Goal: Information Seeking & Learning: Learn about a topic

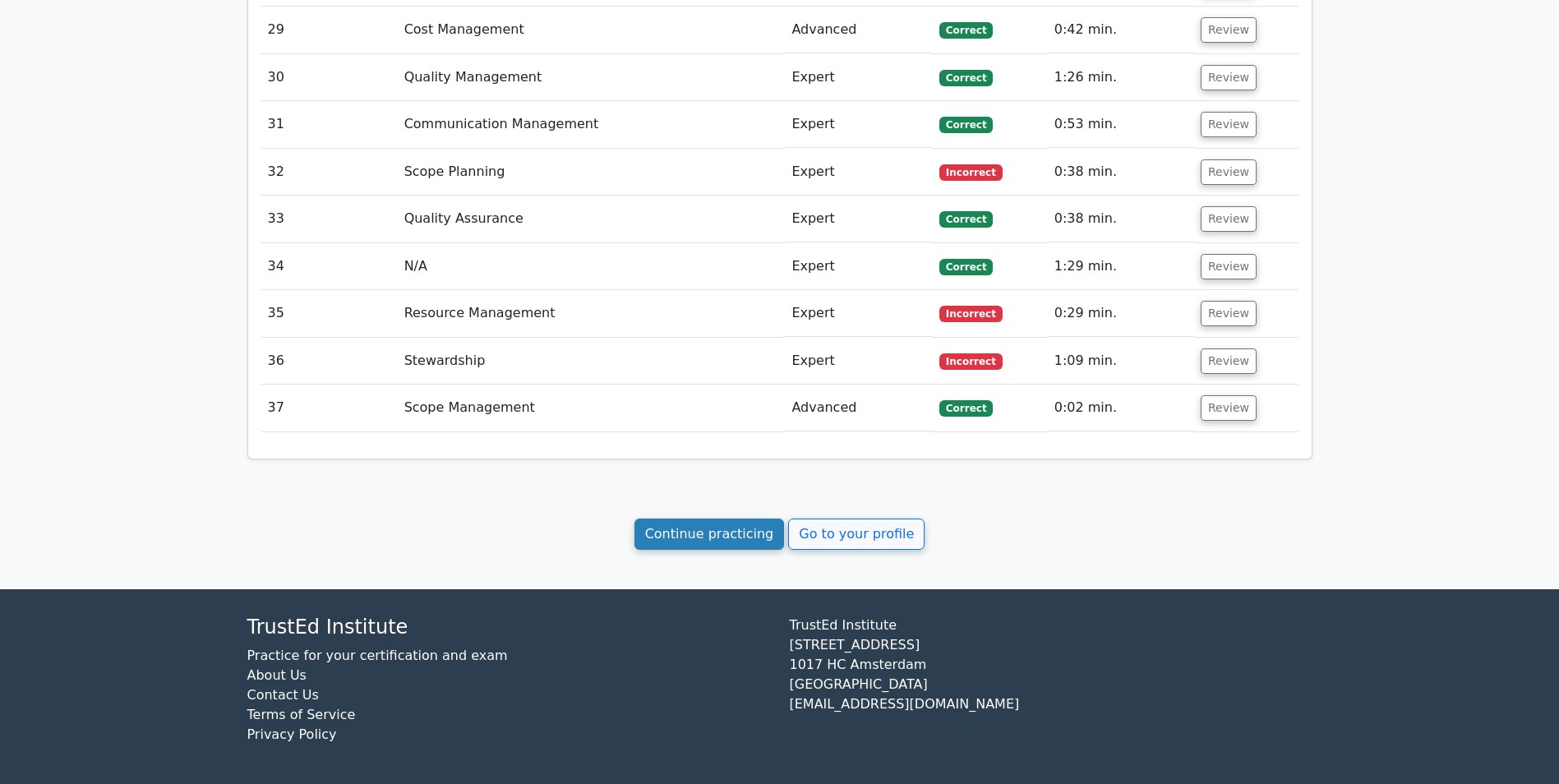
click at [720, 531] on link "Continue practicing" at bounding box center [709, 534] width 150 height 32
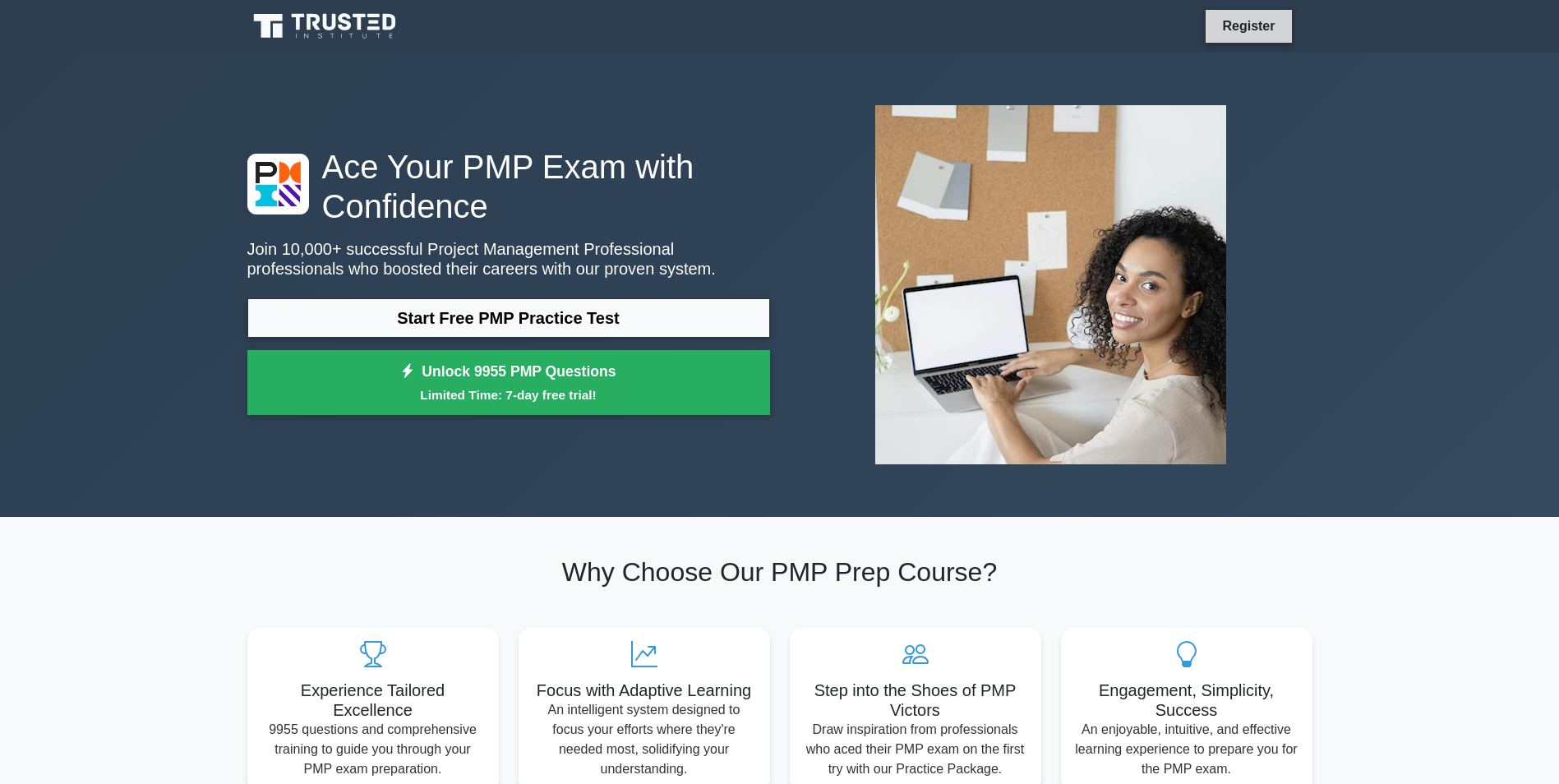
click at [1247, 27] on link "Register" at bounding box center [1248, 25] width 72 height 21
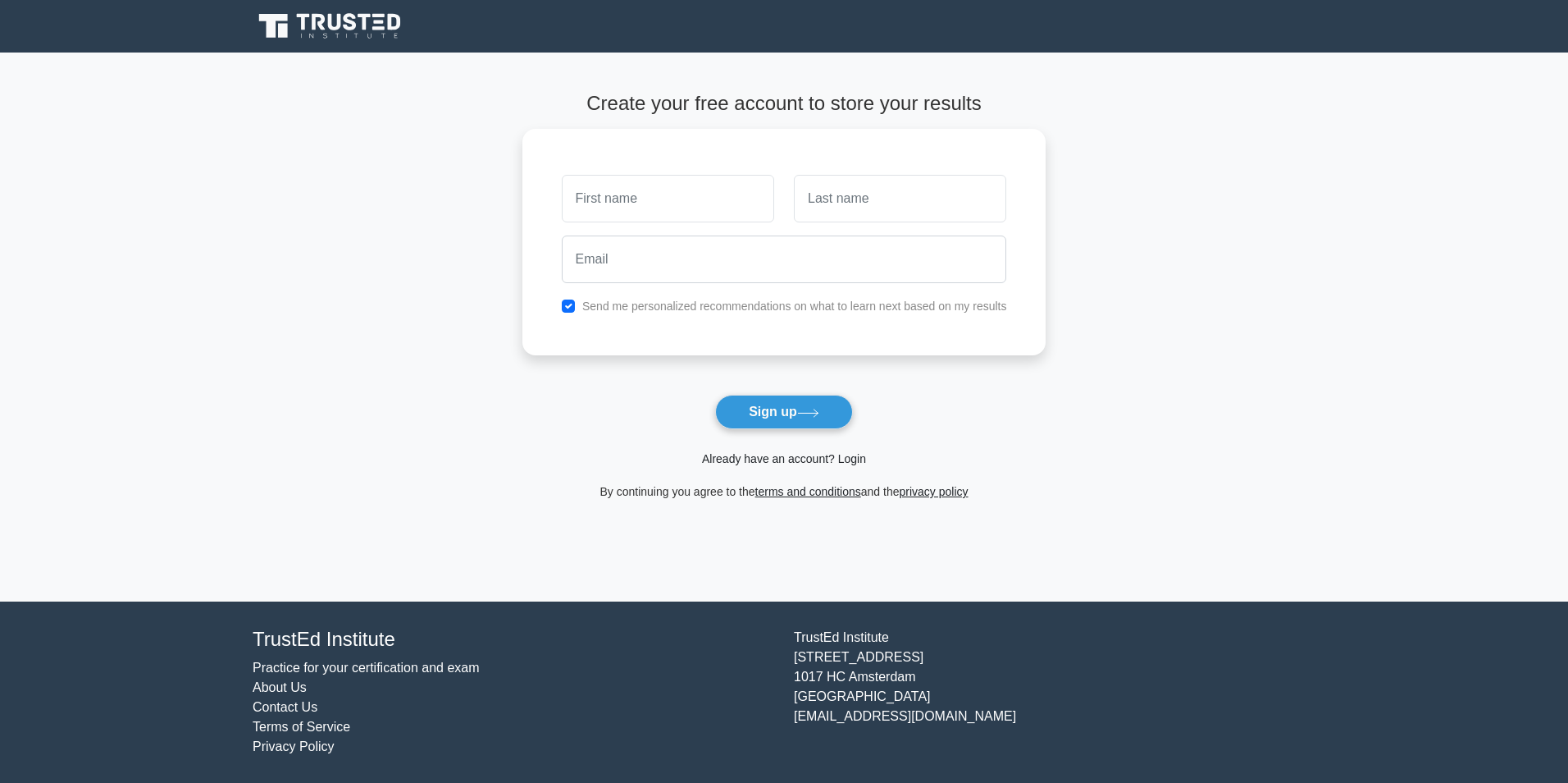
click at [772, 463] on link "Already have an account? Login" at bounding box center [784, 458] width 164 height 14
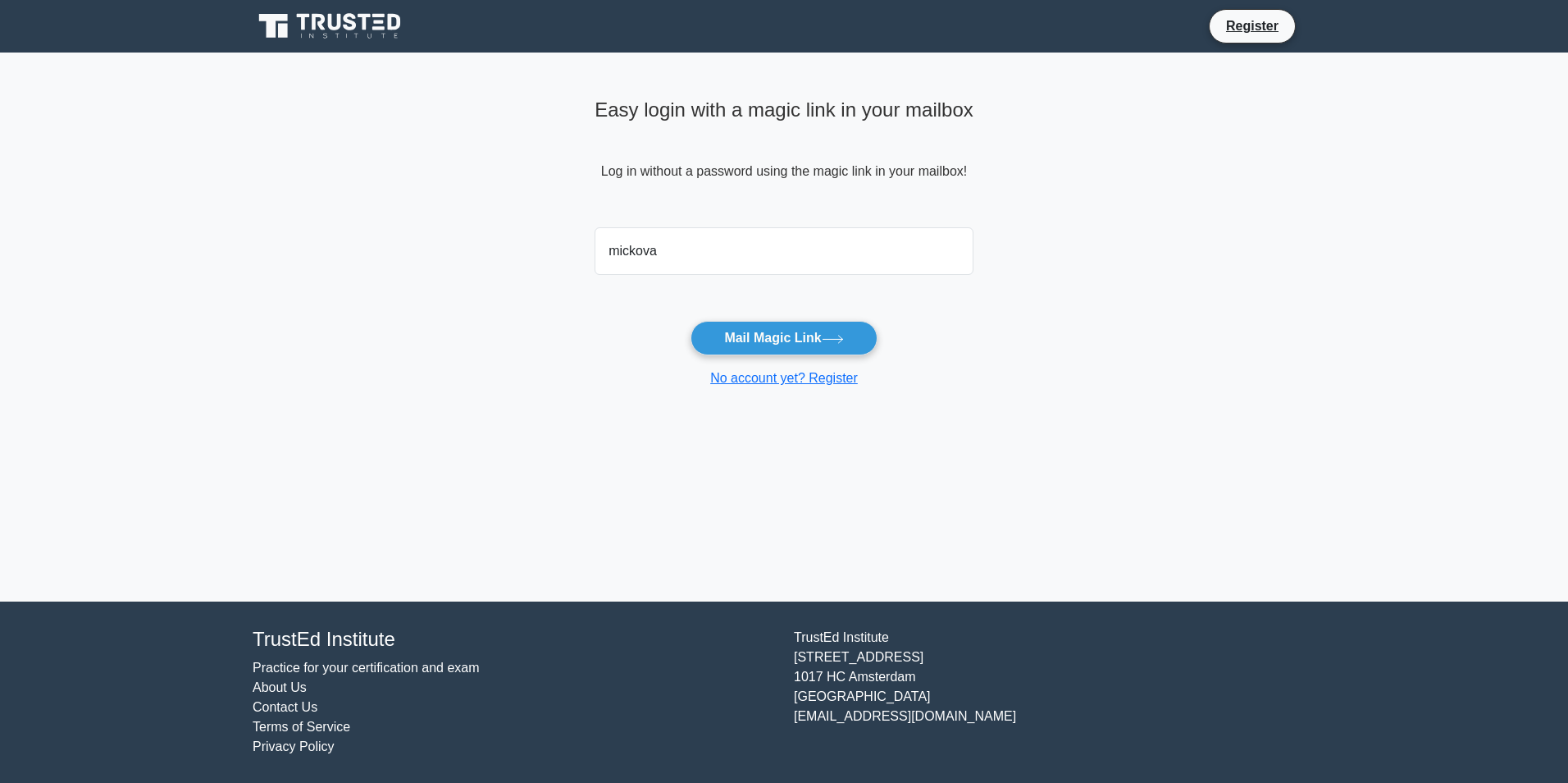
type input "mickova@pces.mk"
click at [774, 340] on button "Mail Magic Link" at bounding box center [784, 338] width 186 height 34
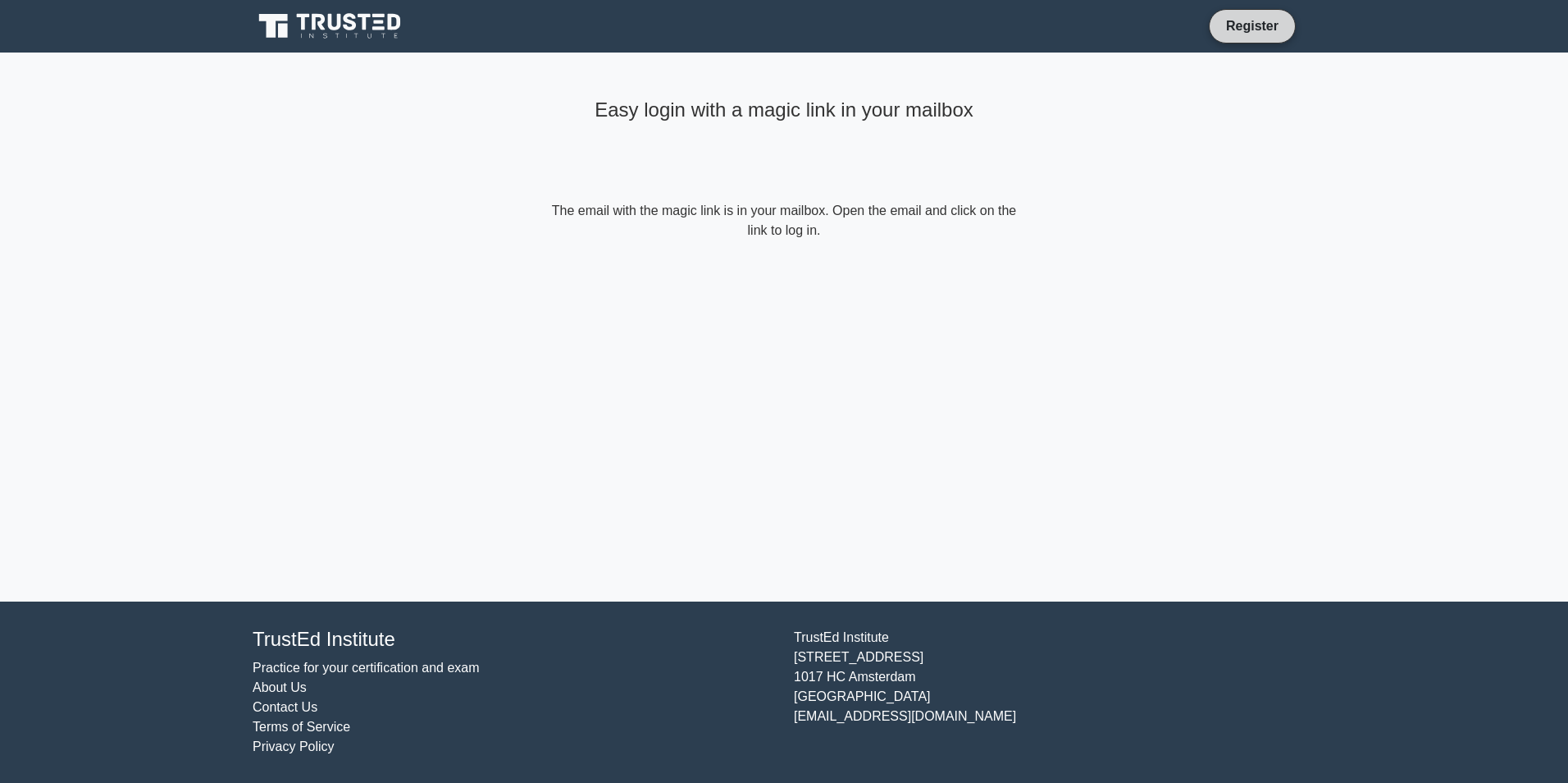
click at [1245, 32] on link "Register" at bounding box center [1252, 25] width 72 height 21
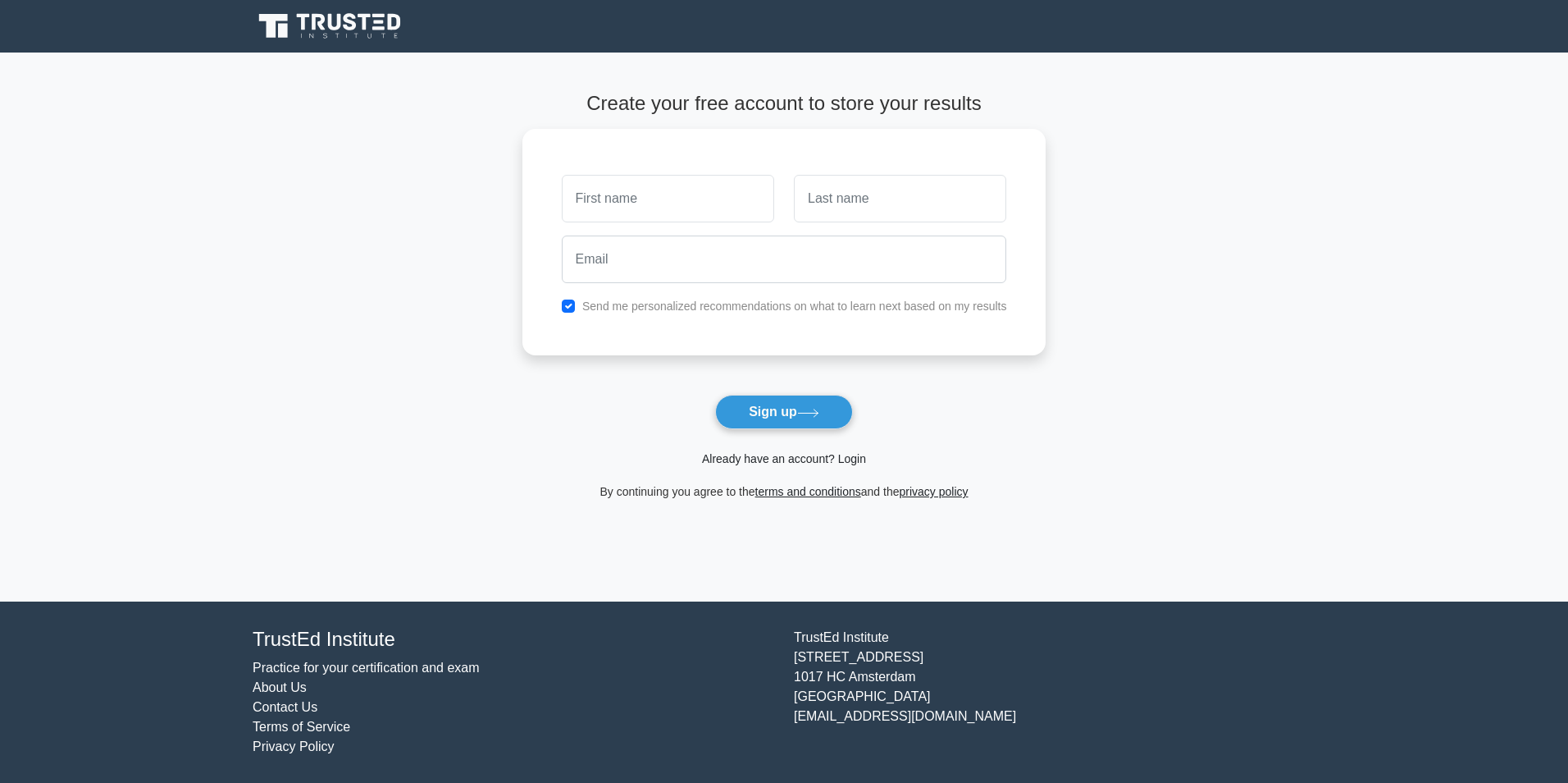
click at [770, 462] on link "Already have an account? Login" at bounding box center [784, 458] width 164 height 14
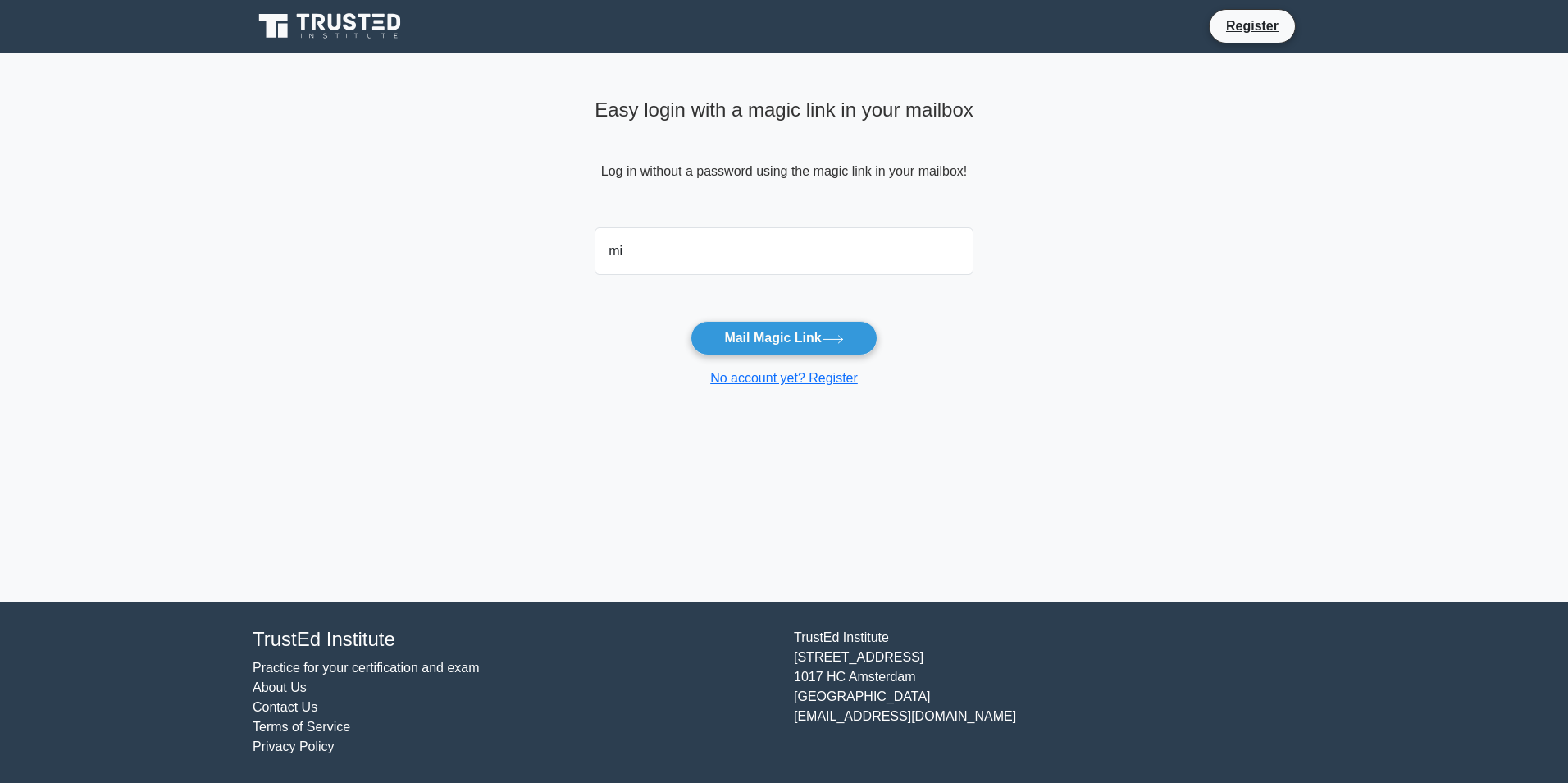
type input "mickova@pces.mk"
click at [767, 342] on button "Mail Magic Link" at bounding box center [784, 338] width 186 height 34
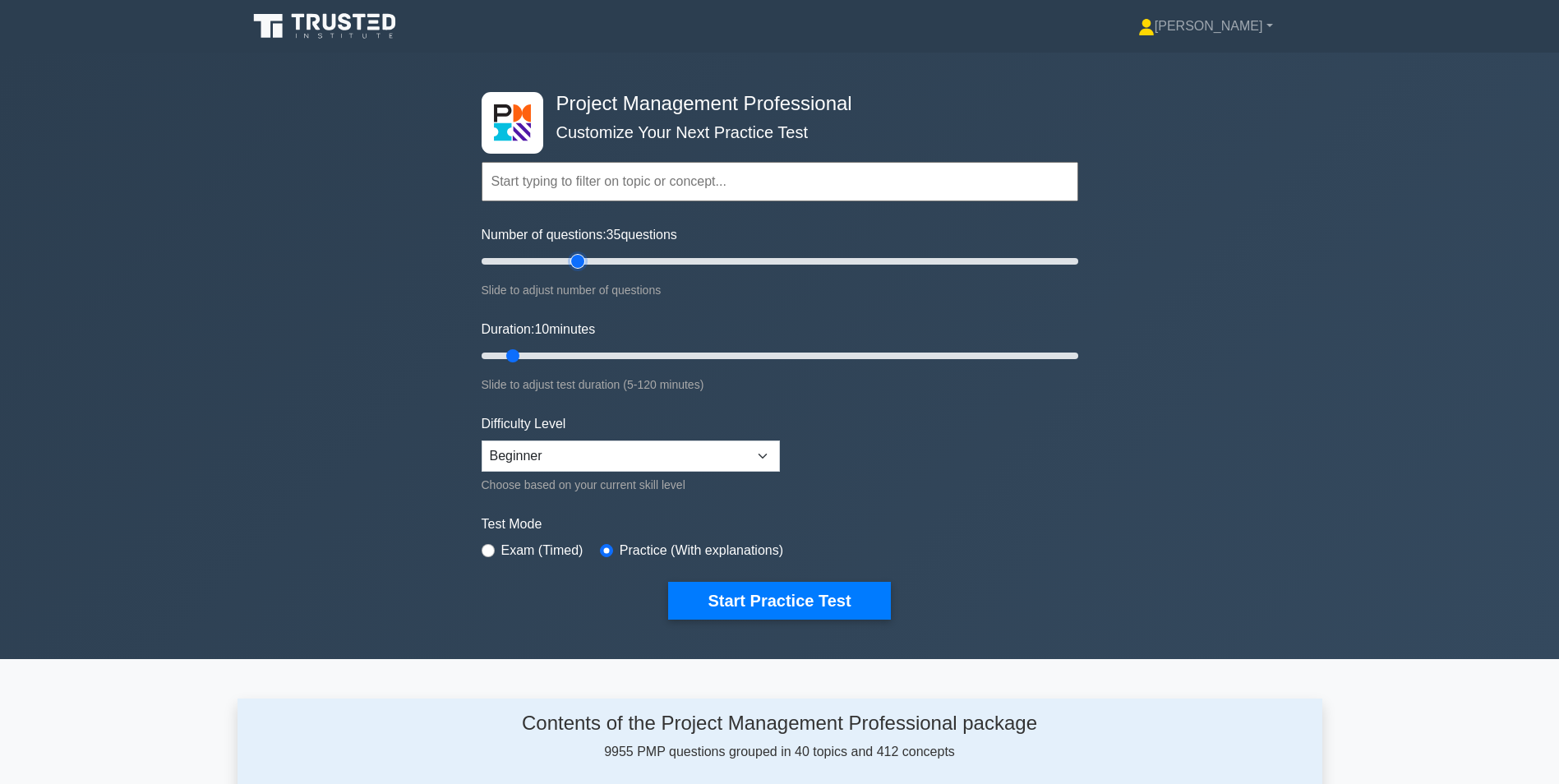
click at [581, 258] on input "Number of questions: 35 questions" at bounding box center [780, 261] width 596 height 20
type input "50"
click at [616, 258] on input "Number of questions: 35 questions" at bounding box center [780, 261] width 596 height 20
click at [599, 358] on input "Duration: 10 minutes" at bounding box center [780, 356] width 596 height 20
click at [653, 356] on input "Duration: 40 minutes" at bounding box center [780, 356] width 596 height 20
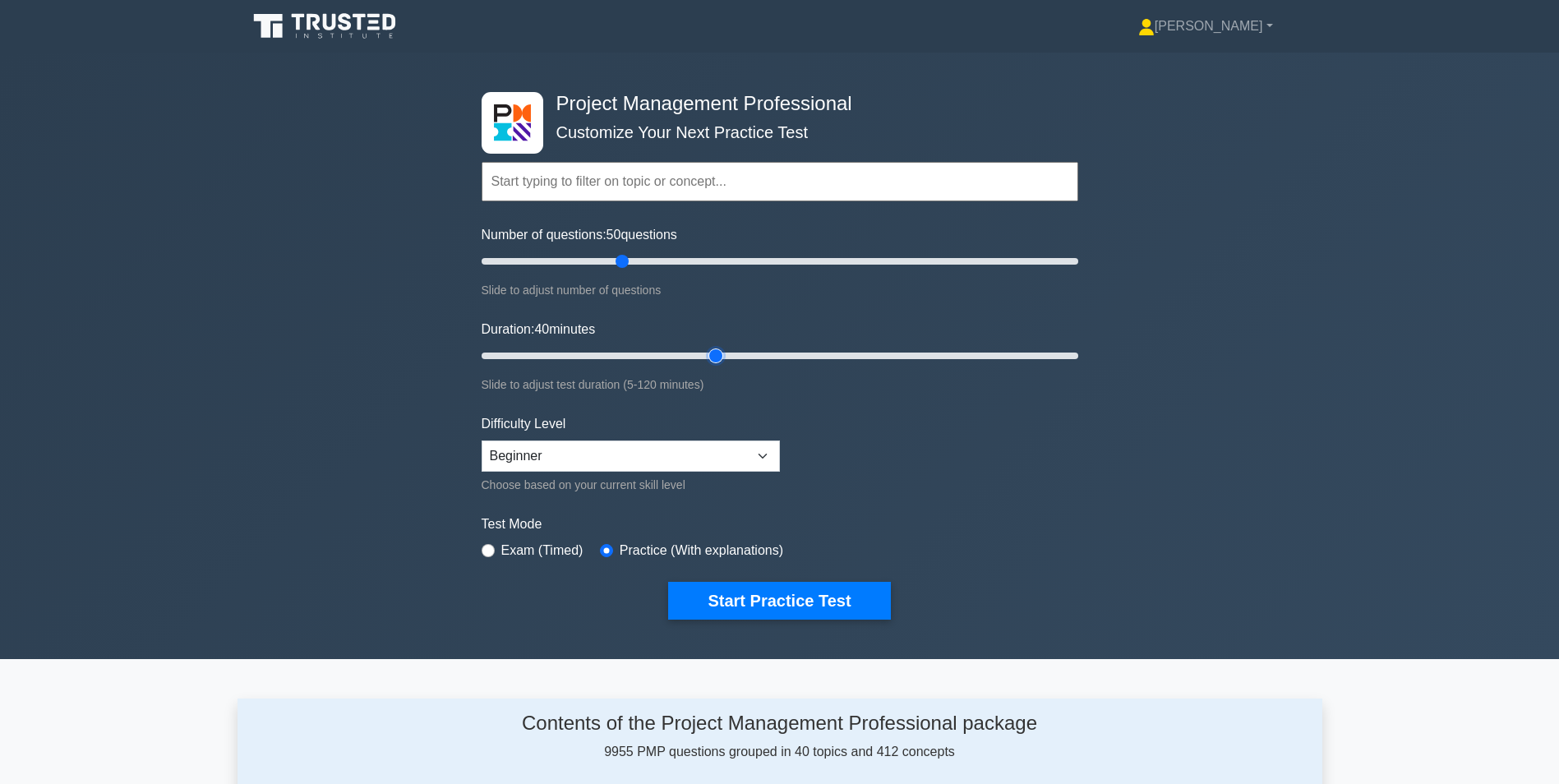
click at [703, 352] on input "Duration: 40 minutes" at bounding box center [780, 356] width 596 height 20
type input "55"
click at [742, 351] on input "Duration: 50 minutes" at bounding box center [780, 356] width 596 height 20
click at [750, 598] on button "Start Practice Test" at bounding box center [779, 601] width 222 height 38
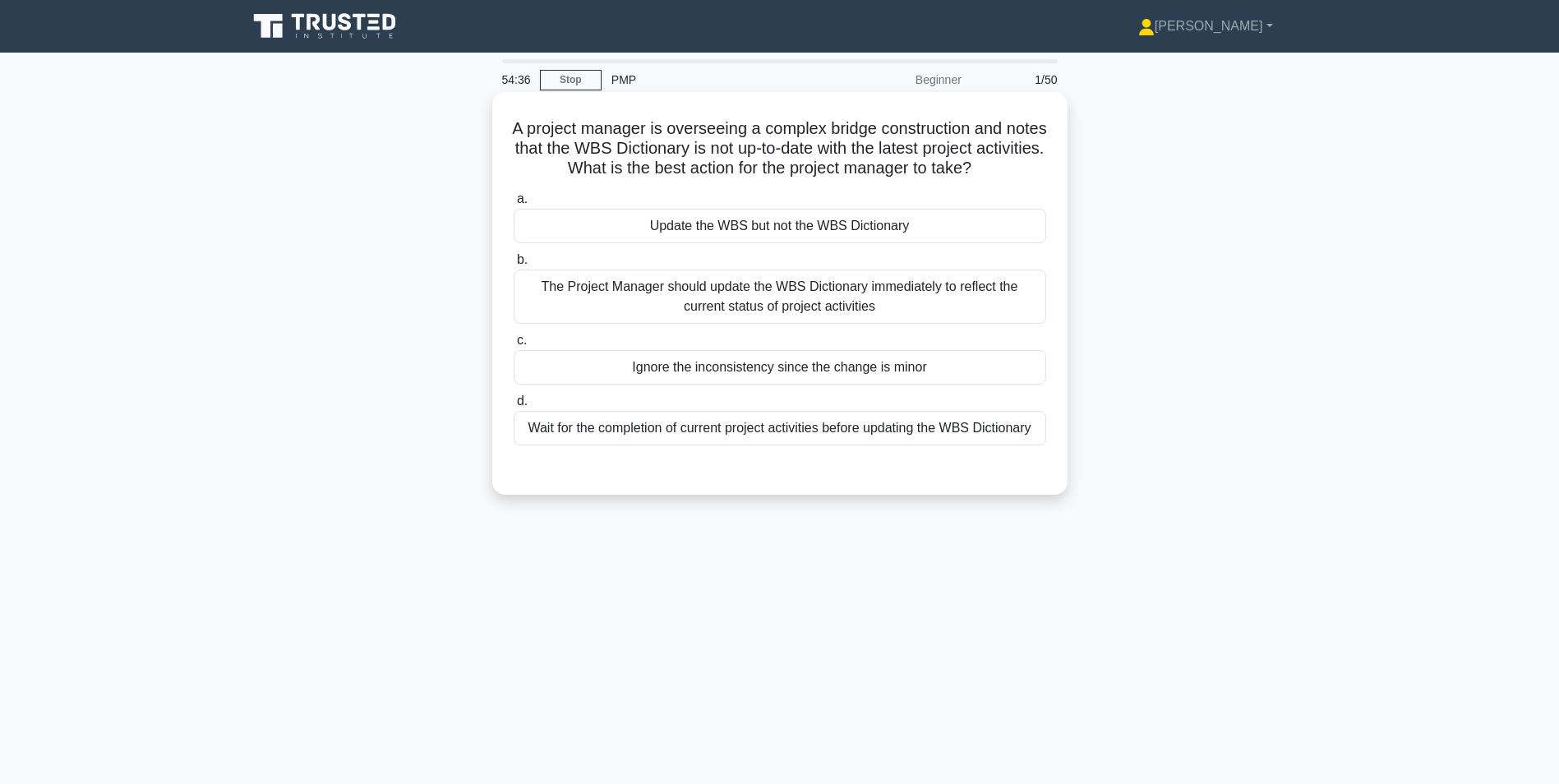
click at [809, 304] on div "The Project Manager should update the WBS Dictionary immediately to reflect the…" at bounding box center [779, 296] width 532 height 54
click at [513, 266] on input "b. The Project Manager should update the WBS Dictionary immediately to reflect …" at bounding box center [513, 260] width 0 height 11
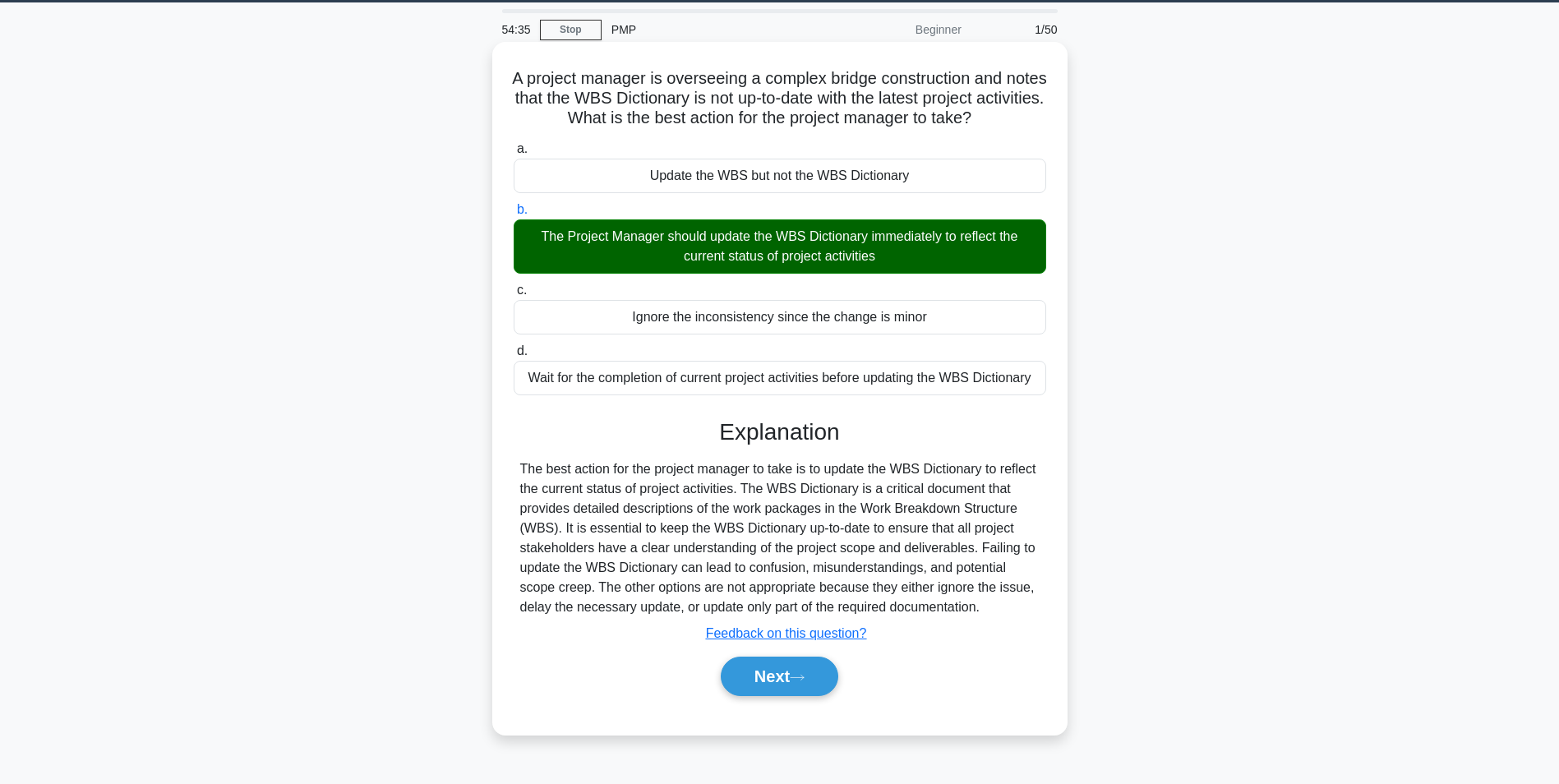
scroll to position [104, 0]
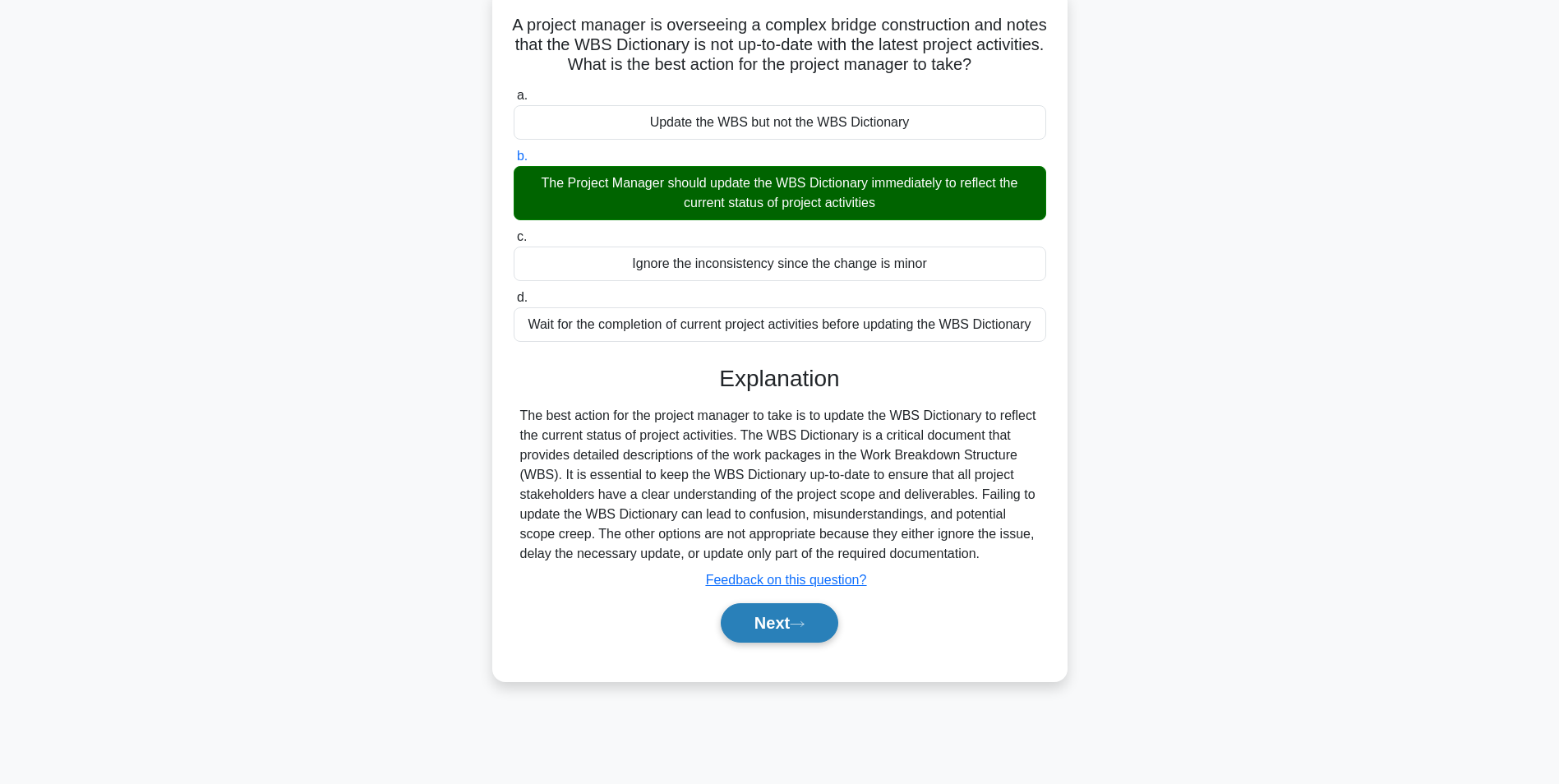
click at [739, 629] on button "Next" at bounding box center [780, 623] width 117 height 40
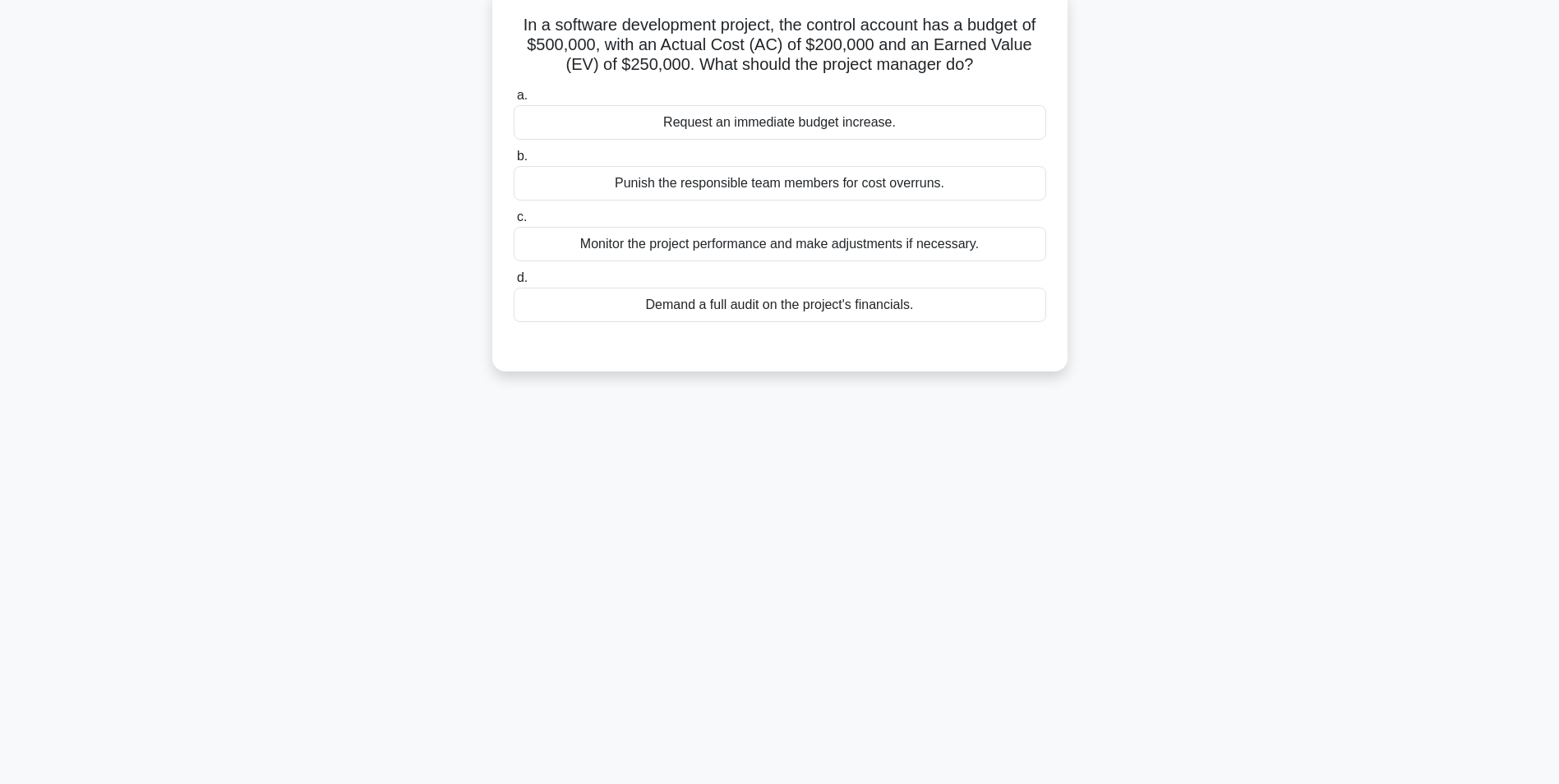
click at [812, 247] on div "Monitor the project performance and make adjustments if necessary." at bounding box center [779, 244] width 532 height 34
click at [513, 222] on input "c. Monitor the project performance and make adjustments if necessary." at bounding box center [513, 218] width 0 height 11
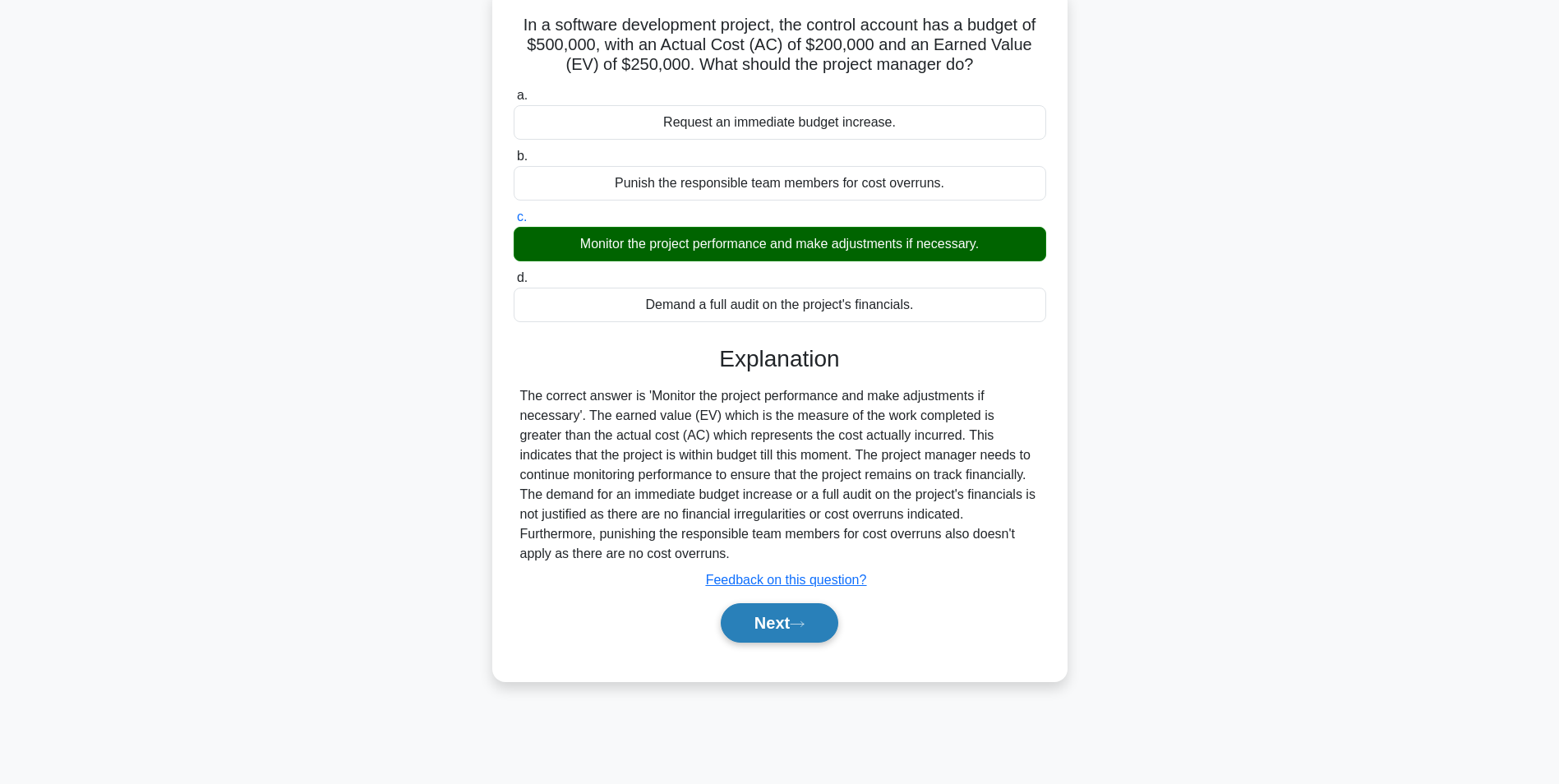
click at [766, 629] on button "Next" at bounding box center [780, 623] width 117 height 40
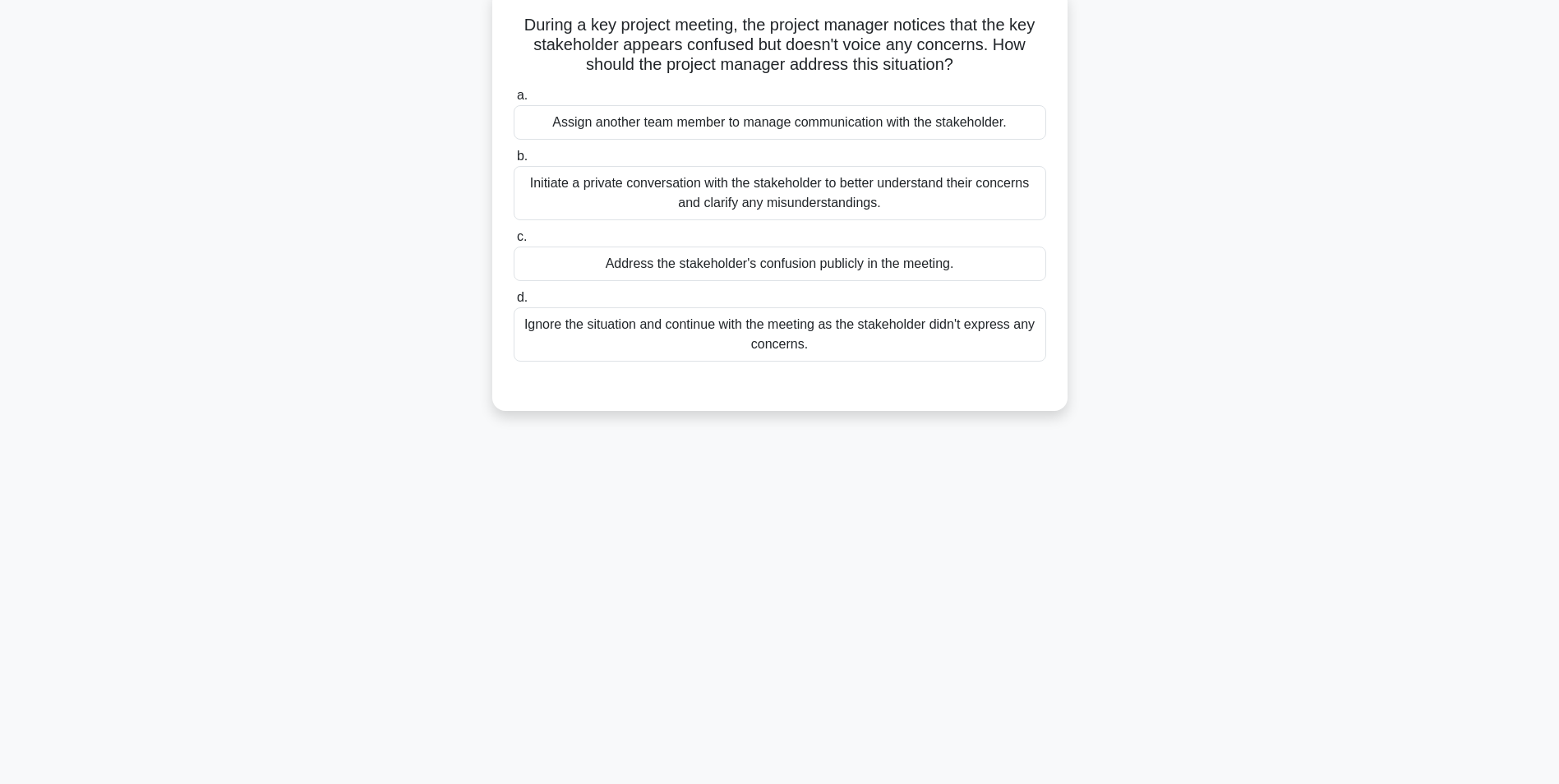
click at [771, 204] on div "Initiate a private conversation with the stakeholder to better understand their…" at bounding box center [779, 193] width 532 height 54
click at [513, 162] on input "b. Initiate a private conversation with the stakeholder to better understand th…" at bounding box center [513, 156] width 0 height 11
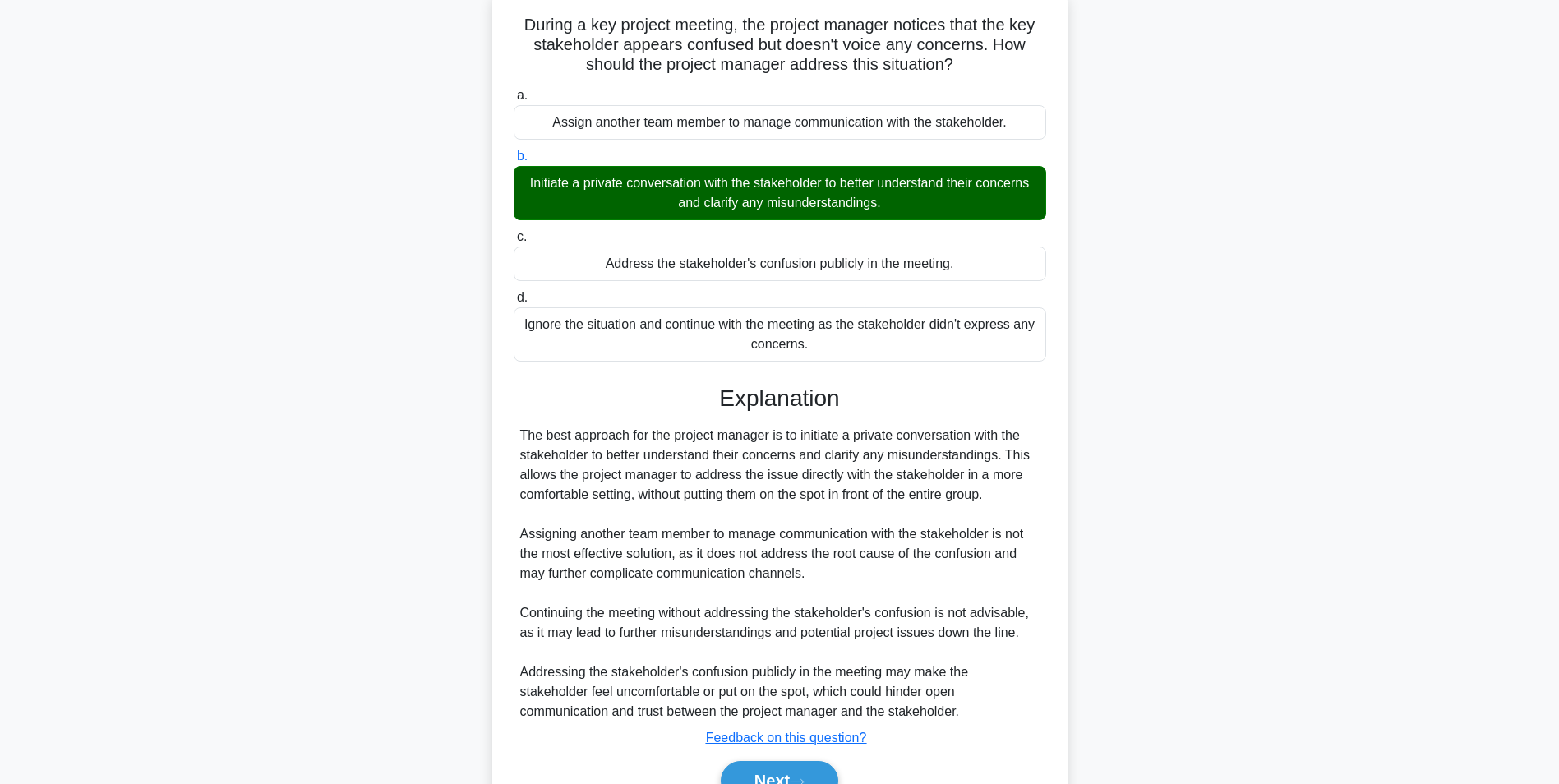
scroll to position [191, 0]
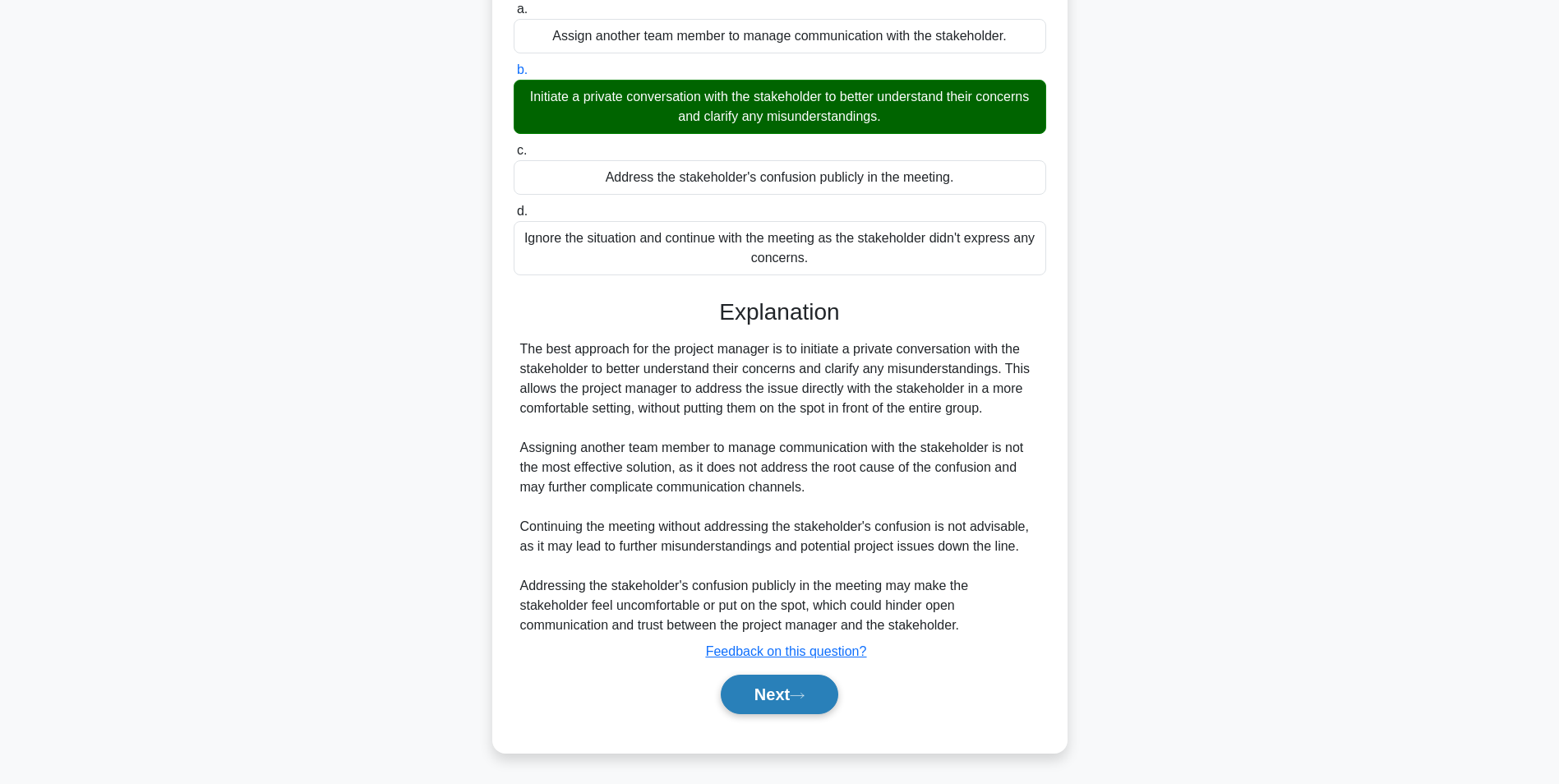
click at [765, 684] on button "Next" at bounding box center [780, 695] width 117 height 40
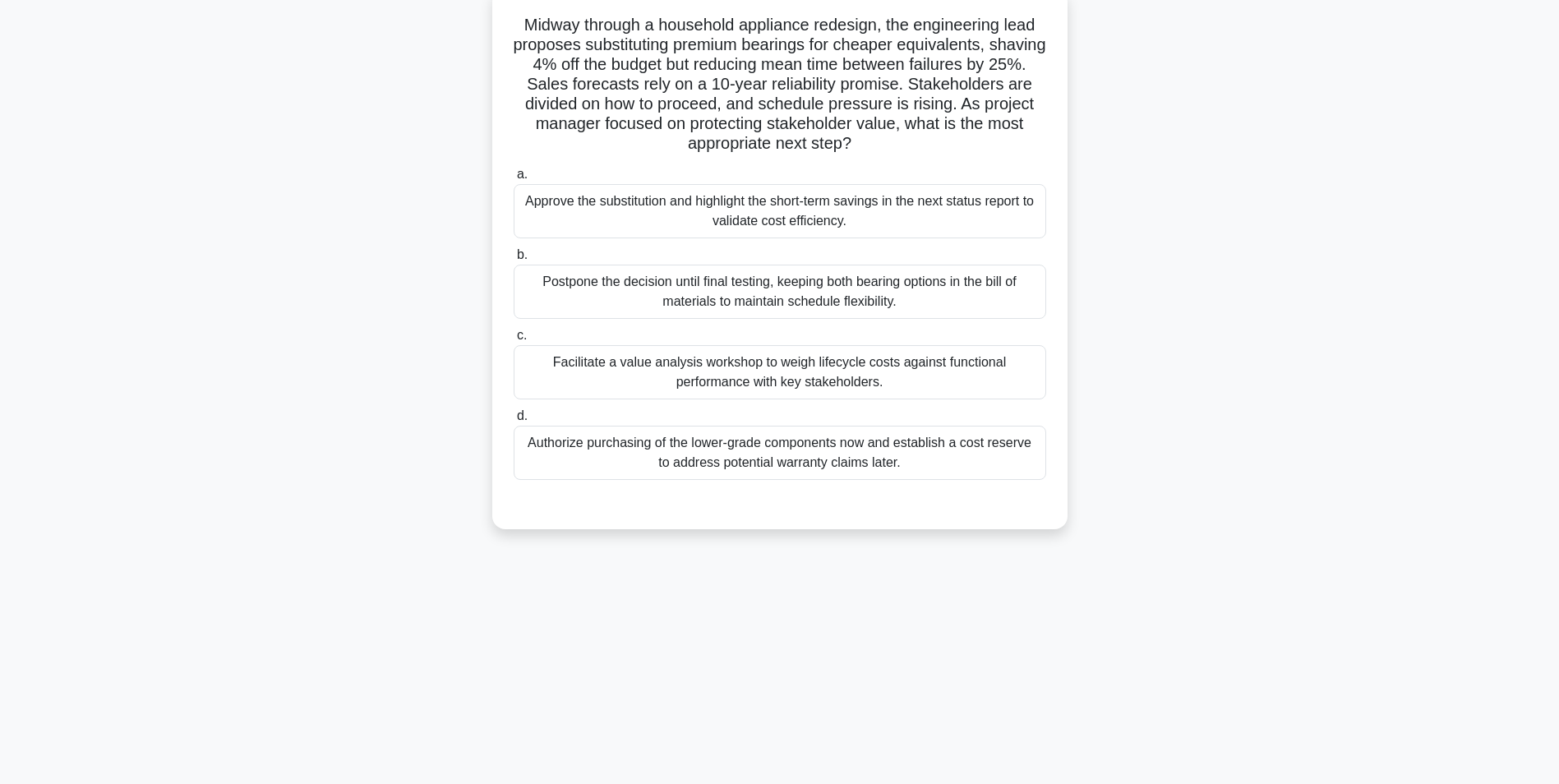
click at [709, 362] on div "Facilitate a value analysis workshop to weigh lifecycle costs against functiona…" at bounding box center [779, 372] width 532 height 54
click at [513, 341] on input "c. Facilitate a value analysis workshop to weigh lifecycle costs against functi…" at bounding box center [513, 336] width 0 height 11
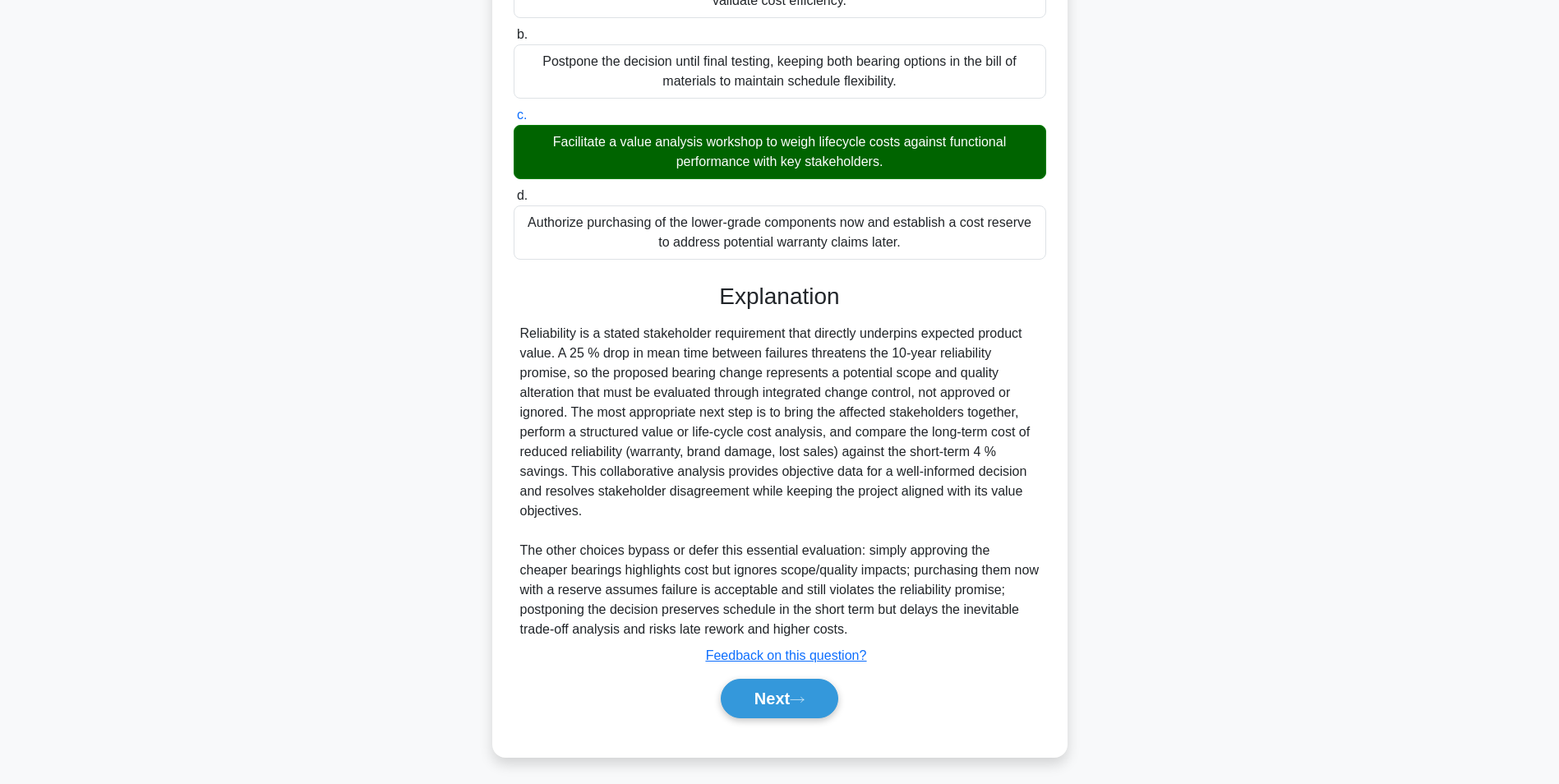
scroll to position [329, 0]
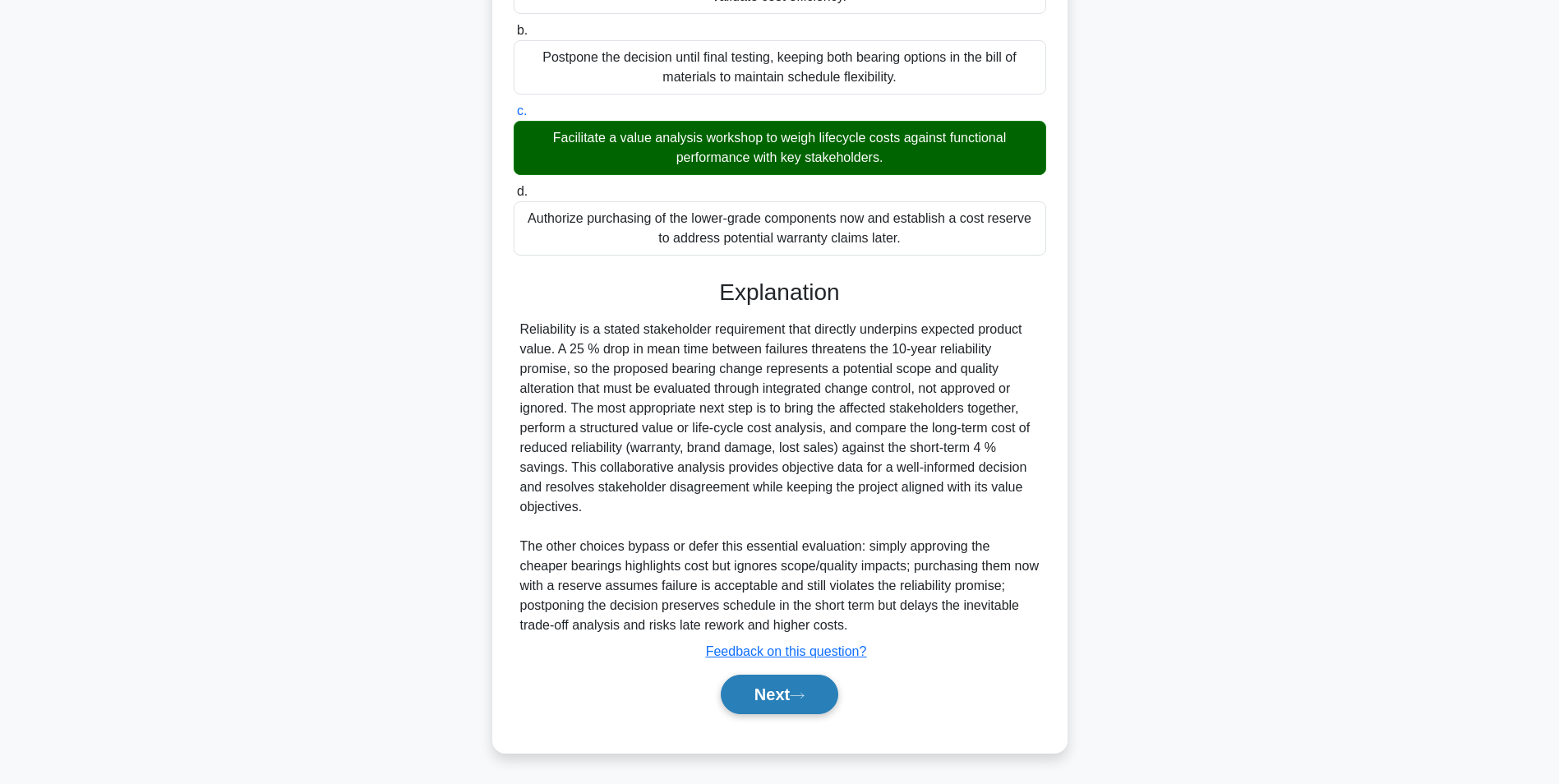
click at [748, 686] on button "Next" at bounding box center [780, 695] width 117 height 40
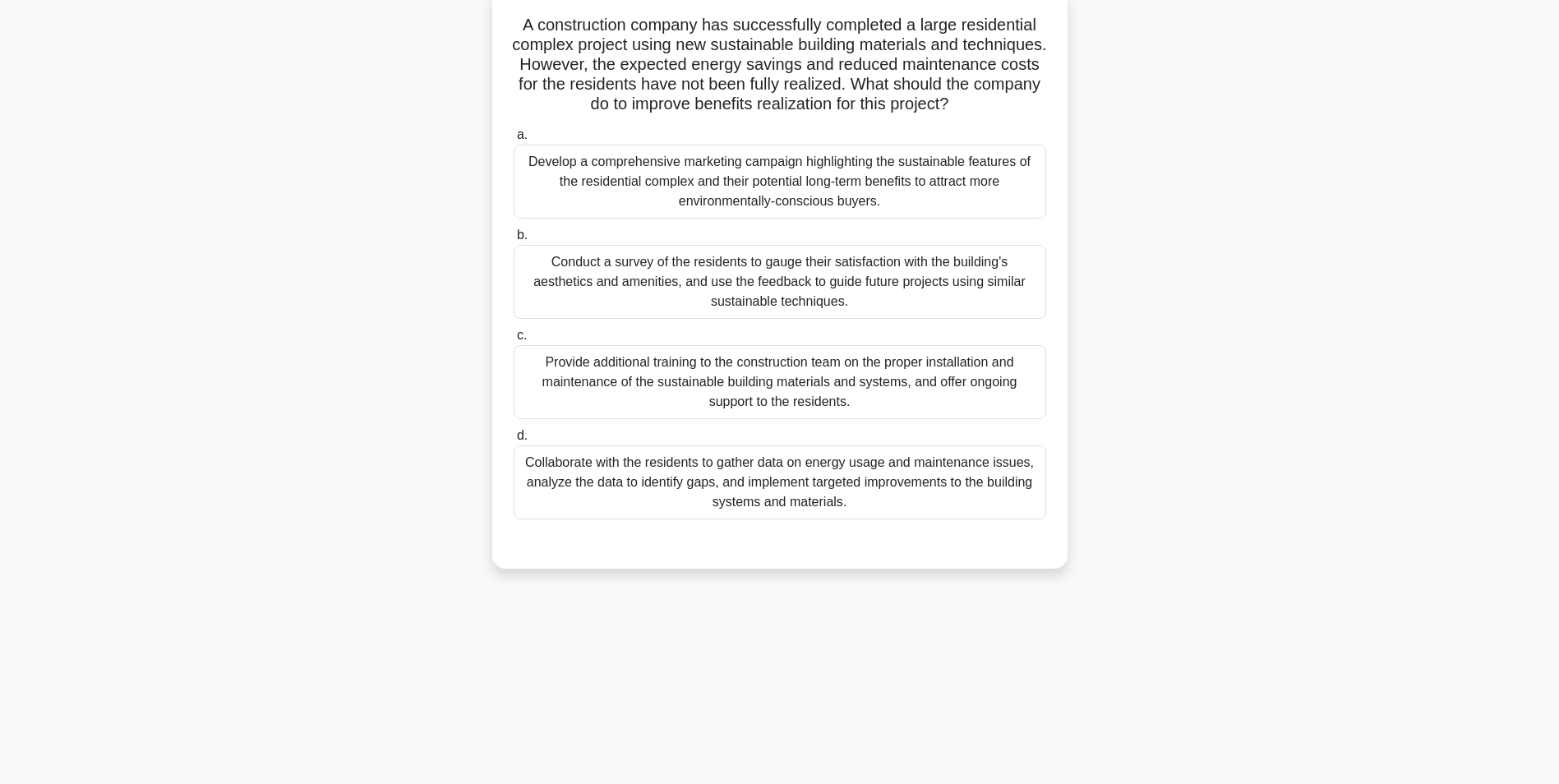
click at [853, 502] on div "Collaborate with the residents to gather data on energy usage and maintenance i…" at bounding box center [779, 482] width 532 height 74
click at [513, 441] on input "d. Collaborate with the residents to gather data on energy usage and maintenanc…" at bounding box center [513, 436] width 0 height 11
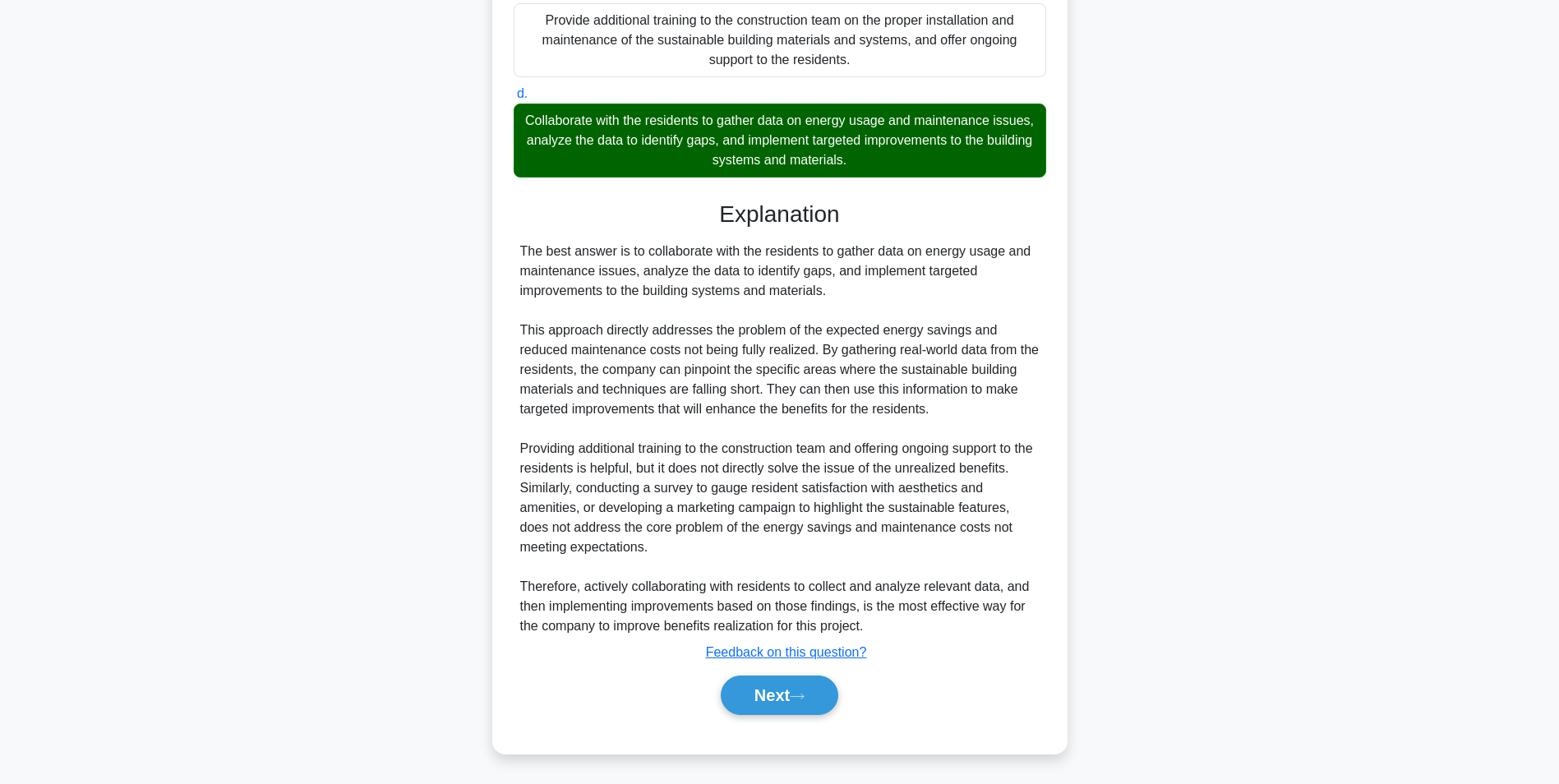
scroll to position [467, 0]
click at [784, 698] on button "Next" at bounding box center [780, 695] width 117 height 40
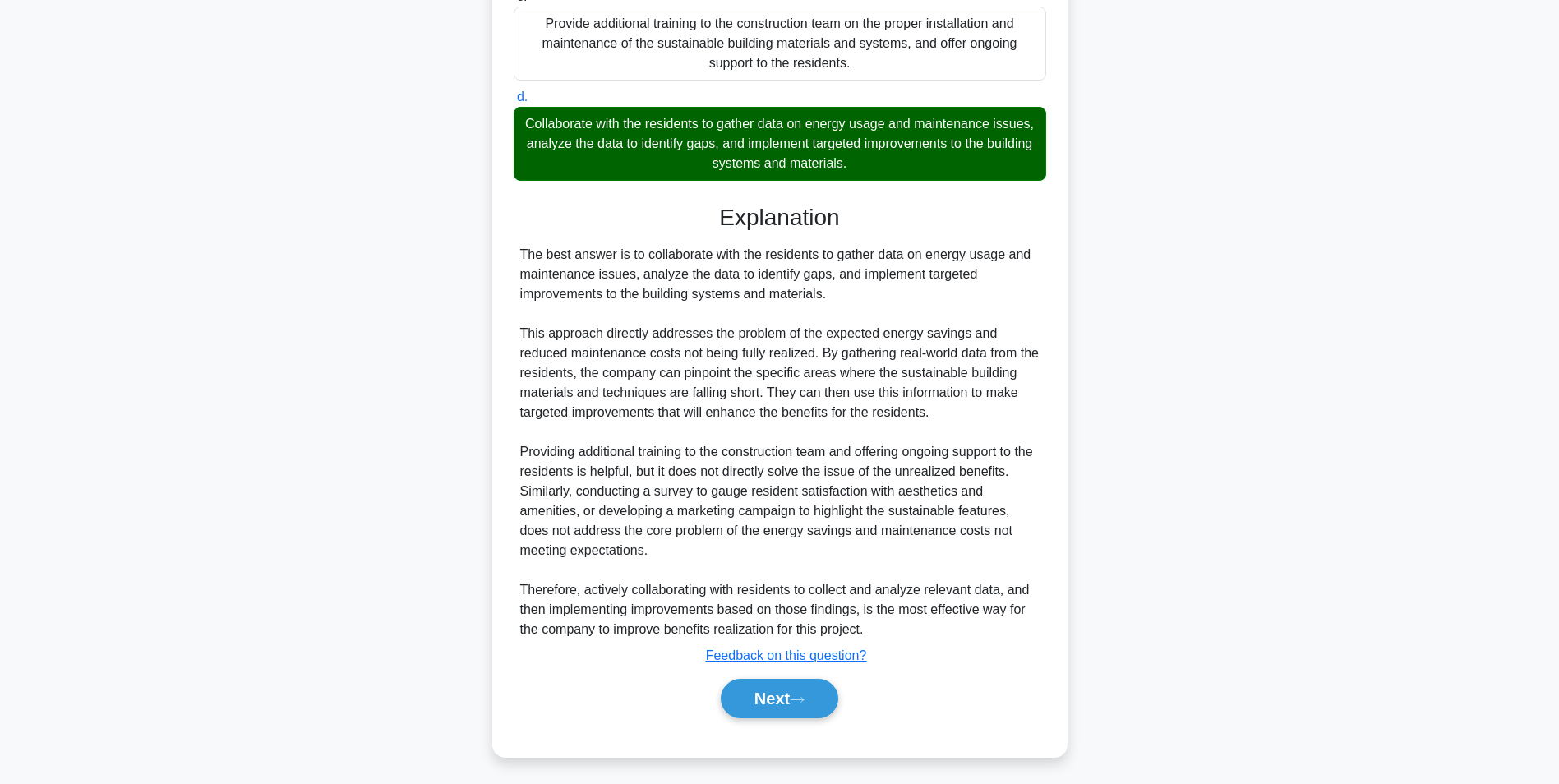
scroll to position [104, 0]
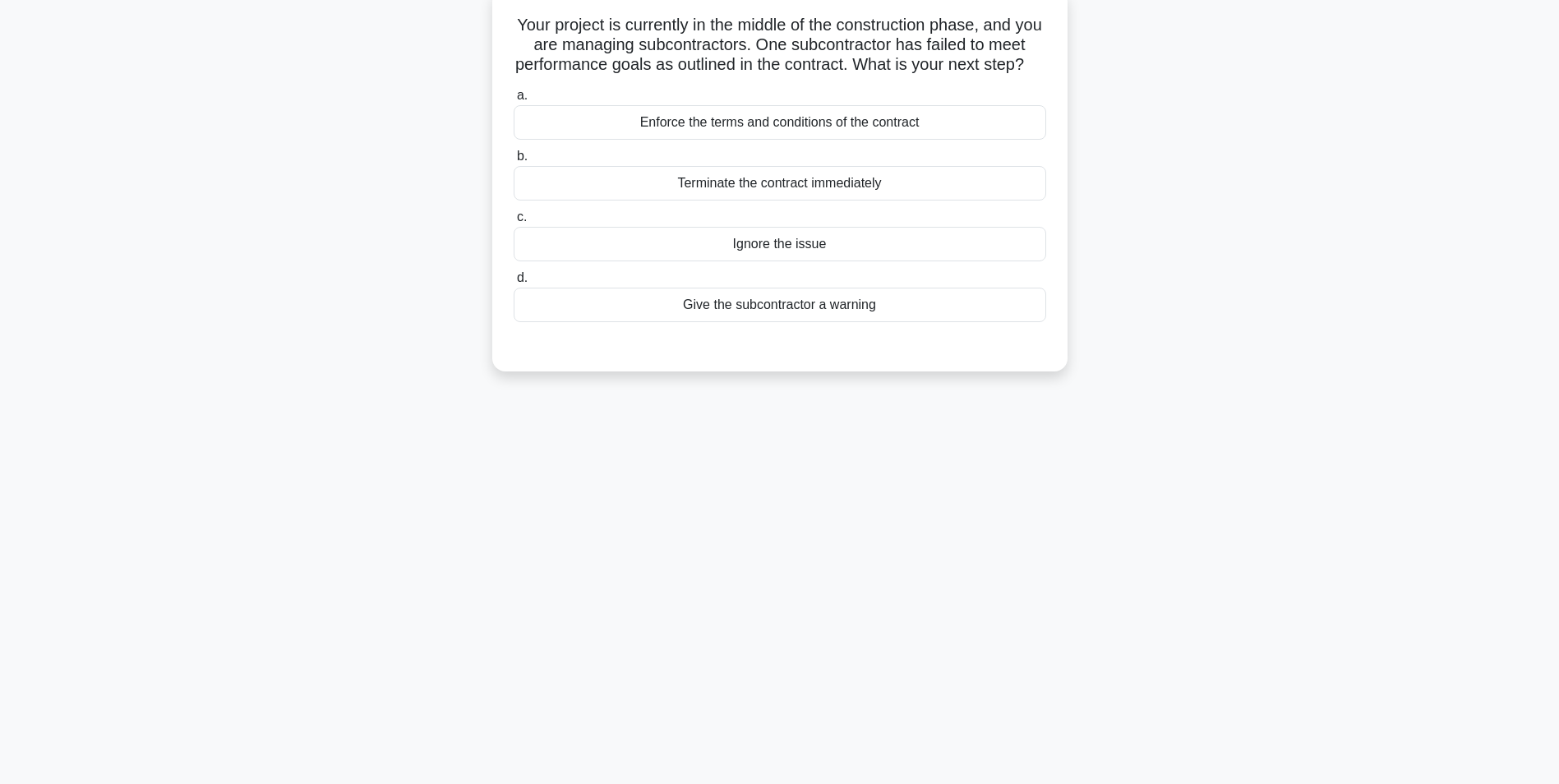
click at [856, 140] on div "Enforce the terms and conditions of the contract" at bounding box center [779, 122] width 532 height 34
click at [513, 101] on input "a. Enforce the terms and conditions of the contract" at bounding box center [513, 96] width 0 height 11
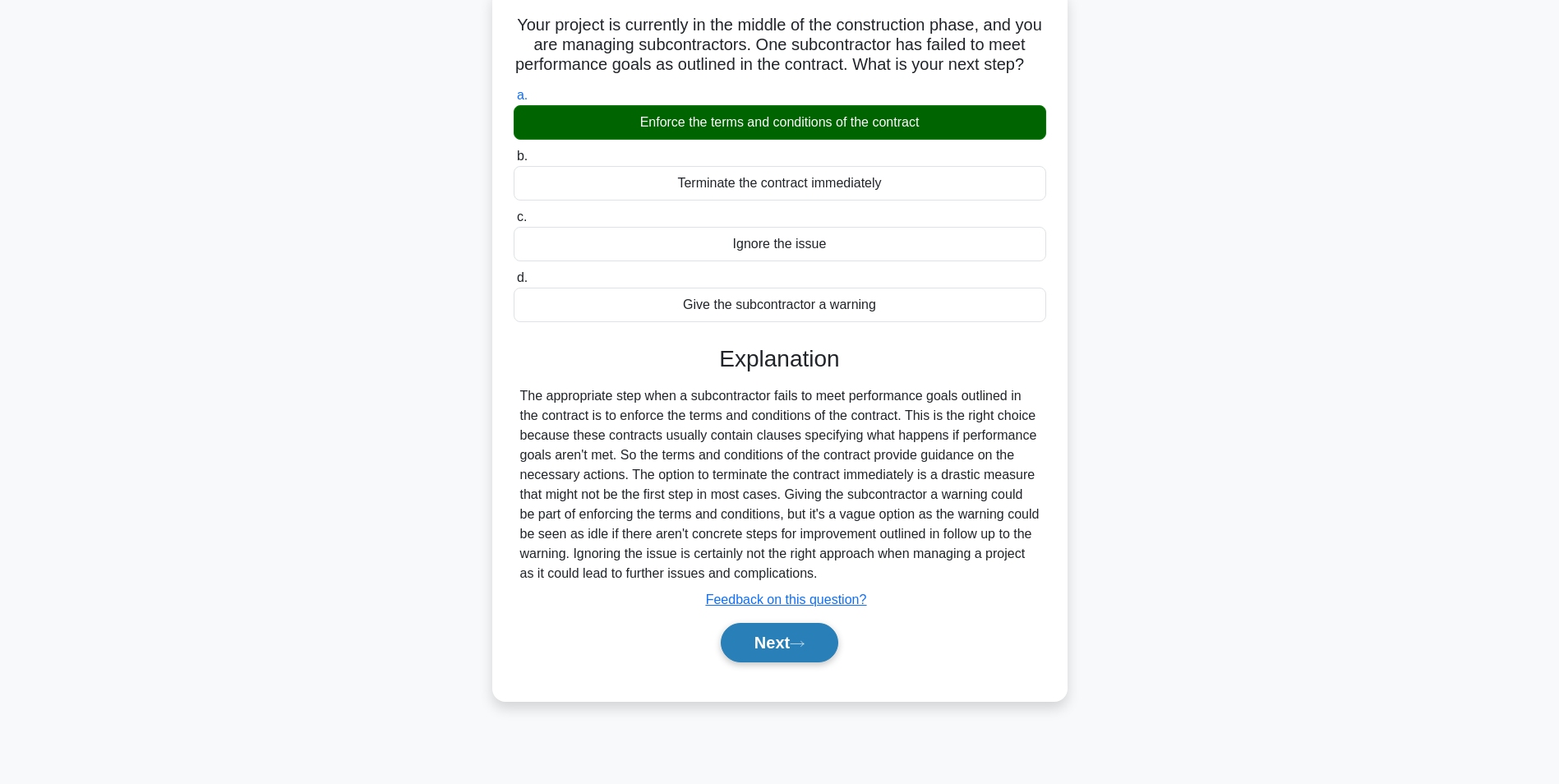
click at [794, 662] on button "Next" at bounding box center [780, 642] width 117 height 40
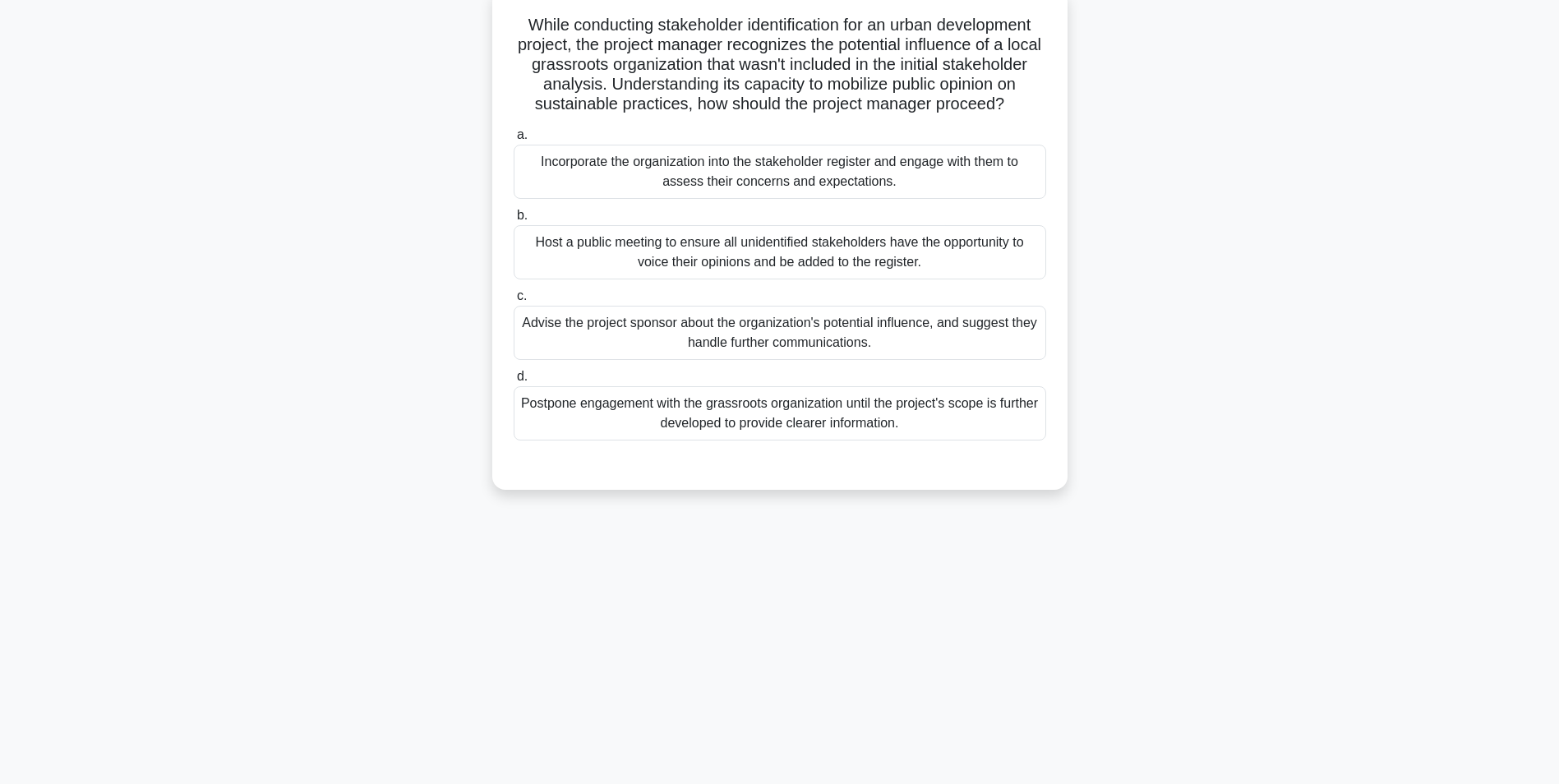
click at [796, 195] on div "Incorporate the organization into the stakeholder register and engage with them…" at bounding box center [779, 172] width 532 height 54
click at [513, 141] on input "a. Incorporate the organization into the stakeholder register and engage with t…" at bounding box center [513, 135] width 0 height 11
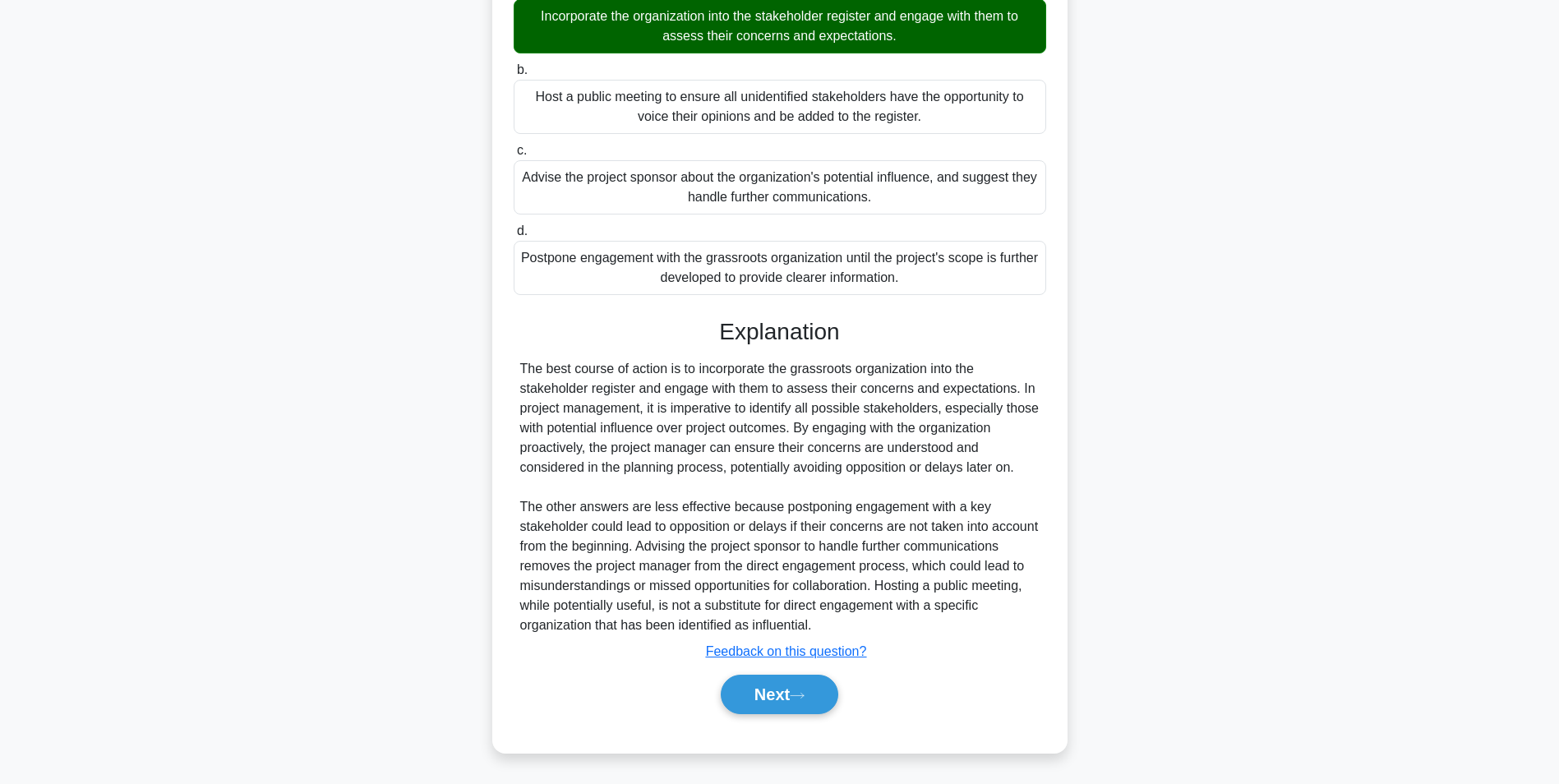
scroll to position [269, 0]
click at [757, 686] on button "Next" at bounding box center [780, 695] width 117 height 40
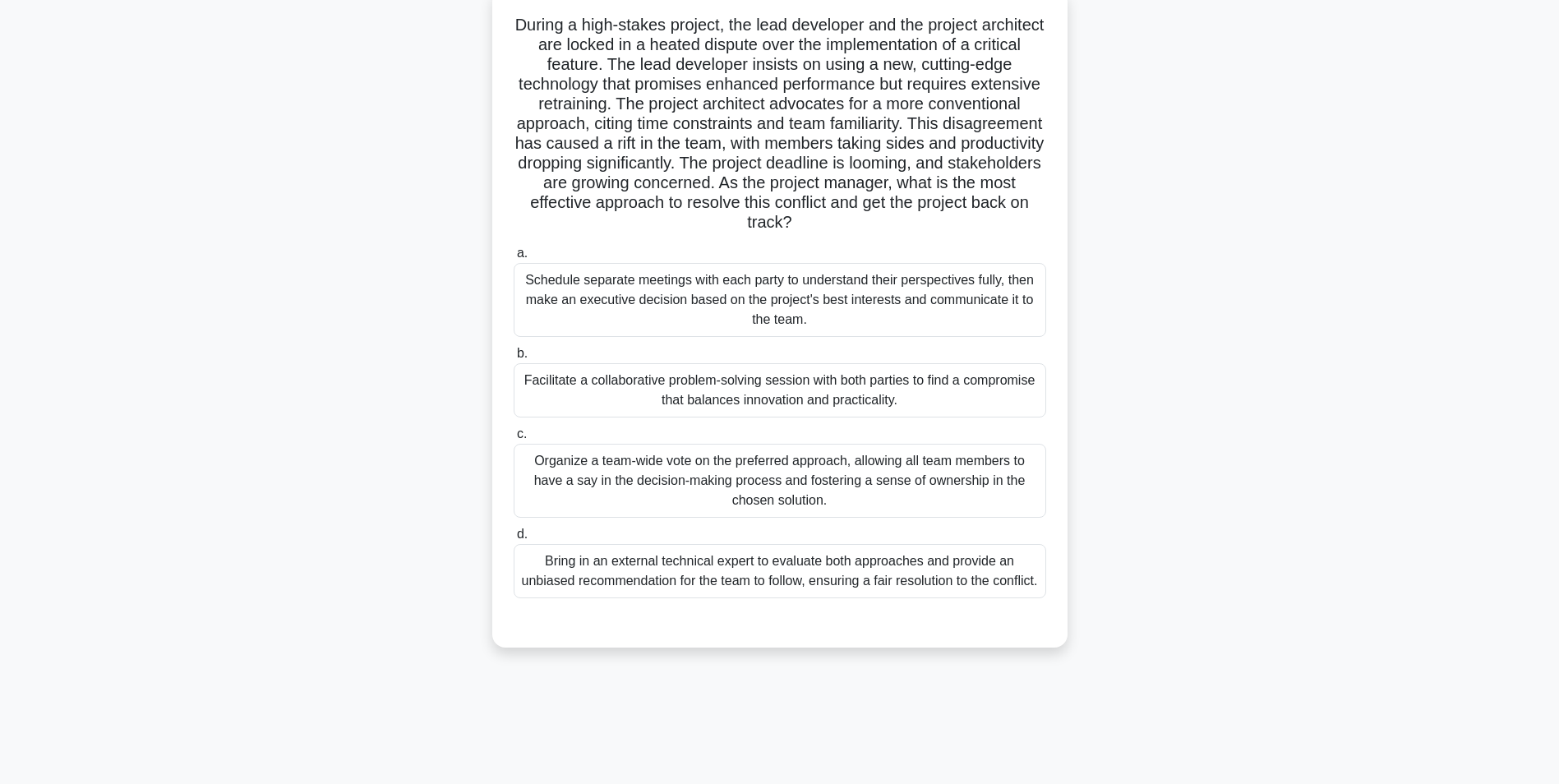
scroll to position [104, 0]
click at [831, 400] on div "Facilitate a collaborative problem-solving session with both parties to find a …" at bounding box center [779, 390] width 532 height 54
click at [513, 359] on input "b. Facilitate a collaborative problem-solving session with both parties to find…" at bounding box center [513, 354] width 0 height 11
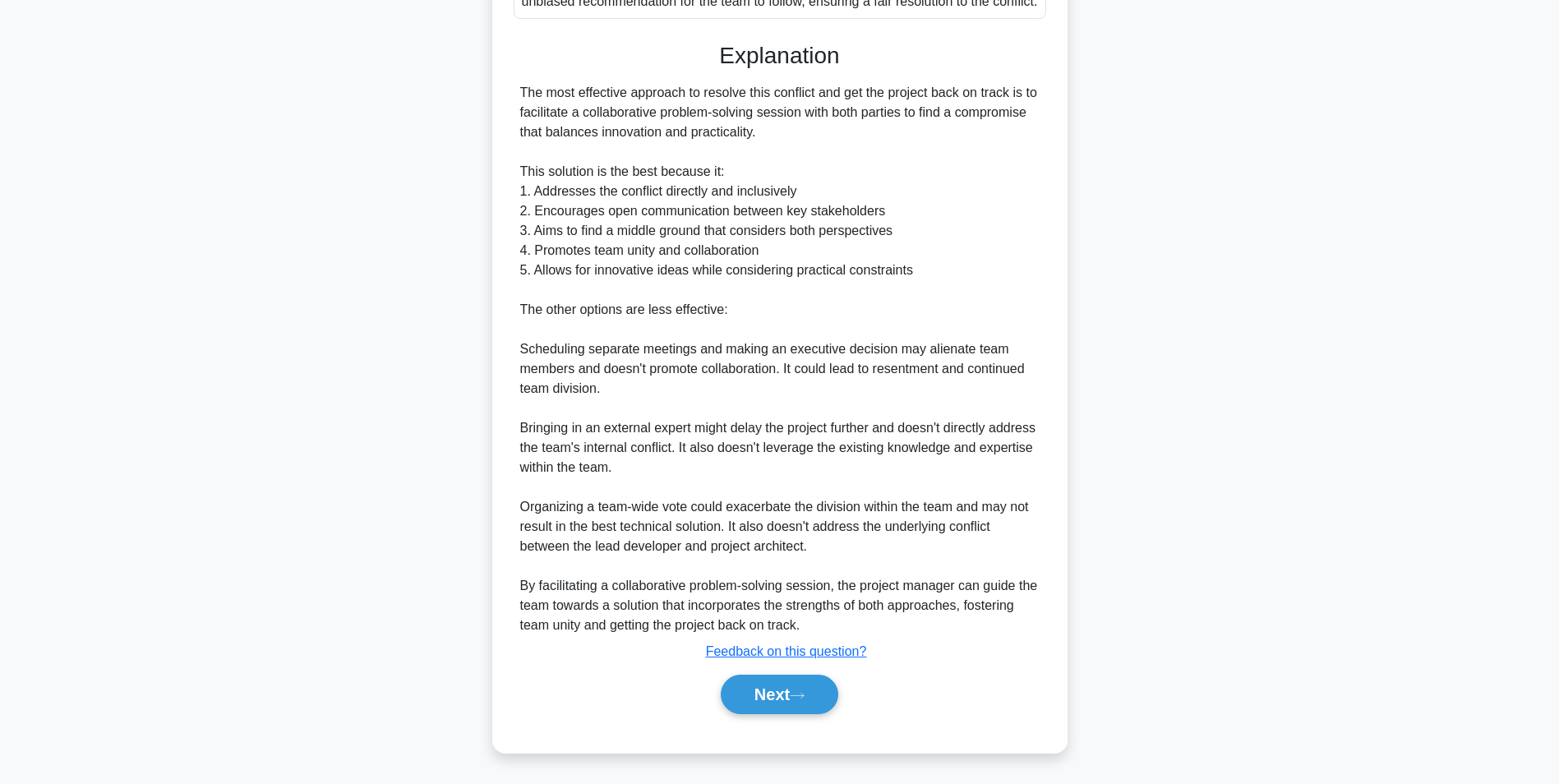
scroll to position [703, 0]
click at [766, 698] on button "Next" at bounding box center [780, 695] width 117 height 40
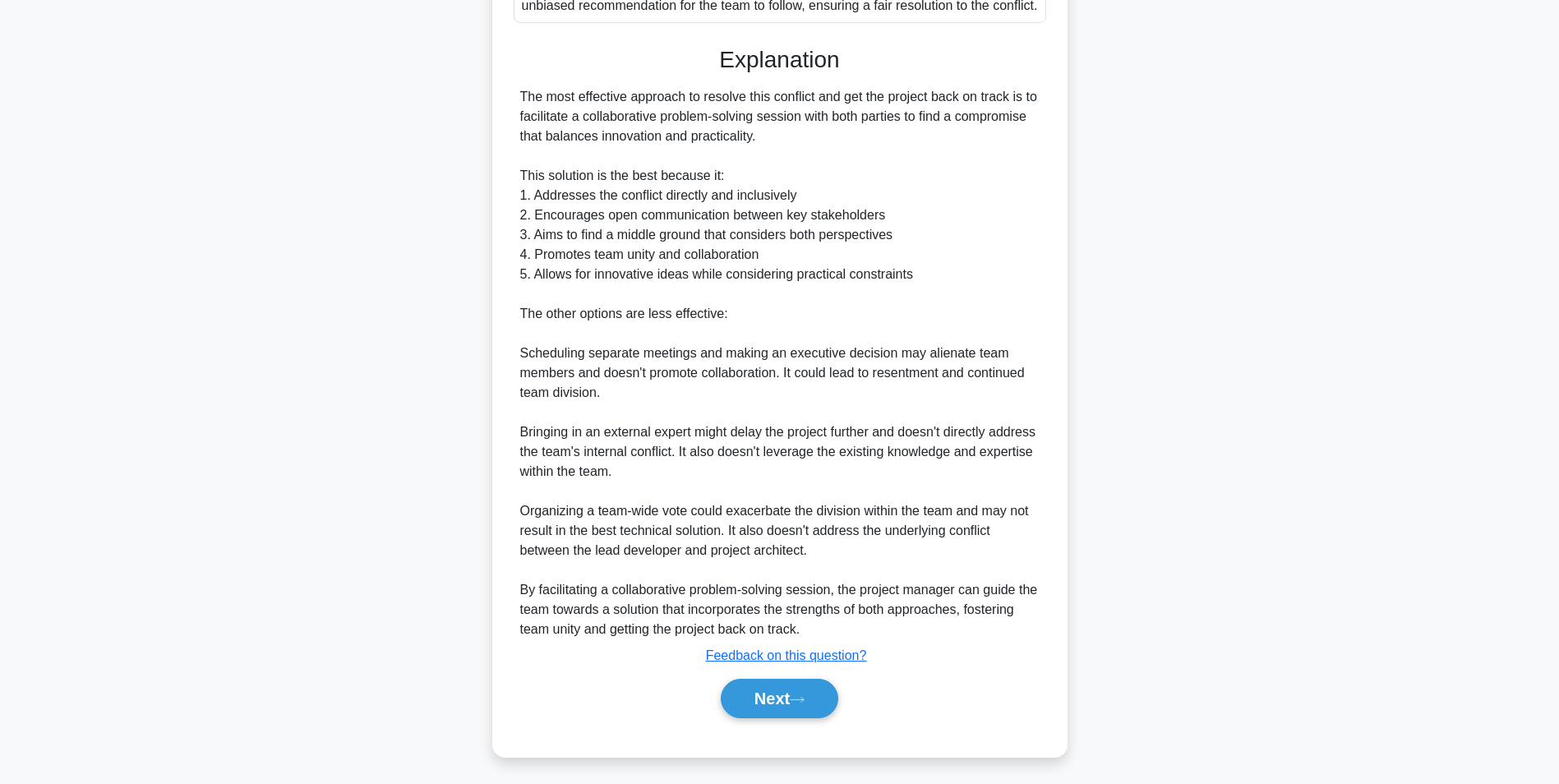
scroll to position [104, 0]
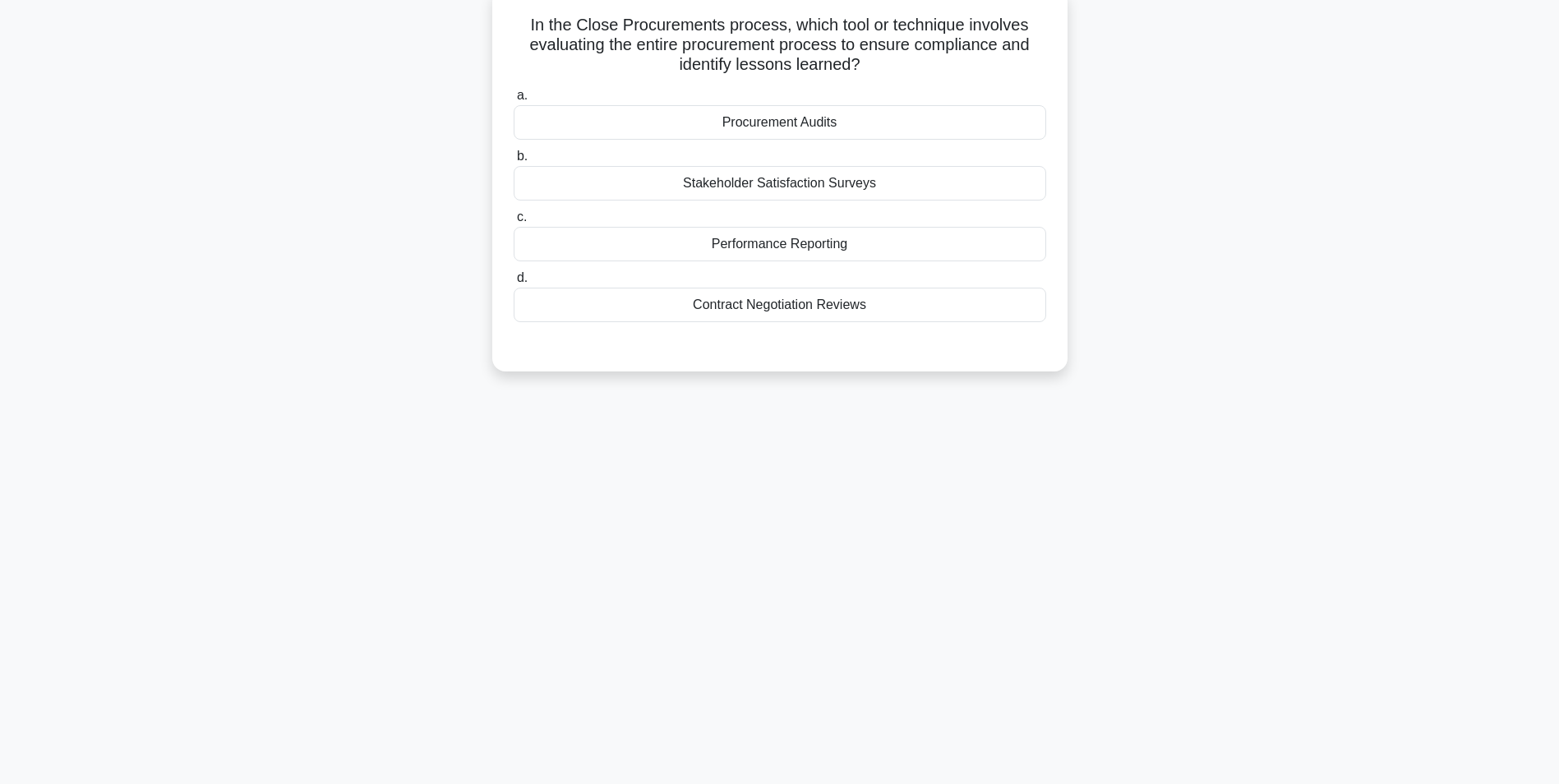
click at [817, 249] on div "Performance Reporting" at bounding box center [779, 244] width 532 height 34
click at [513, 222] on input "c. Performance Reporting" at bounding box center [513, 218] width 0 height 11
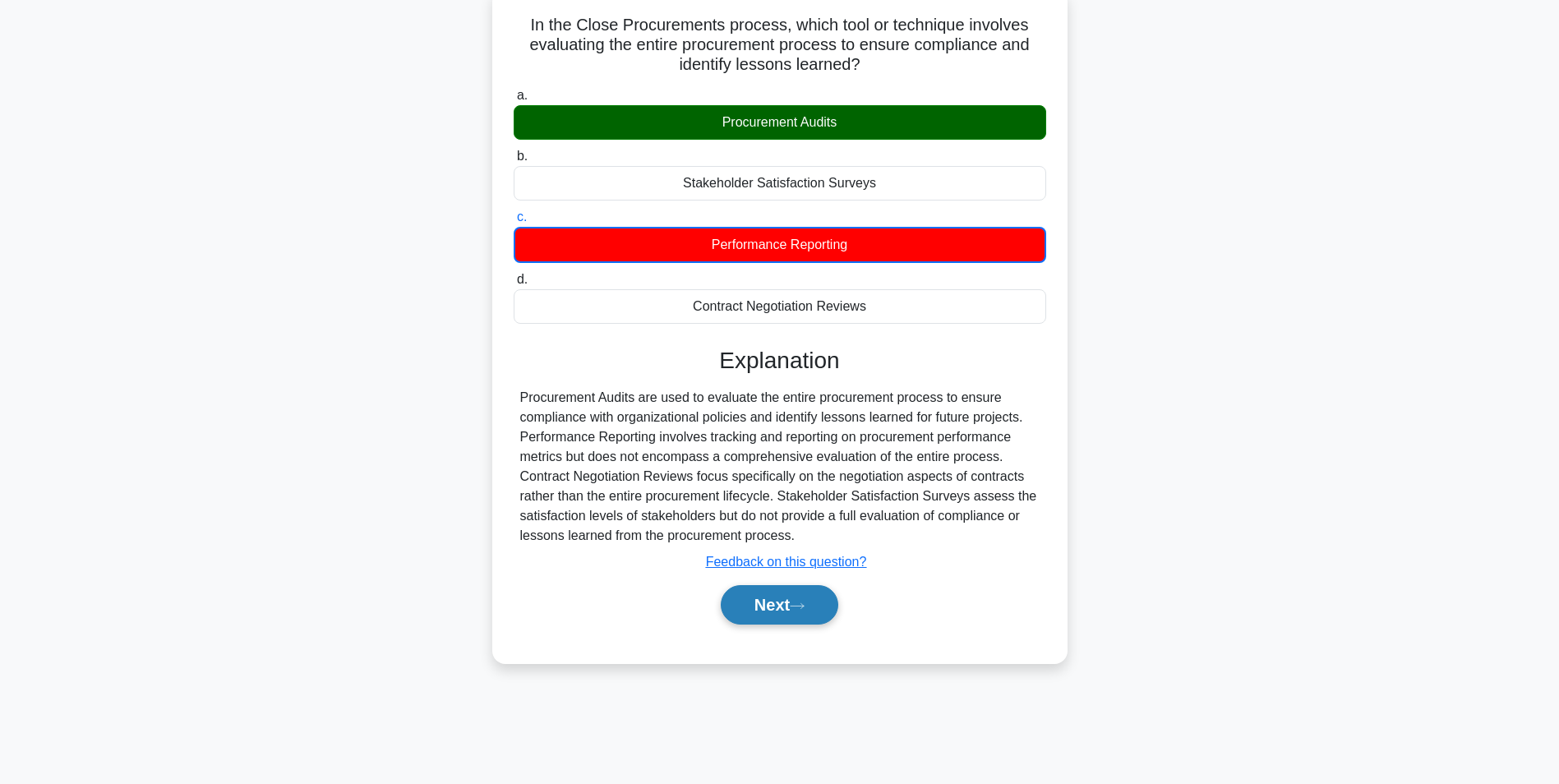
click at [775, 606] on button "Next" at bounding box center [780, 604] width 117 height 40
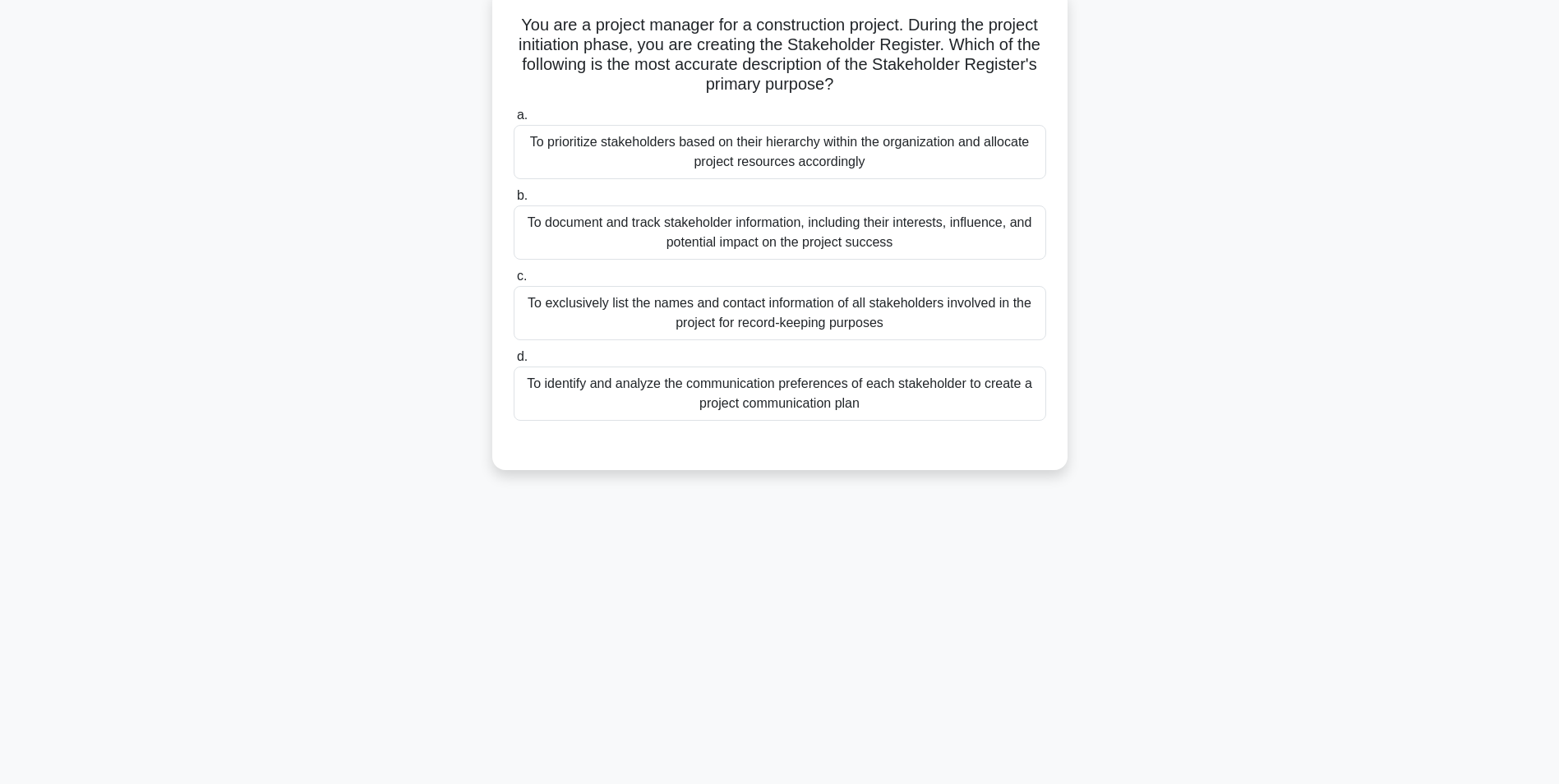
click at [859, 237] on div "To document and track stakeholder information, including their interests, influ…" at bounding box center [779, 232] width 532 height 54
click at [513, 201] on input "b. To document and track stakeholder information, including their interests, in…" at bounding box center [513, 196] width 0 height 11
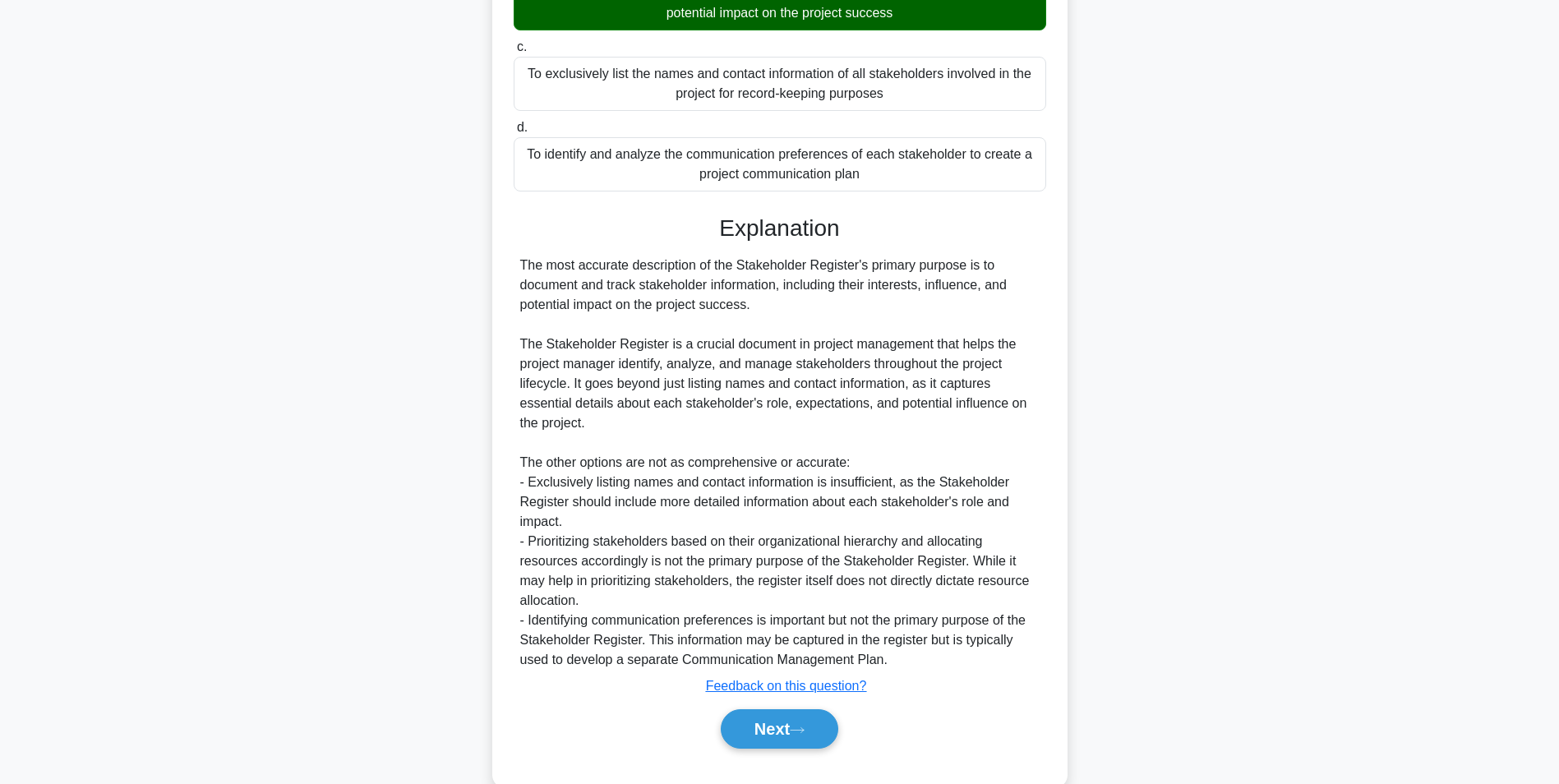
scroll to position [368, 0]
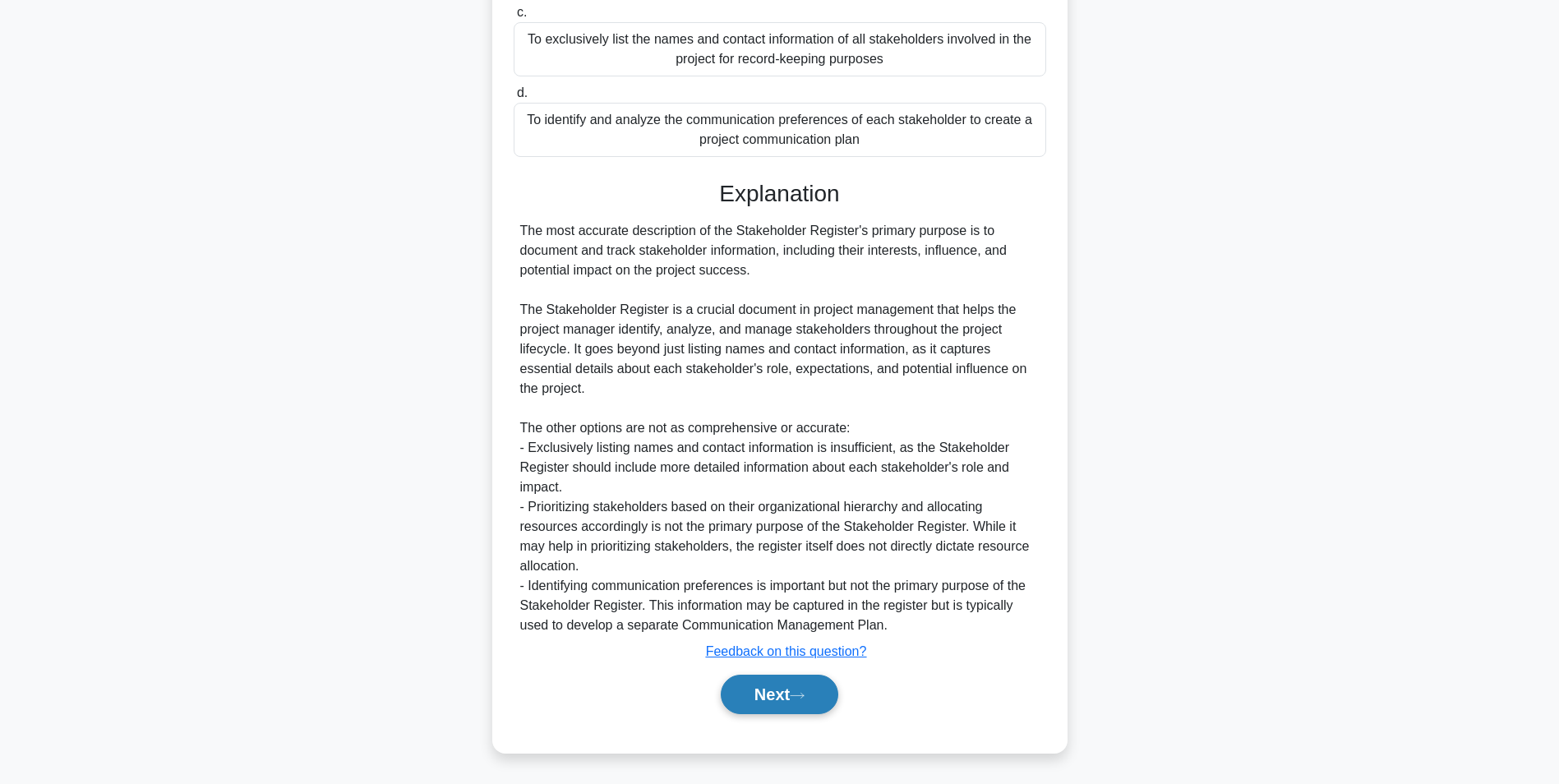
click at [770, 694] on button "Next" at bounding box center [780, 695] width 117 height 40
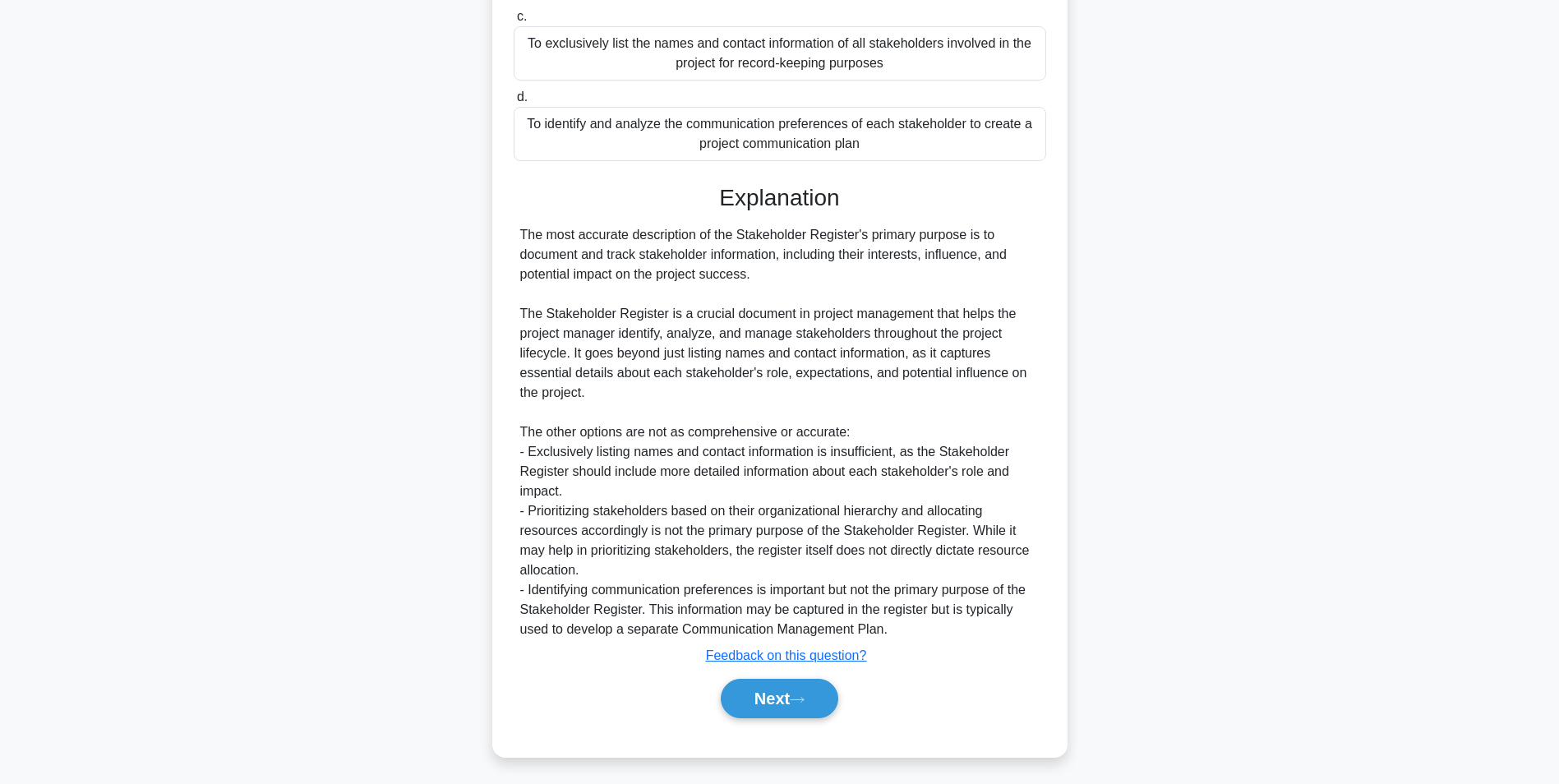
scroll to position [104, 0]
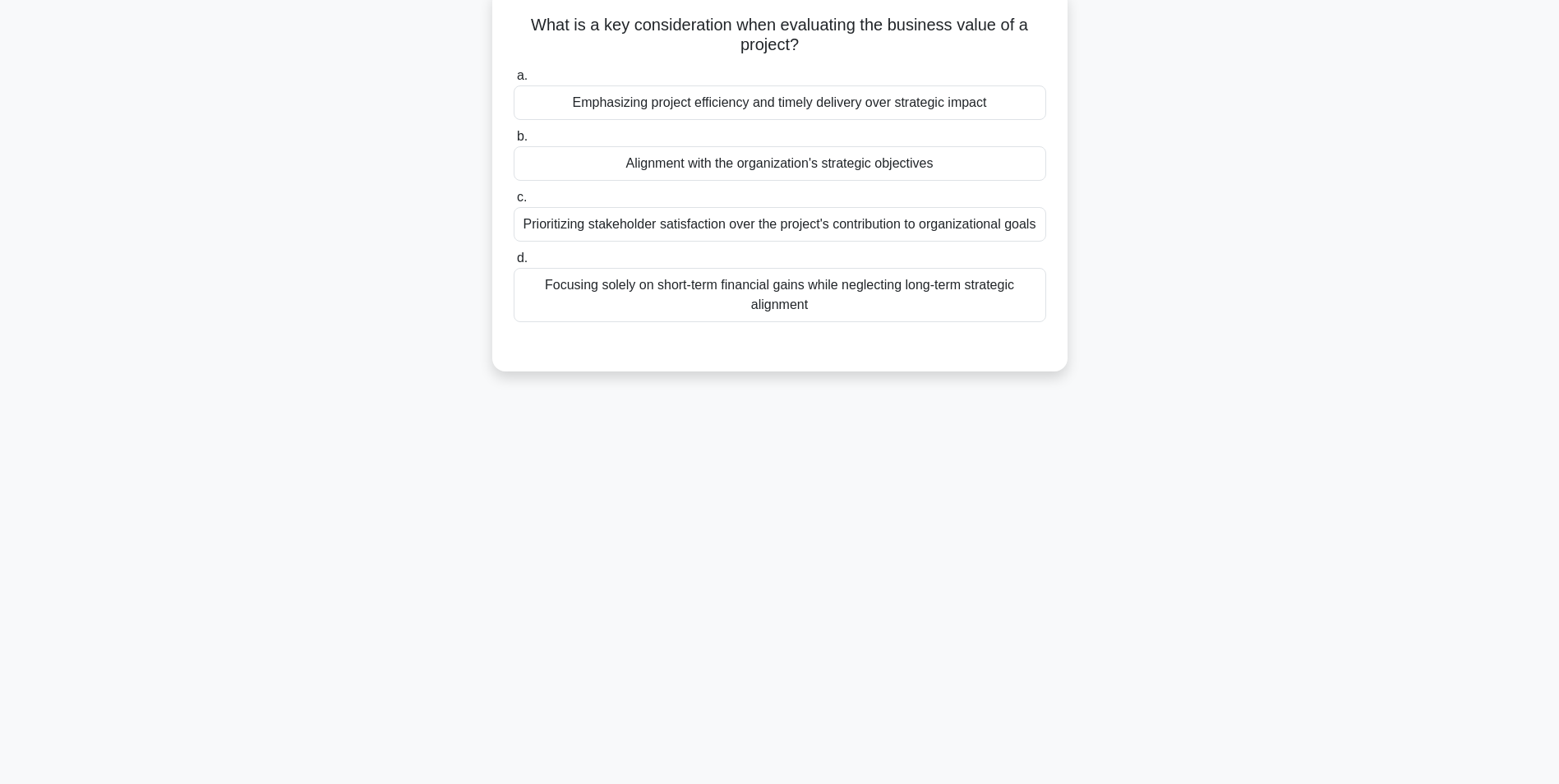
click at [784, 164] on div "Alignment with the organization's strategic objectives" at bounding box center [779, 163] width 532 height 34
click at [513, 142] on input "b. Alignment with the organization's strategic objectives" at bounding box center [513, 137] width 0 height 11
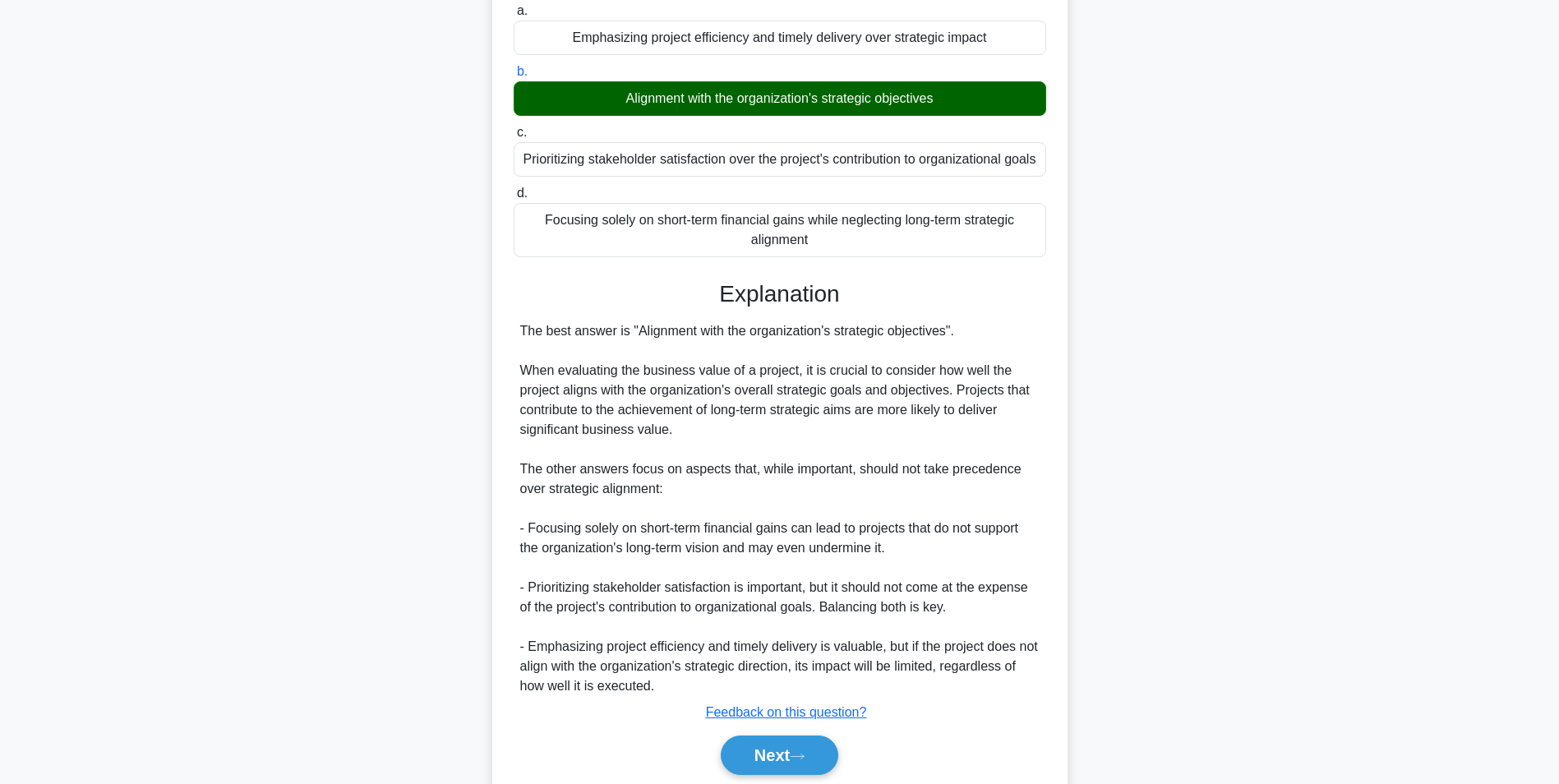
scroll to position [249, 0]
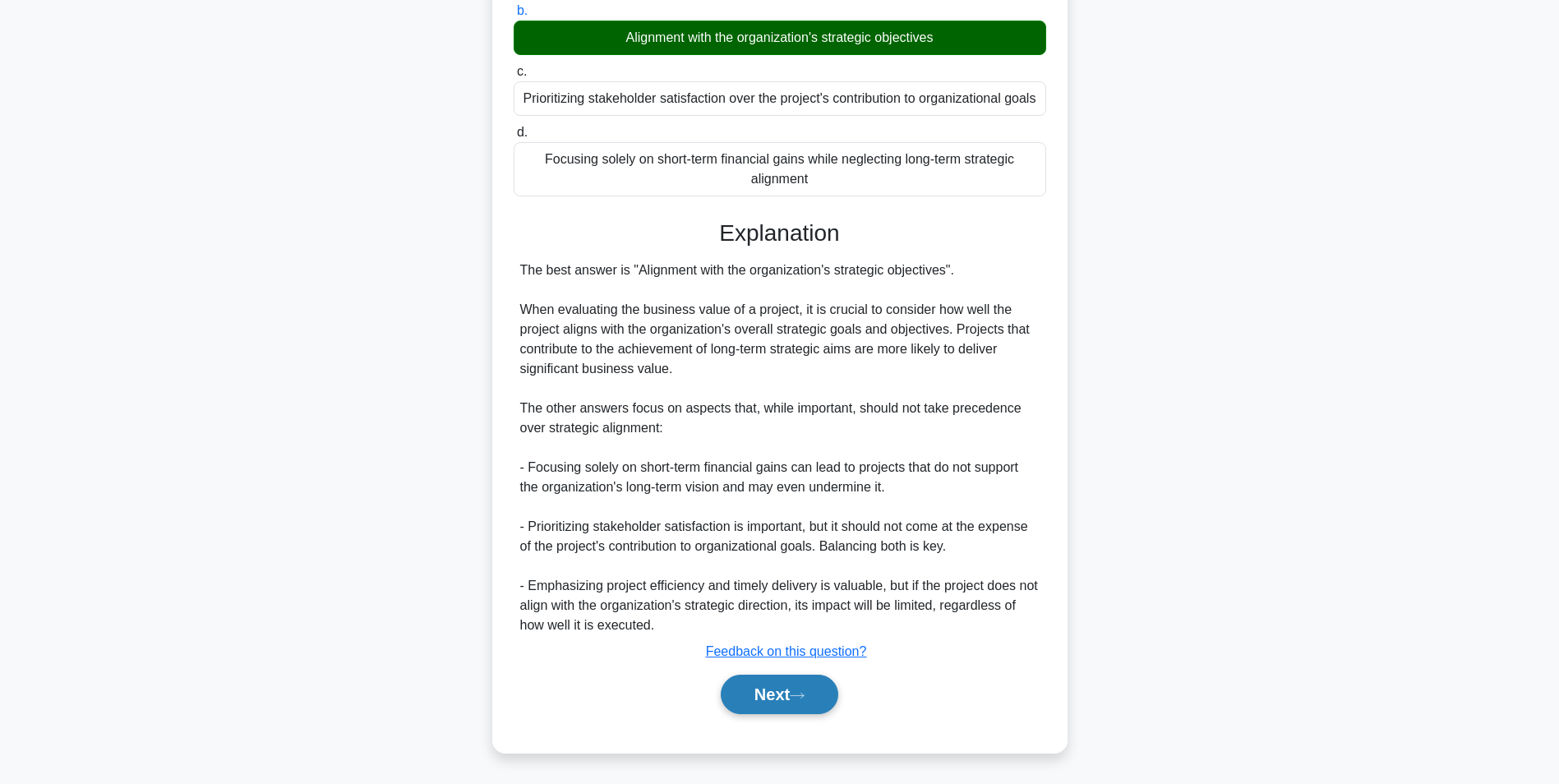
click at [774, 695] on button "Next" at bounding box center [780, 695] width 117 height 40
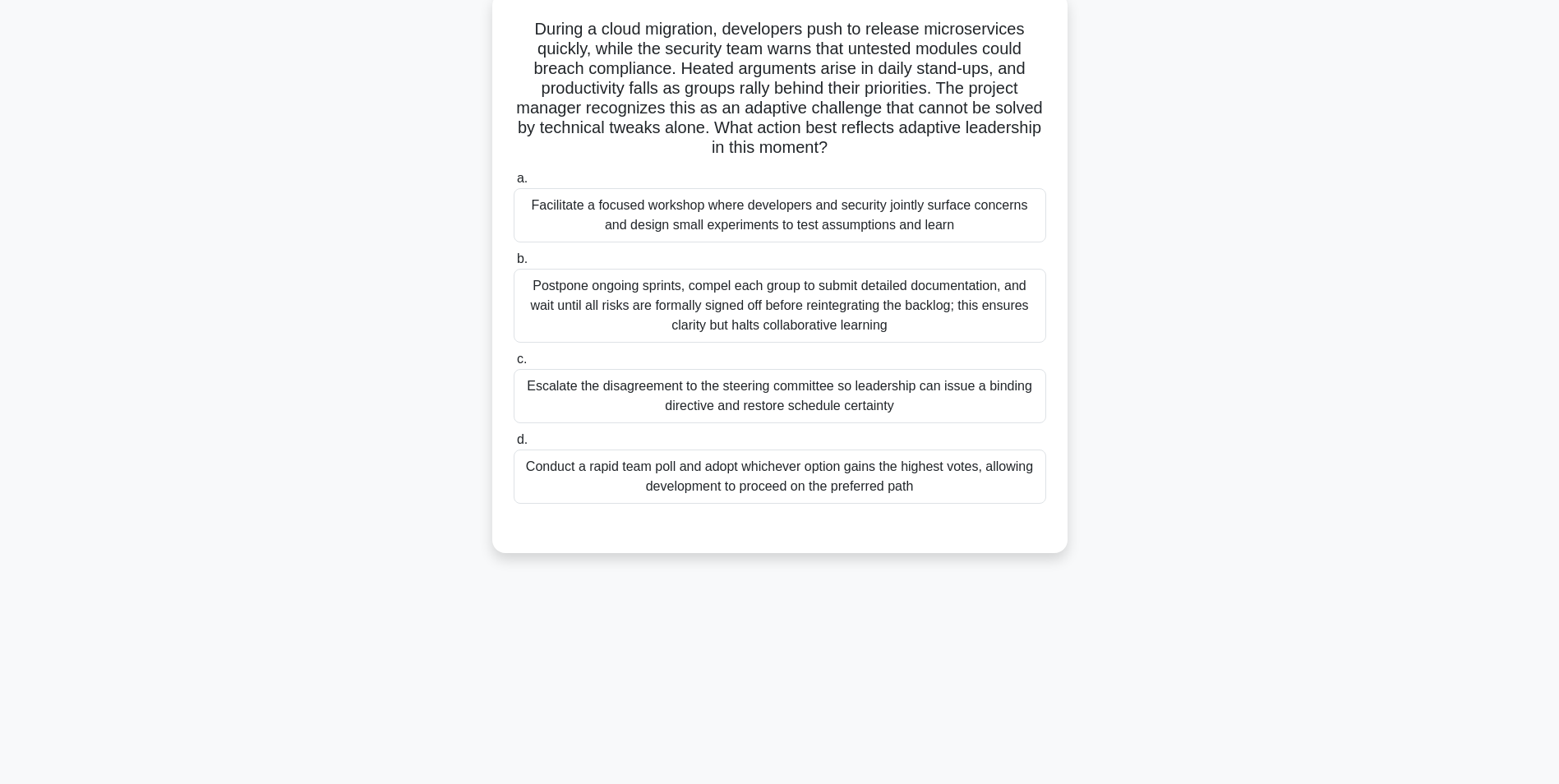
scroll to position [104, 0]
click at [772, 222] on div "Facilitate a focused workshop where developers and security jointly surface con…" at bounding box center [779, 211] width 532 height 54
click at [513, 180] on input "a. Facilitate a focused workshop where developers and security jointly surface …" at bounding box center [513, 174] width 0 height 11
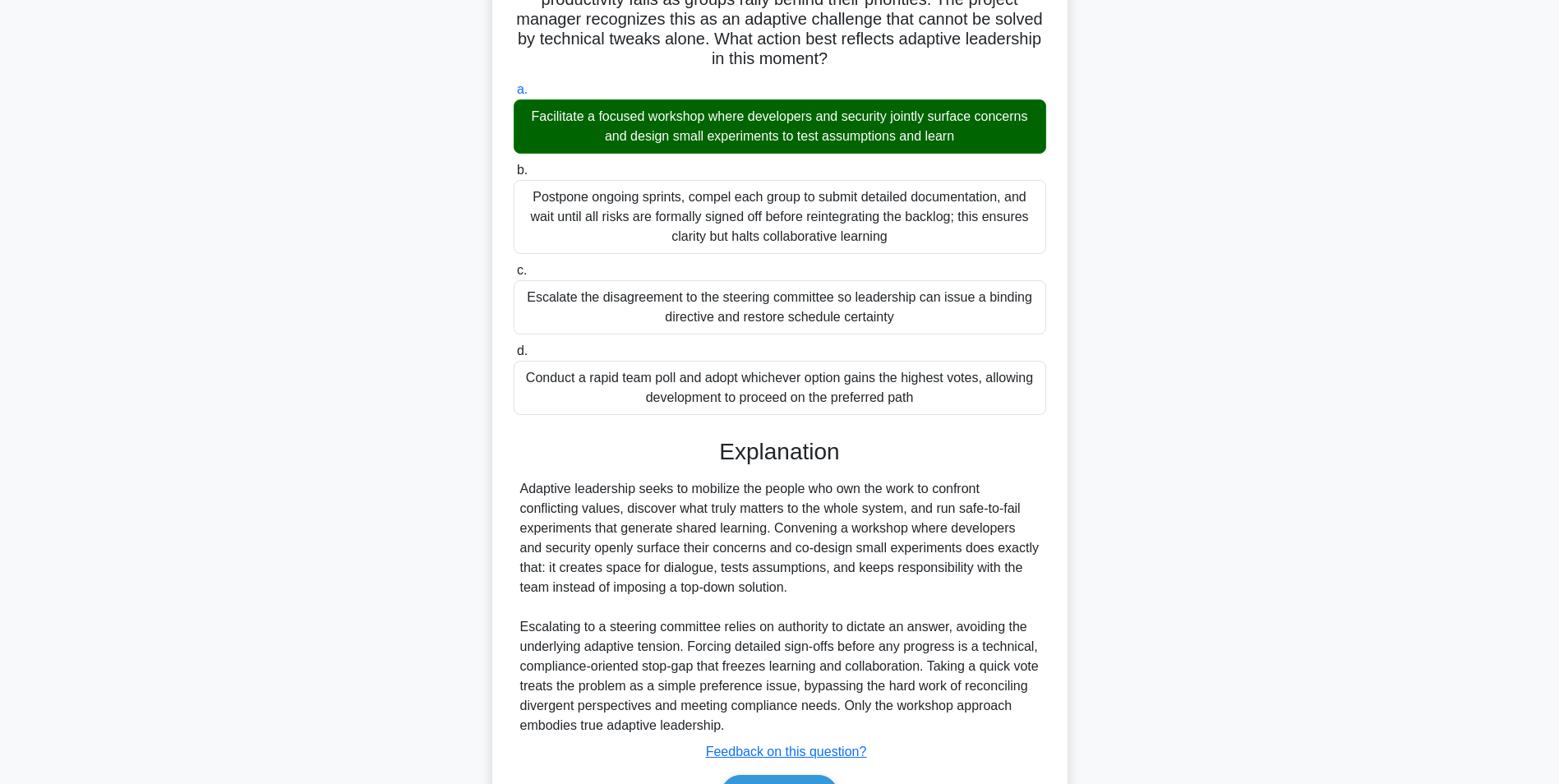
scroll to position [289, 0]
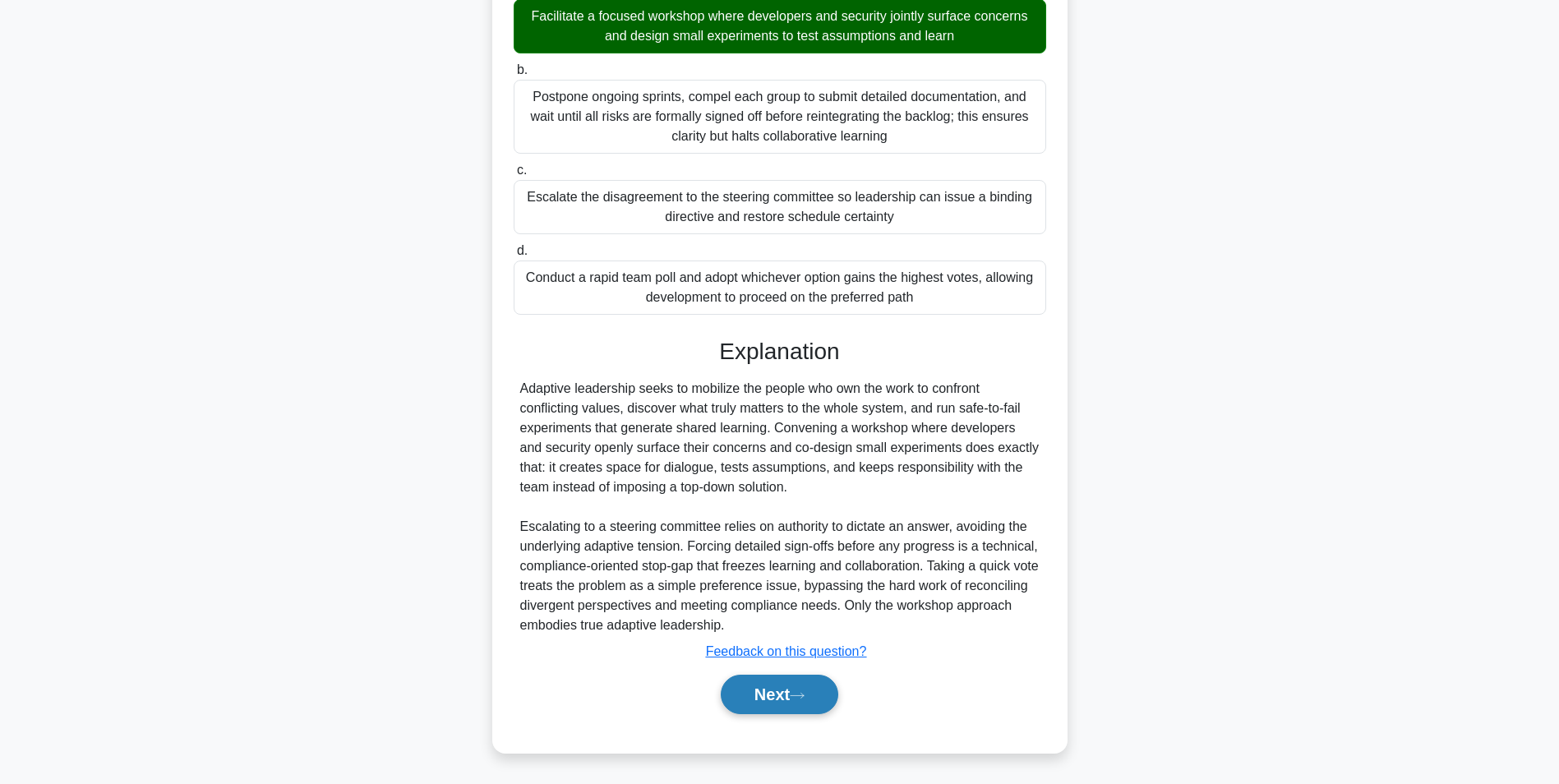
click at [778, 698] on button "Next" at bounding box center [780, 695] width 117 height 40
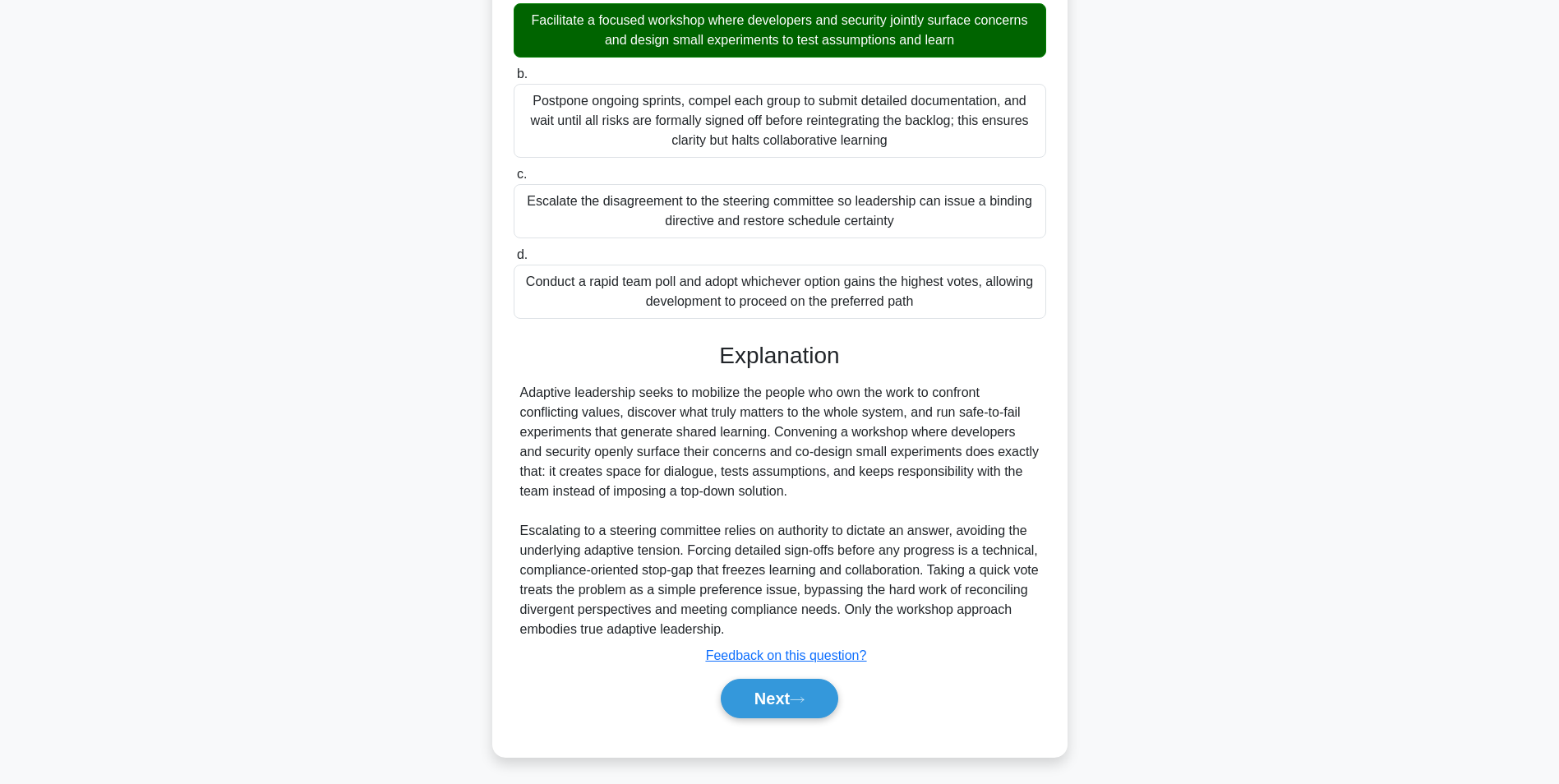
scroll to position [104, 0]
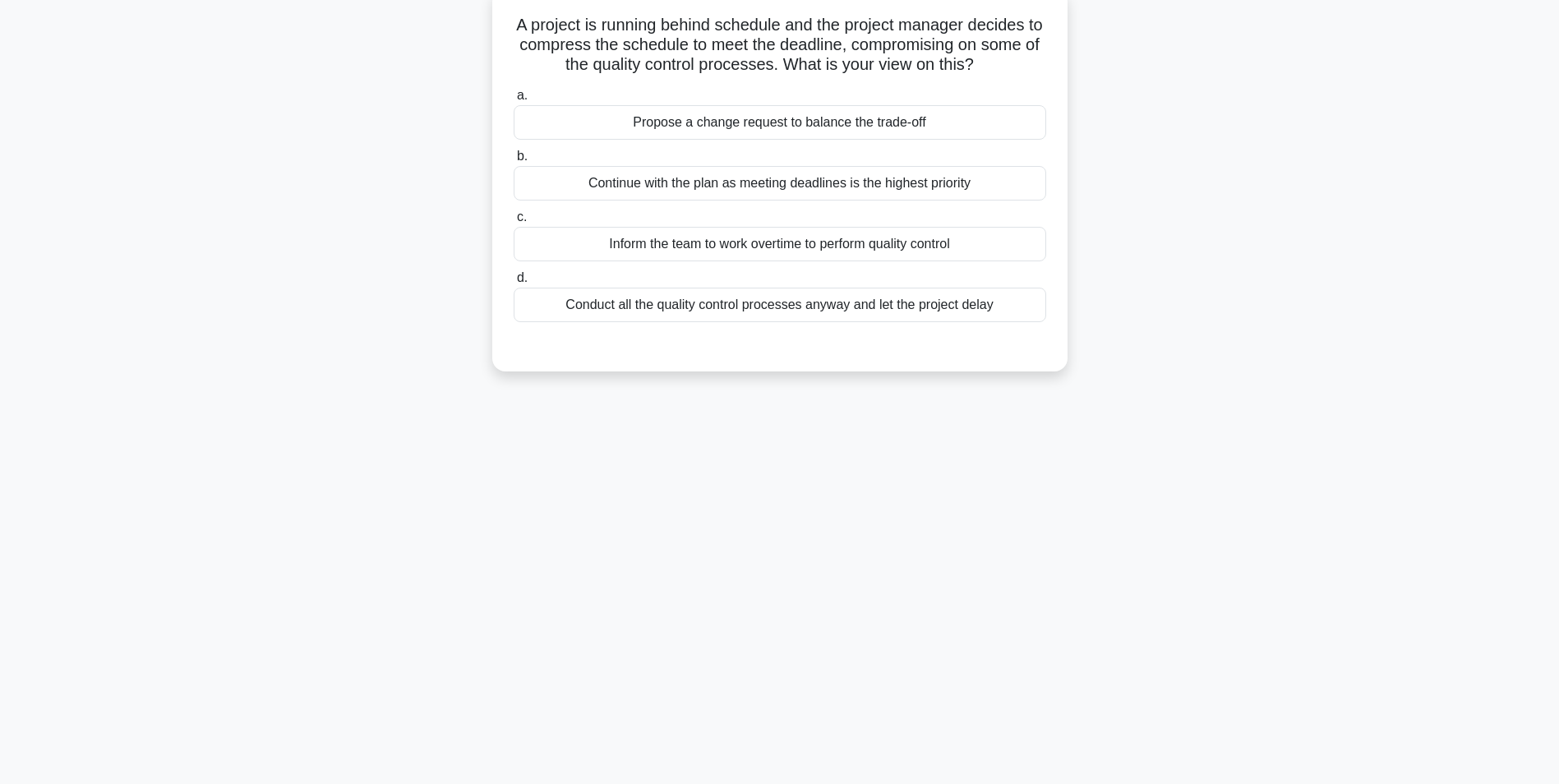
click at [788, 313] on div "Conduct all the quality control processes anyway and let the project delay" at bounding box center [779, 304] width 532 height 34
click at [513, 284] on input "d. Conduct all the quality control processes anyway and let the project delay" at bounding box center [513, 278] width 0 height 11
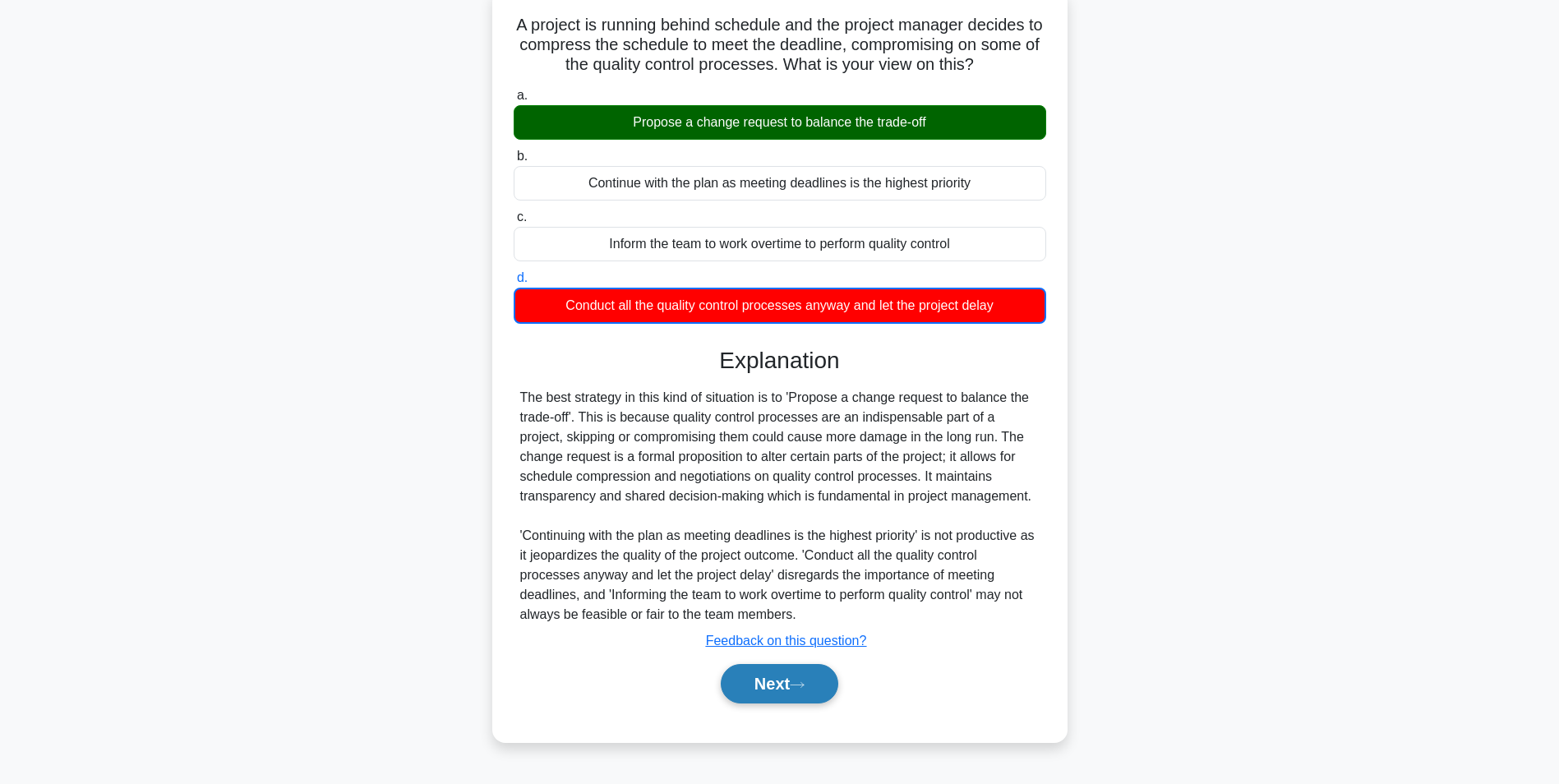
click at [748, 685] on button "Next" at bounding box center [780, 684] width 117 height 40
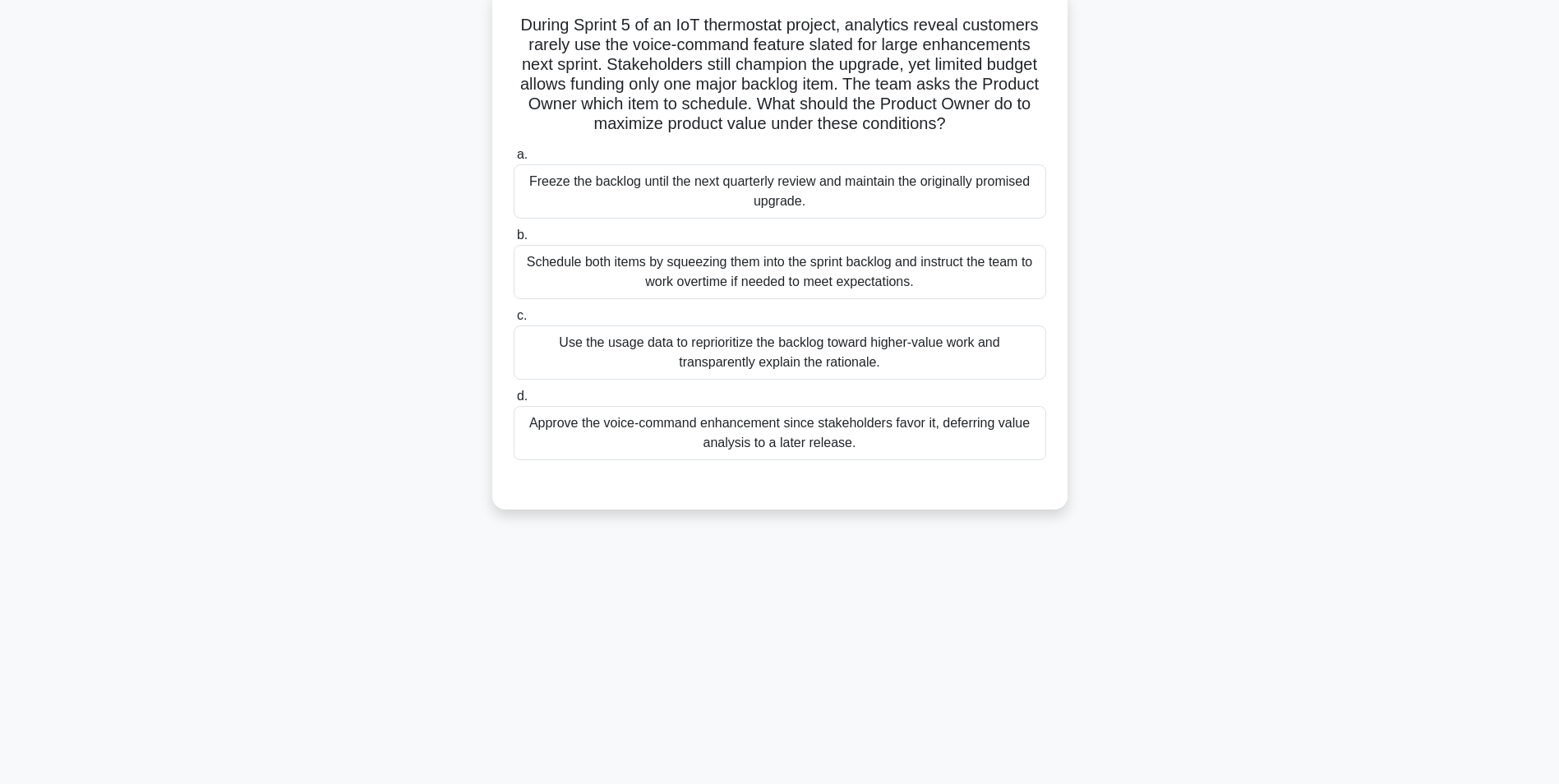
drag, startPoint x: 517, startPoint y: 23, endPoint x: 969, endPoint y: 132, distance: 465.0
click at [969, 132] on h5 "During Sprint 5 of an IoT thermostat project, analytics reveal customers rarely…" at bounding box center [780, 74] width 536 height 120
drag, startPoint x: 969, startPoint y: 132, endPoint x: 839, endPoint y: 95, distance: 135.2
drag, startPoint x: 839, startPoint y: 95, endPoint x: 780, endPoint y: 79, distance: 61.1
click at [780, 79] on h5 "During Sprint 5 of an IoT thermostat project, analytics reveal customers rarely…" at bounding box center [780, 74] width 536 height 120
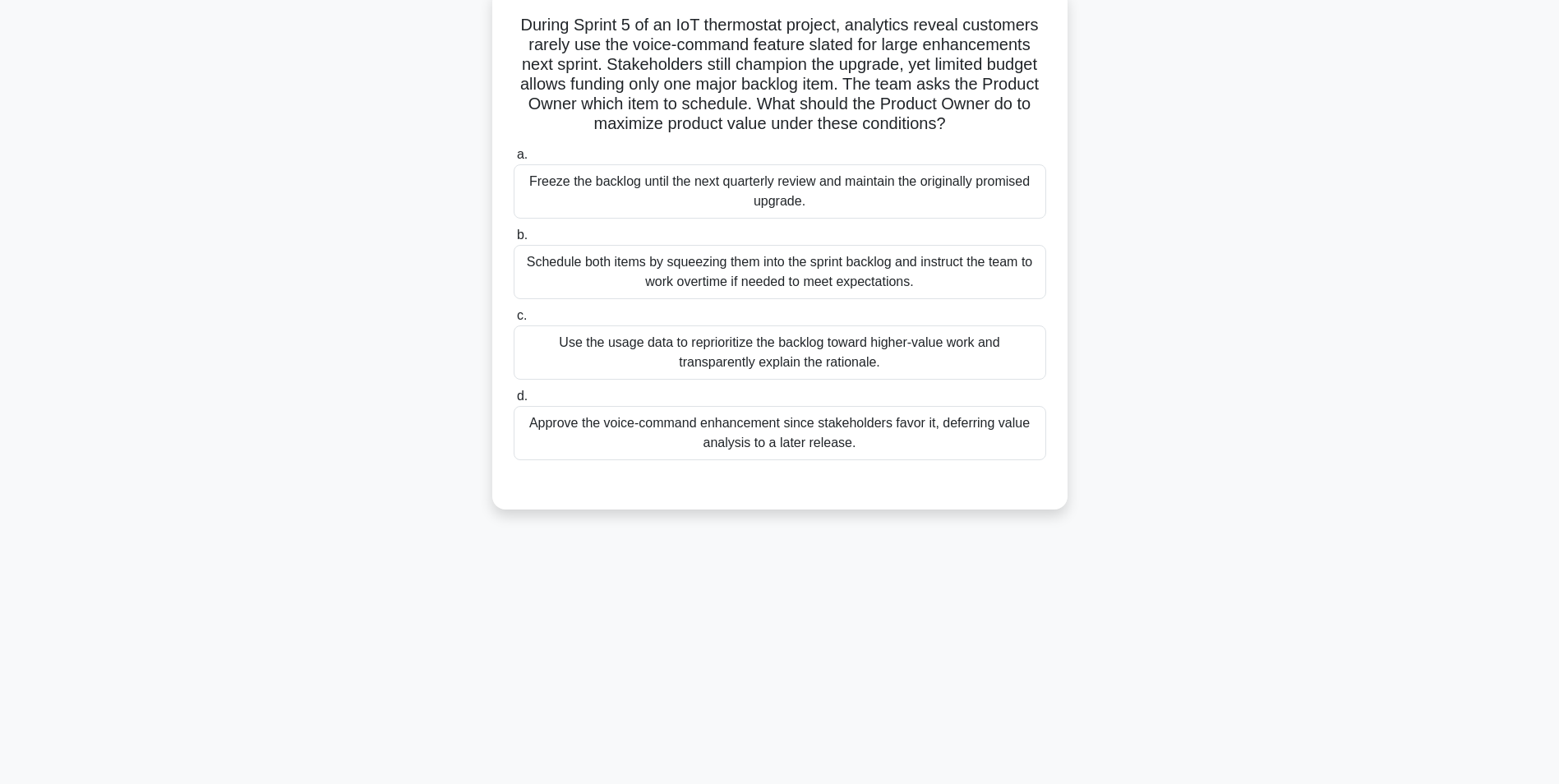
click at [841, 357] on div "Use the usage data to reprioritize the backlog toward higher-value work and tra…" at bounding box center [779, 352] width 532 height 54
click at [513, 322] on input "c. Use the usage data to reprioritize the backlog toward higher-value work and …" at bounding box center [513, 316] width 0 height 11
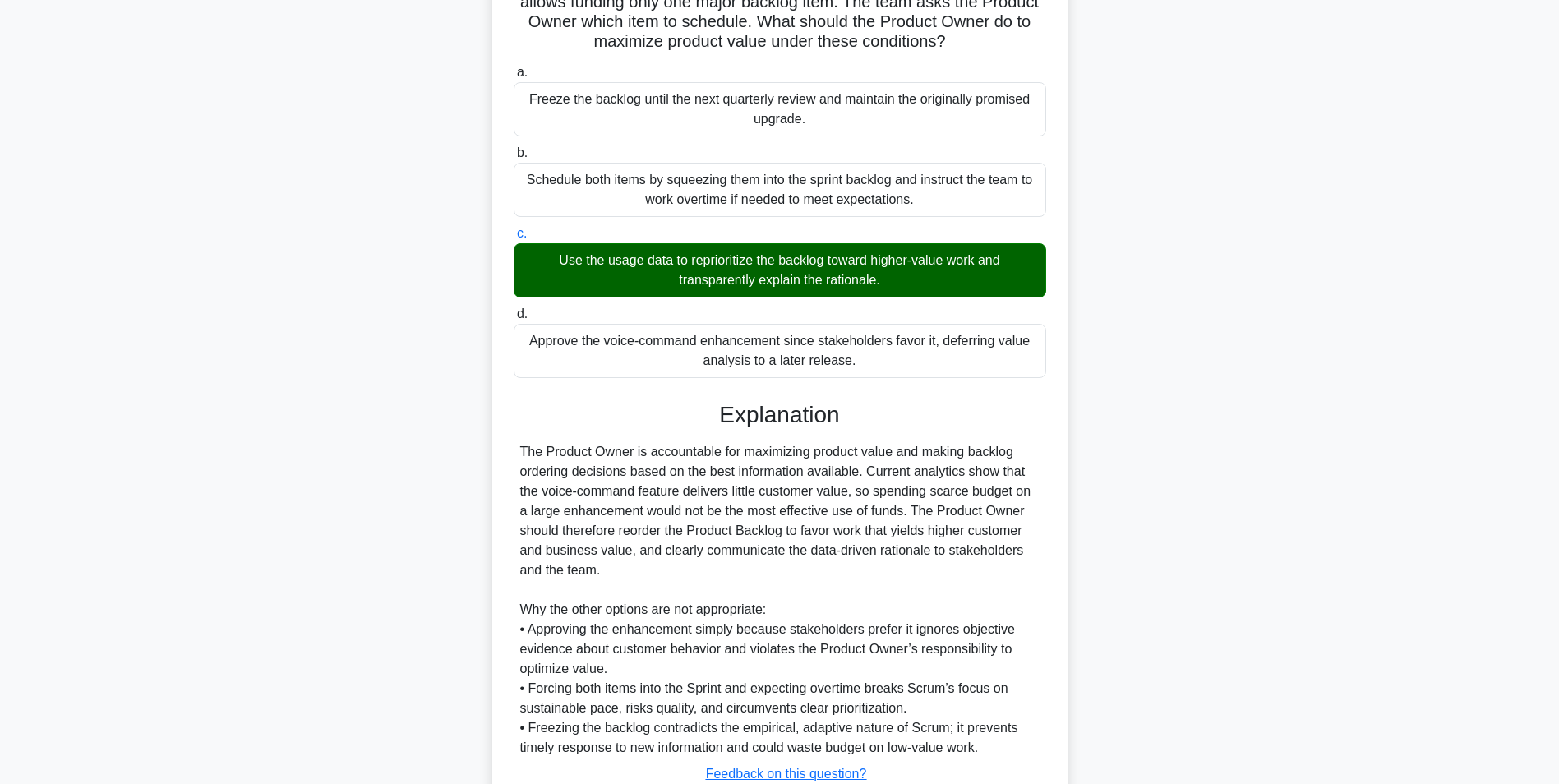
scroll to position [309, 0]
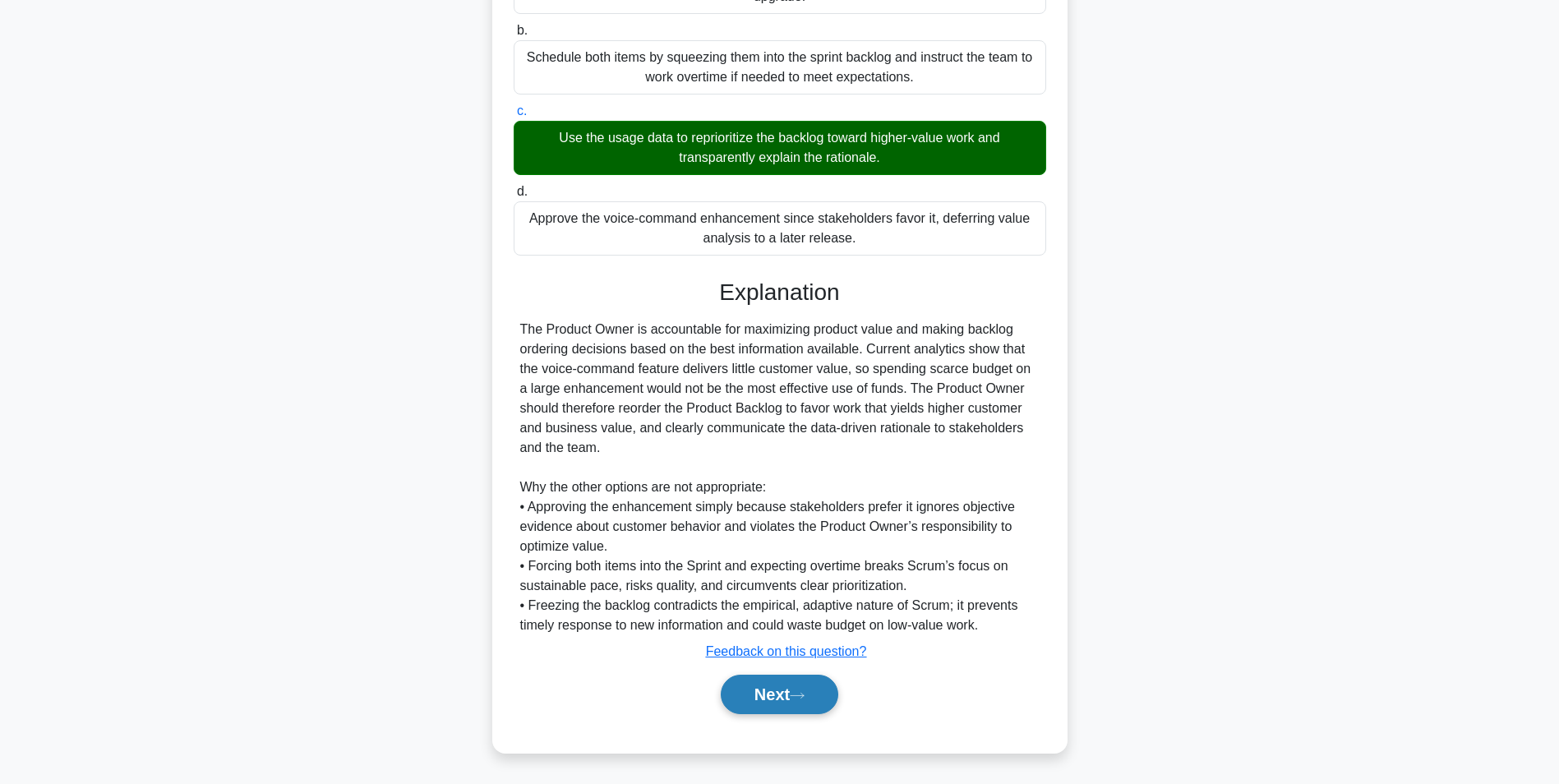
click at [747, 694] on button "Next" at bounding box center [780, 695] width 117 height 40
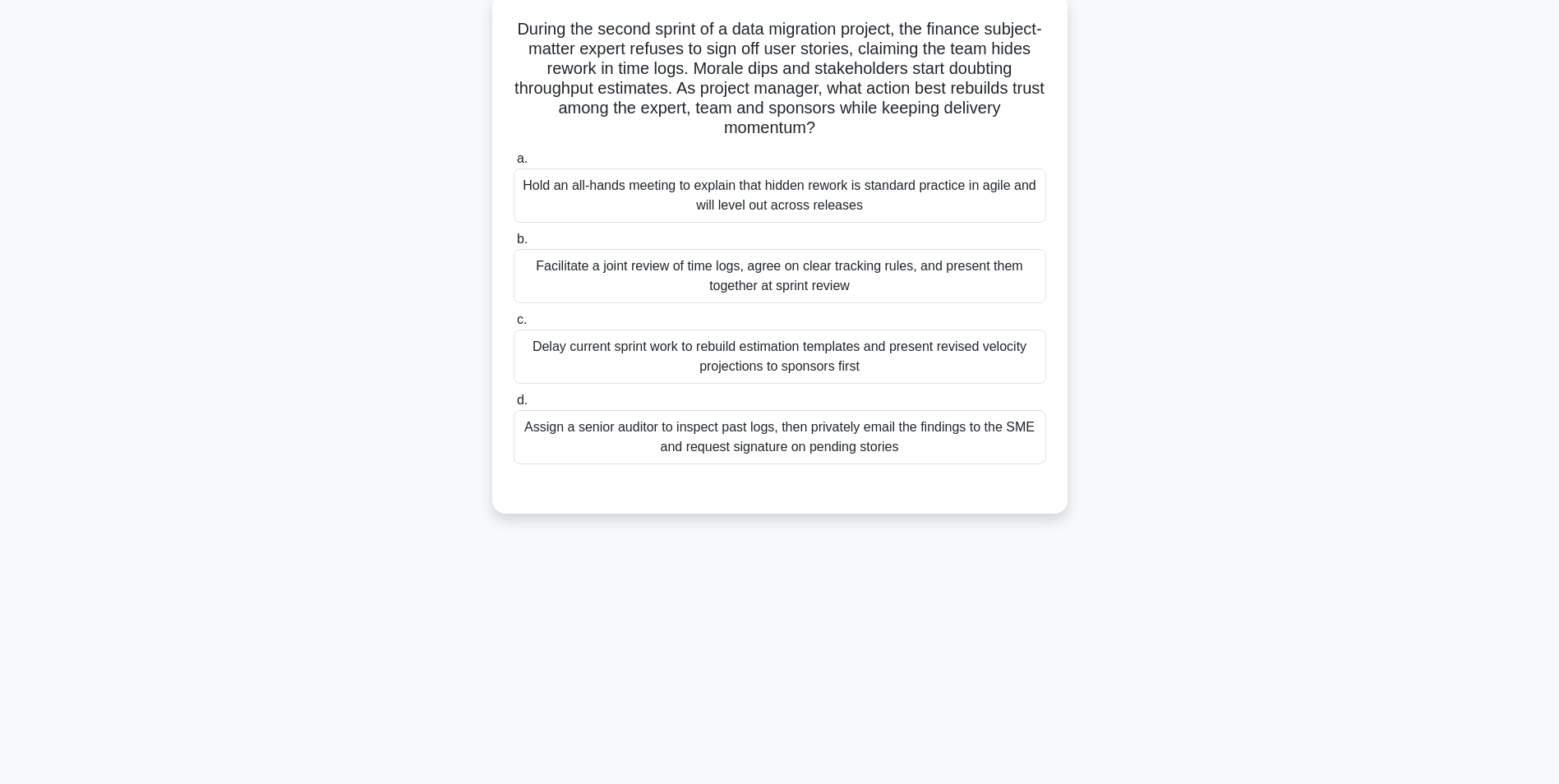
scroll to position [104, 0]
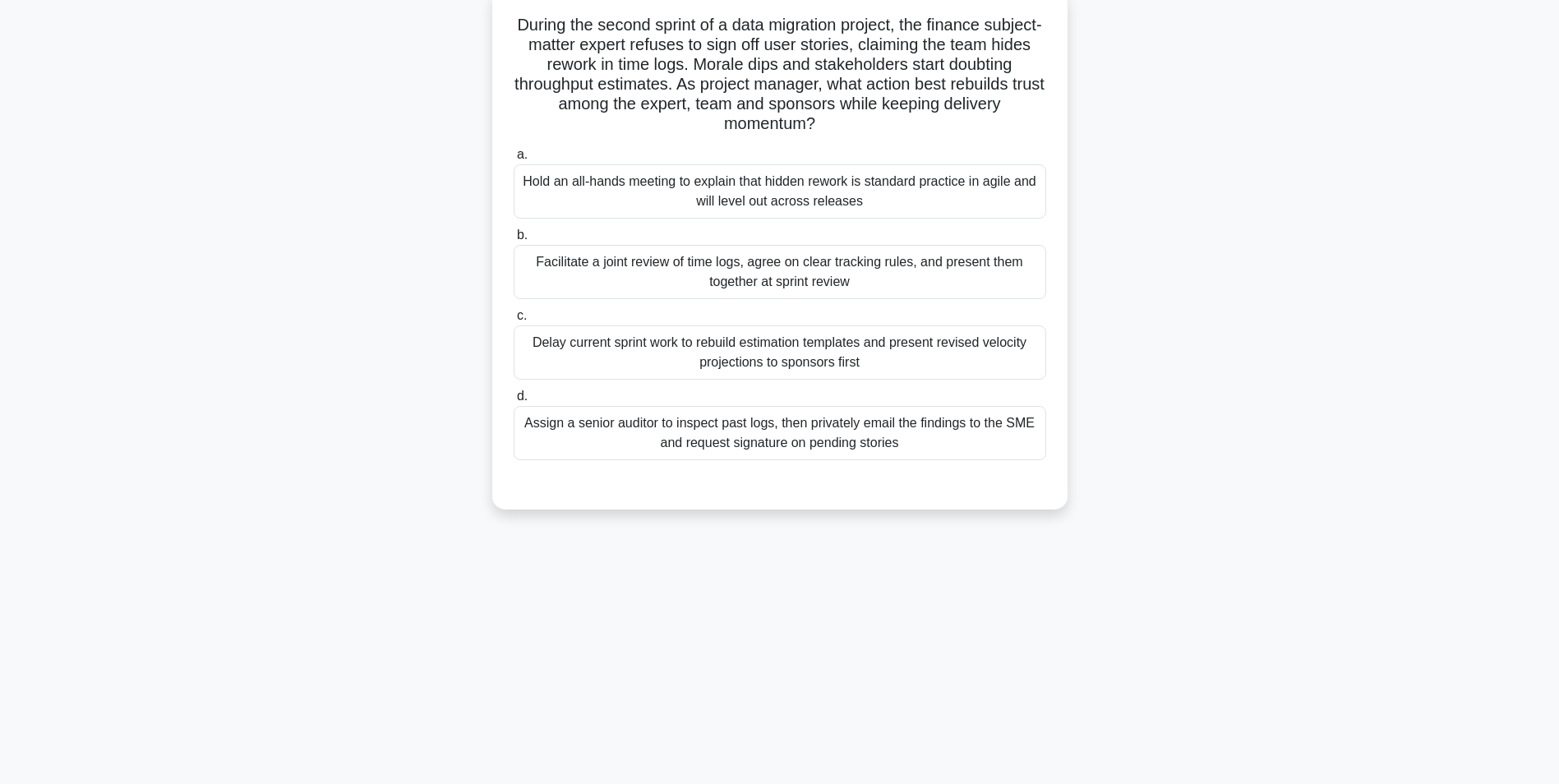
click at [756, 267] on div "Facilitate a joint review of time logs, agree on clear tracking rules, and pres…" at bounding box center [779, 272] width 532 height 54
click at [513, 240] on input "b. Facilitate a joint review of time logs, agree on clear tracking rules, and p…" at bounding box center [513, 236] width 0 height 11
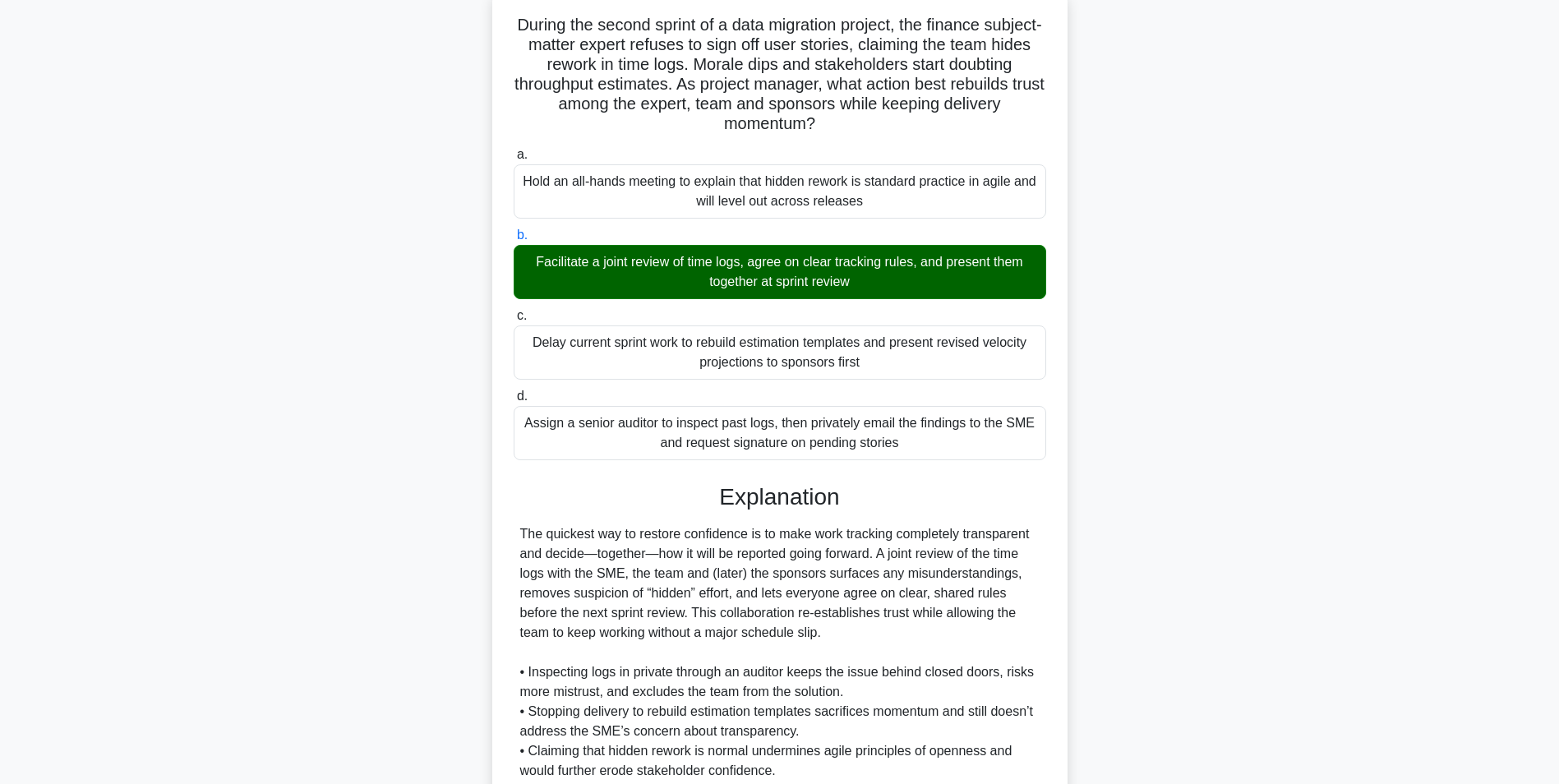
scroll to position [249, 0]
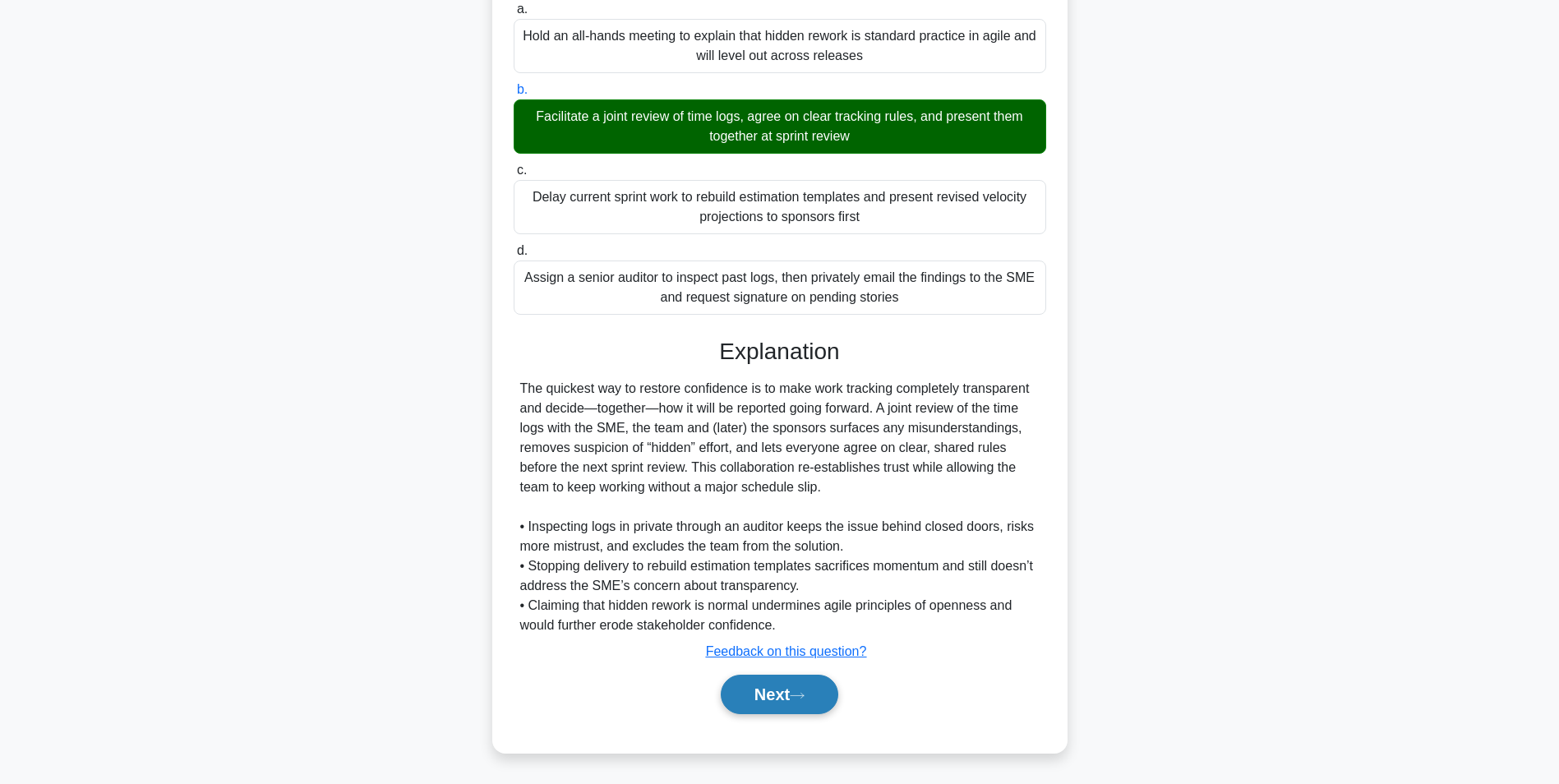
click at [738, 693] on button "Next" at bounding box center [780, 695] width 117 height 40
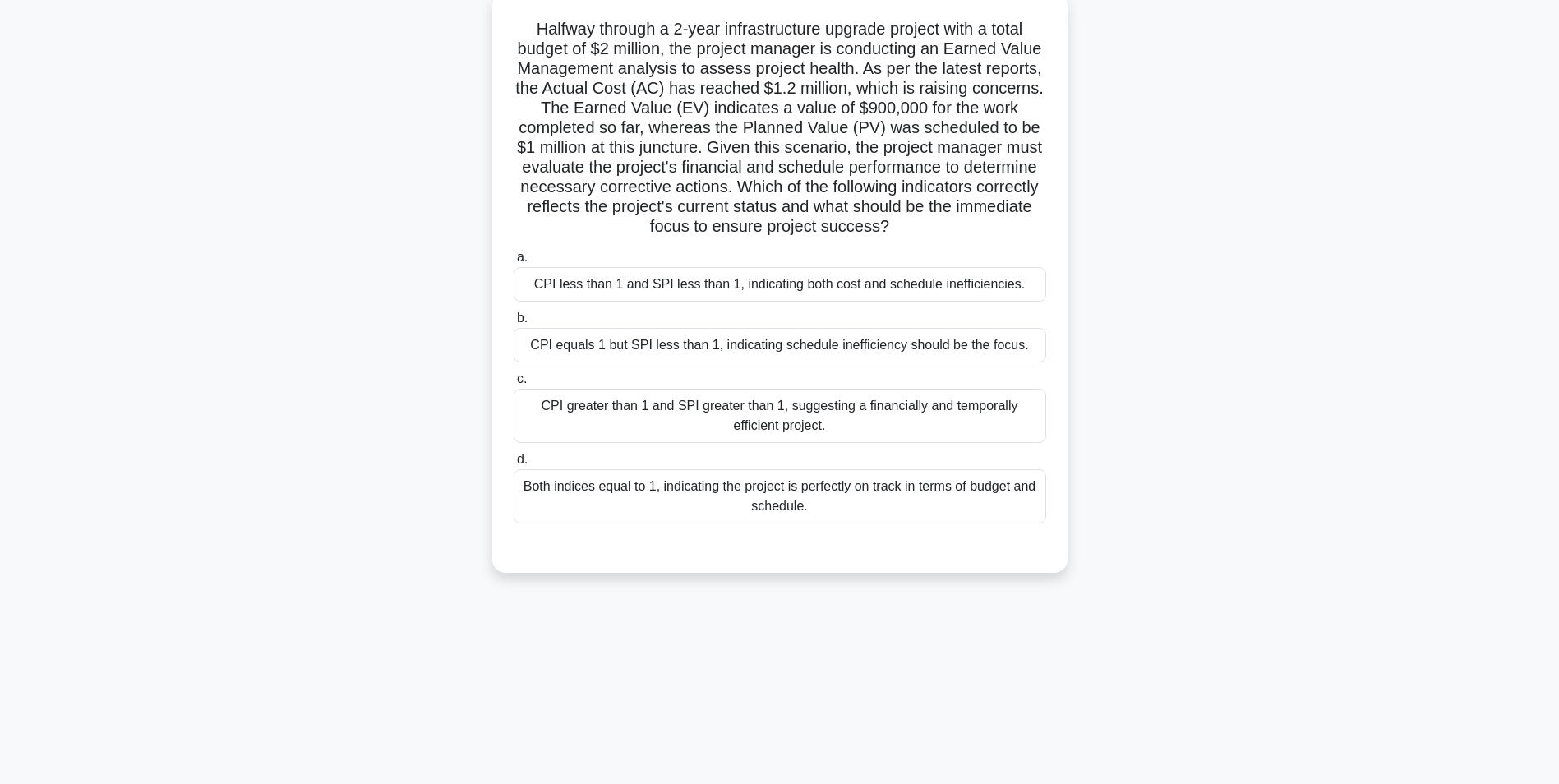
scroll to position [104, 0]
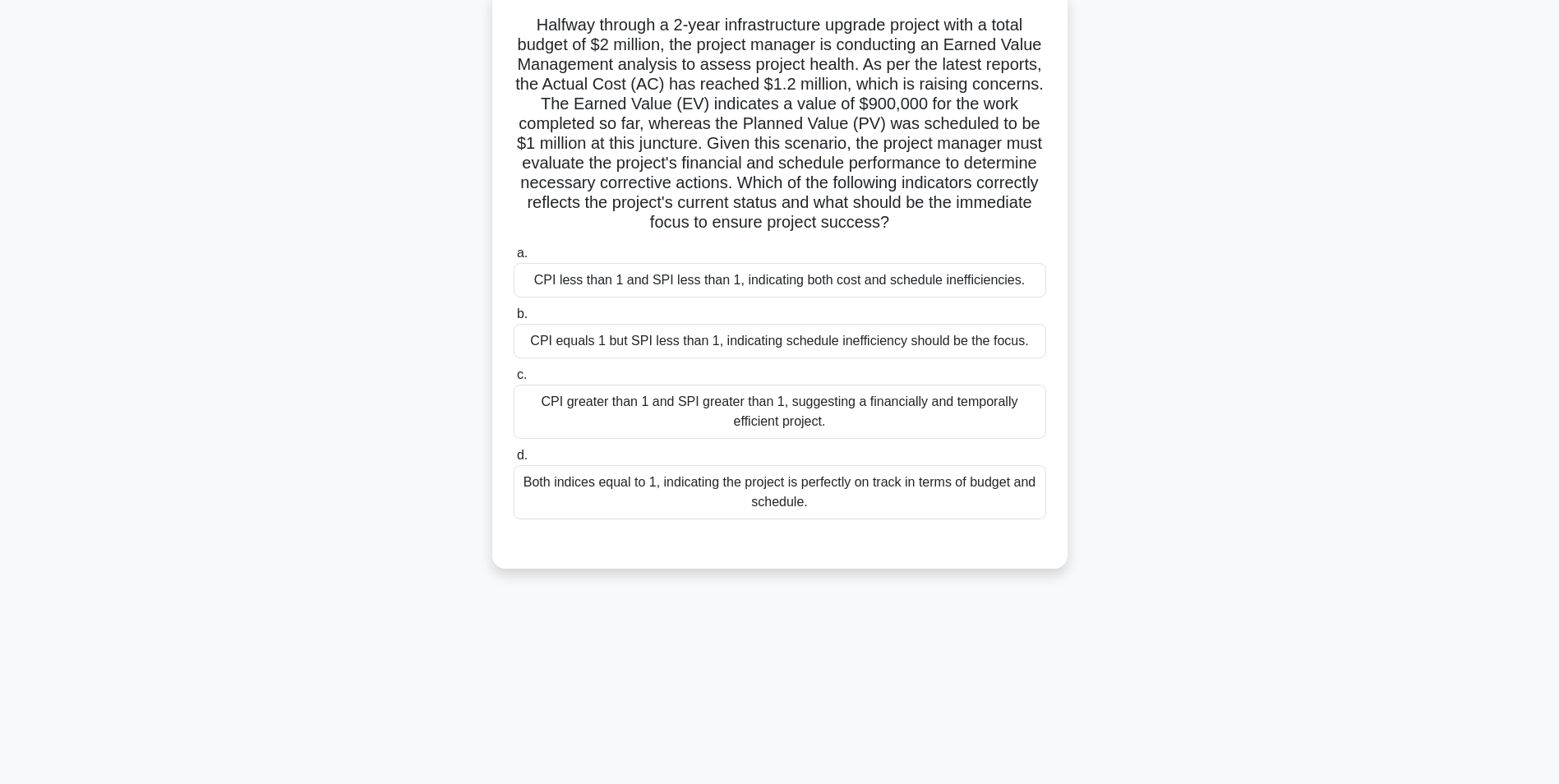
click at [878, 288] on div "CPI less than 1 and SPI less than 1, indicating both cost and schedule ineffici…" at bounding box center [779, 280] width 532 height 34
click at [513, 258] on input "a. CPI less than 1 and SPI less than 1, indicating both cost and schedule ineff…" at bounding box center [513, 254] width 0 height 11
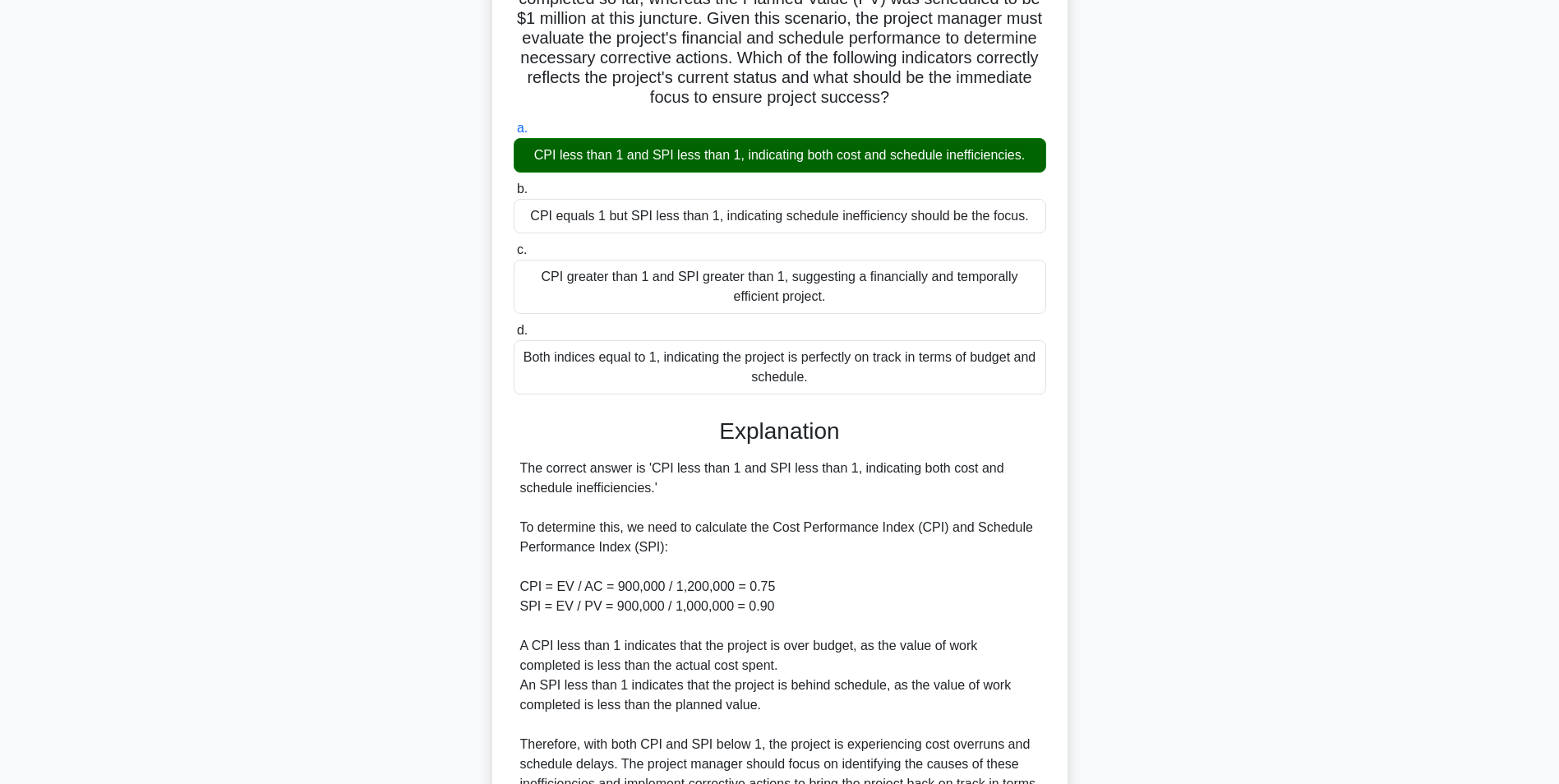
scroll to position [467, 0]
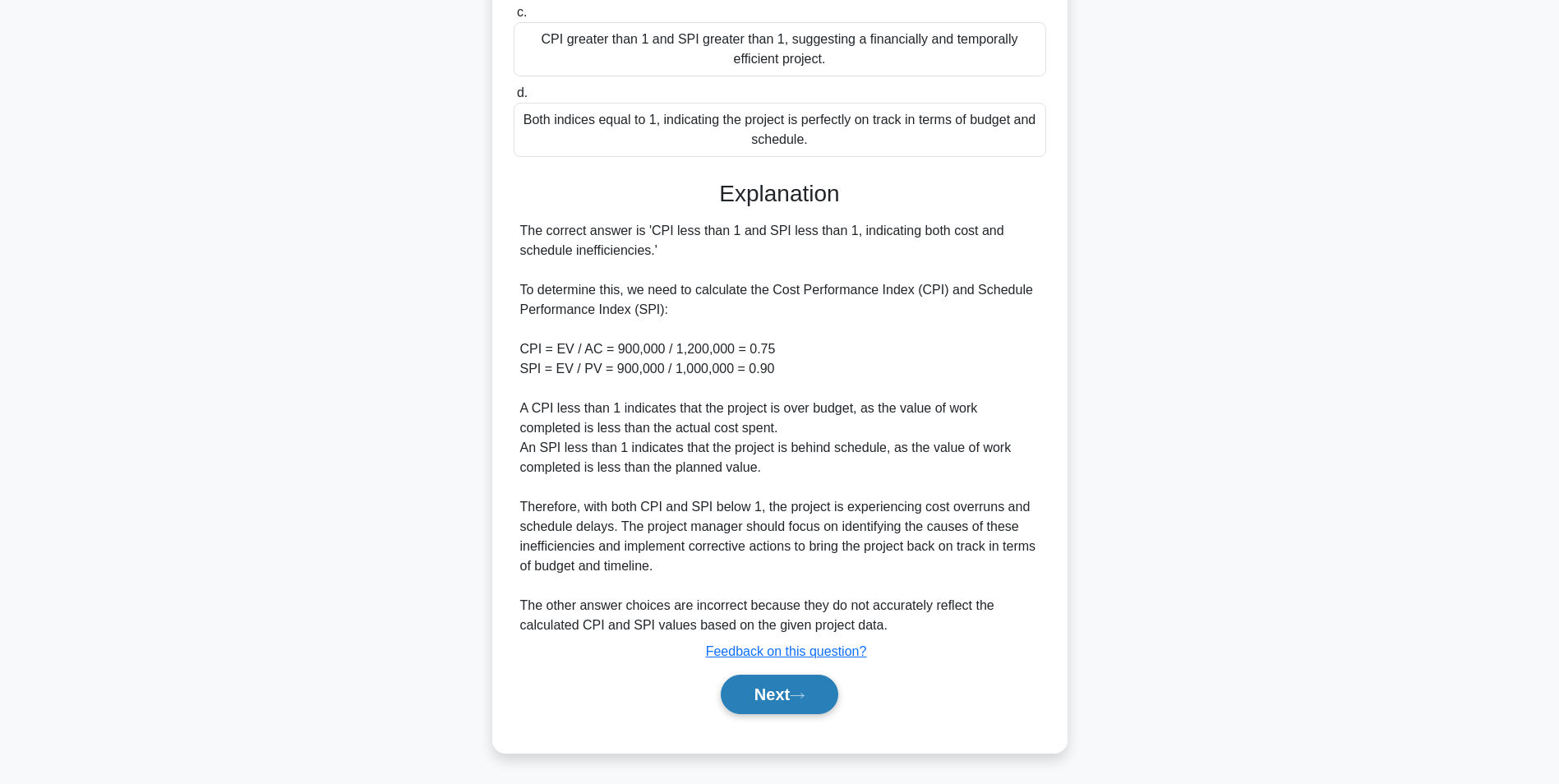
click at [803, 685] on button "Next" at bounding box center [780, 695] width 117 height 40
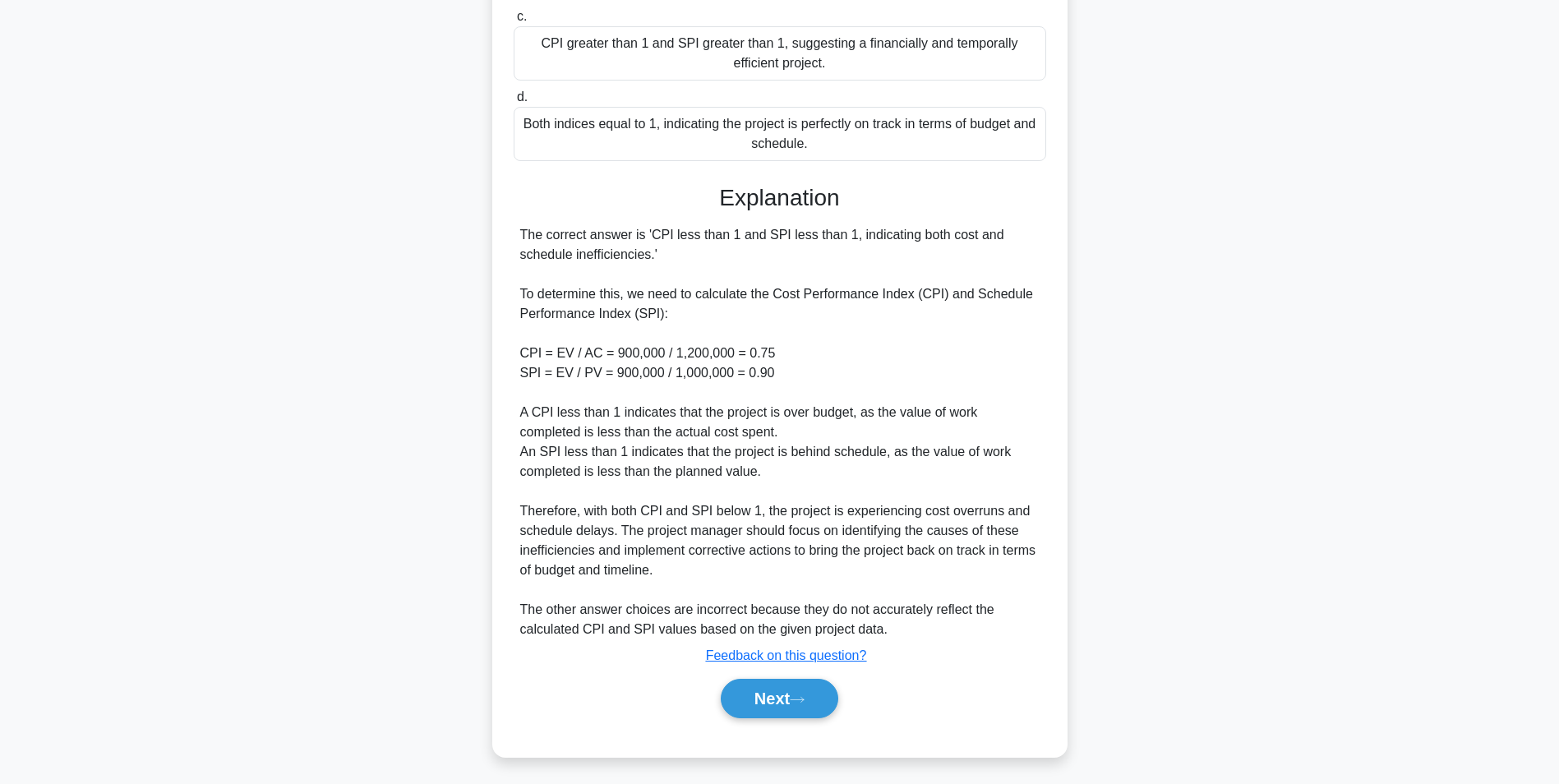
scroll to position [104, 0]
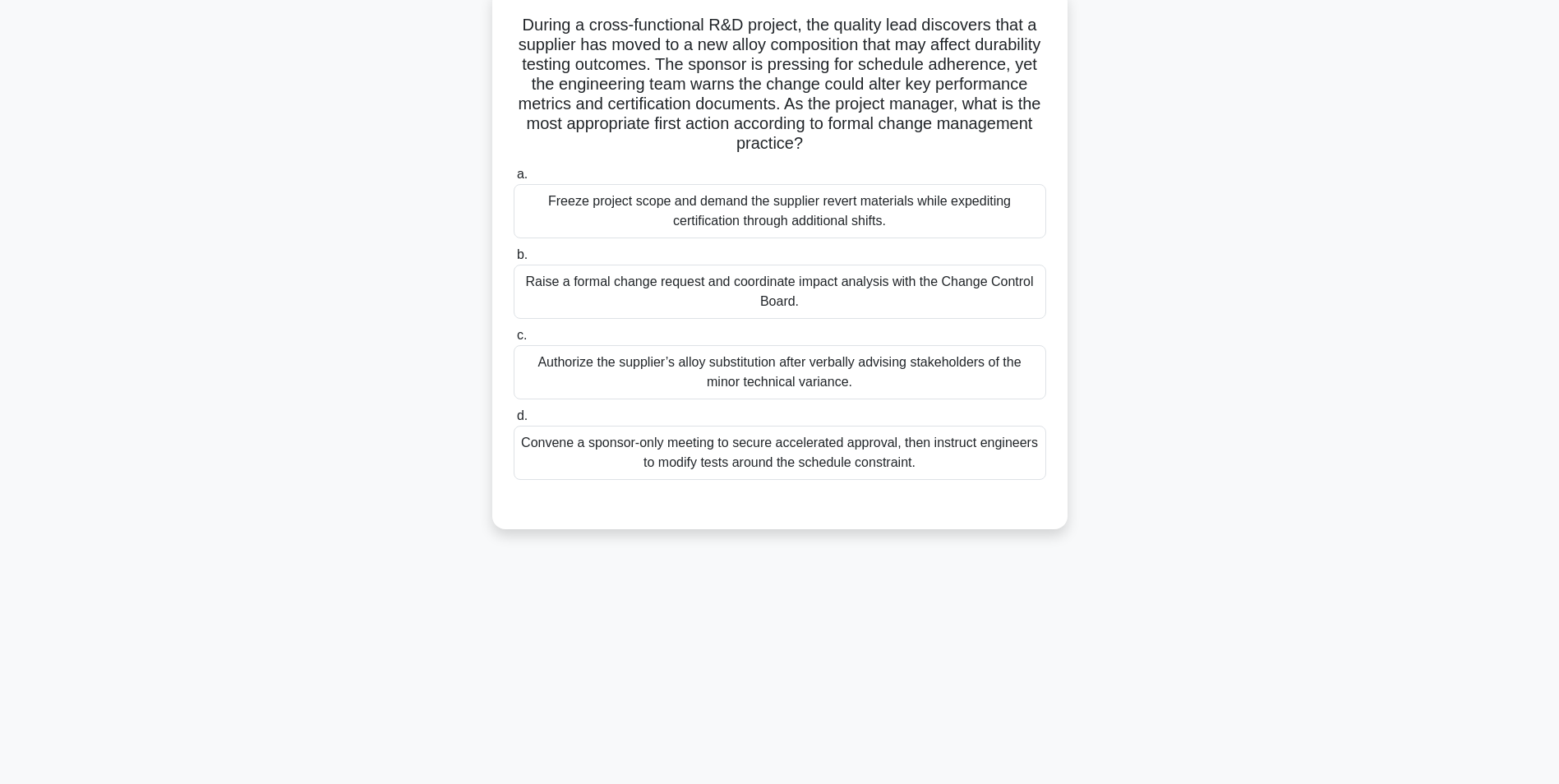
click at [887, 294] on div "Raise a formal change request and coordinate impact analysis with the Change Co…" at bounding box center [779, 292] width 532 height 54
click at [513, 260] on input "b. Raise a formal change request and coordinate impact analysis with the Change…" at bounding box center [513, 255] width 0 height 11
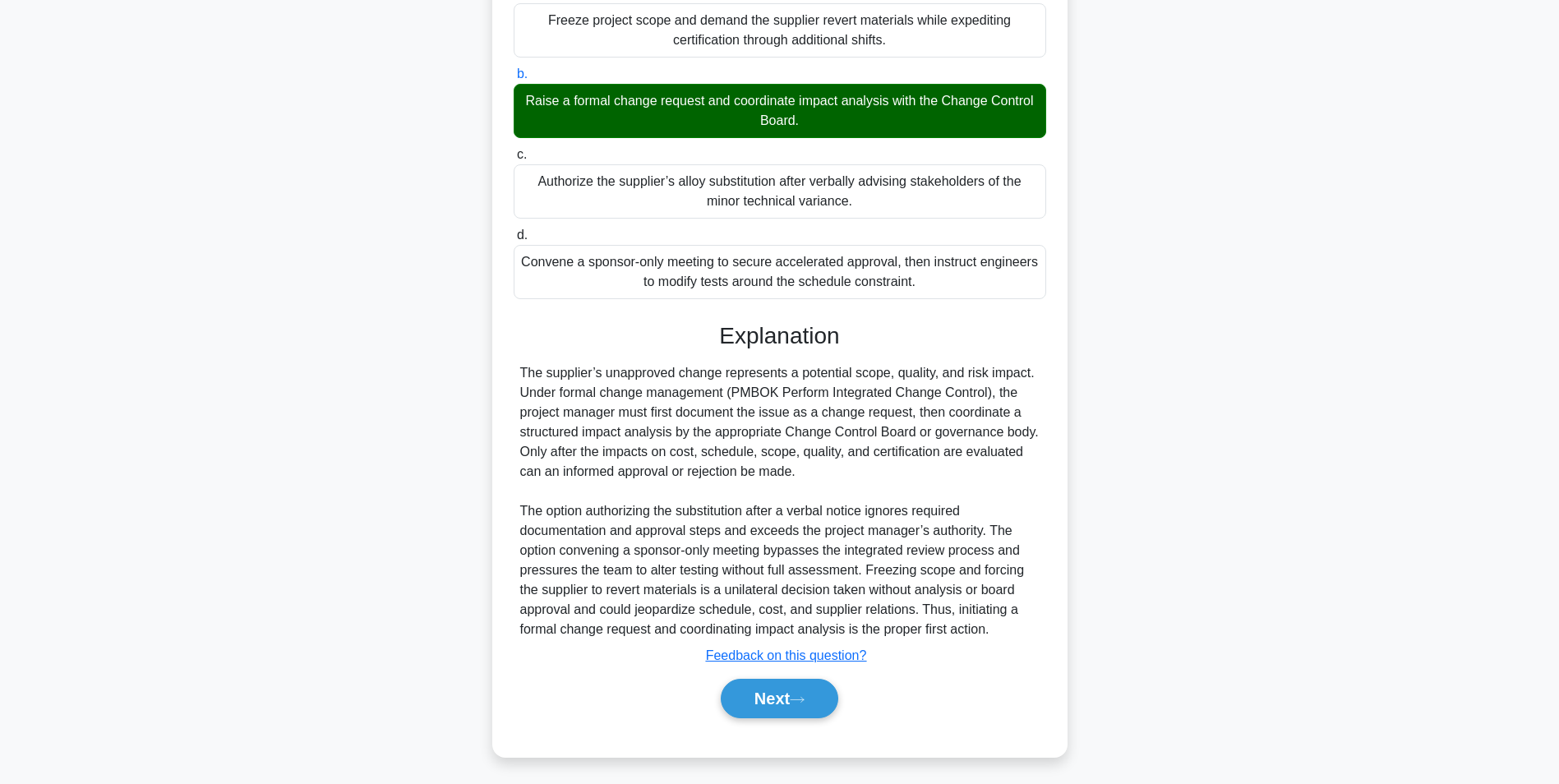
scroll to position [289, 0]
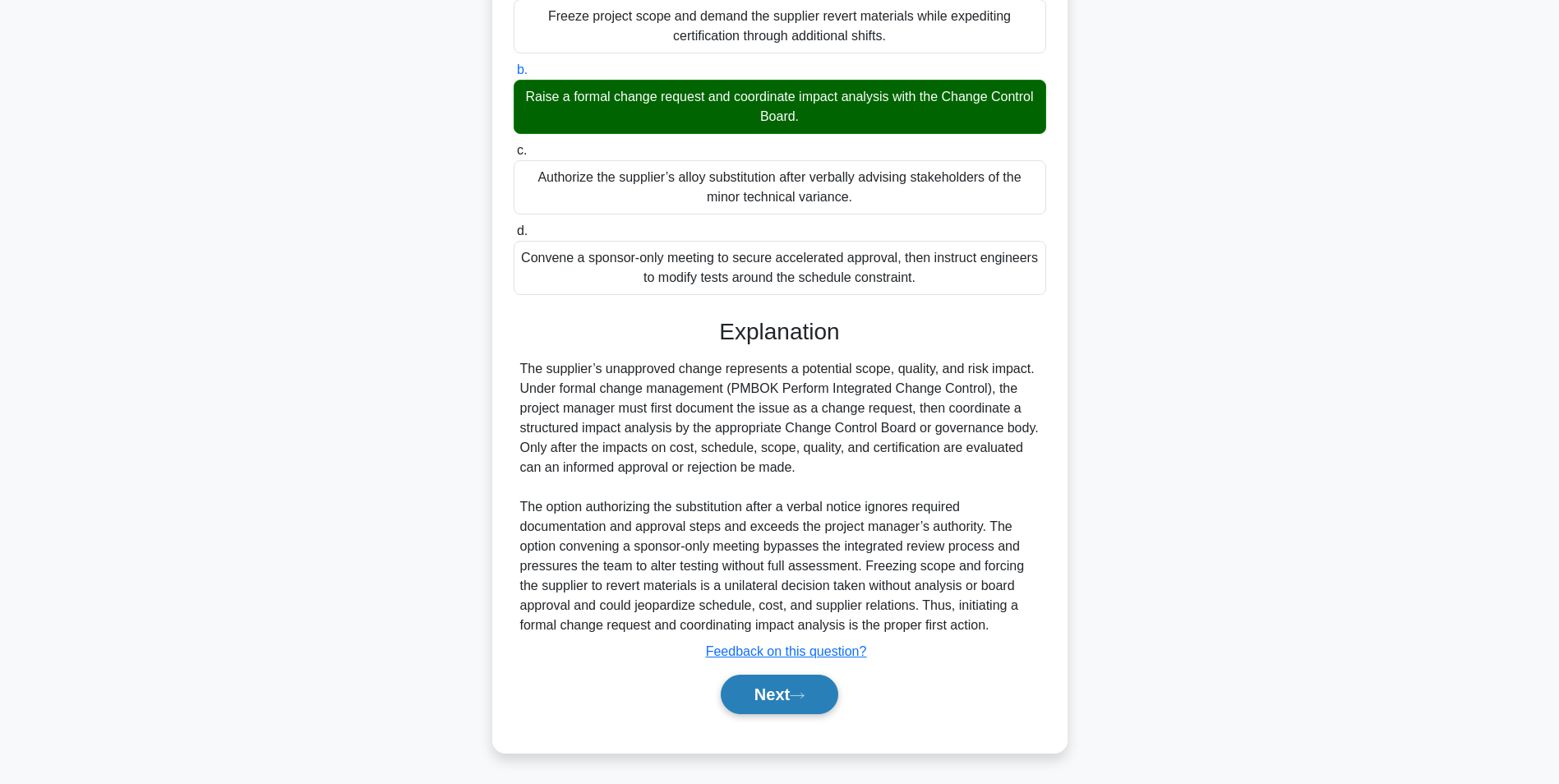
click at [772, 703] on button "Next" at bounding box center [780, 695] width 117 height 40
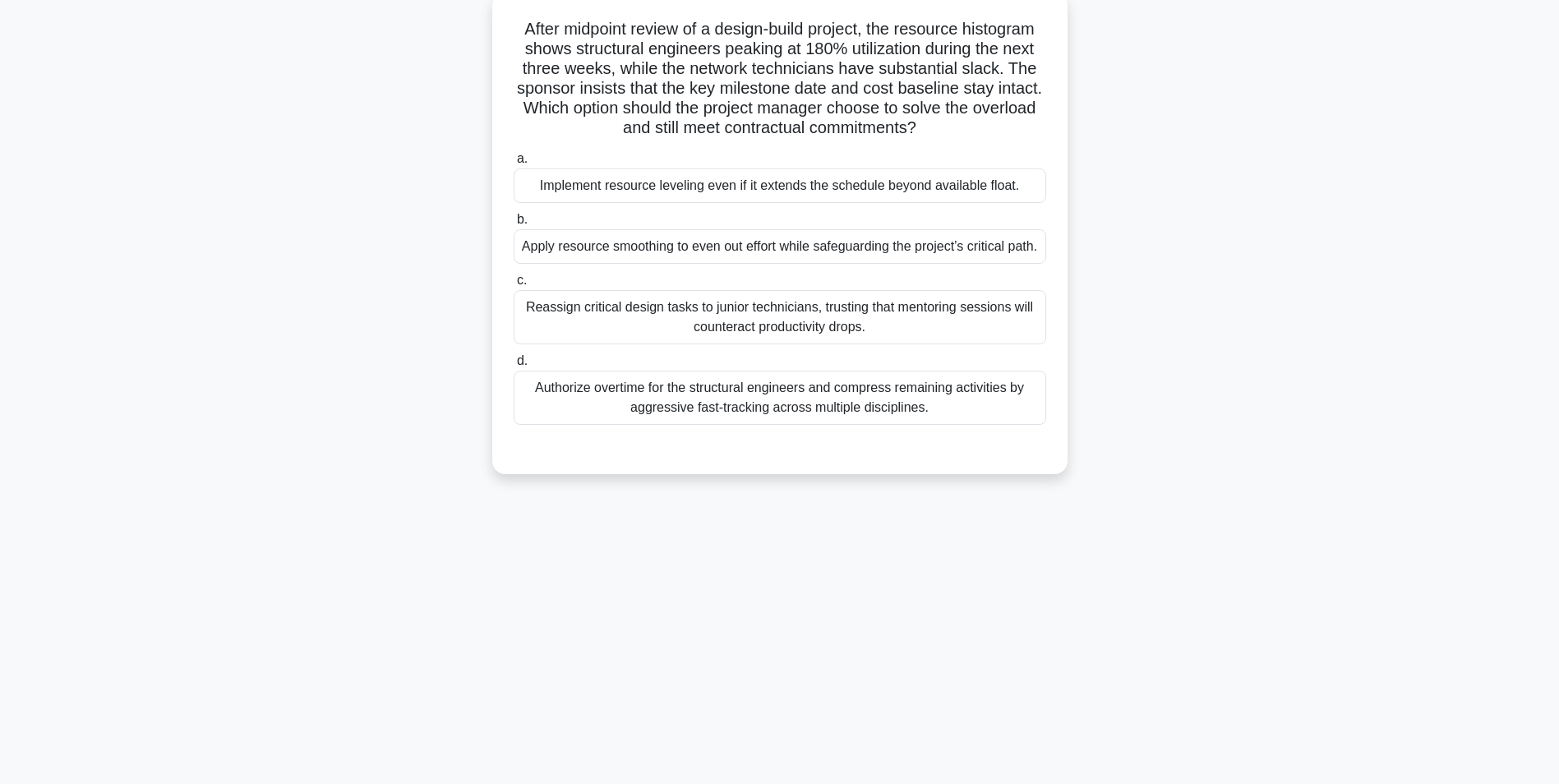
scroll to position [104, 0]
click at [865, 254] on div "Apply resource smoothing to even out effort while safeguarding the project’s cr…" at bounding box center [779, 242] width 532 height 34
click at [513, 221] on input "b. Apply resource smoothing to even out effort while safeguarding the project’s…" at bounding box center [513, 216] width 0 height 11
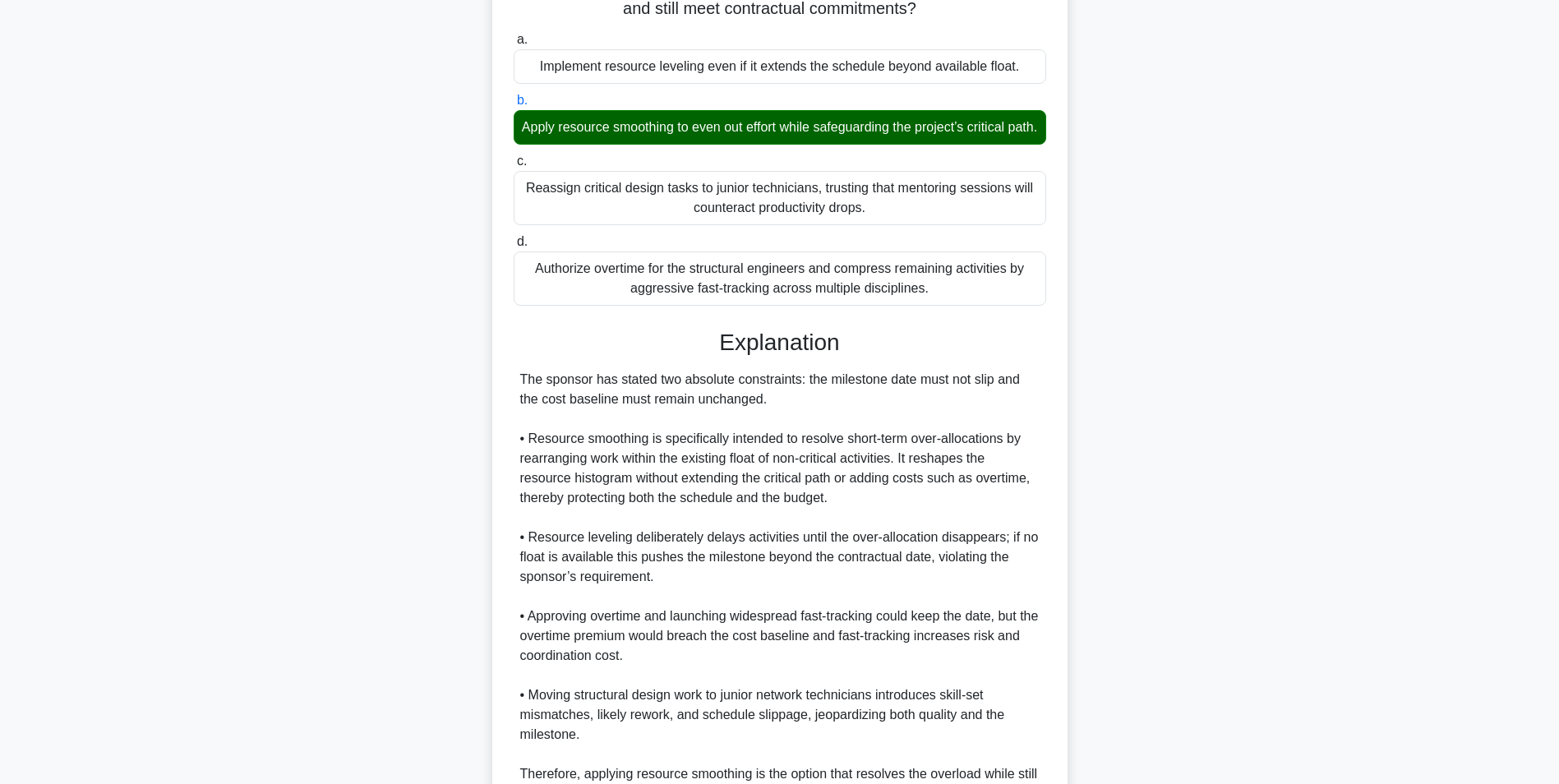
scroll to position [407, 0]
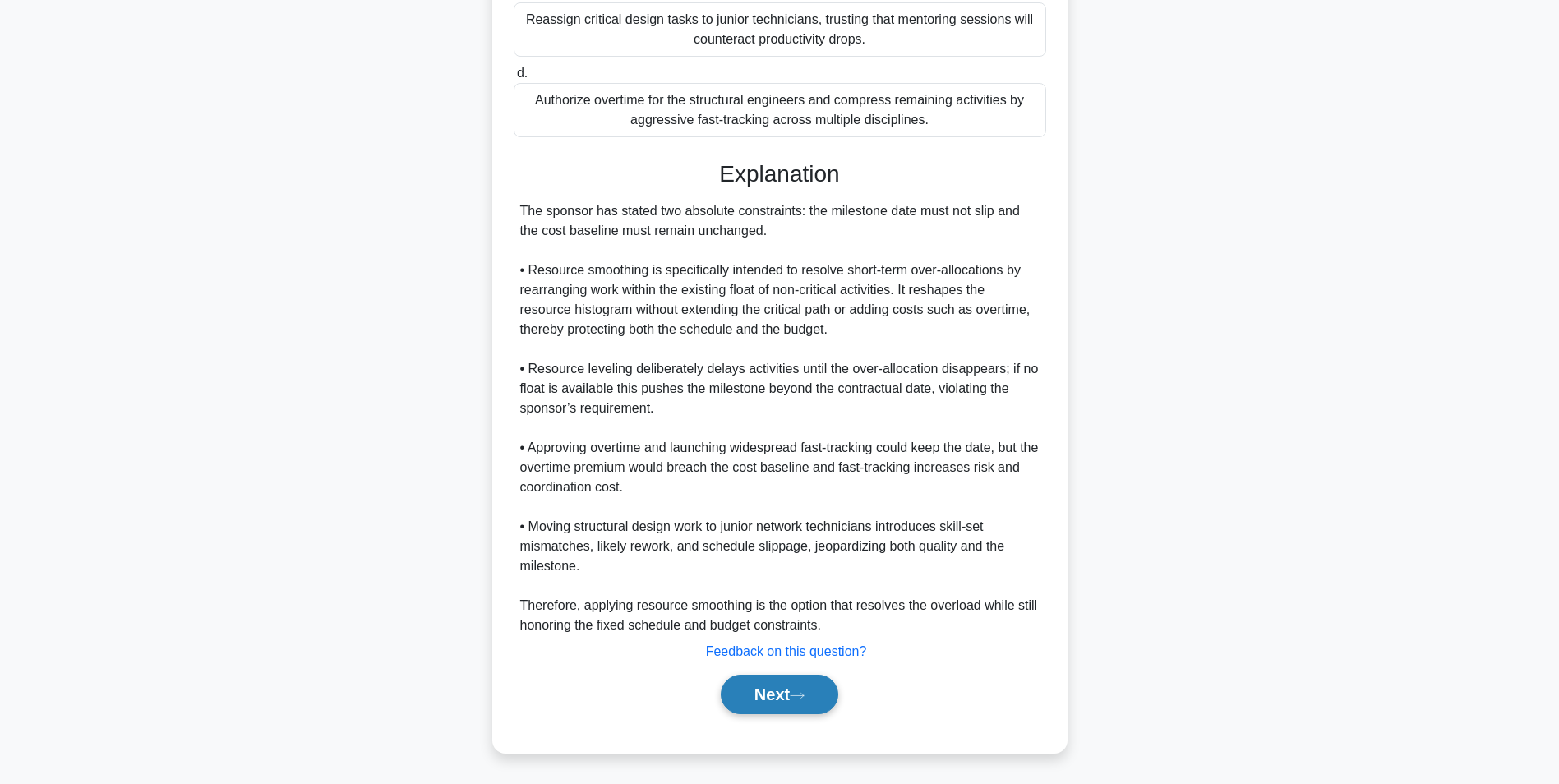
click at [790, 698] on button "Next" at bounding box center [780, 695] width 117 height 40
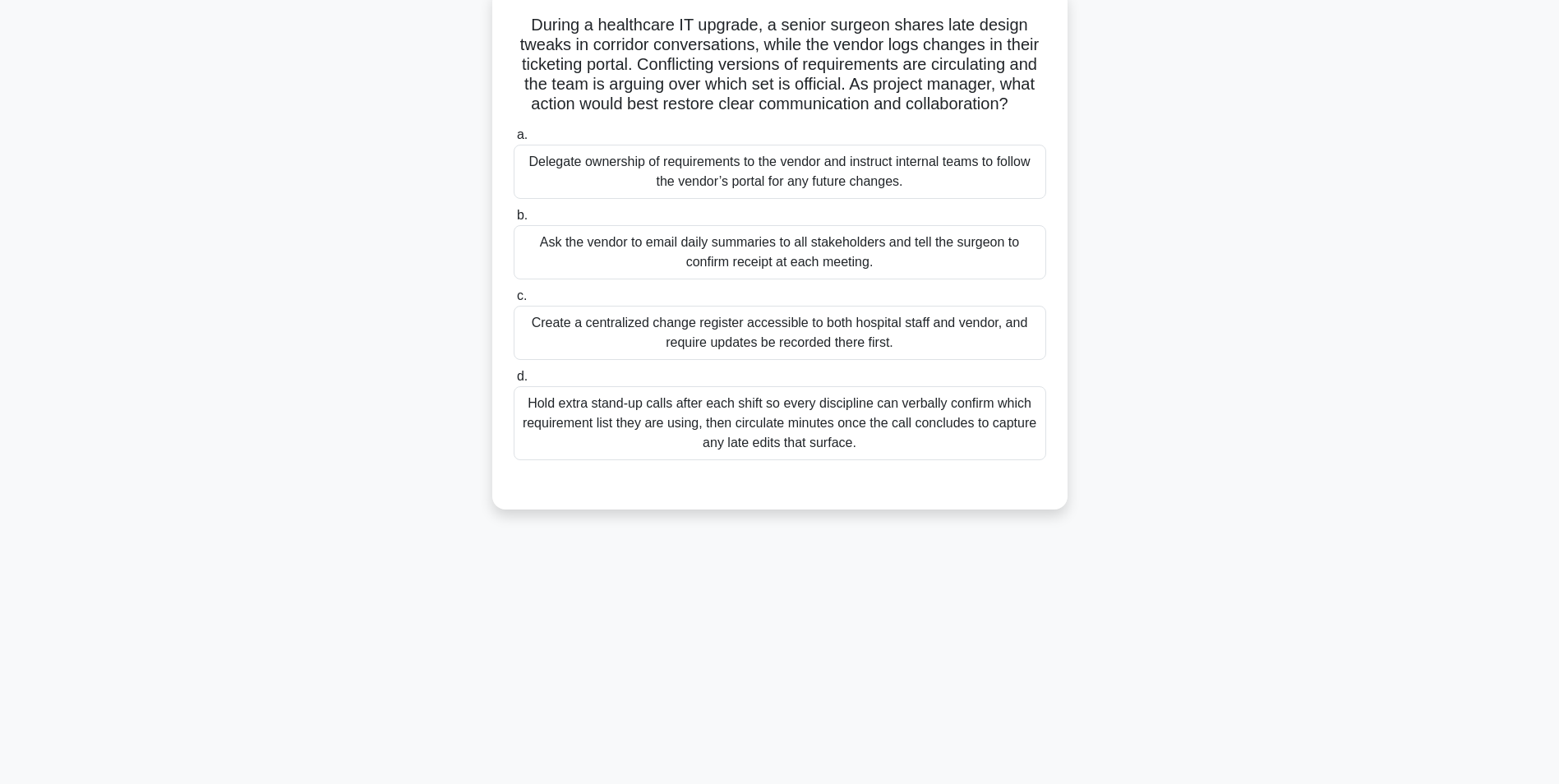
click at [911, 342] on div "Create a centralized change register accessible to both hospital staff and vend…" at bounding box center [779, 332] width 532 height 54
click at [513, 302] on input "c. Create a centralized change register accessible to both hospital staff and v…" at bounding box center [513, 296] width 0 height 11
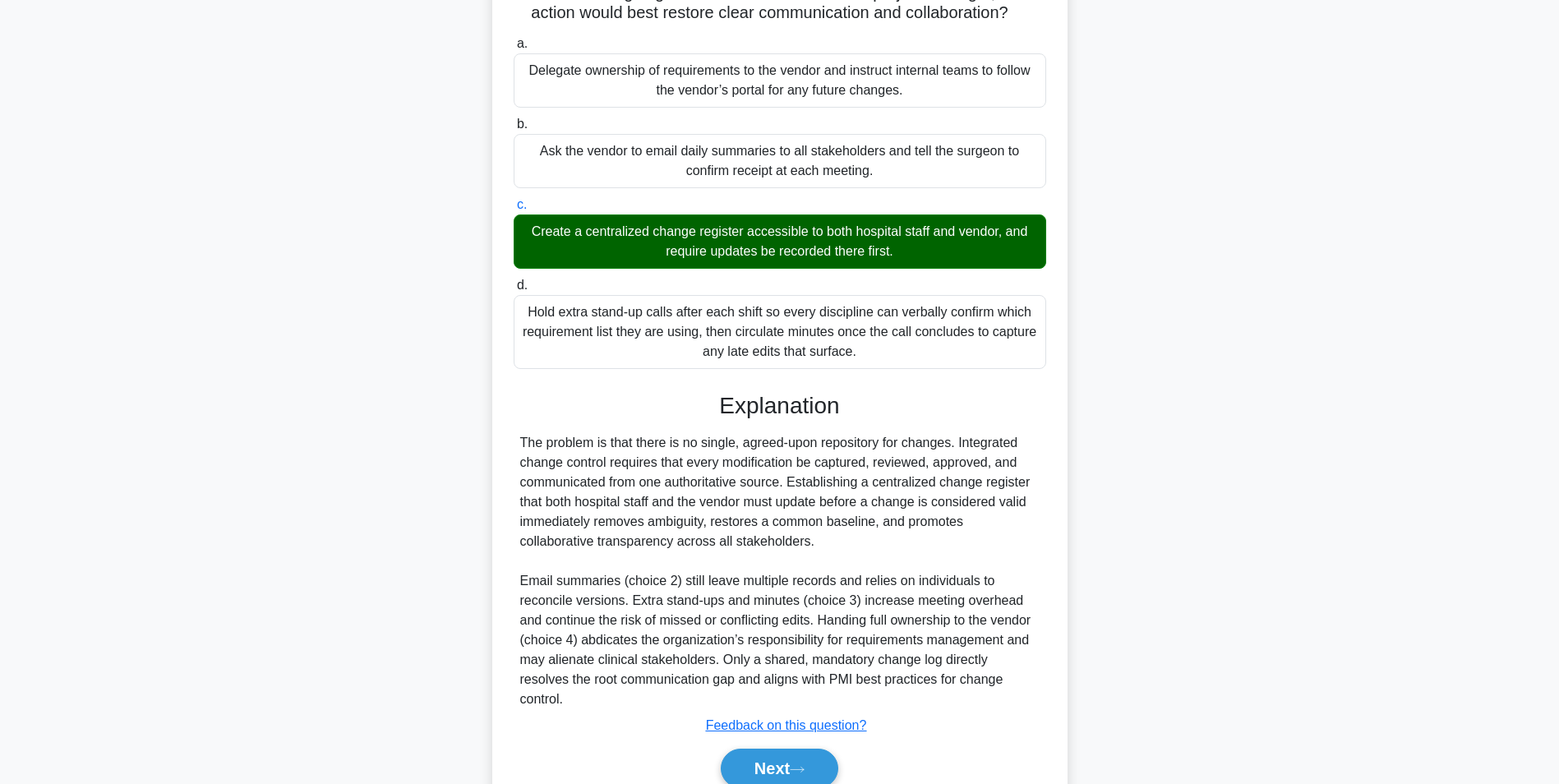
scroll to position [249, 0]
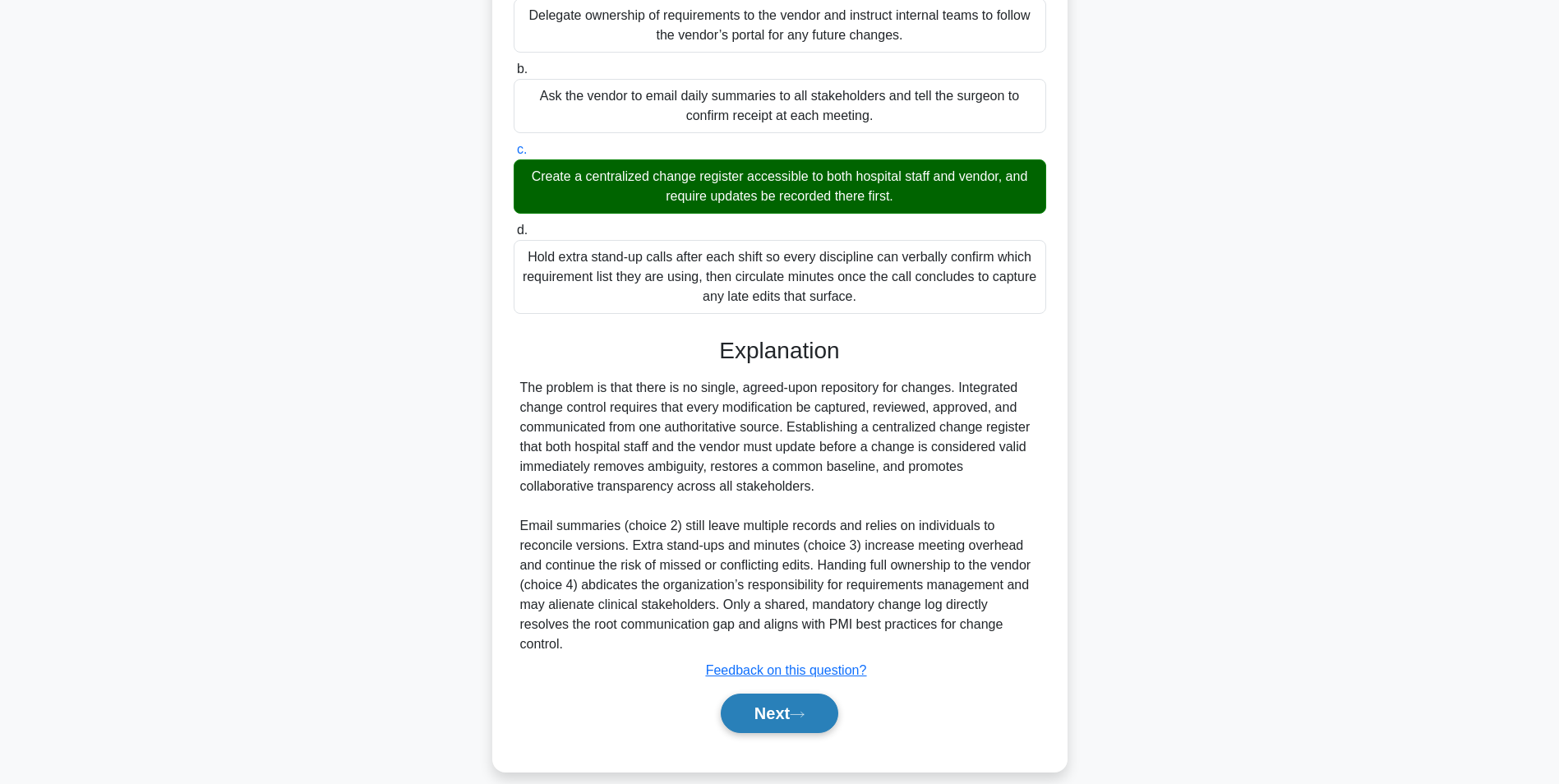
click at [771, 694] on button "Next" at bounding box center [780, 714] width 117 height 40
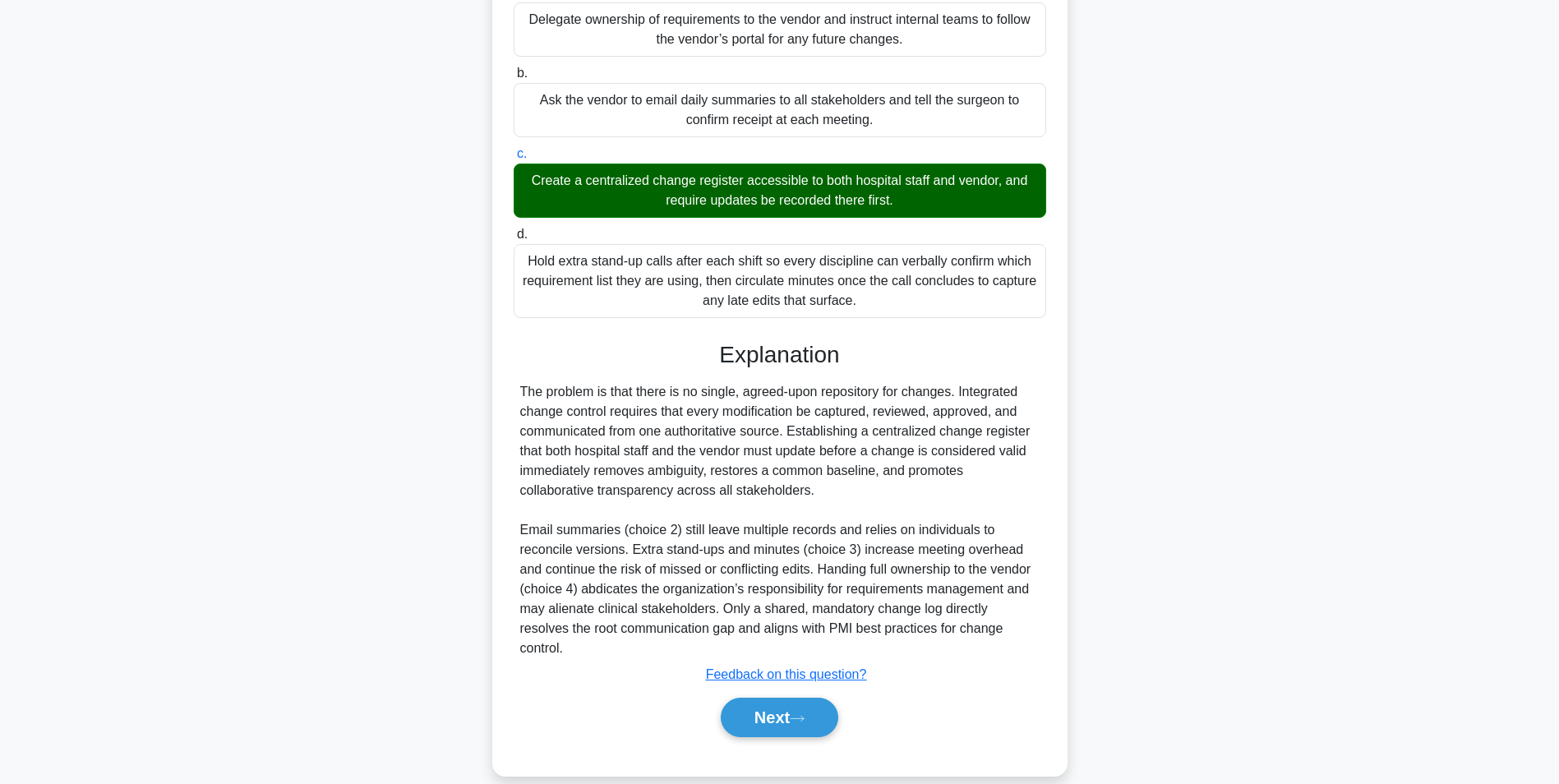
scroll to position [104, 0]
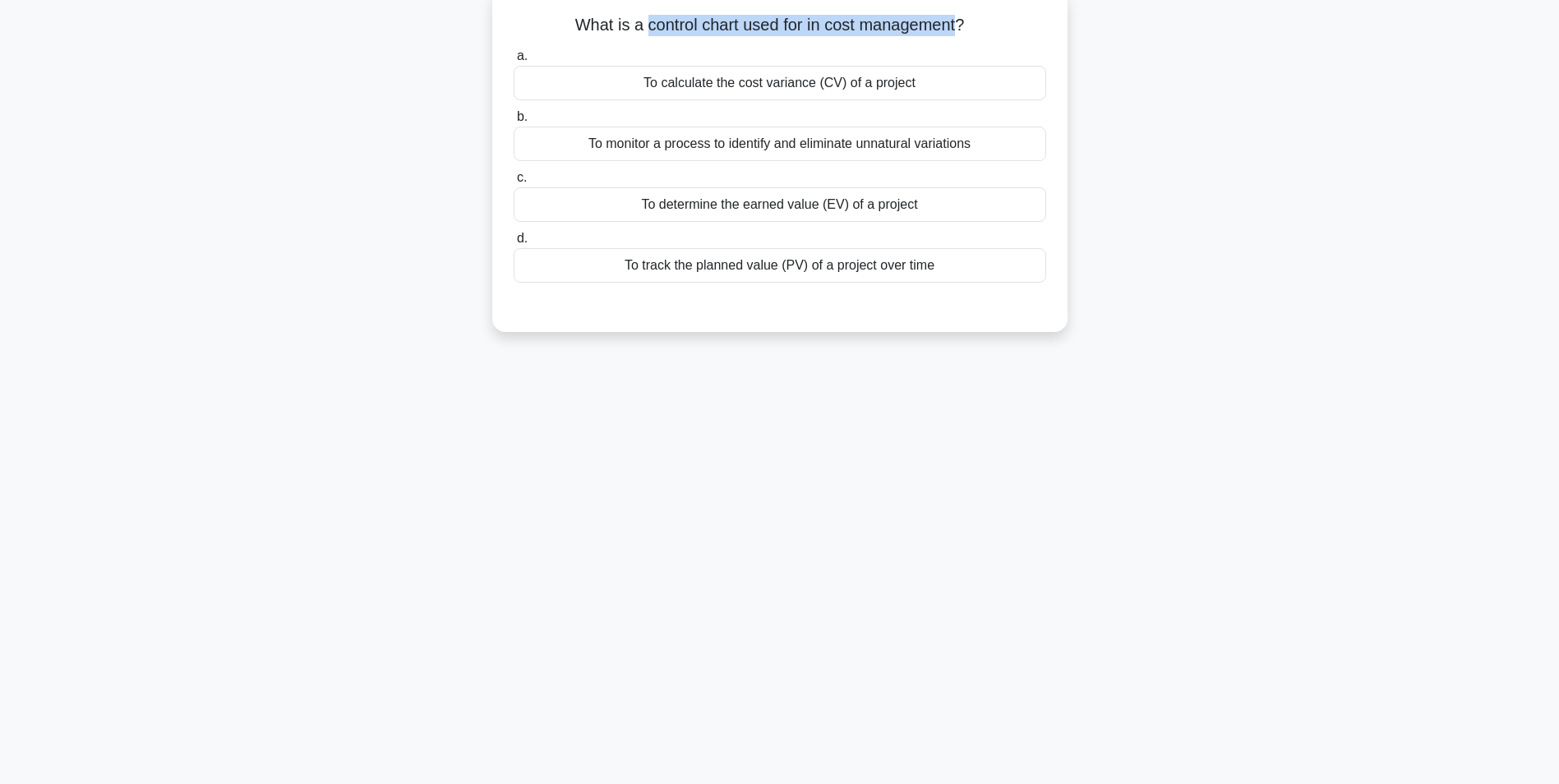
drag, startPoint x: 643, startPoint y: 23, endPoint x: 962, endPoint y: 22, distance: 319.0
click at [962, 22] on h5 "What is a control chart used for in cost management? .spinner_0XTQ{transform-or…" at bounding box center [780, 25] width 536 height 22
drag, startPoint x: 962, startPoint y: 22, endPoint x: 845, endPoint y: 23, distance: 117.0
copy h5 "control chart used for in cost management"
click at [832, 146] on div "To monitor a process to identify and eliminate unnatural variations" at bounding box center [779, 144] width 532 height 34
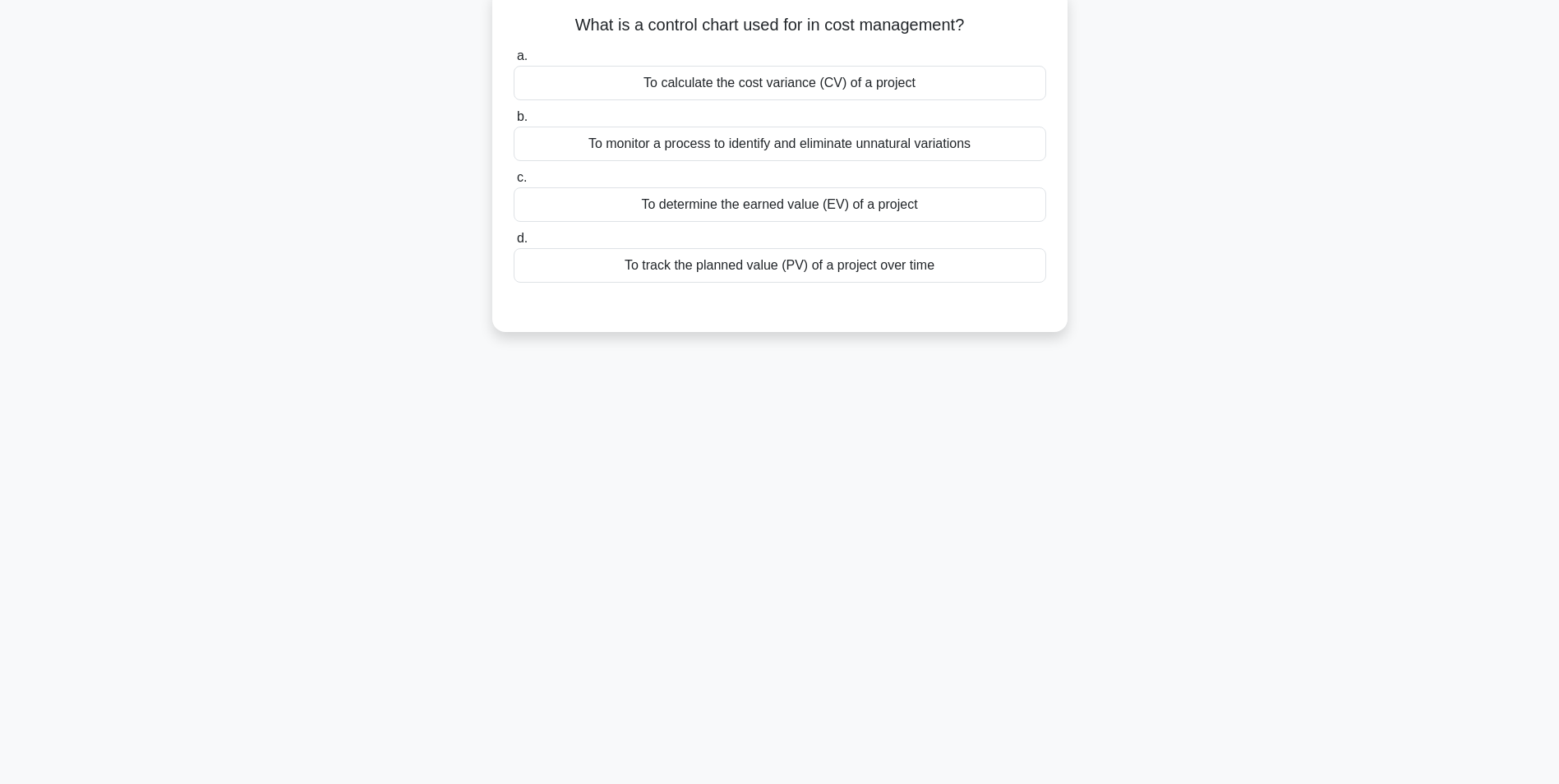
click at [513, 123] on input "b. To monitor a process to identify and eliminate unnatural variations" at bounding box center [513, 117] width 0 height 11
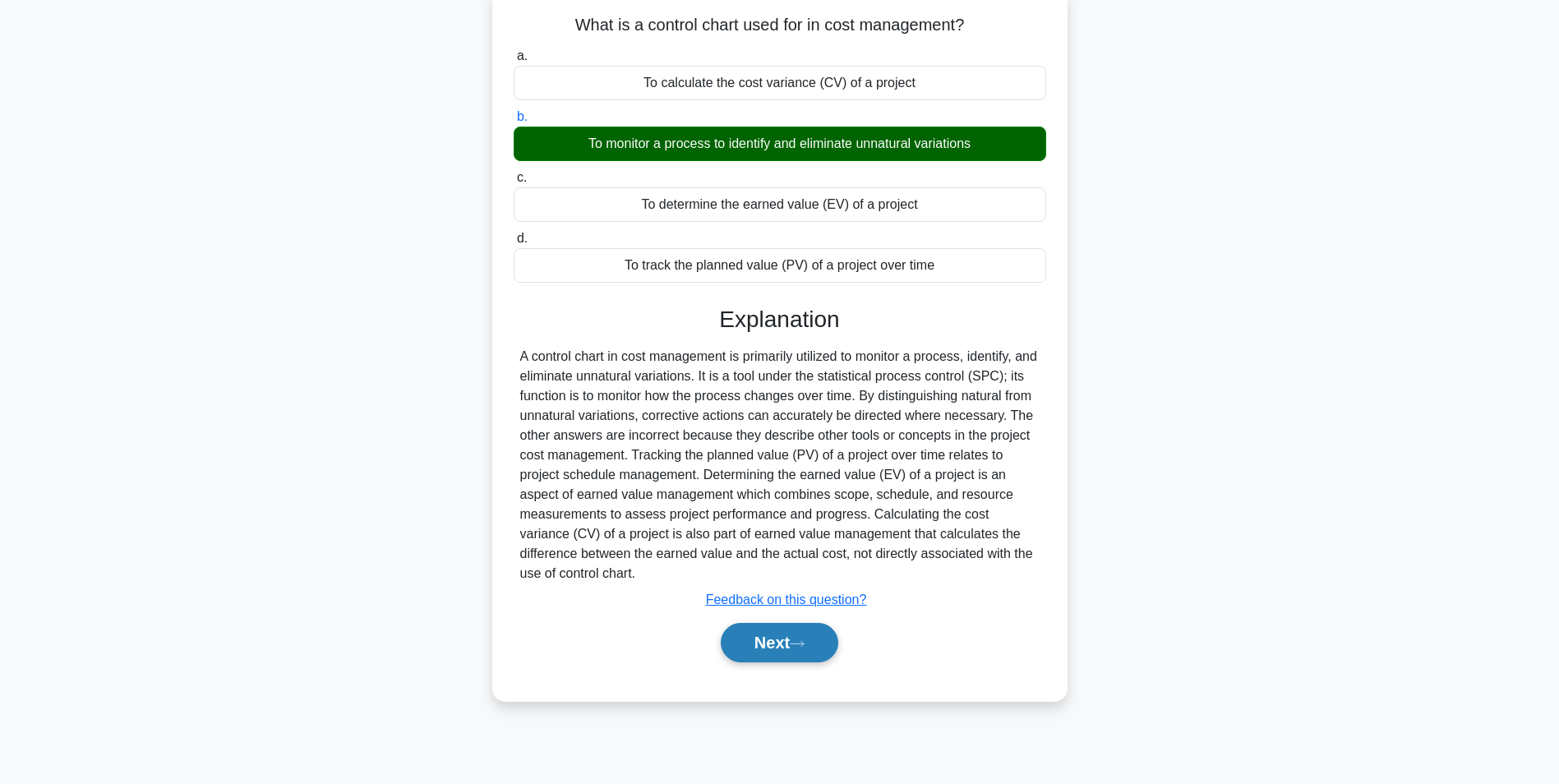
click at [755, 640] on button "Next" at bounding box center [780, 642] width 117 height 40
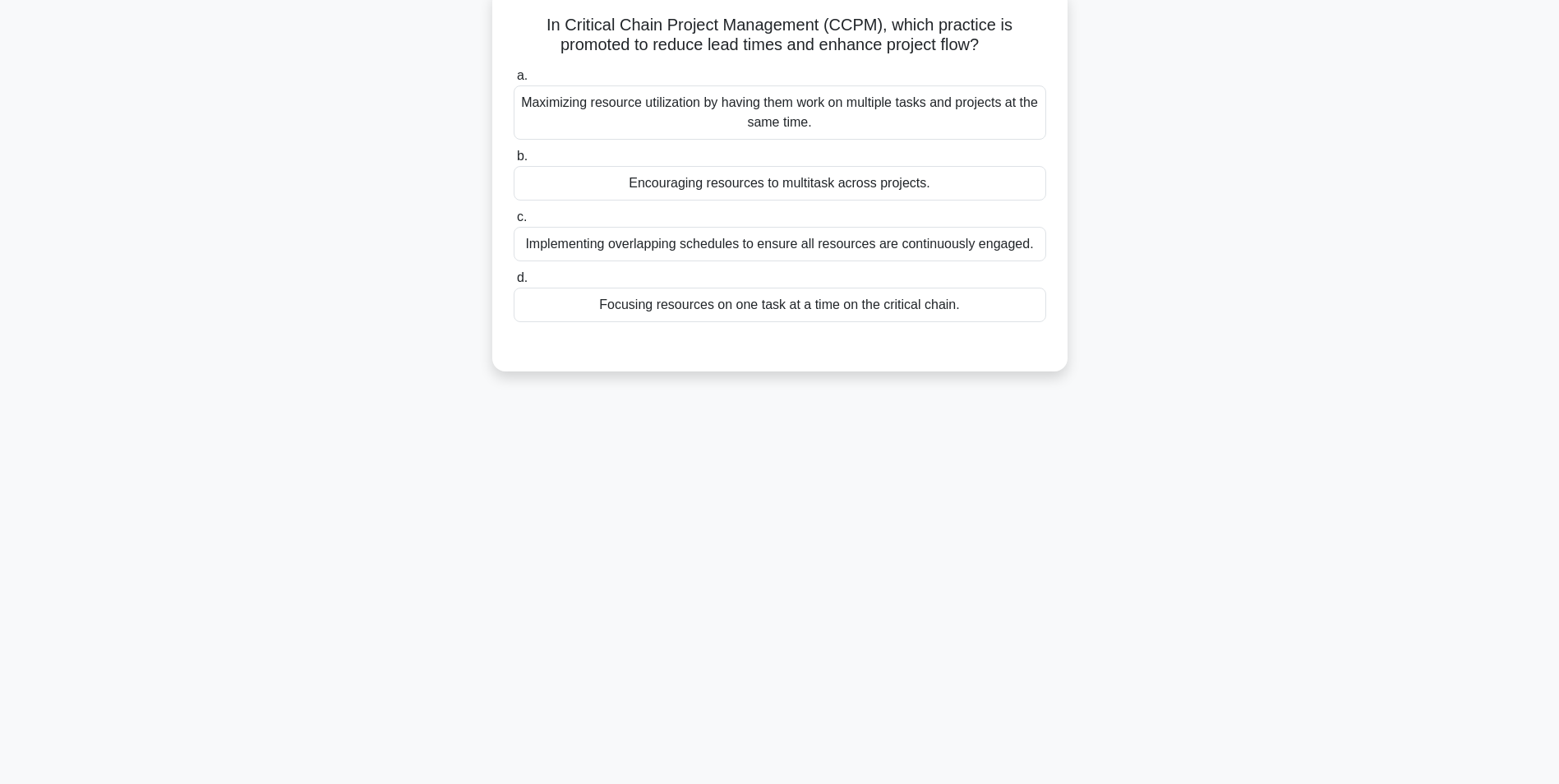
click at [845, 244] on div "Implementing overlapping schedules to ensure all resources are continuously eng…" at bounding box center [779, 244] width 532 height 34
click at [513, 222] on input "c. Implementing overlapping schedules to ensure all resources are continuously …" at bounding box center [513, 218] width 0 height 11
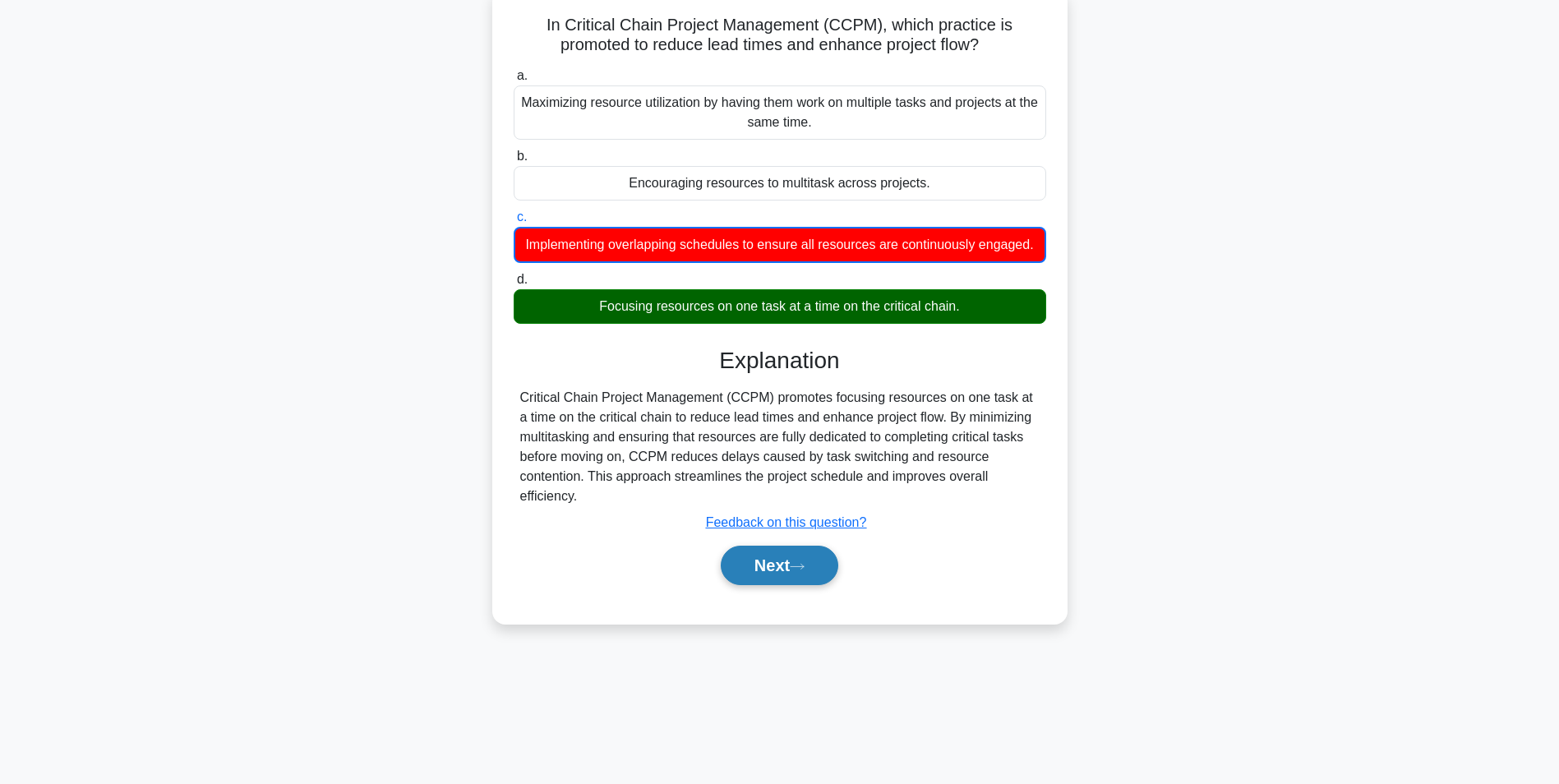
click at [771, 584] on button "Next" at bounding box center [780, 565] width 117 height 40
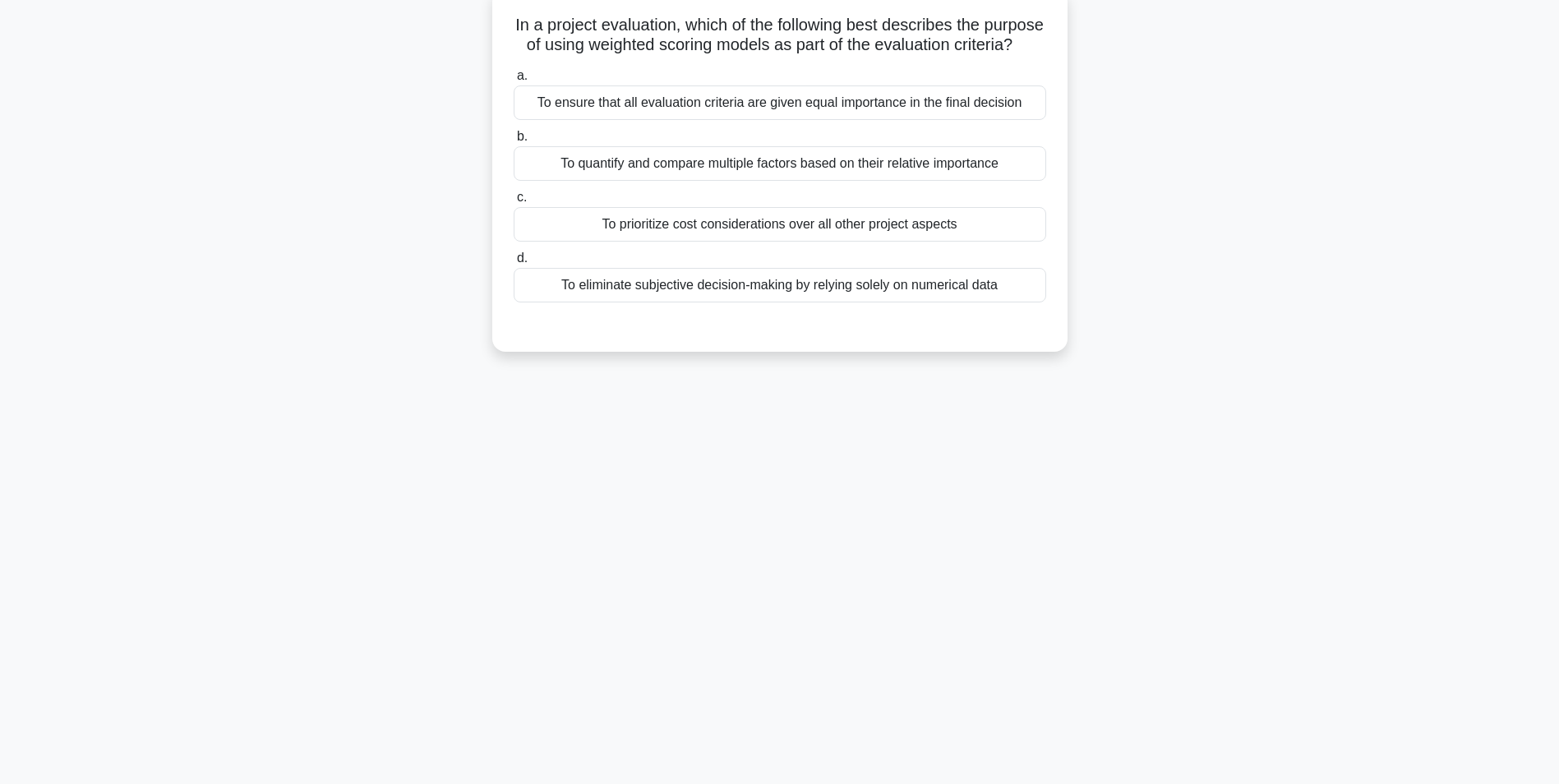
click at [878, 181] on div "To quantify and compare multiple factors based on their relative importance" at bounding box center [779, 163] width 532 height 34
click at [513, 142] on input "b. To quantify and compare multiple factors based on their relative importance" at bounding box center [513, 137] width 0 height 11
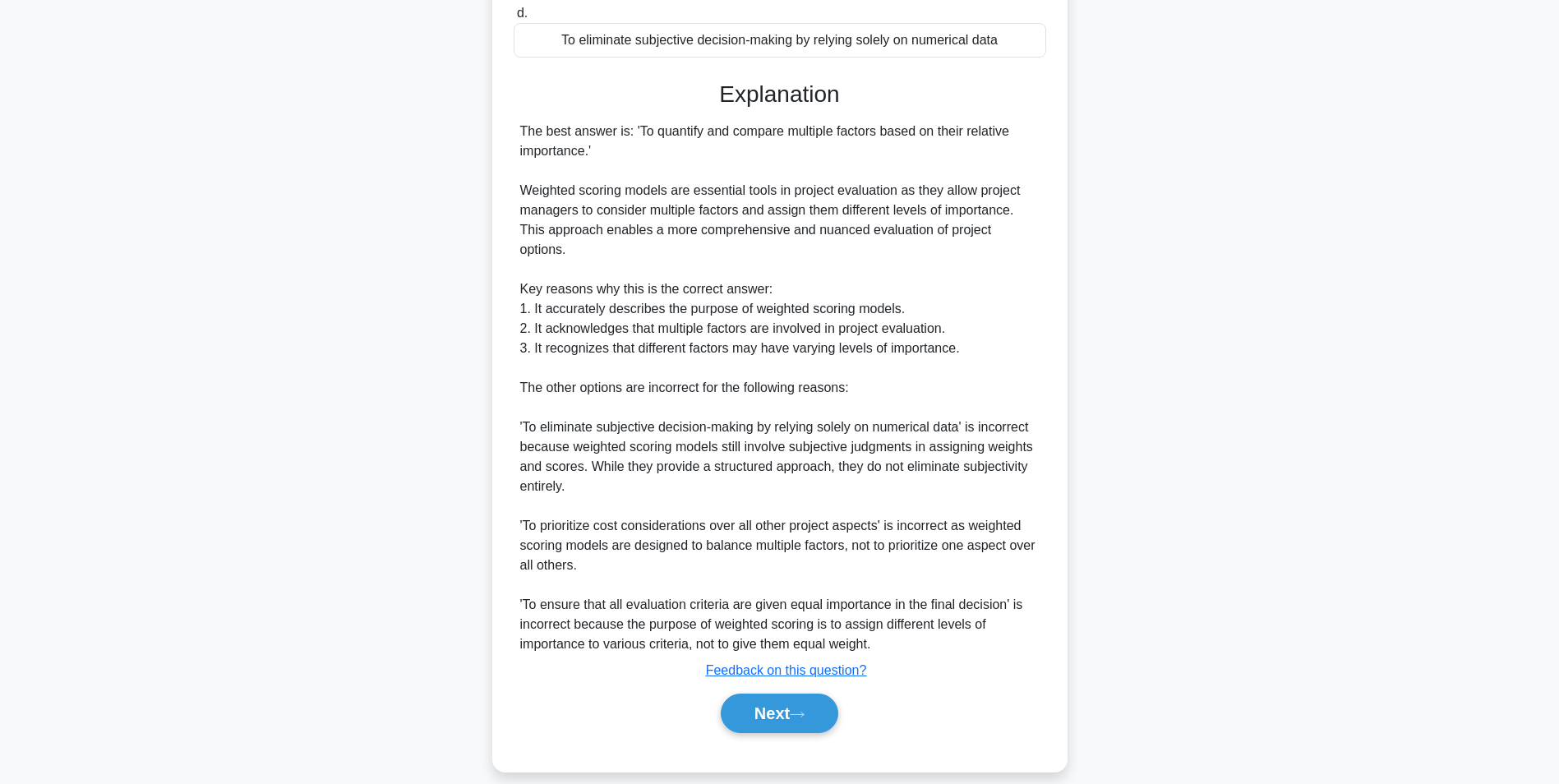
scroll to position [368, 0]
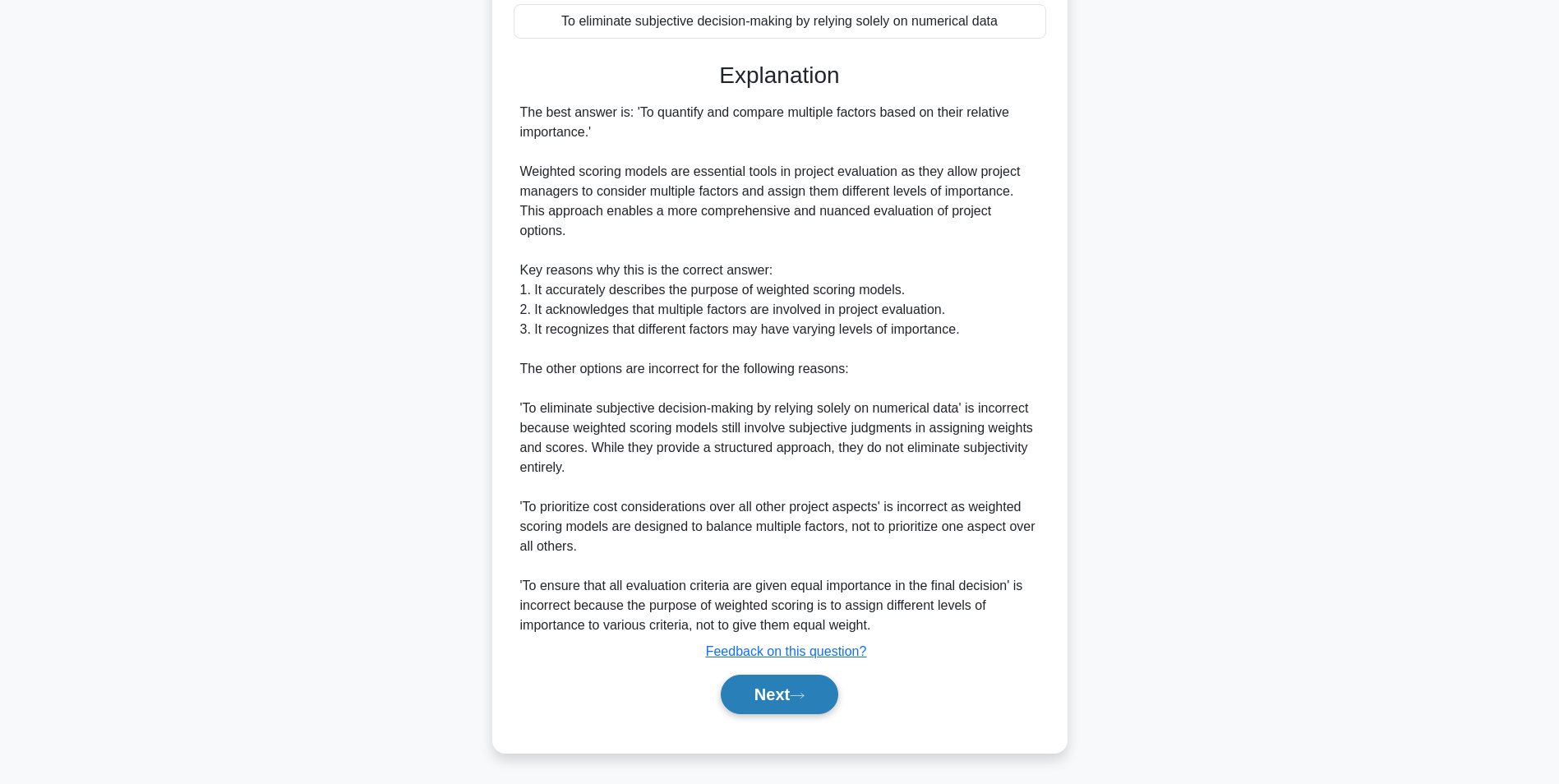
click at [755, 700] on button "Next" at bounding box center [780, 695] width 117 height 40
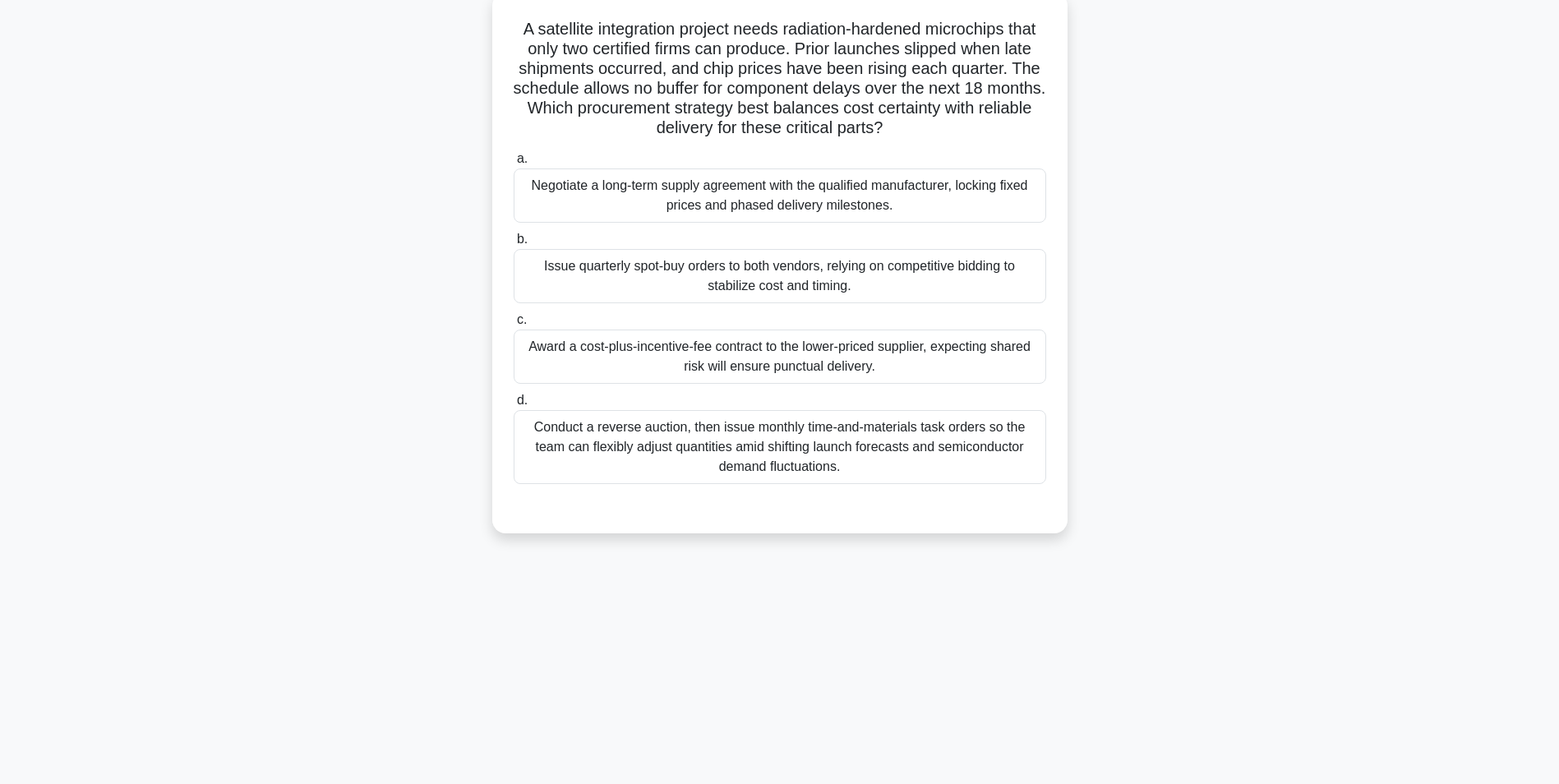
scroll to position [104, 0]
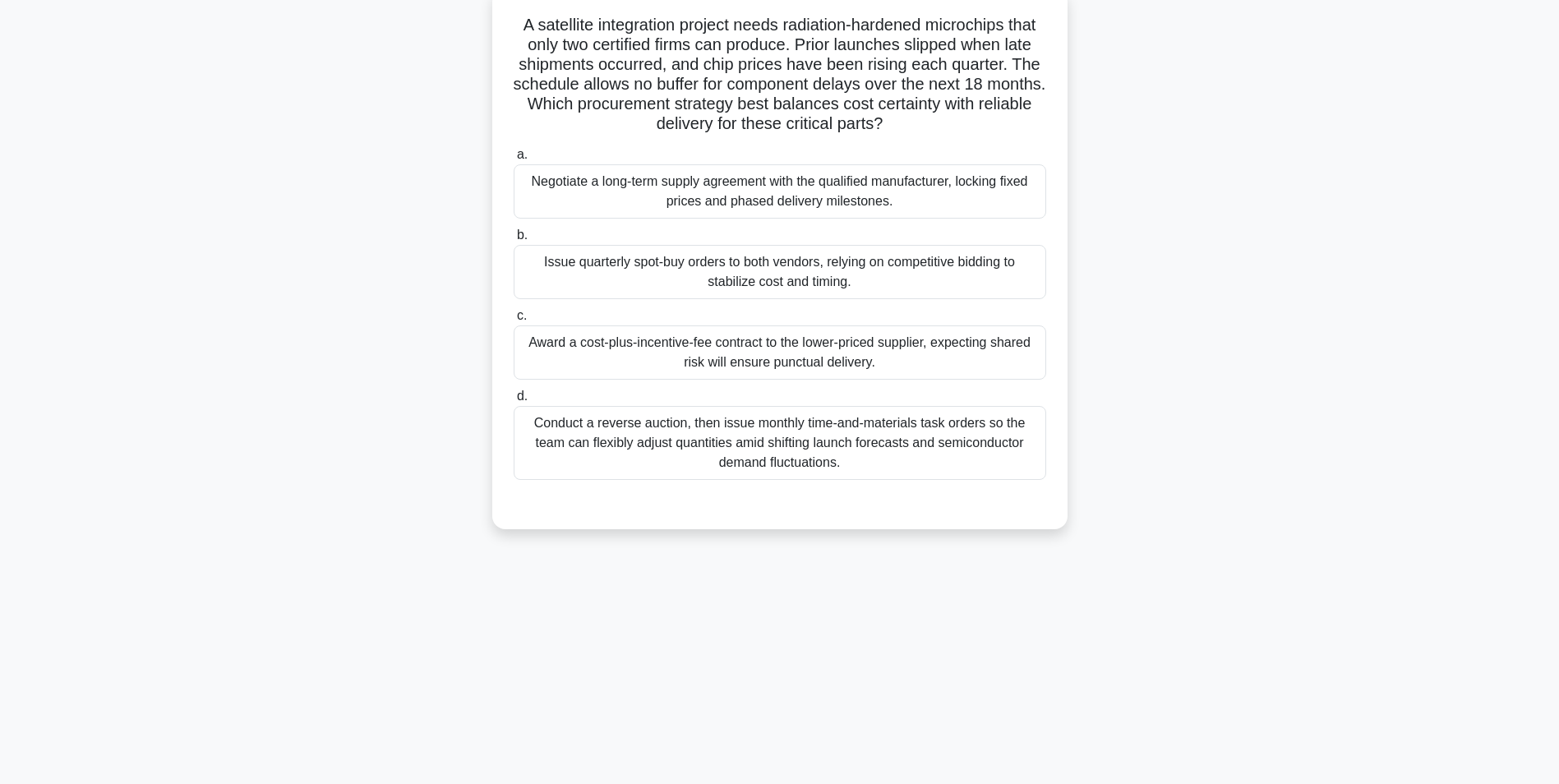
click at [811, 195] on div "Negotiate a long-term supply agreement with the qualified manufacturer, locking…" at bounding box center [779, 191] width 532 height 54
click at [513, 160] on input "a. Negotiate a long-term supply agreement with the qualified manufacturer, lock…" at bounding box center [513, 155] width 0 height 11
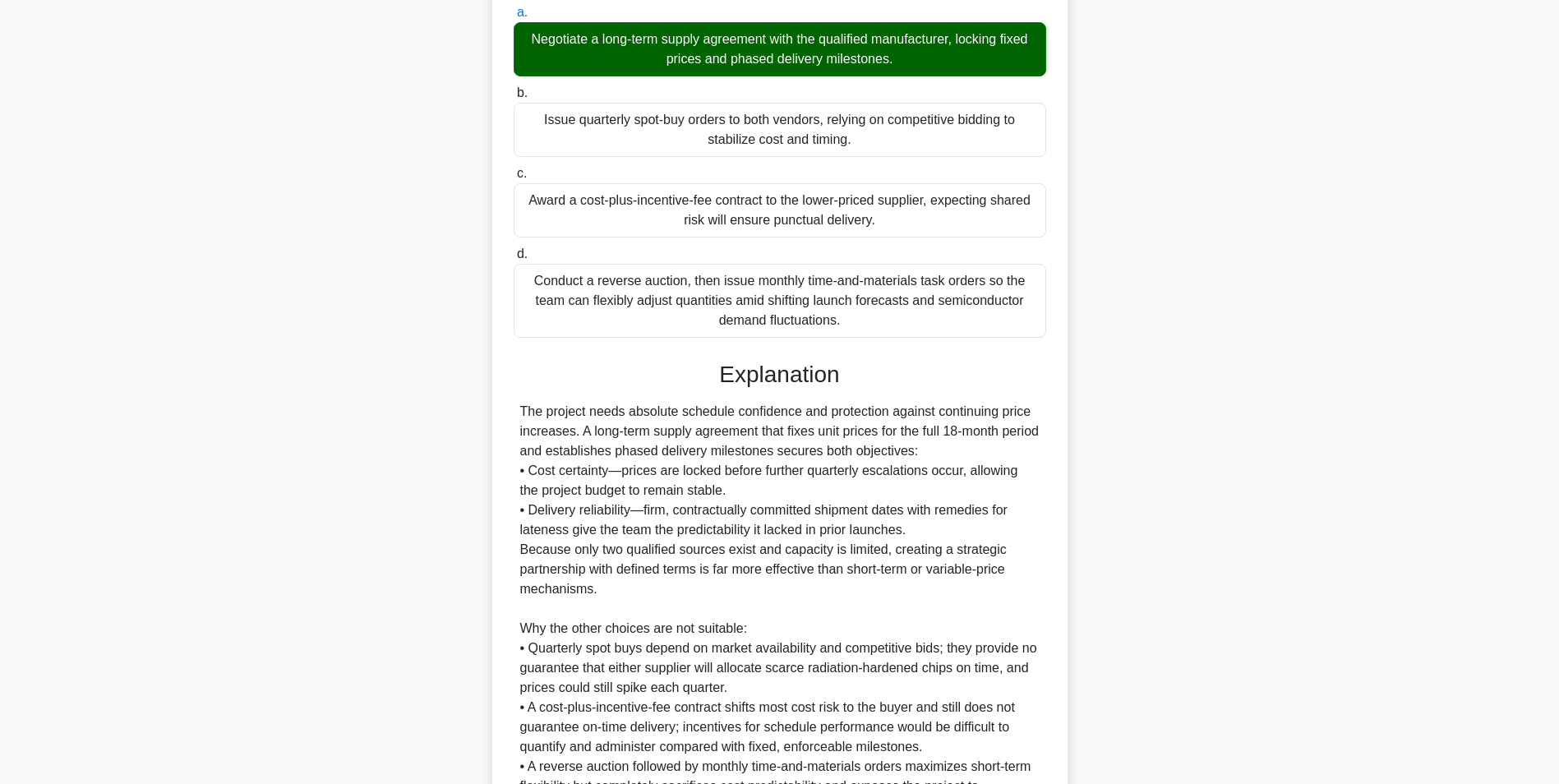
scroll to position [427, 0]
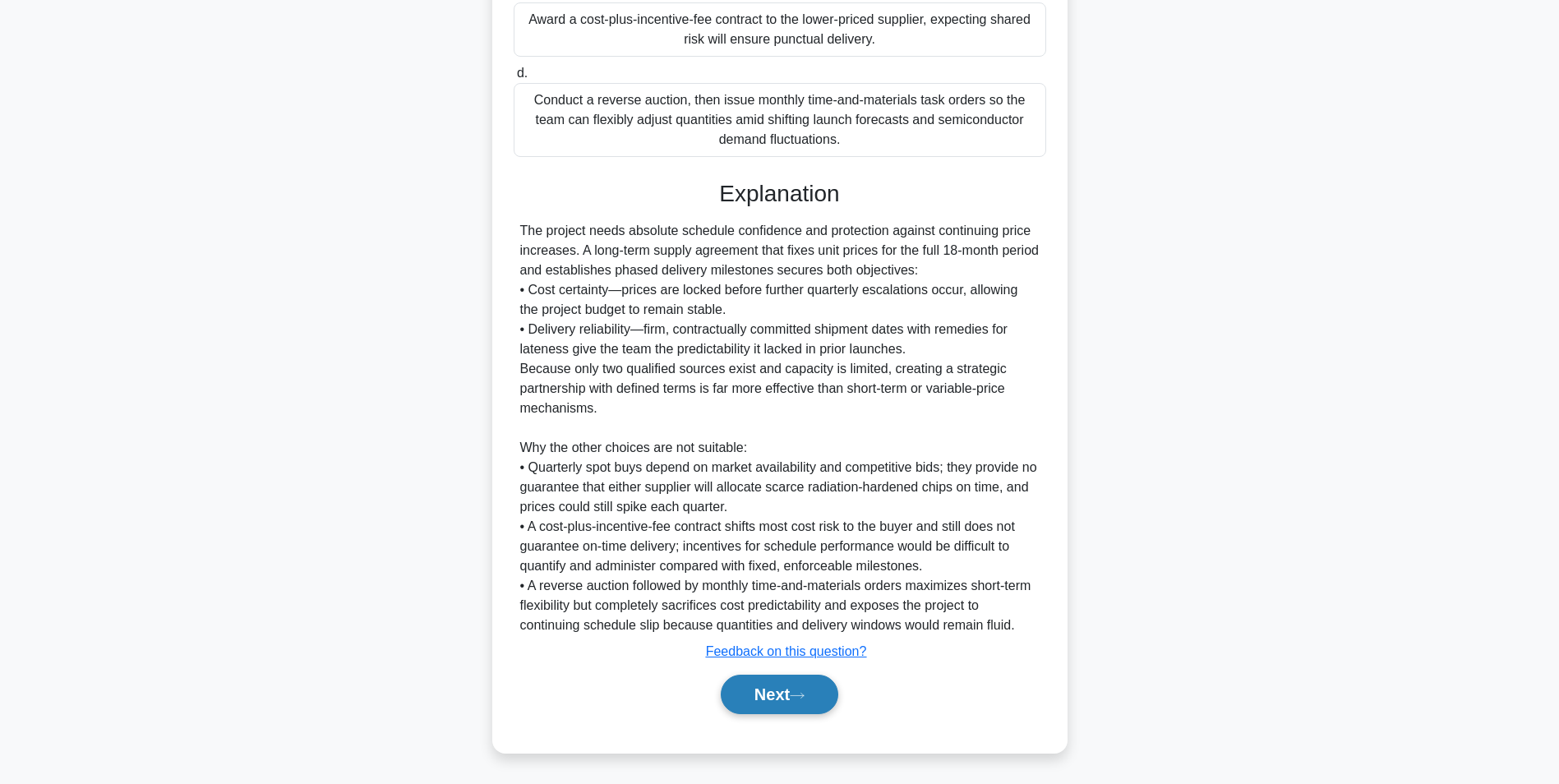
click at [792, 703] on button "Next" at bounding box center [780, 695] width 117 height 40
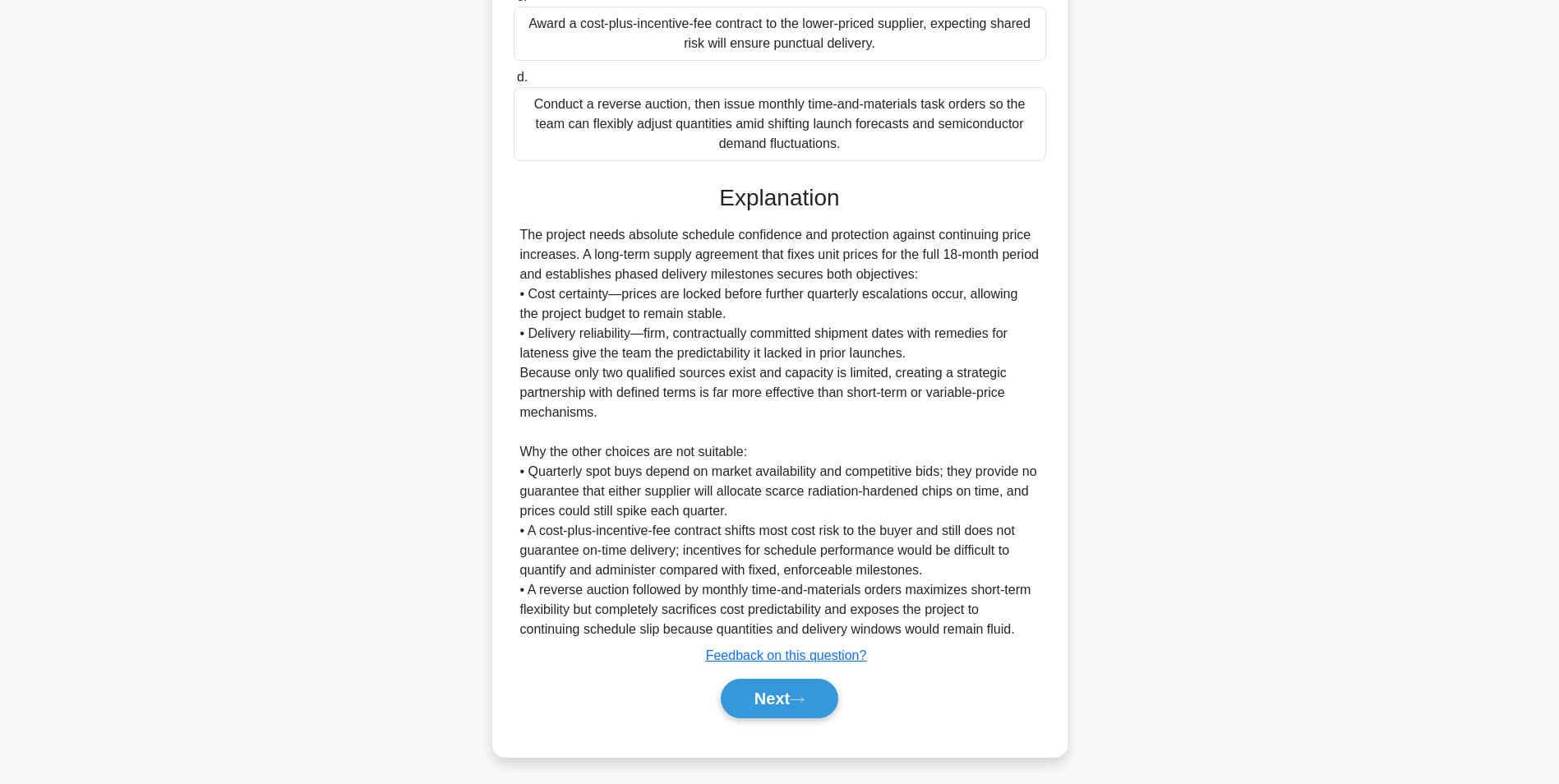
scroll to position [104, 0]
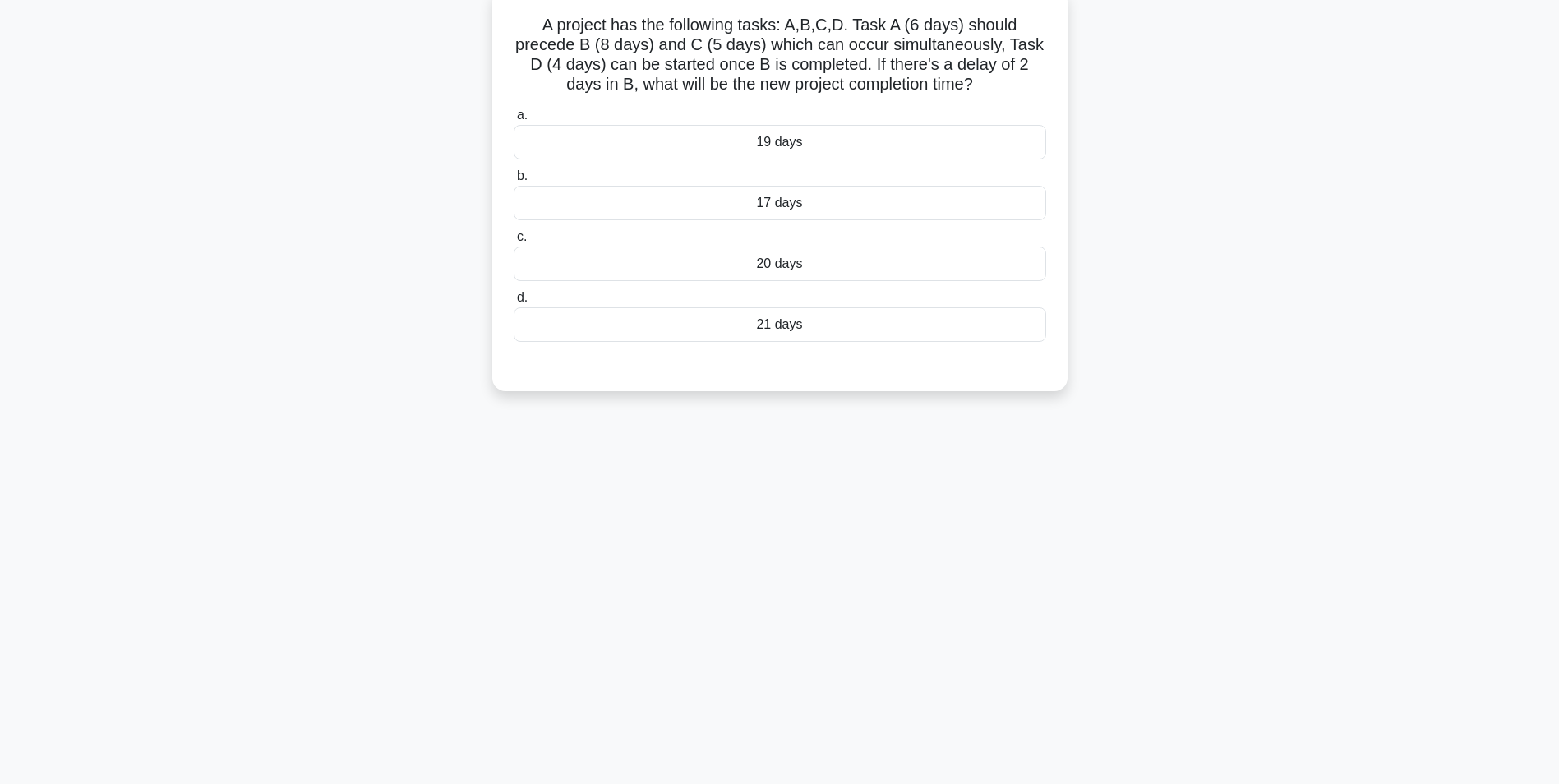
click at [513, 48] on h5 "A project has the following tasks: A,B,C,D. Task A (6 days) should precede B (8…" at bounding box center [780, 54] width 536 height 80
drag, startPoint x: 518, startPoint y: 48, endPoint x: 573, endPoint y: 46, distance: 55.0
click at [573, 46] on h5 "A project has the following tasks: A,B,C,D. Task A (6 days) should precede B (8…" at bounding box center [780, 54] width 536 height 80
drag, startPoint x: 573, startPoint y: 46, endPoint x: 555, endPoint y: 48, distance: 18.1
copy h5 "precede"
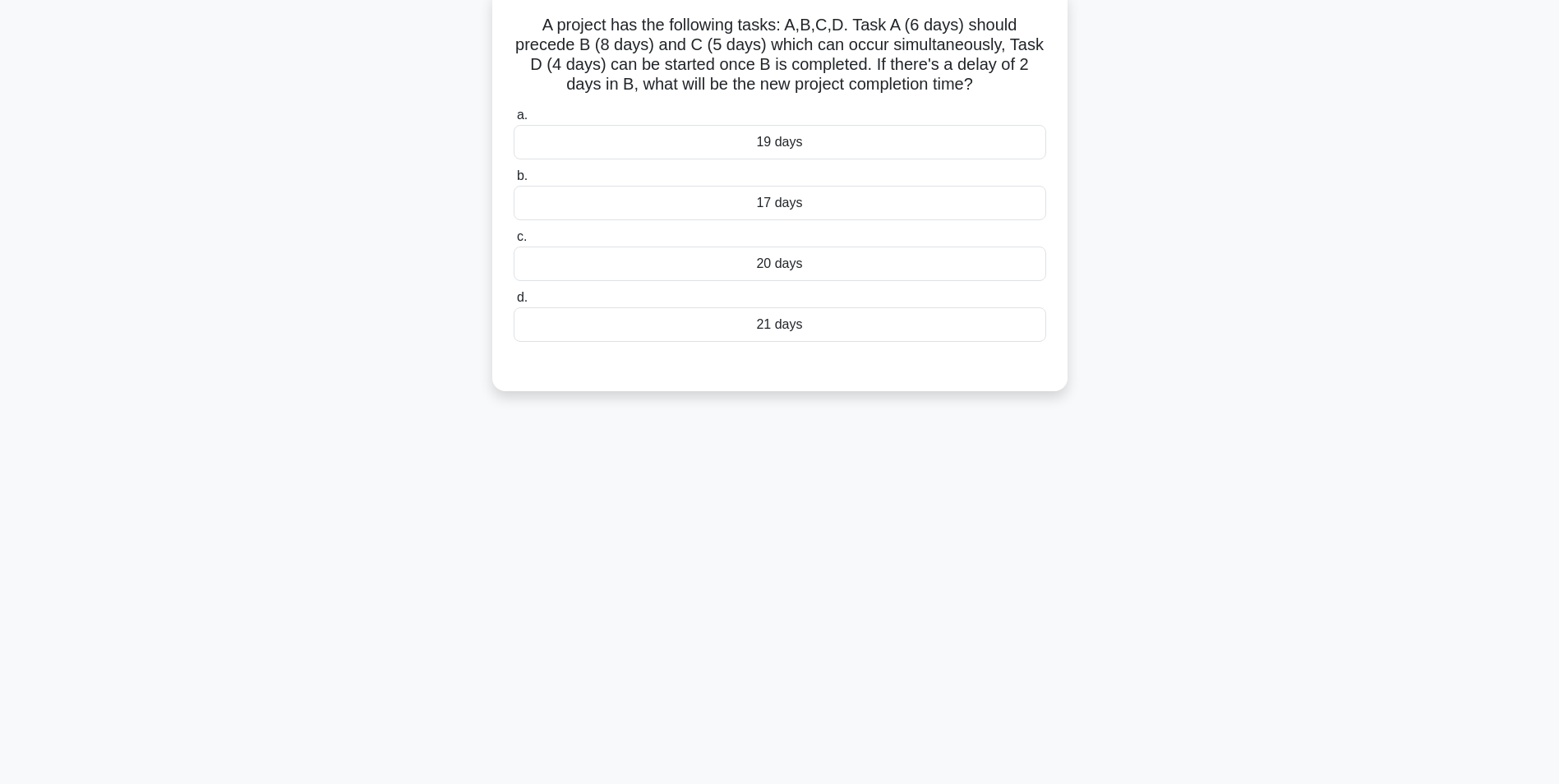
click at [781, 200] on div "17 days" at bounding box center [779, 203] width 532 height 34
click at [513, 182] on input "b. 17 days" at bounding box center [513, 176] width 0 height 11
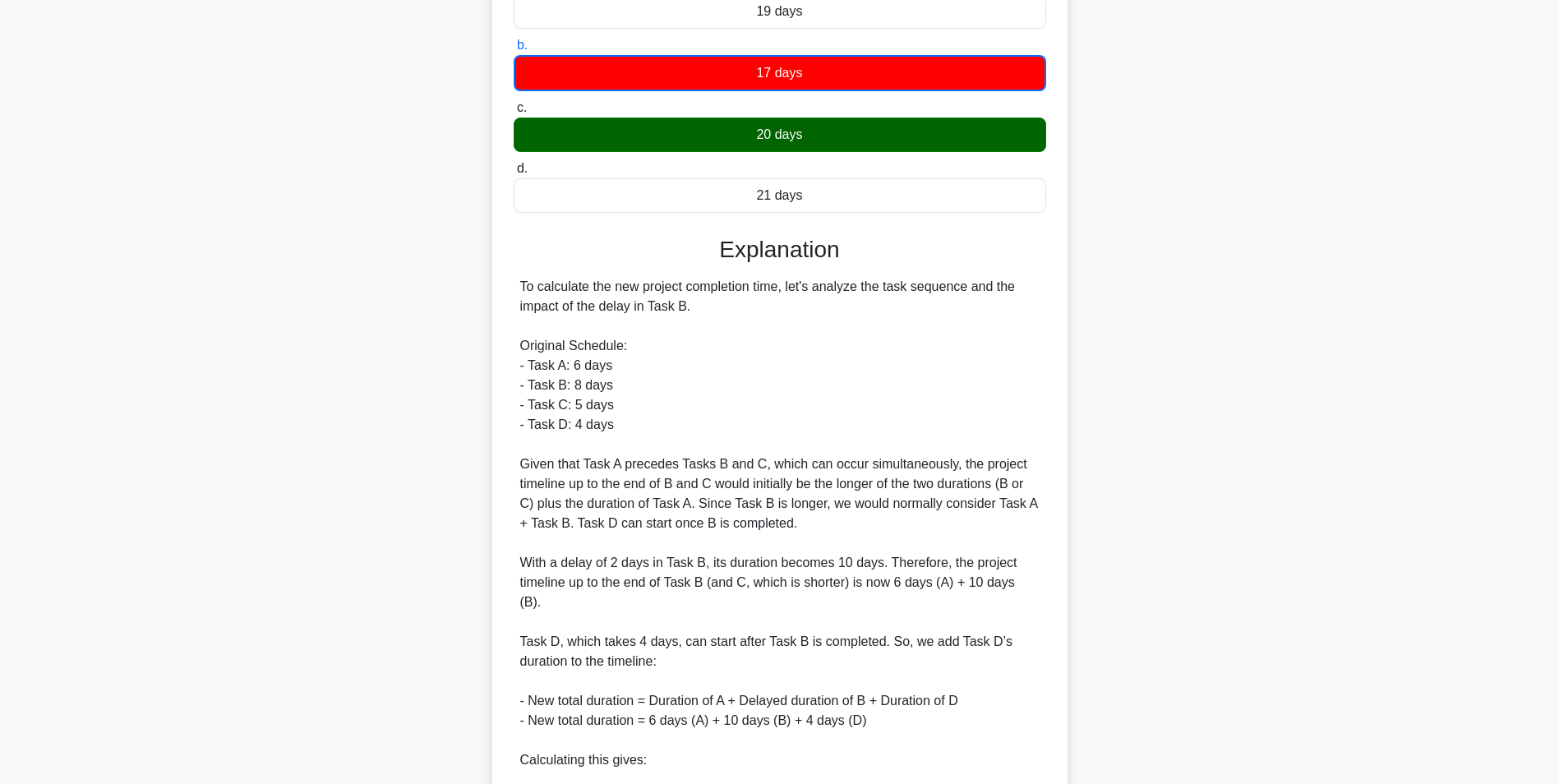
scroll to position [429, 0]
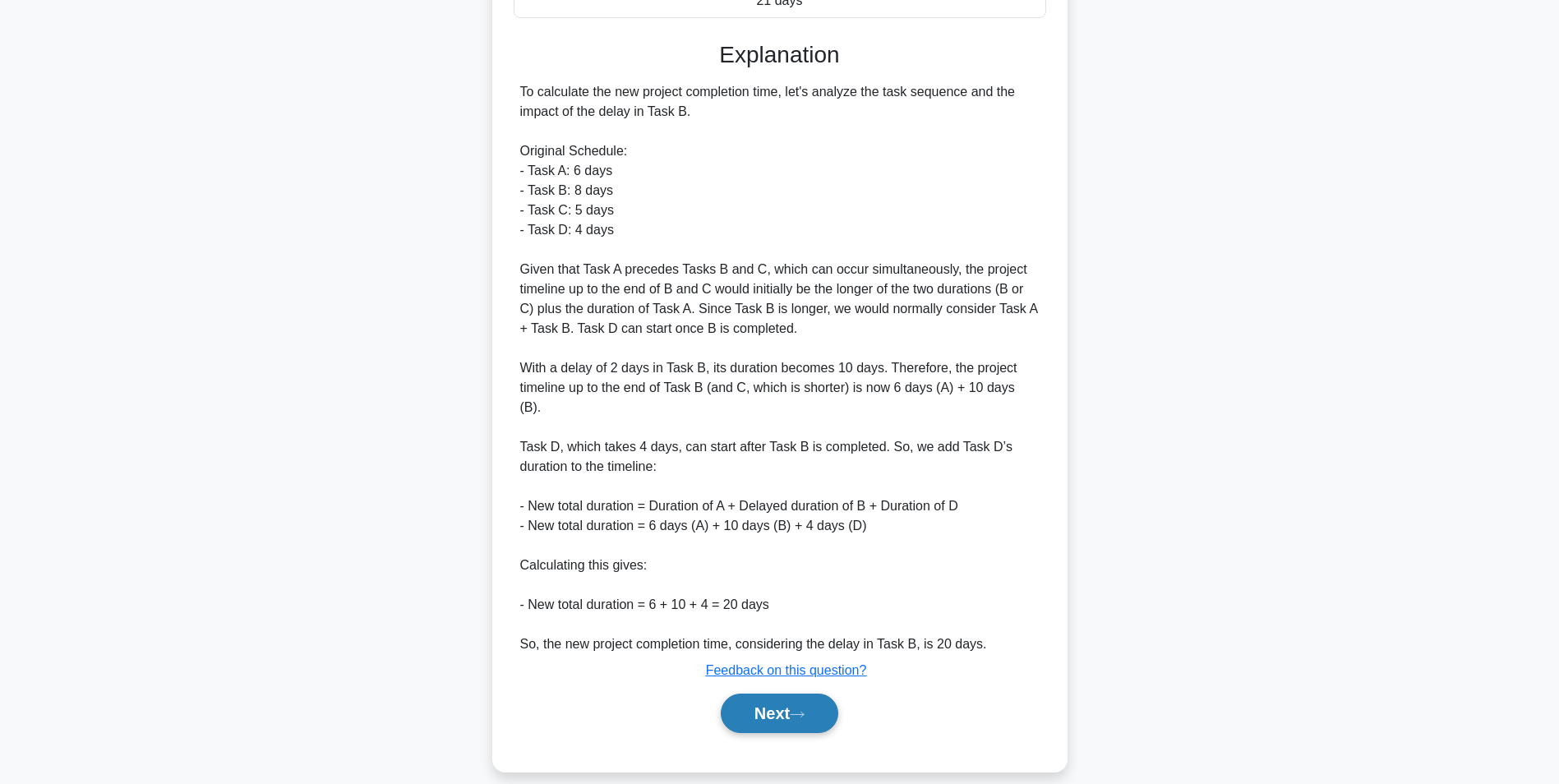
click at [762, 694] on button "Next" at bounding box center [780, 714] width 117 height 40
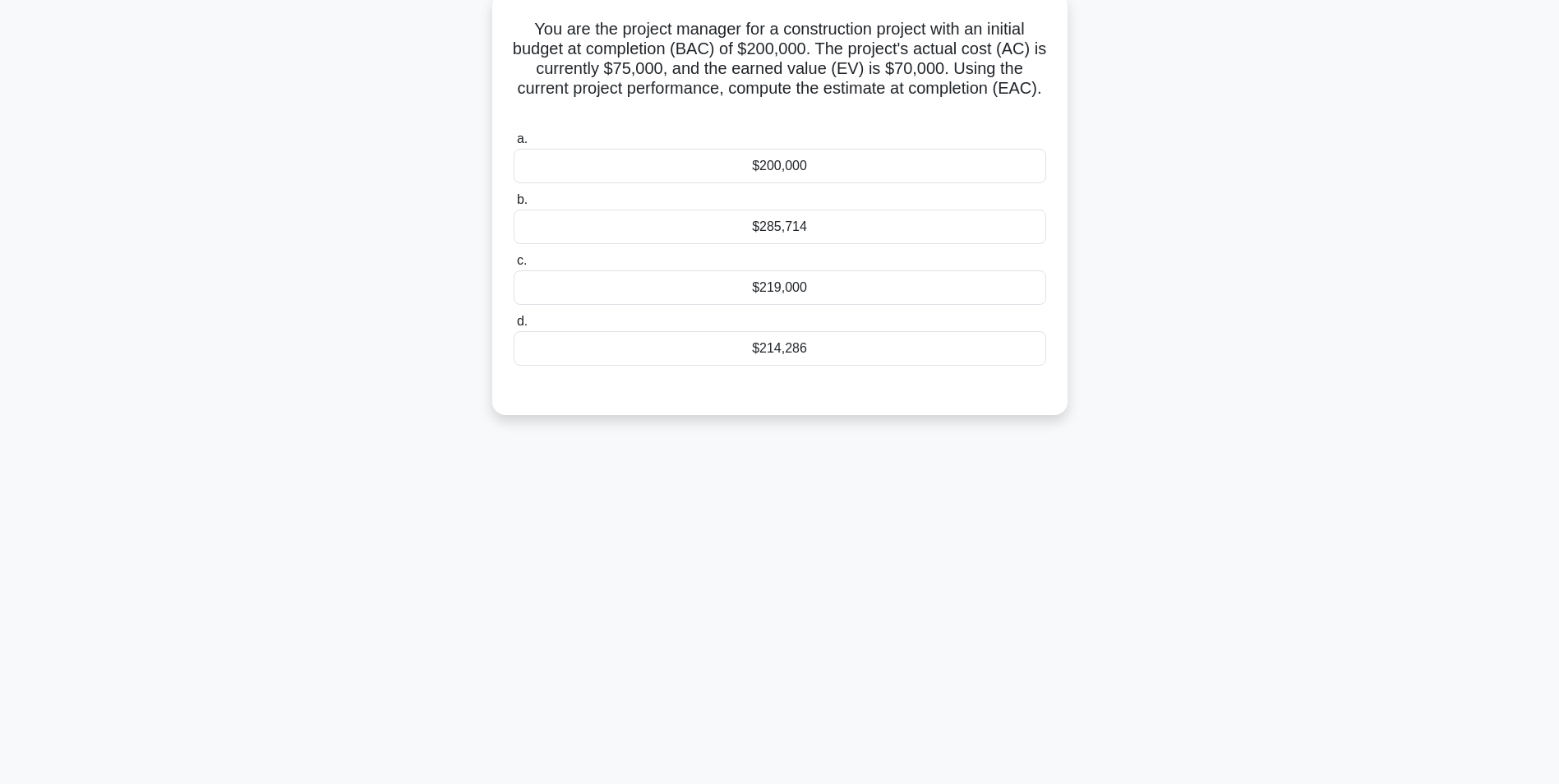
scroll to position [104, 0]
click at [824, 287] on div "$219,000" at bounding box center [779, 284] width 532 height 34
click at [513, 262] on input "c. $219,000" at bounding box center [513, 257] width 0 height 11
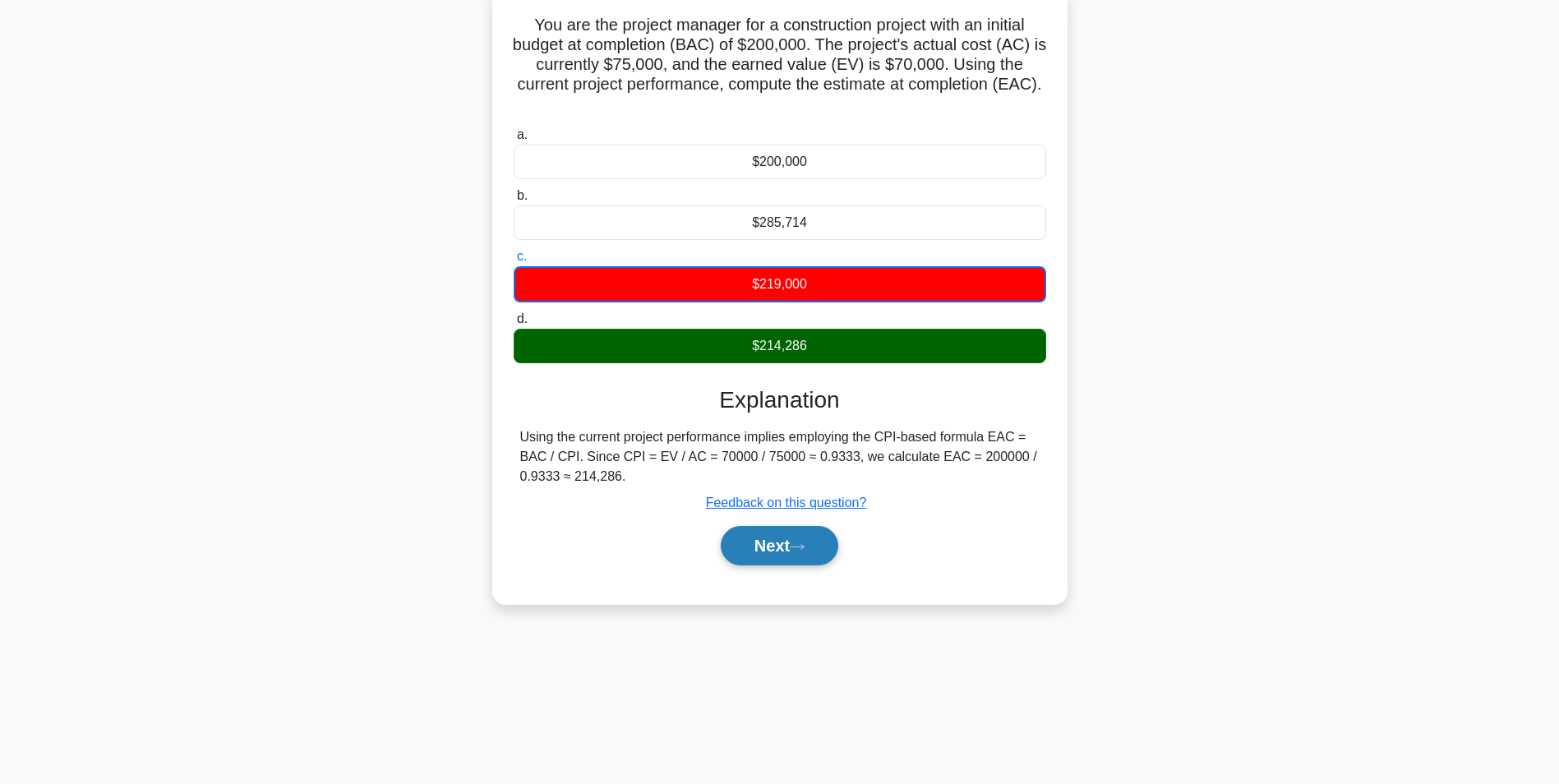
click at [756, 534] on button "Next" at bounding box center [780, 546] width 117 height 40
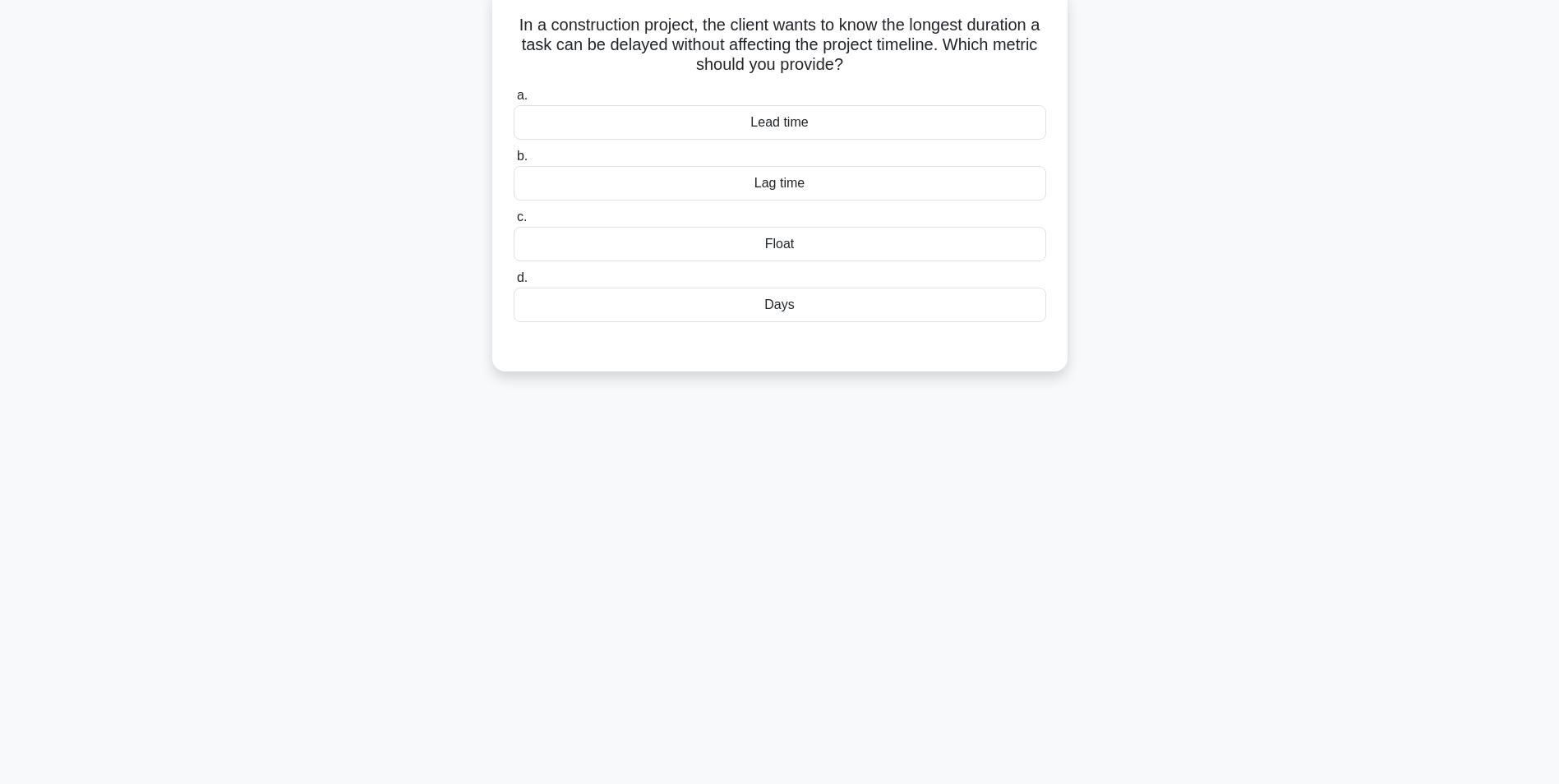
drag, startPoint x: 814, startPoint y: 185, endPoint x: 754, endPoint y: 187, distance: 60.0
click at [754, 187] on div "Lag time" at bounding box center [779, 183] width 532 height 34
drag, startPoint x: 754, startPoint y: 187, endPoint x: 780, endPoint y: 182, distance: 26.5
copy div "Lag time"
click at [773, 183] on div "Lag time" at bounding box center [779, 183] width 532 height 34
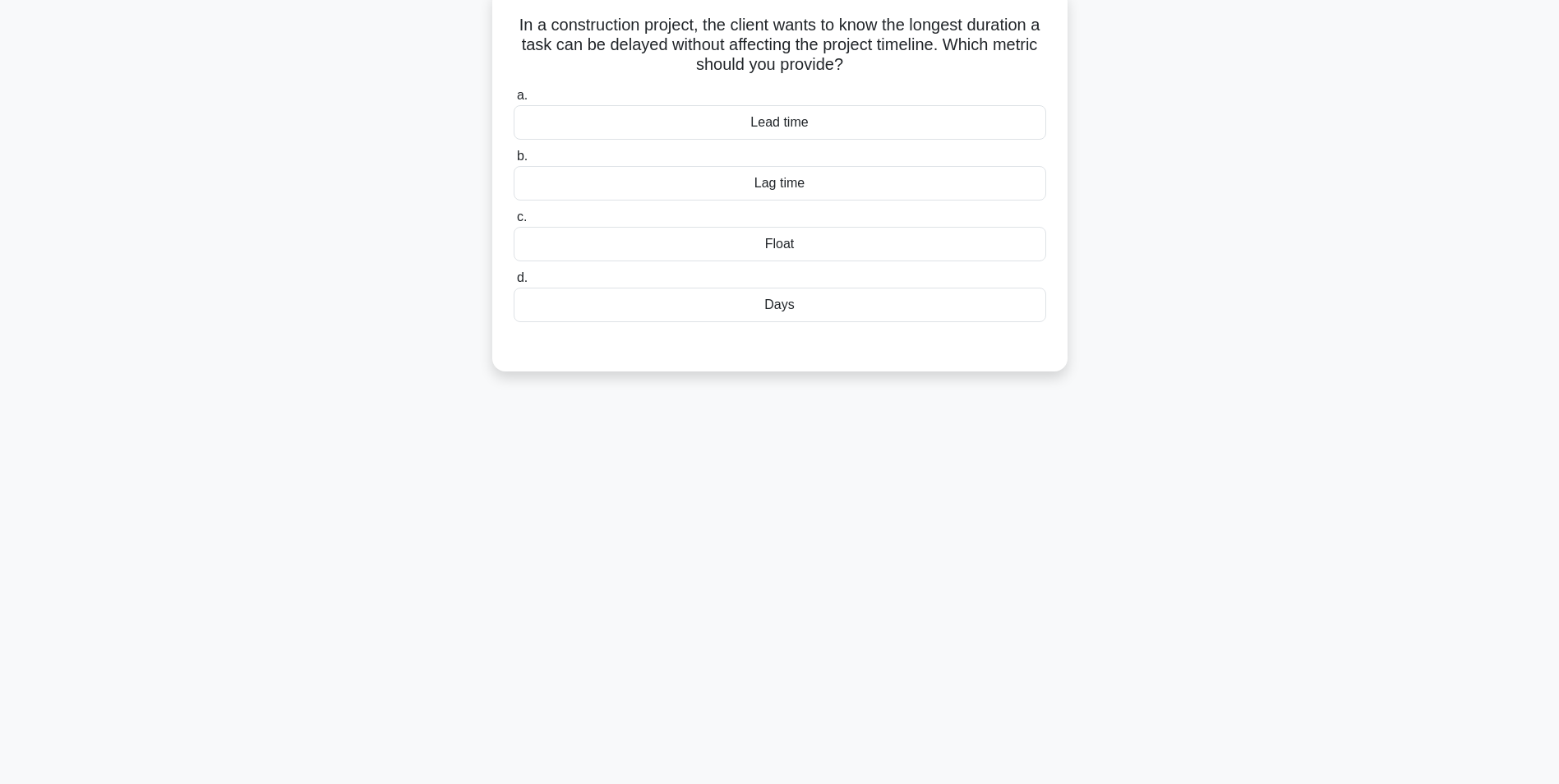
click at [513, 162] on input "b. Lag time" at bounding box center [513, 156] width 0 height 11
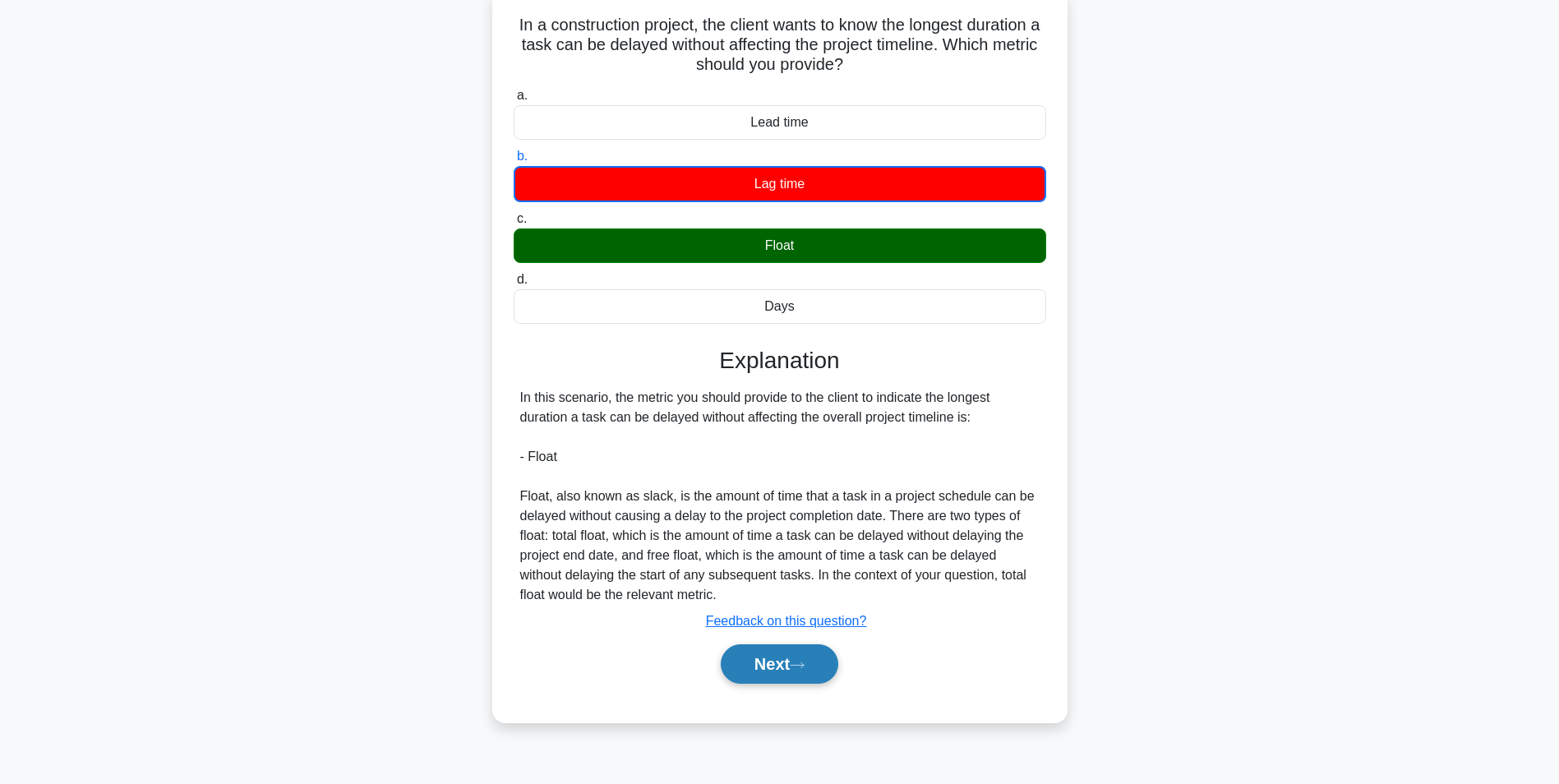
click at [767, 658] on button "Next" at bounding box center [780, 664] width 117 height 40
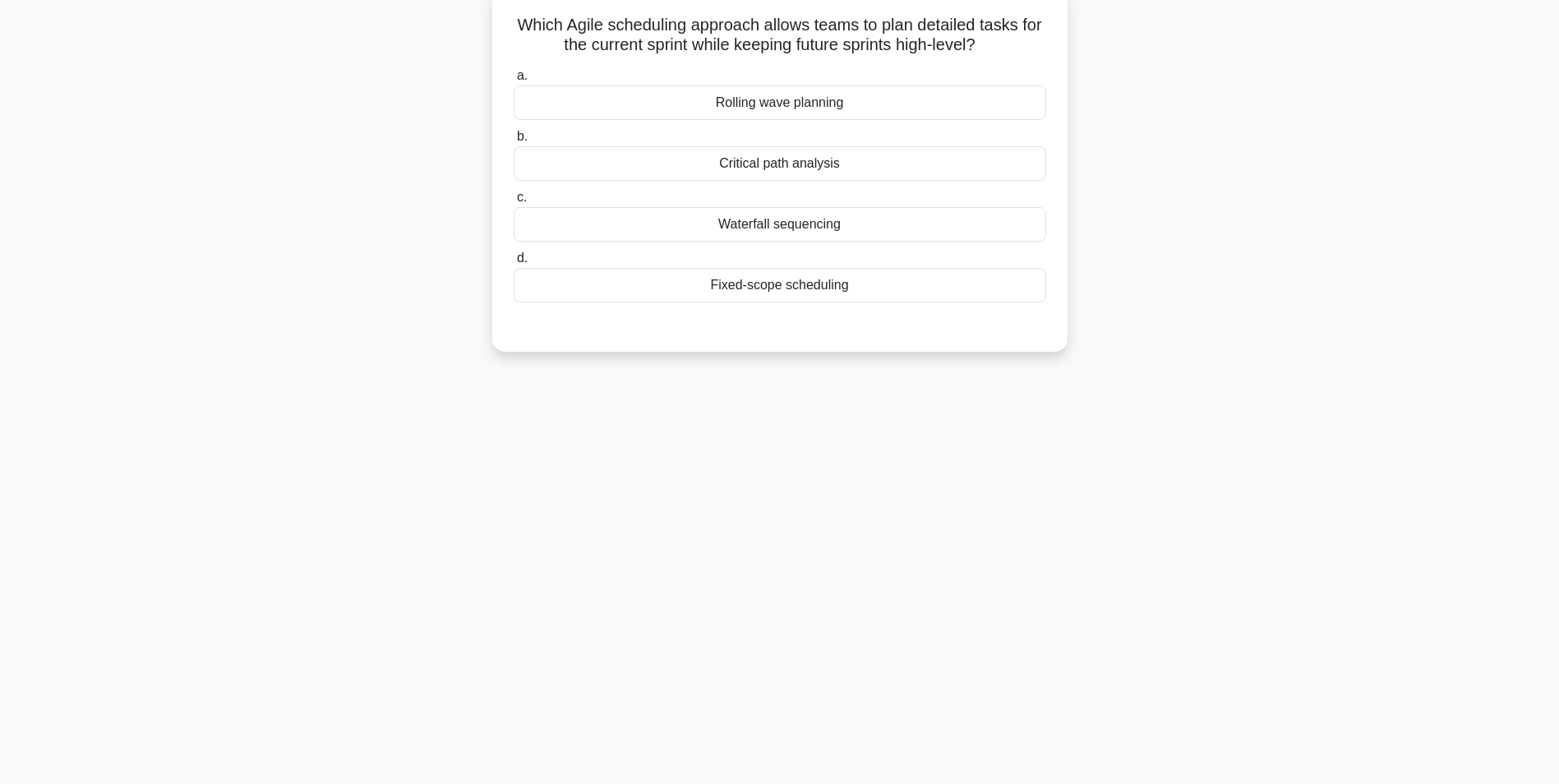
click at [798, 229] on div "Waterfall sequencing" at bounding box center [779, 224] width 532 height 34
click at [513, 203] on input "c. Waterfall sequencing" at bounding box center [513, 198] width 0 height 11
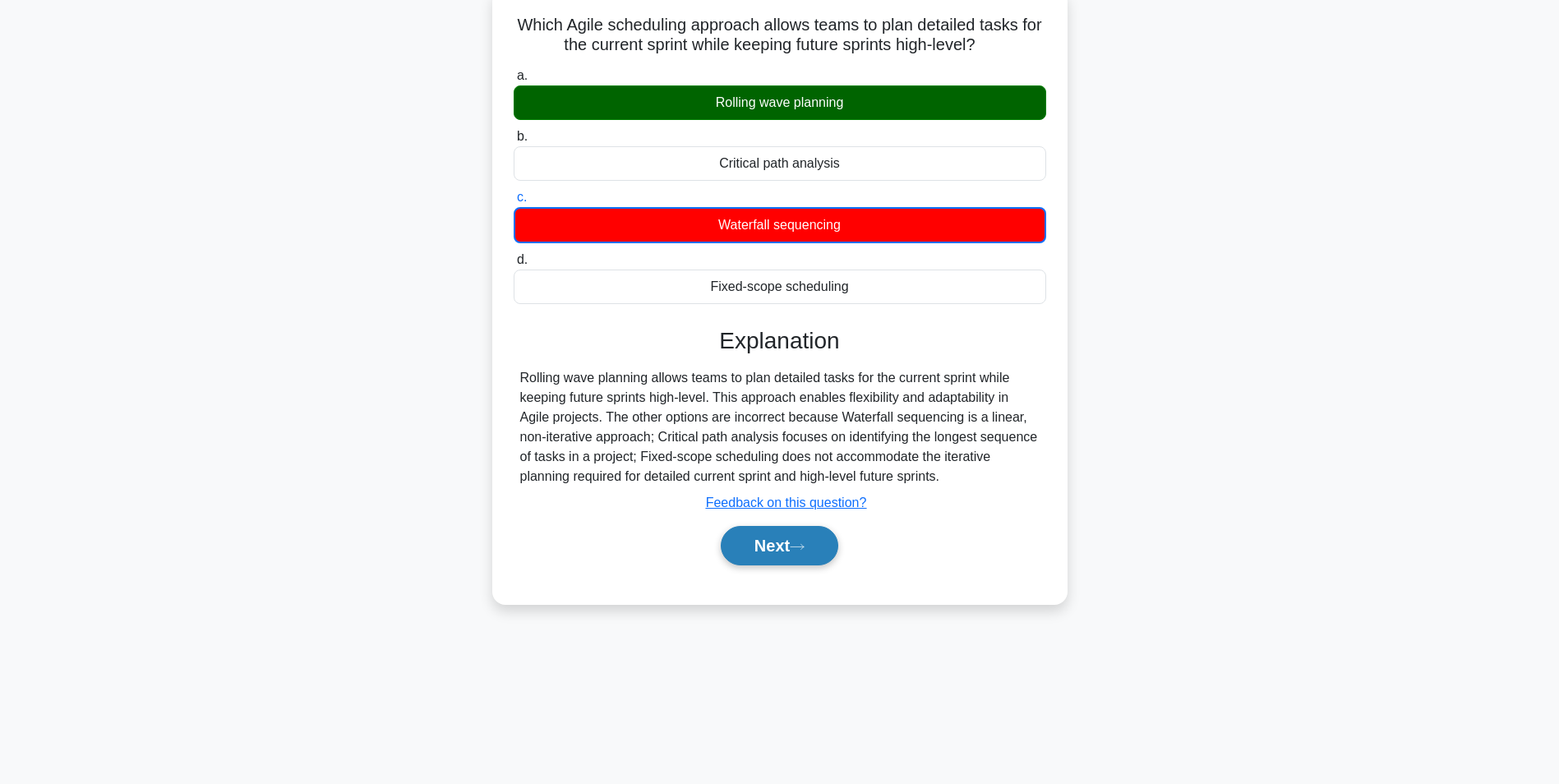
click at [765, 548] on button "Next" at bounding box center [780, 546] width 117 height 40
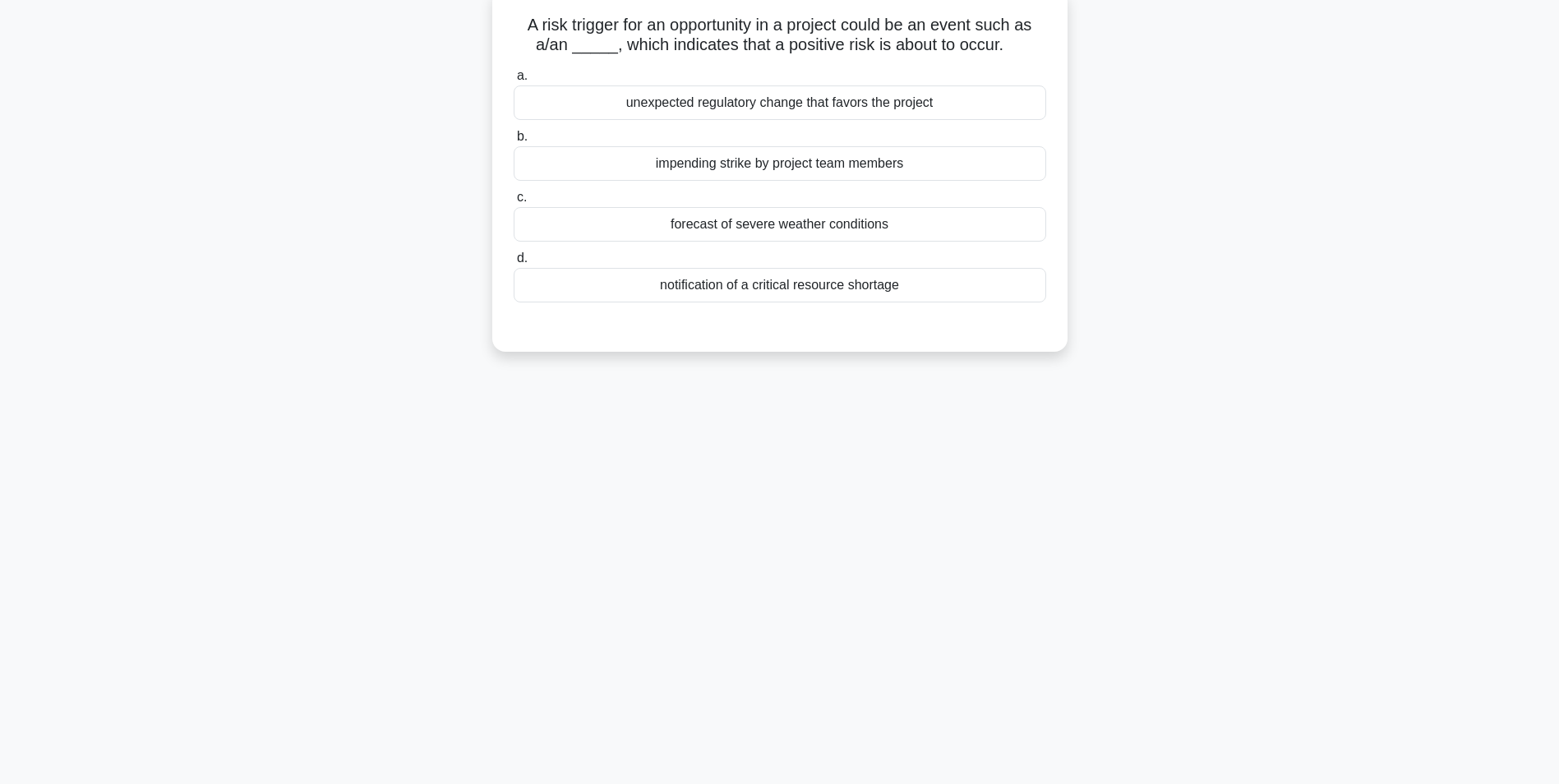
drag, startPoint x: 946, startPoint y: 104, endPoint x: 618, endPoint y: 111, distance: 328.1
click at [618, 111] on div "unexpected regulatory change that favors the project" at bounding box center [779, 103] width 532 height 34
drag, startPoint x: 618, startPoint y: 111, endPoint x: 700, endPoint y: 107, distance: 82.1
copy div "unexpected regulatory change that favors the project"
click at [991, 115] on div "unexpected regulatory change that favors the project" at bounding box center [779, 103] width 532 height 34
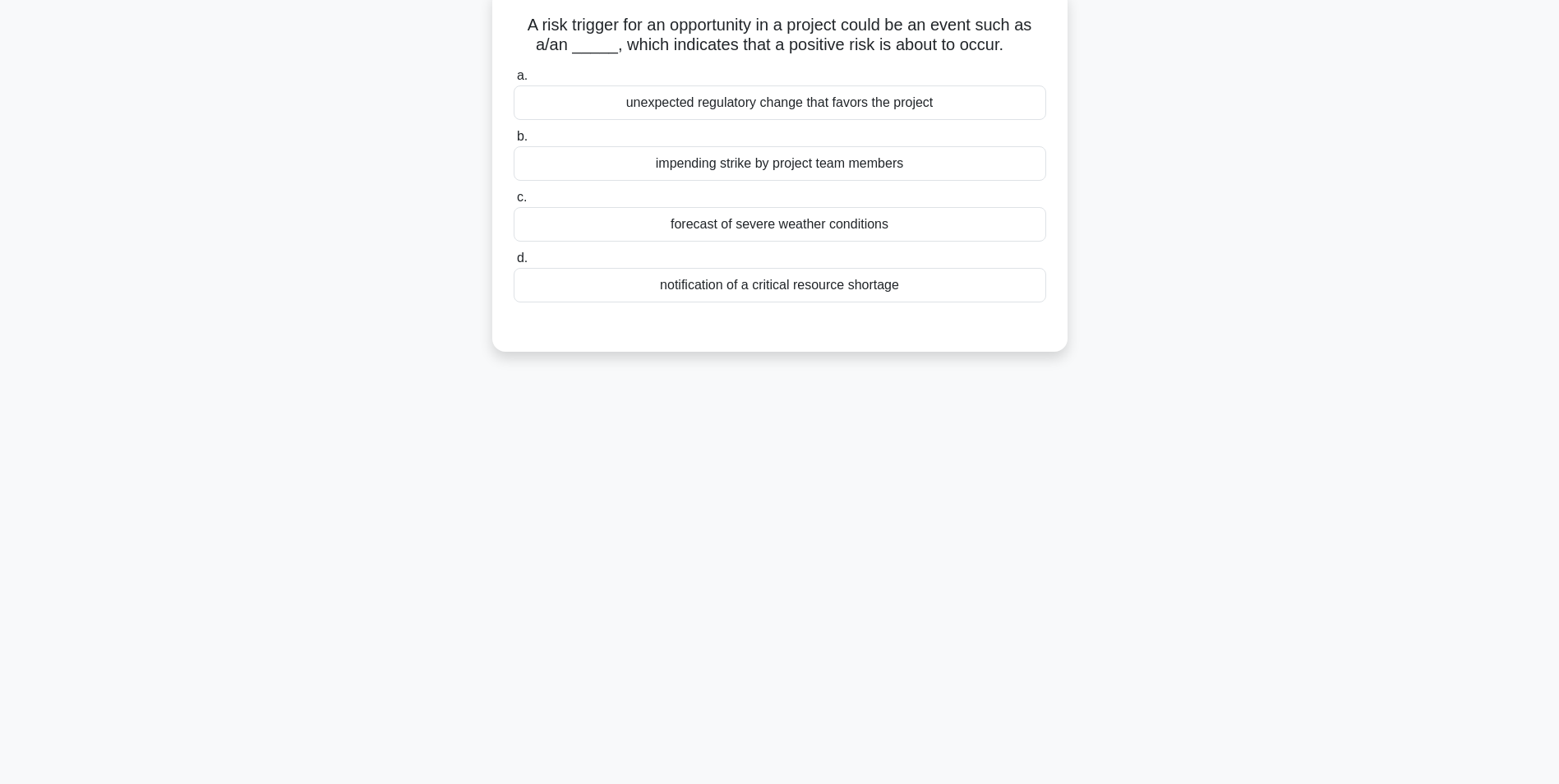
click at [513, 81] on input "a. unexpected regulatory change that favors the project" at bounding box center [513, 76] width 0 height 11
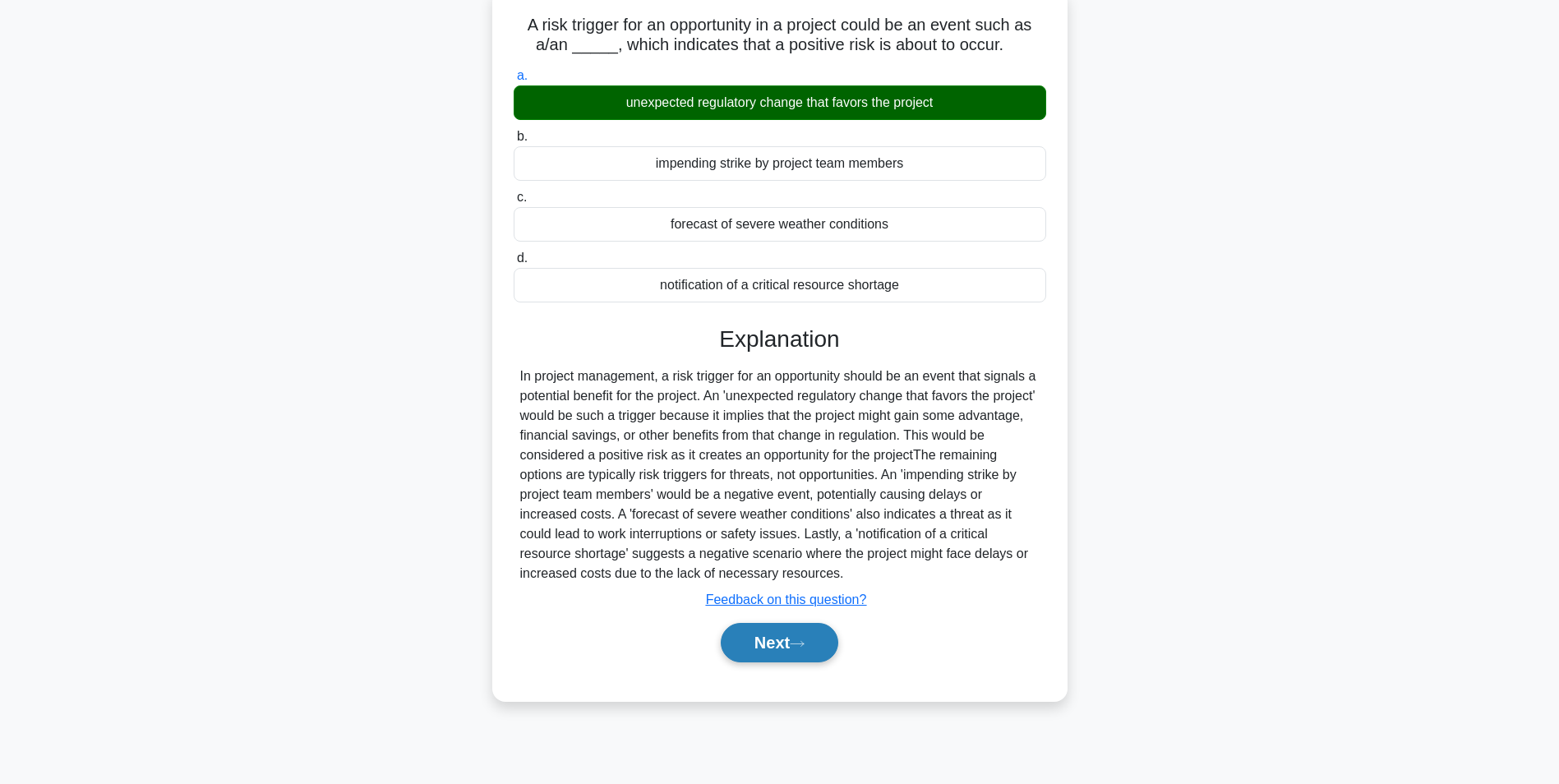
click at [792, 639] on button "Next" at bounding box center [780, 642] width 117 height 40
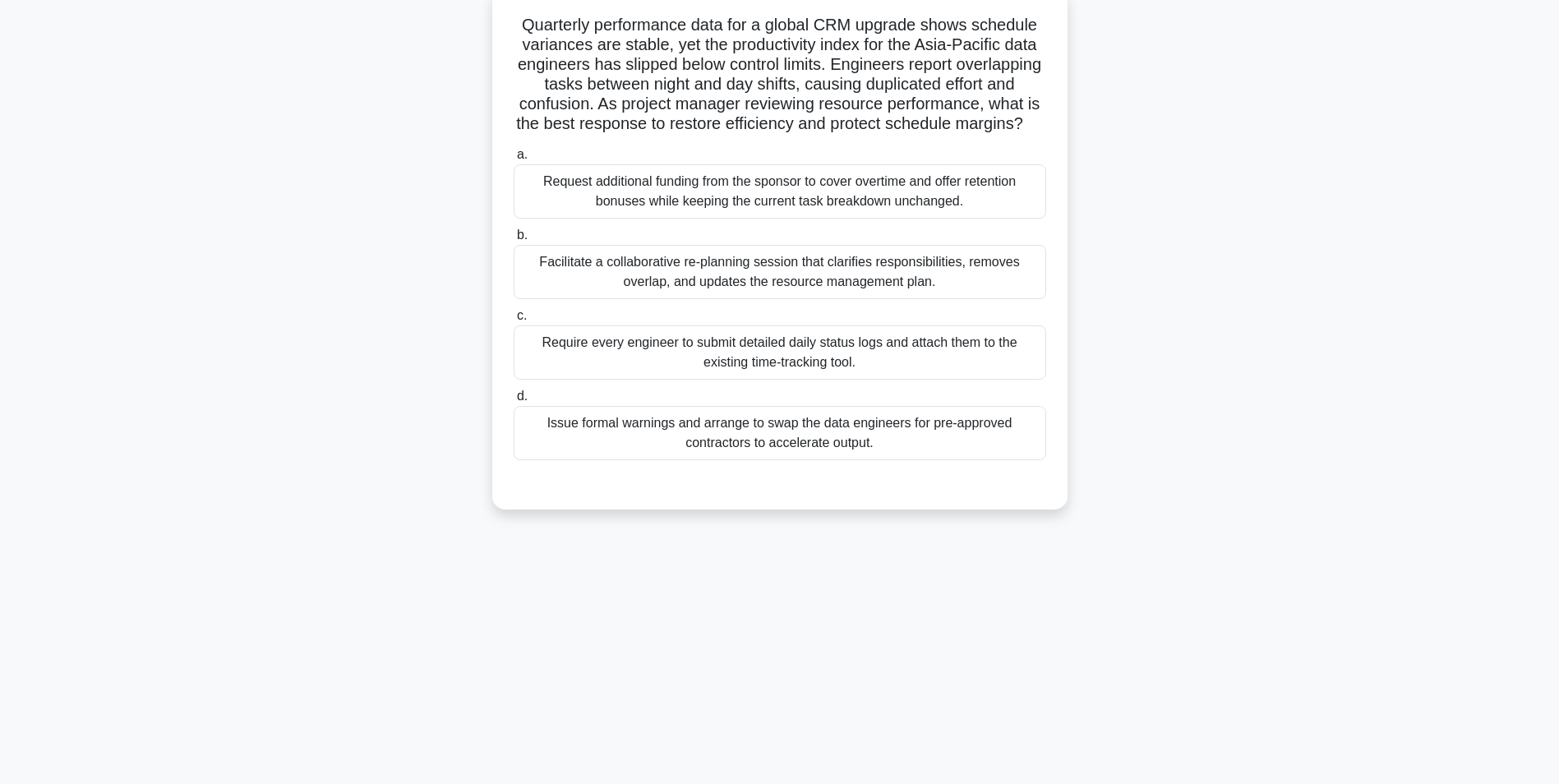
click at [781, 295] on div "Facilitate a collaborative re-planning session that clarifies responsibilities,…" at bounding box center [779, 272] width 532 height 54
drag, startPoint x: 781, startPoint y: 295, endPoint x: 940, endPoint y: 294, distance: 159.0
click at [940, 294] on div "Facilitate a collaborative re-planning session that clarifies responsibilities,…" at bounding box center [779, 272] width 532 height 54
click at [513, 240] on input "b. Facilitate a collaborative re-planning session that clarifies responsibiliti…" at bounding box center [513, 236] width 0 height 11
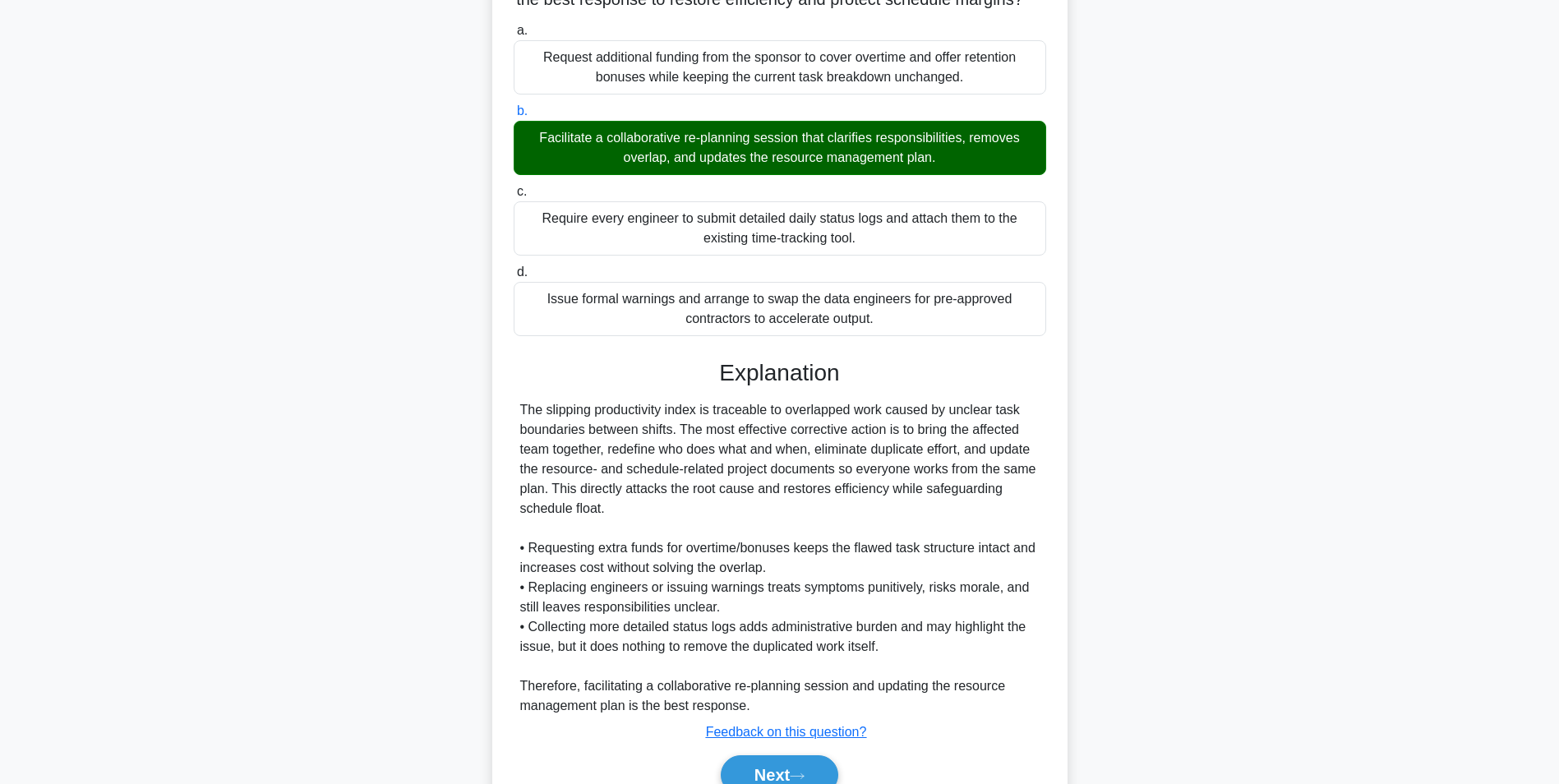
scroll to position [329, 0]
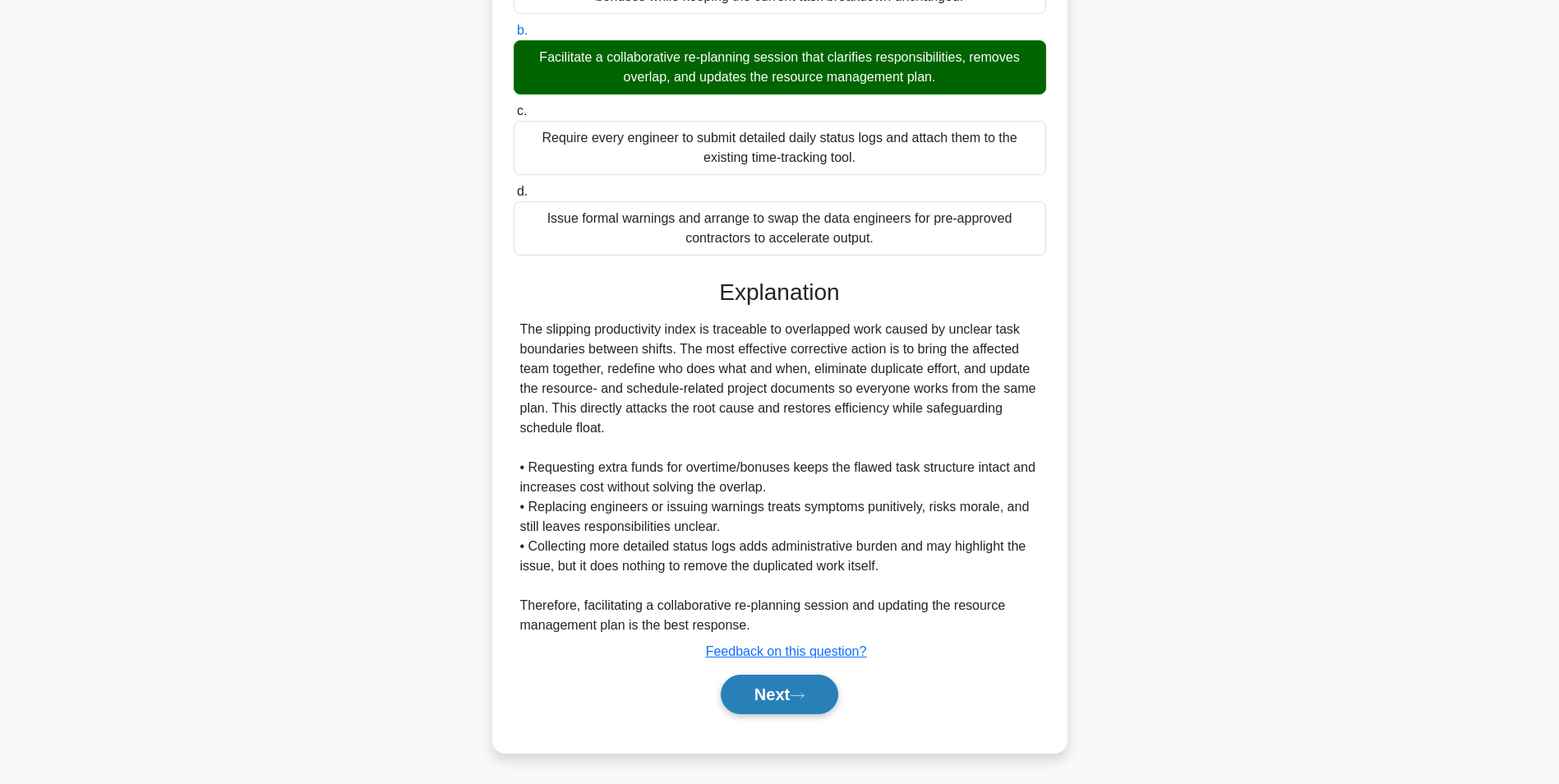
click at [804, 691] on icon at bounding box center [797, 695] width 14 height 9
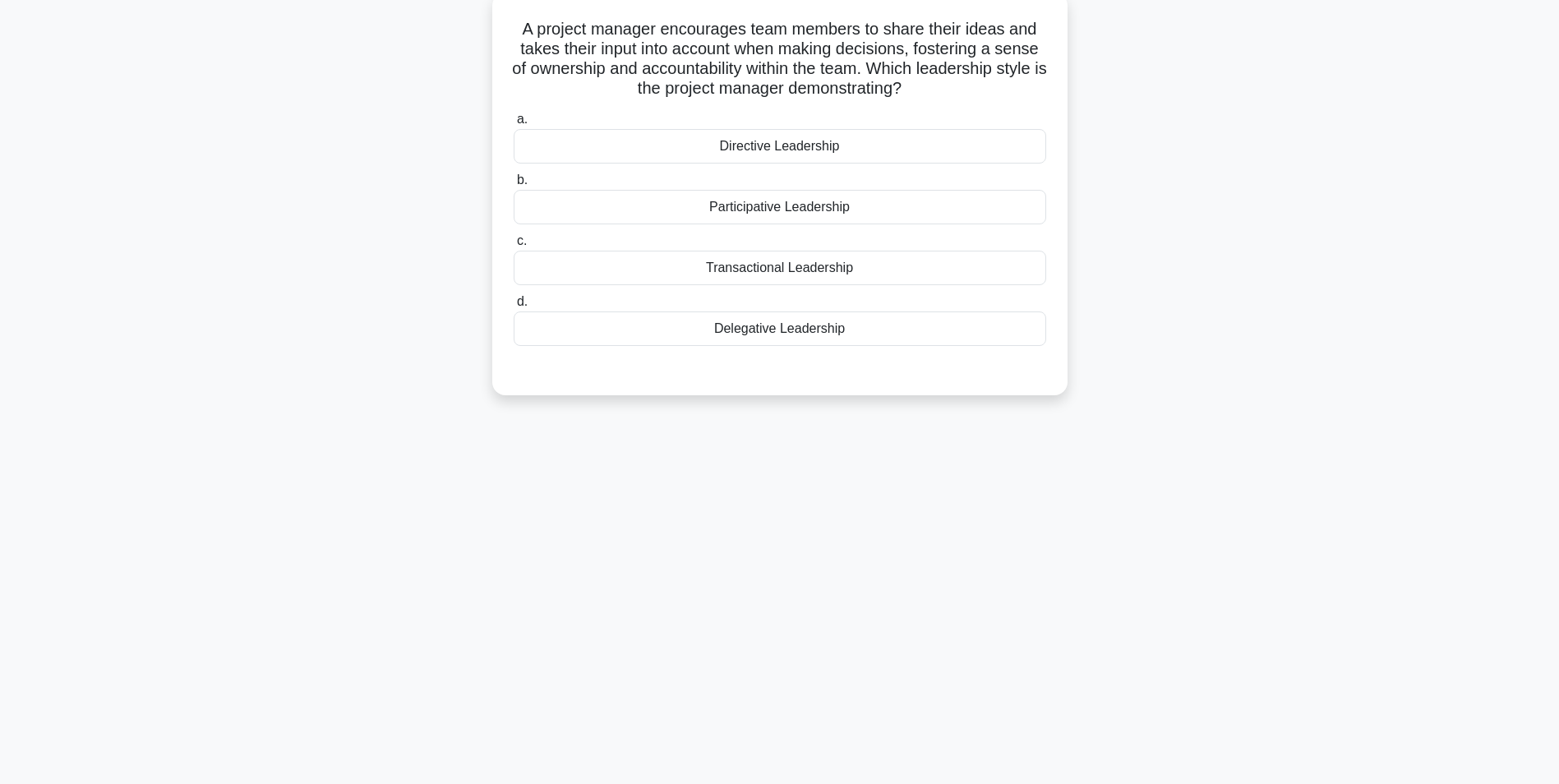
scroll to position [104, 0]
click at [844, 208] on div "Participative Leadership" at bounding box center [779, 203] width 532 height 34
click at [513, 182] on input "b. Participative Leadership" at bounding box center [513, 176] width 0 height 11
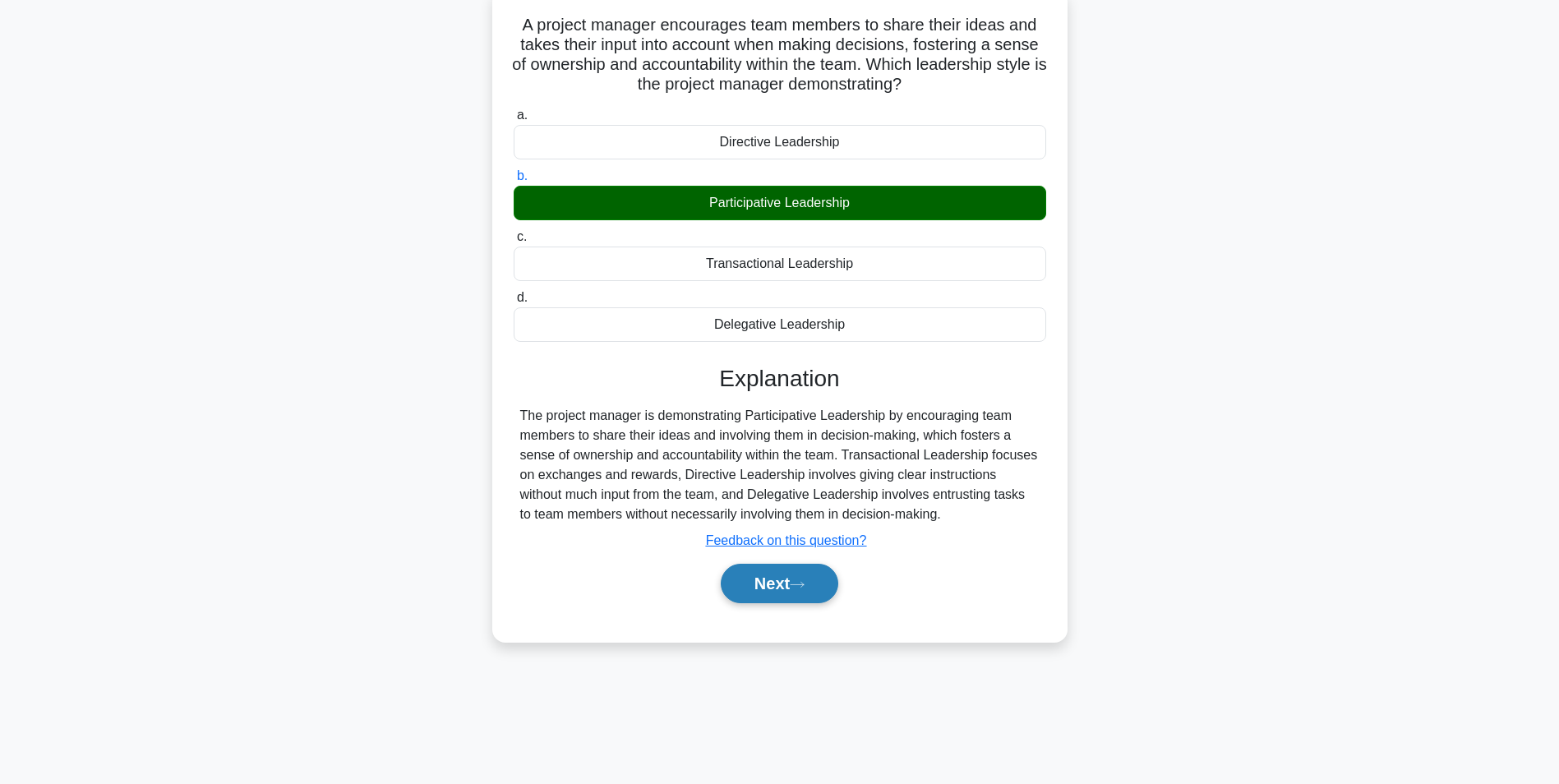
click at [794, 586] on button "Next" at bounding box center [780, 583] width 117 height 40
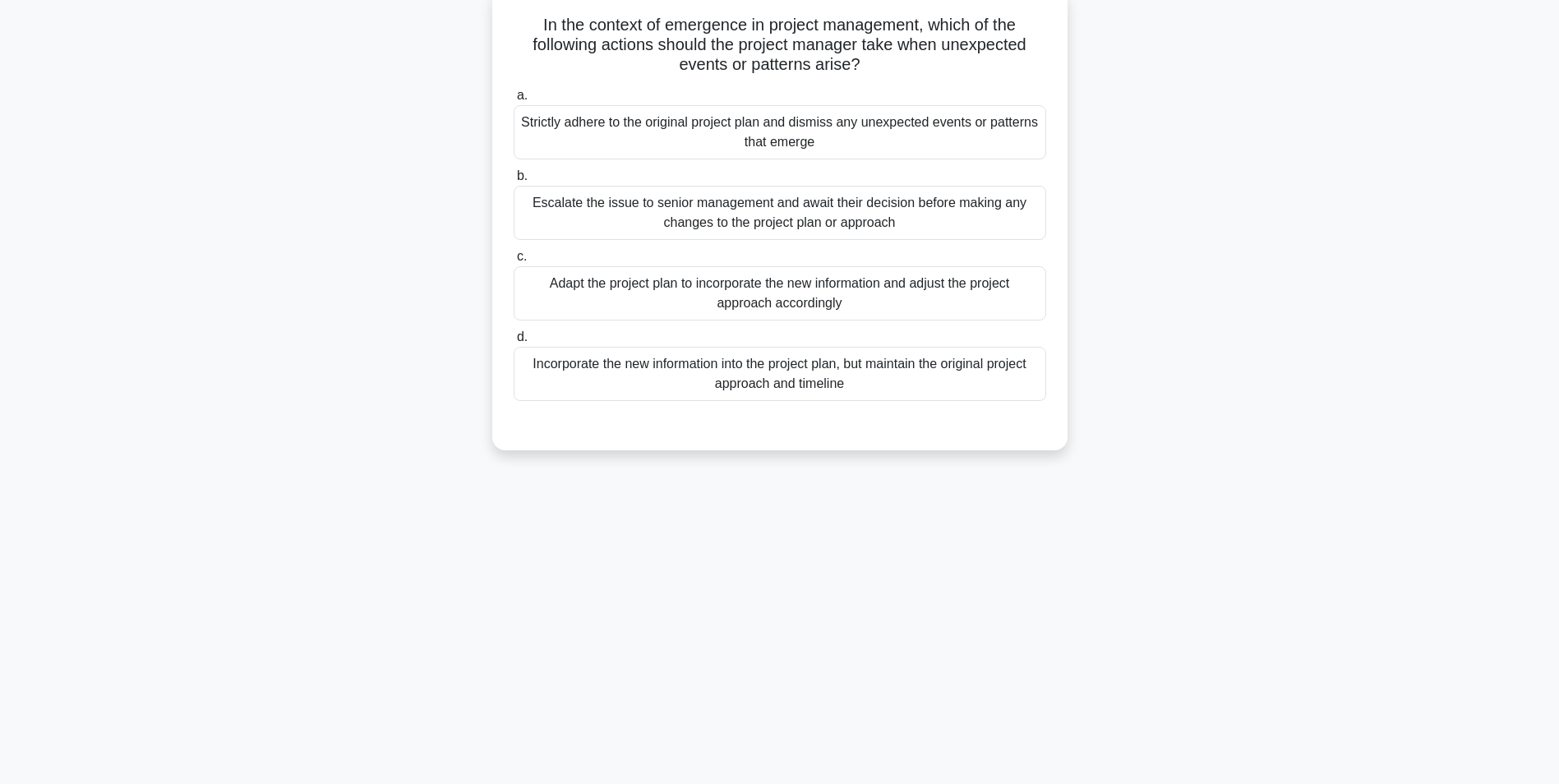
click at [817, 297] on div "Adapt the project plan to incorporate the new information and adjust the projec…" at bounding box center [779, 294] width 532 height 54
click at [513, 262] on input "c. Adapt the project plan to incorporate the new information and adjust the pro…" at bounding box center [513, 257] width 0 height 11
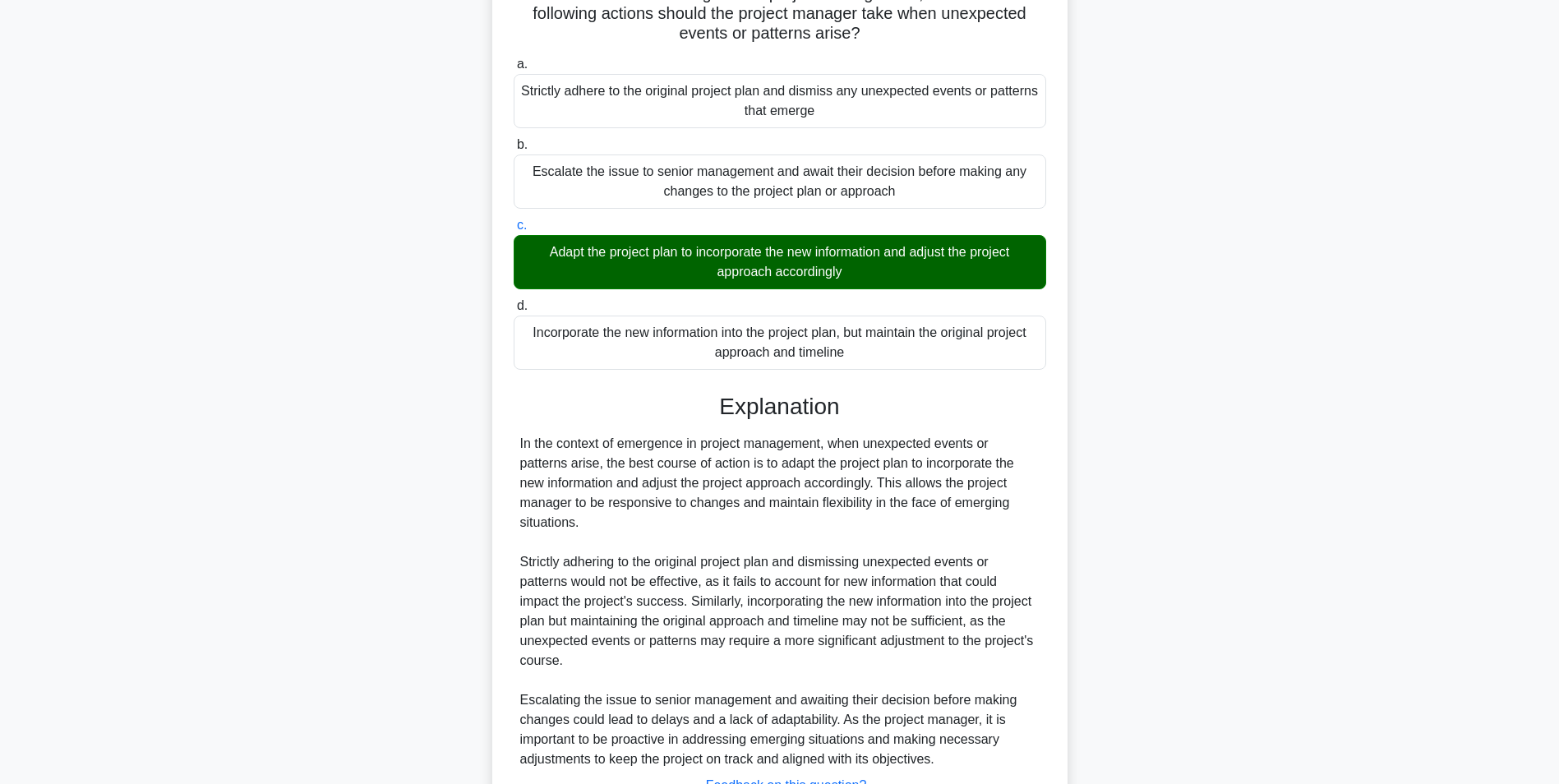
scroll to position [269, 0]
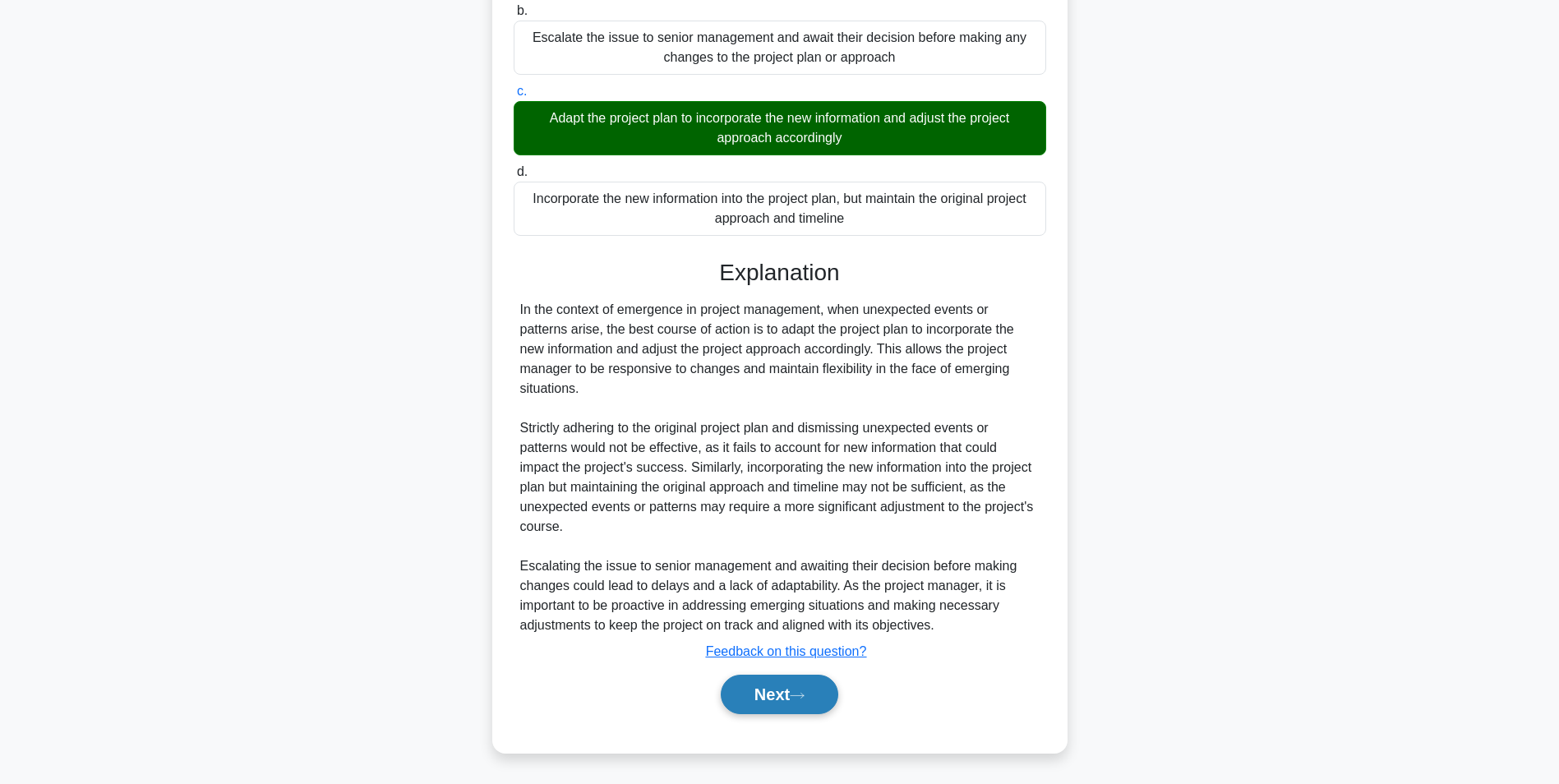
click at [769, 687] on button "Next" at bounding box center [780, 695] width 117 height 40
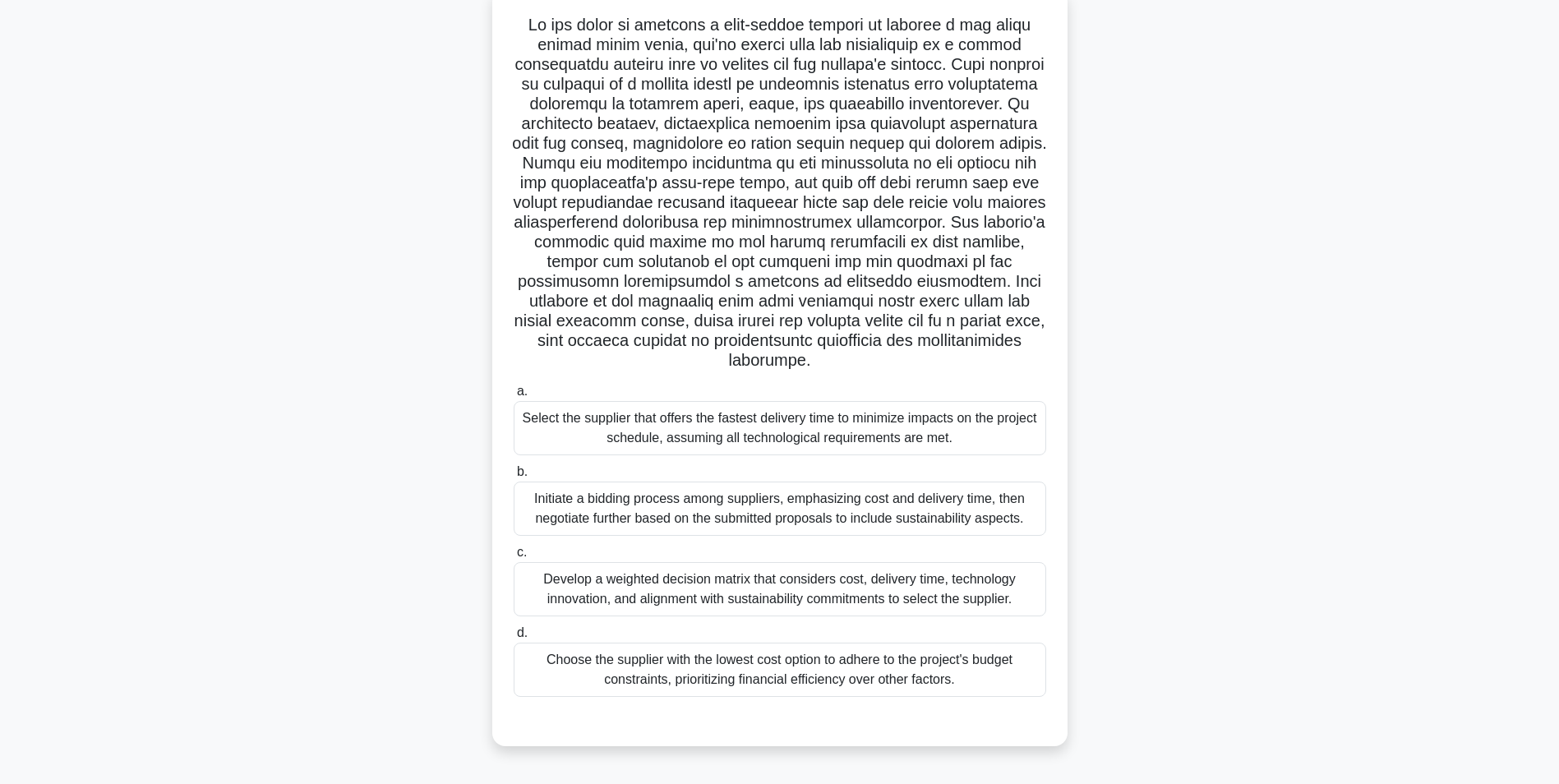
click at [867, 508] on div "Initiate a bidding process among suppliers, emphasizing cost and delivery time,…" at bounding box center [779, 509] width 532 height 54
click at [513, 477] on input "b. Initiate a bidding process among suppliers, emphasizing cost and delivery ti…" at bounding box center [513, 472] width 0 height 11
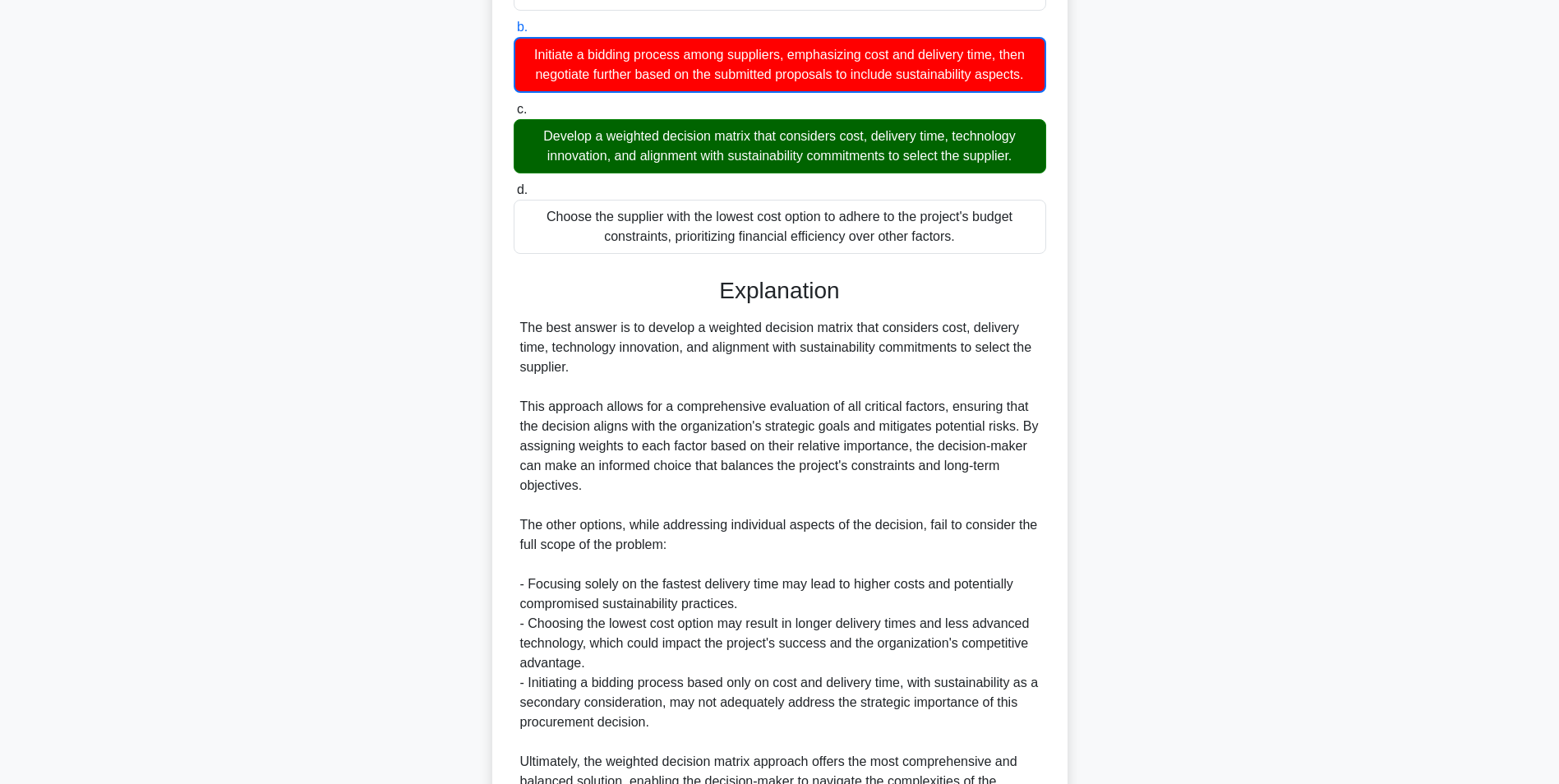
scroll to position [724, 0]
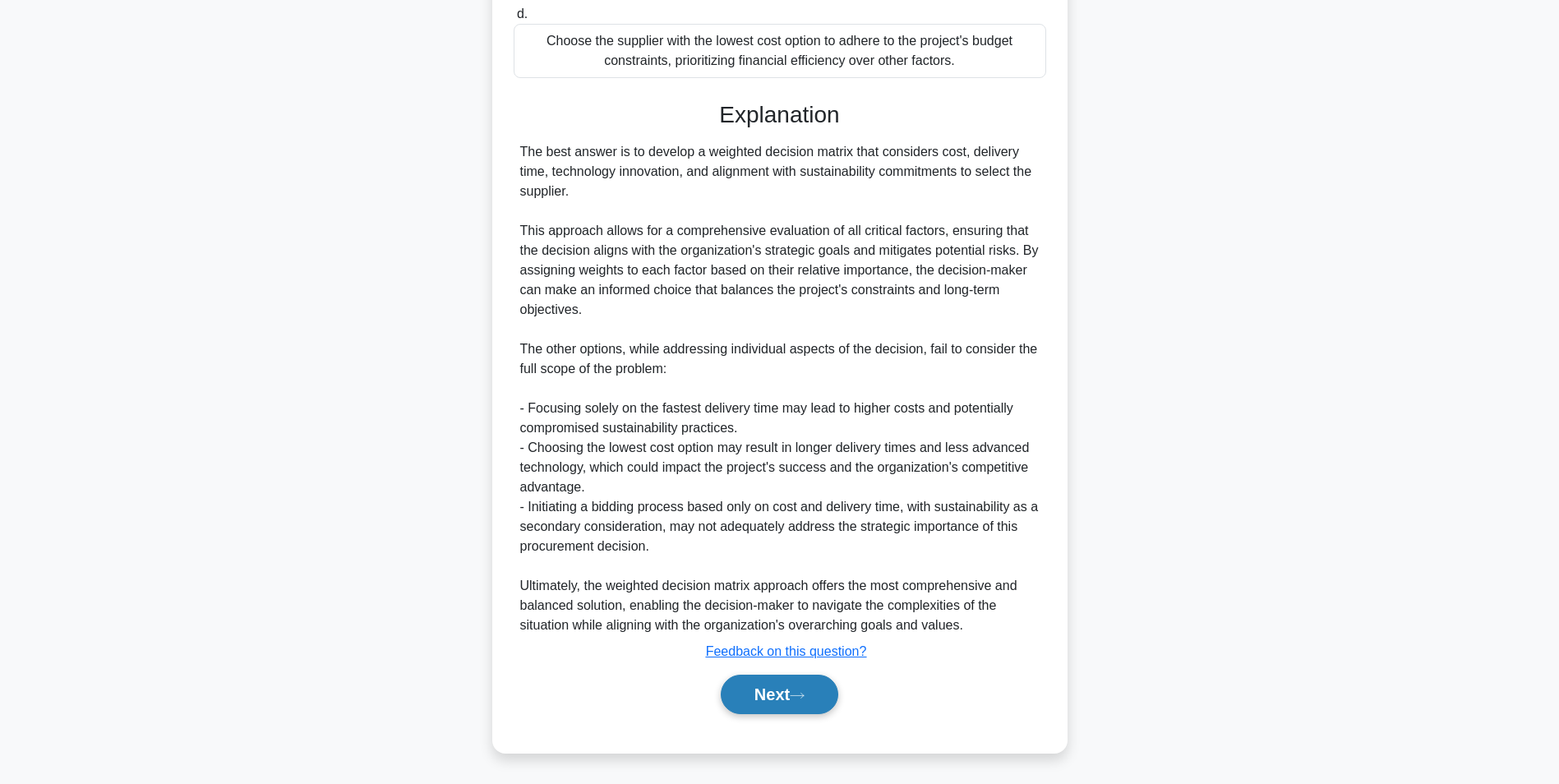
click at [789, 691] on button "Next" at bounding box center [780, 695] width 117 height 40
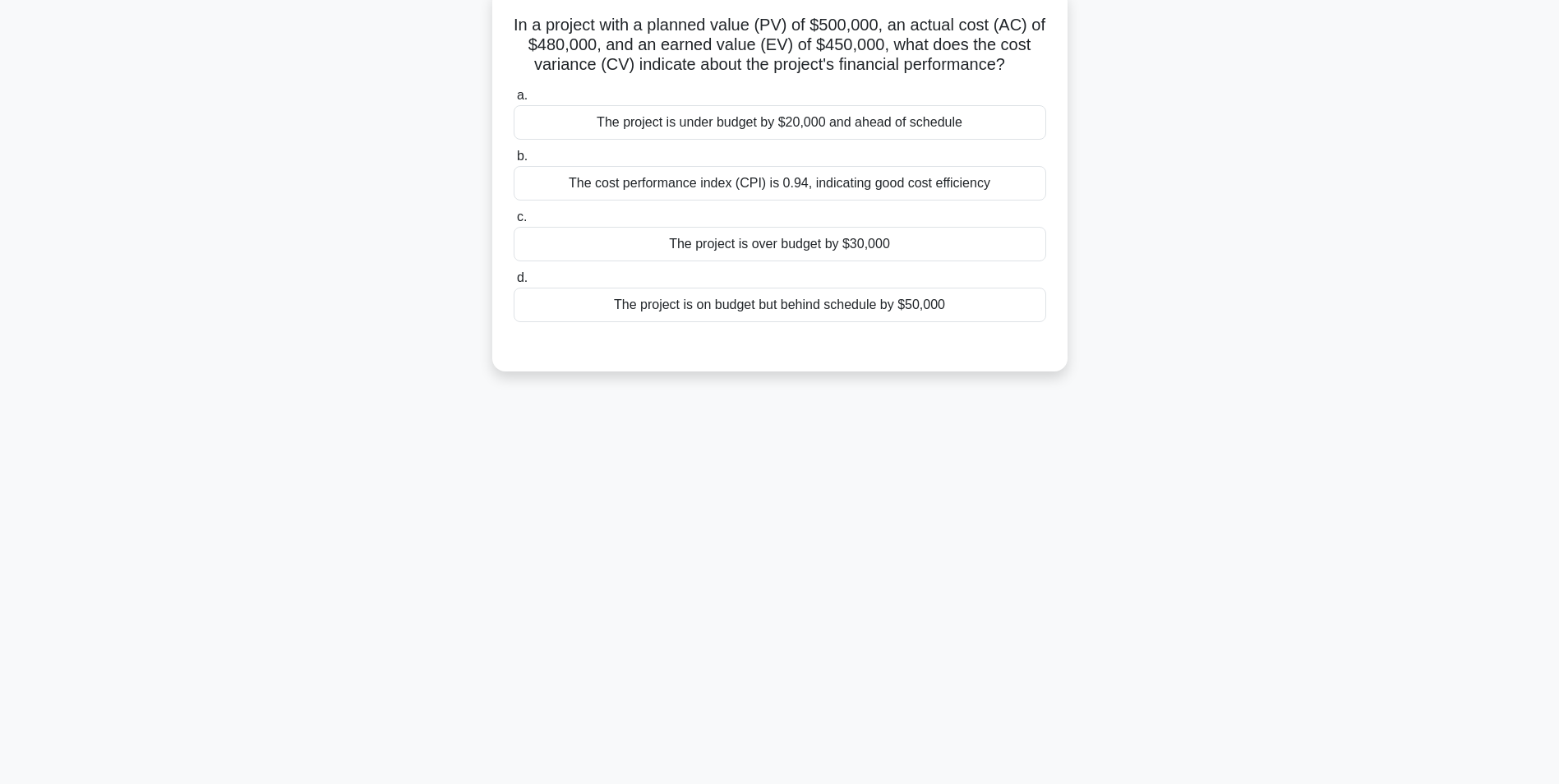
click at [813, 245] on div "The project is over budget by $30,000" at bounding box center [779, 244] width 532 height 34
click at [513, 222] on input "c. The project is over budget by $30,000" at bounding box center [513, 218] width 0 height 11
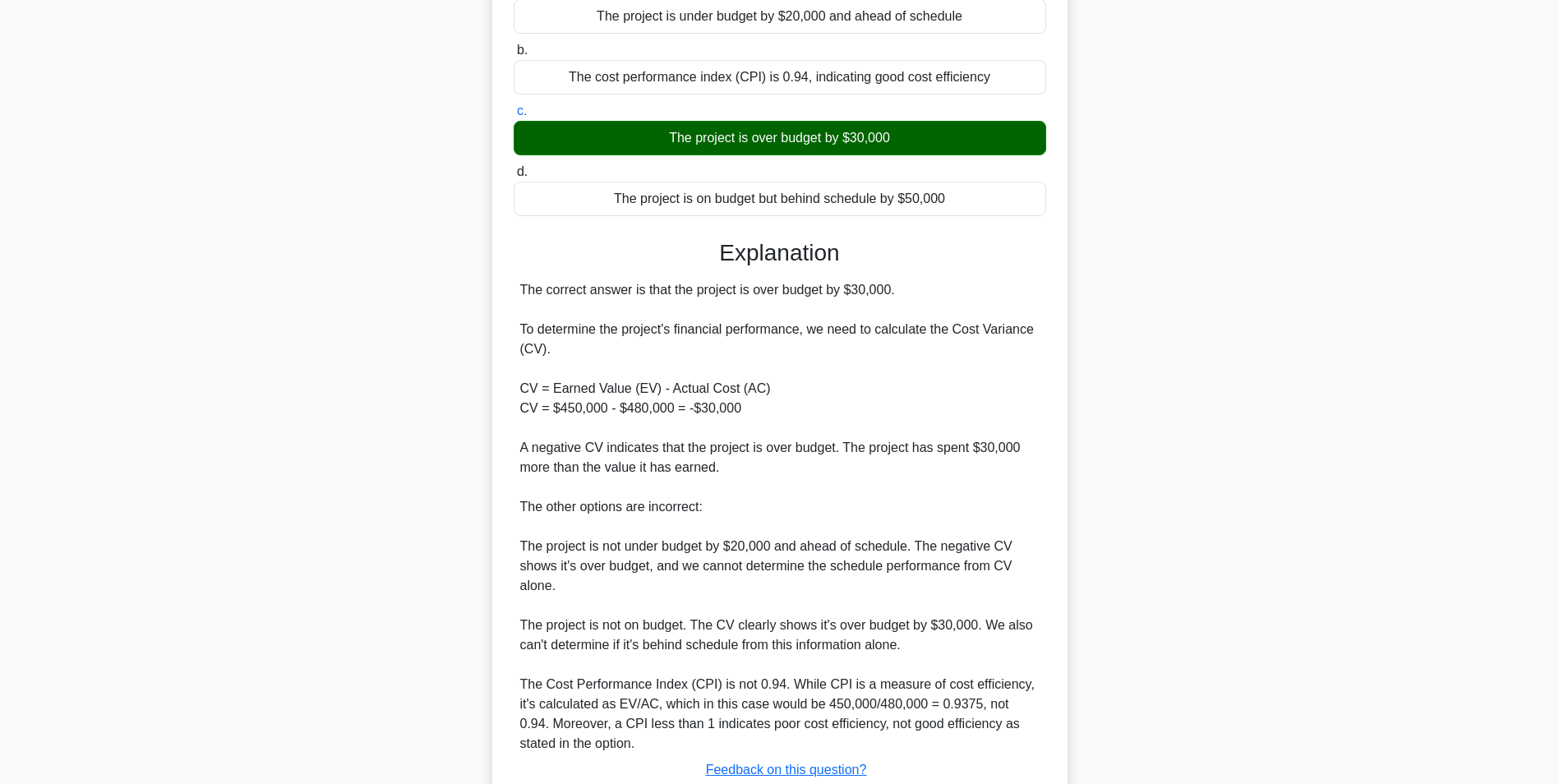
scroll to position [329, 0]
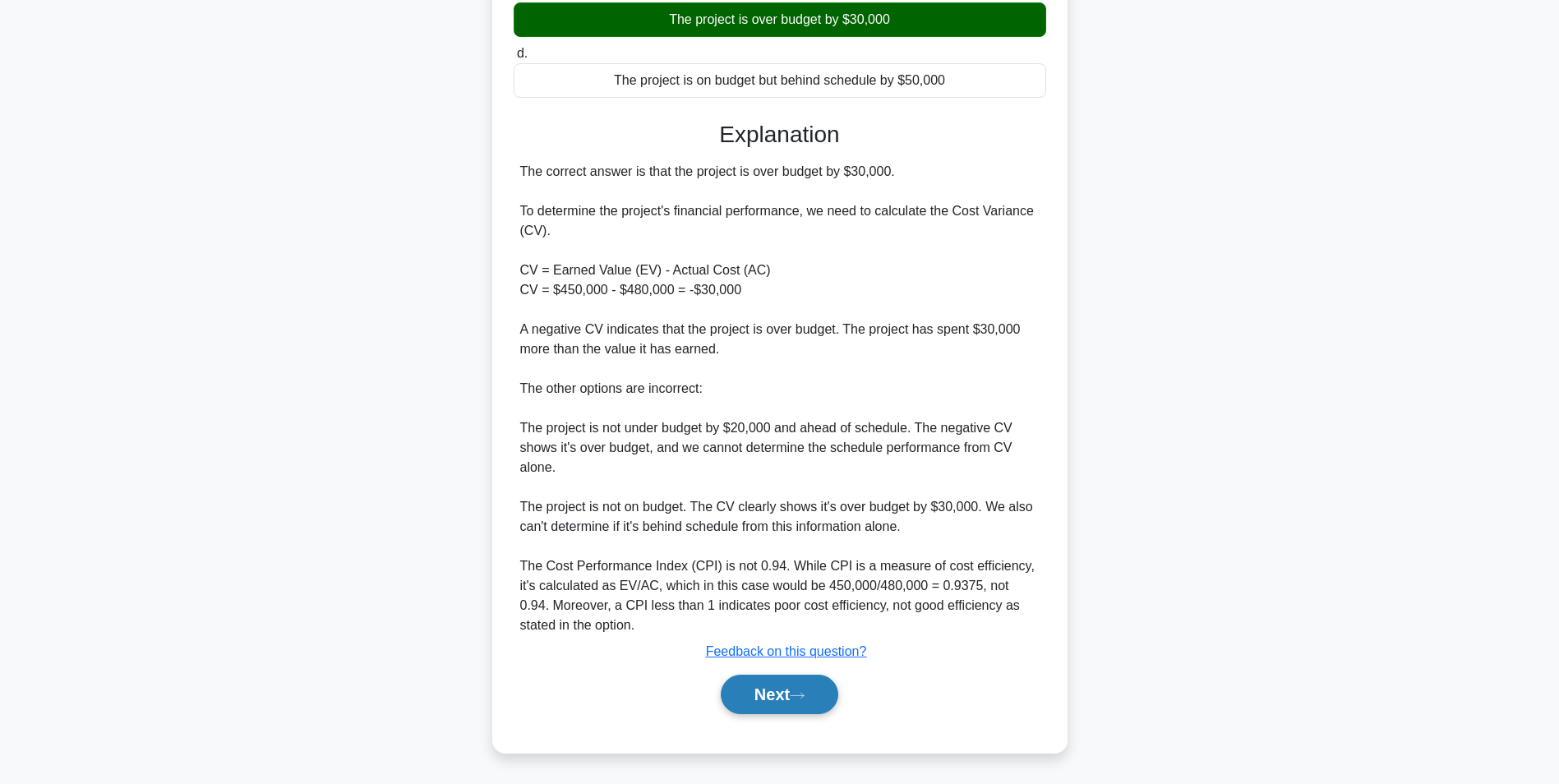
click at [794, 699] on button "Next" at bounding box center [780, 695] width 117 height 40
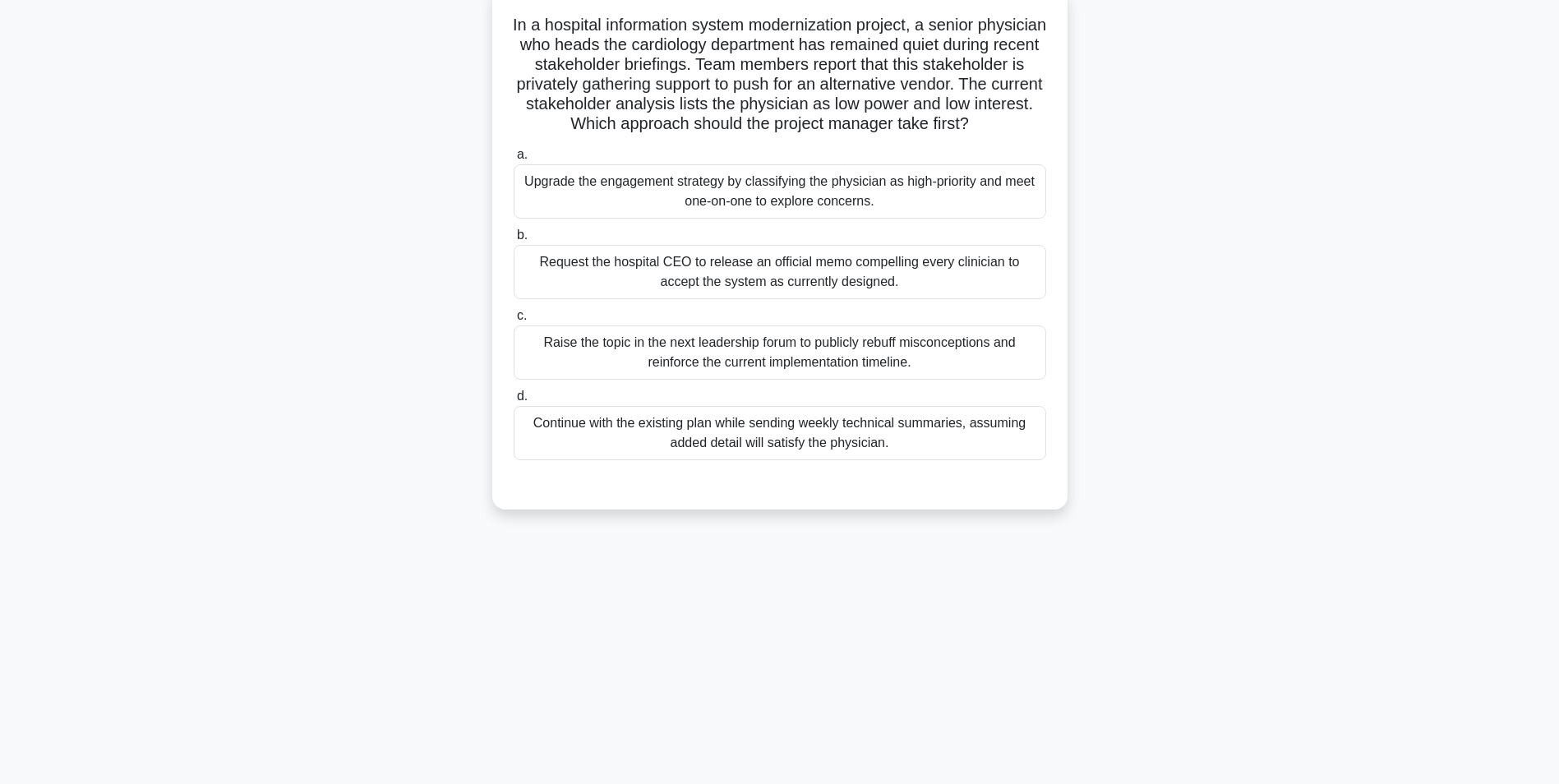
scroll to position [104, 0]
click at [819, 209] on div "Upgrade the engagement strategy by classifying the physician as high-priority a…" at bounding box center [779, 191] width 532 height 54
click at [513, 160] on input "a. Upgrade the engagement strategy by classifying the physician as high-priorit…" at bounding box center [513, 155] width 0 height 11
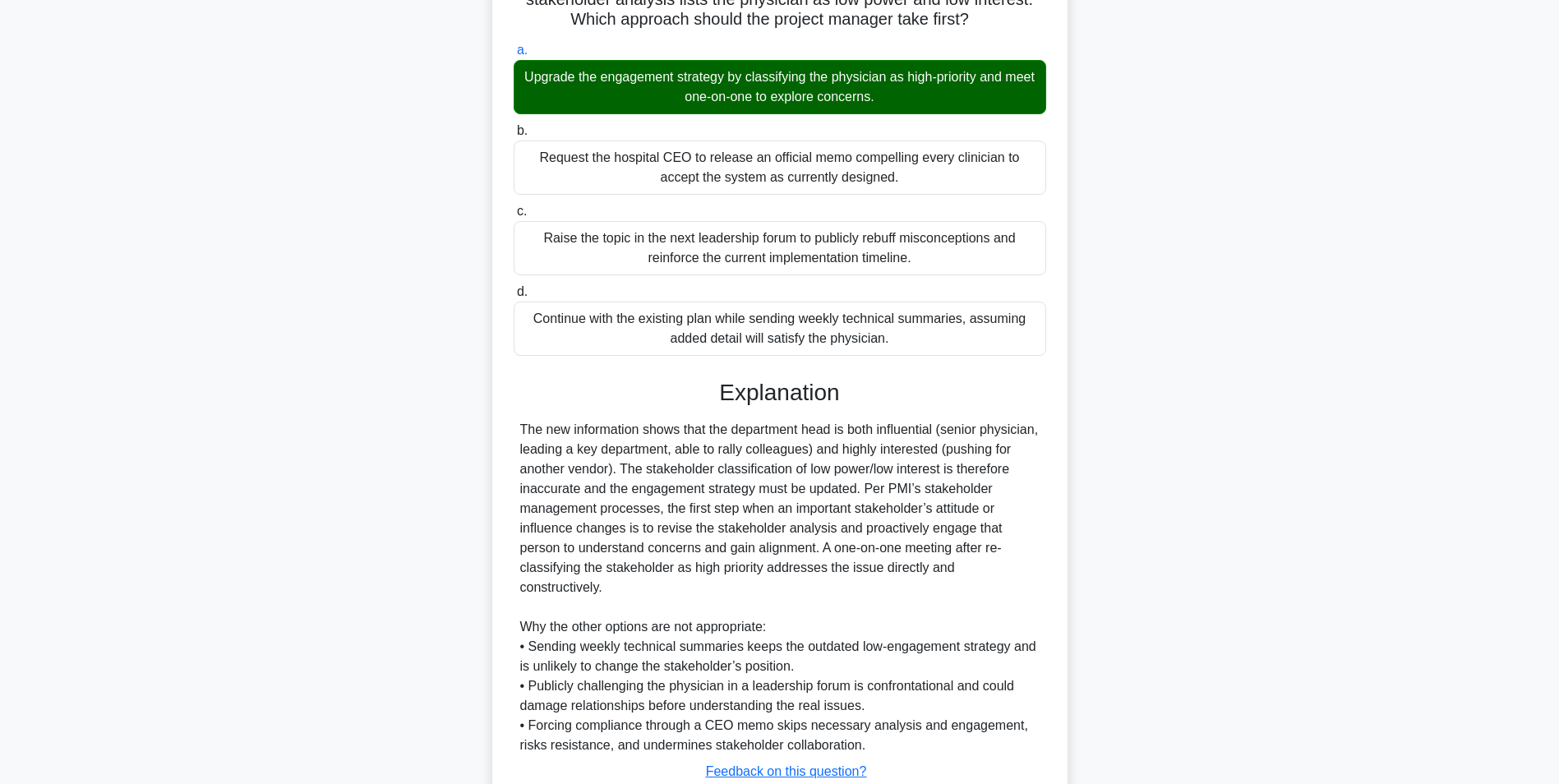
scroll to position [329, 0]
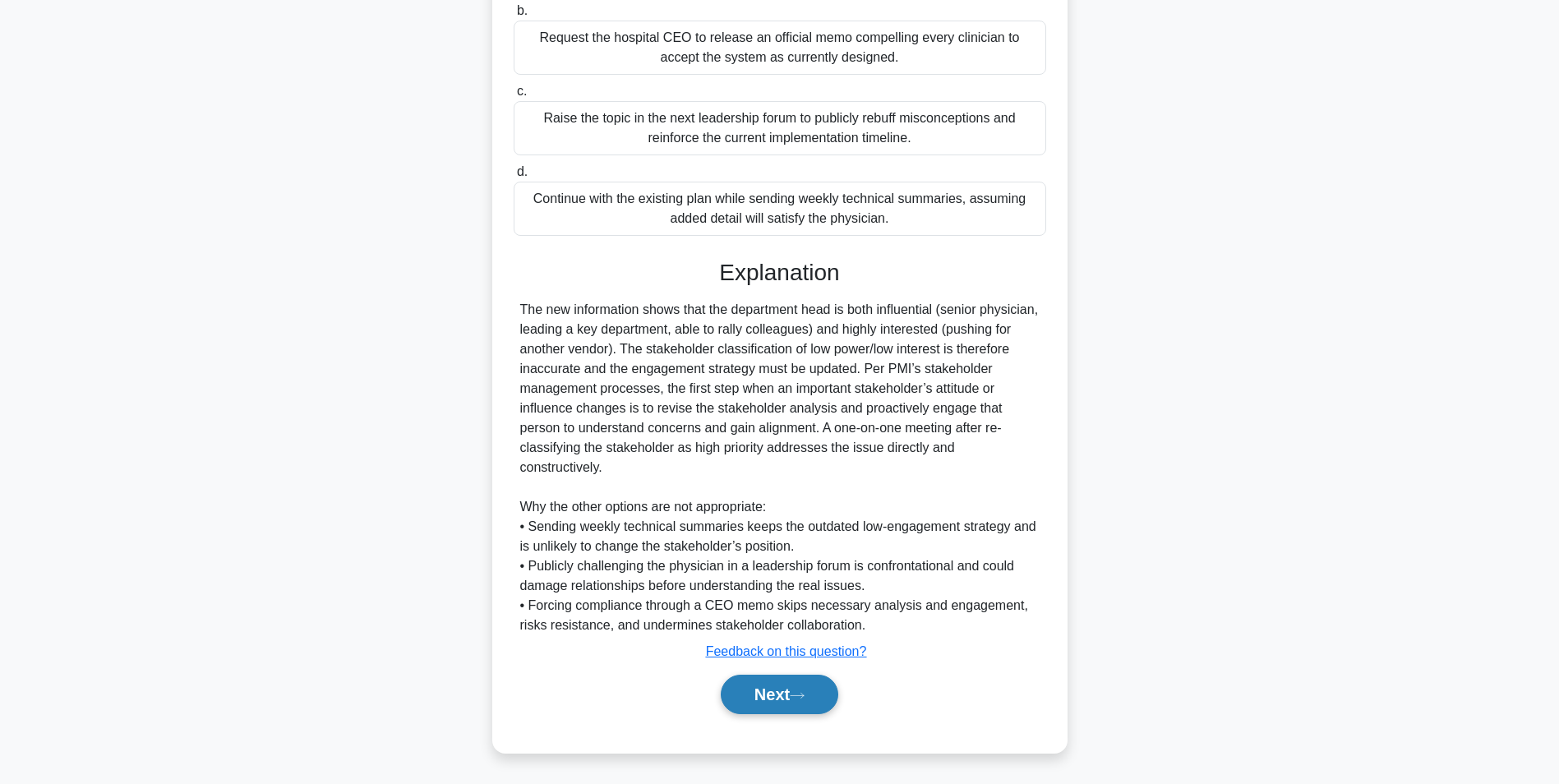
click at [762, 695] on button "Next" at bounding box center [780, 695] width 117 height 40
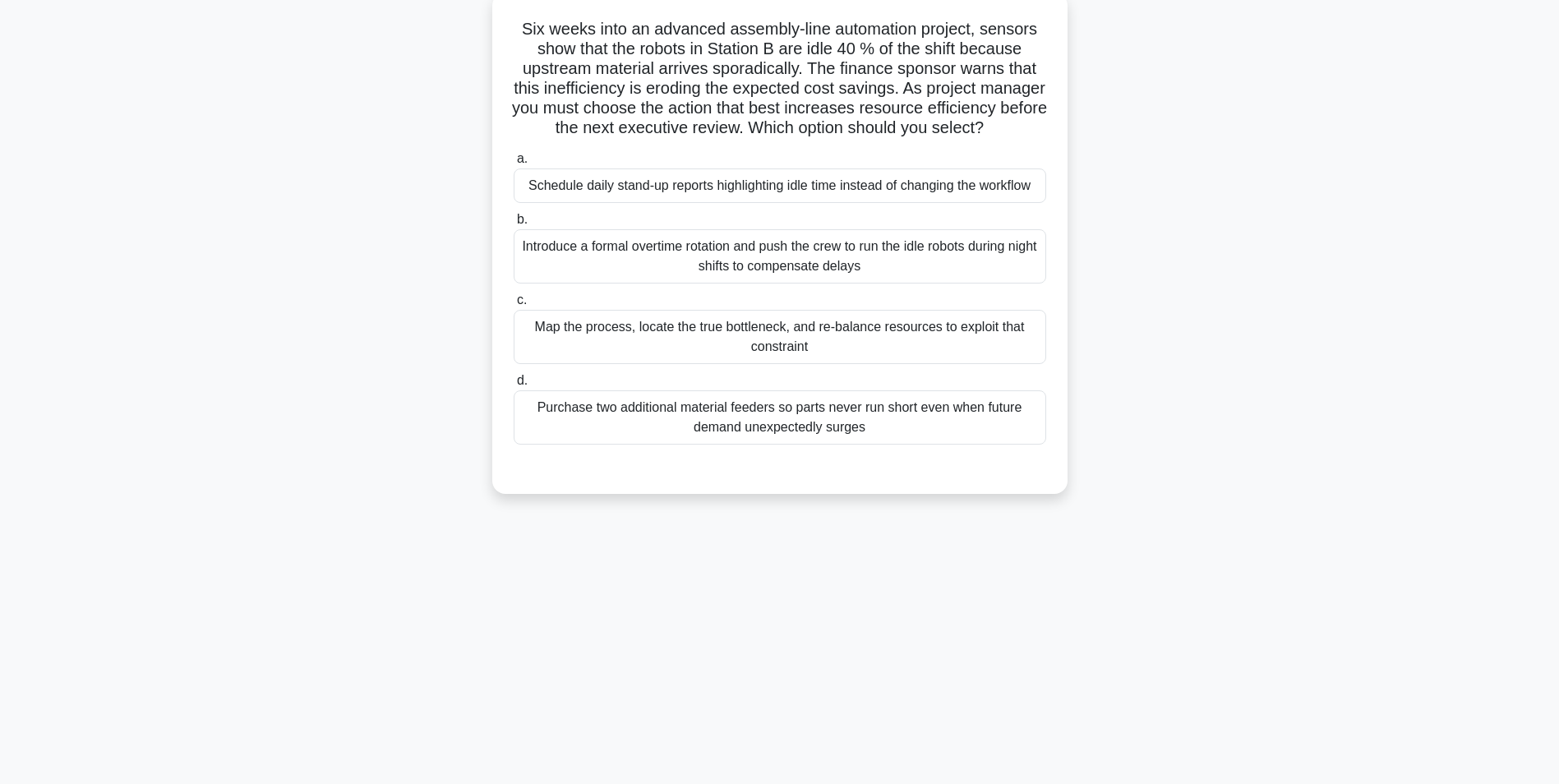
scroll to position [104, 0]
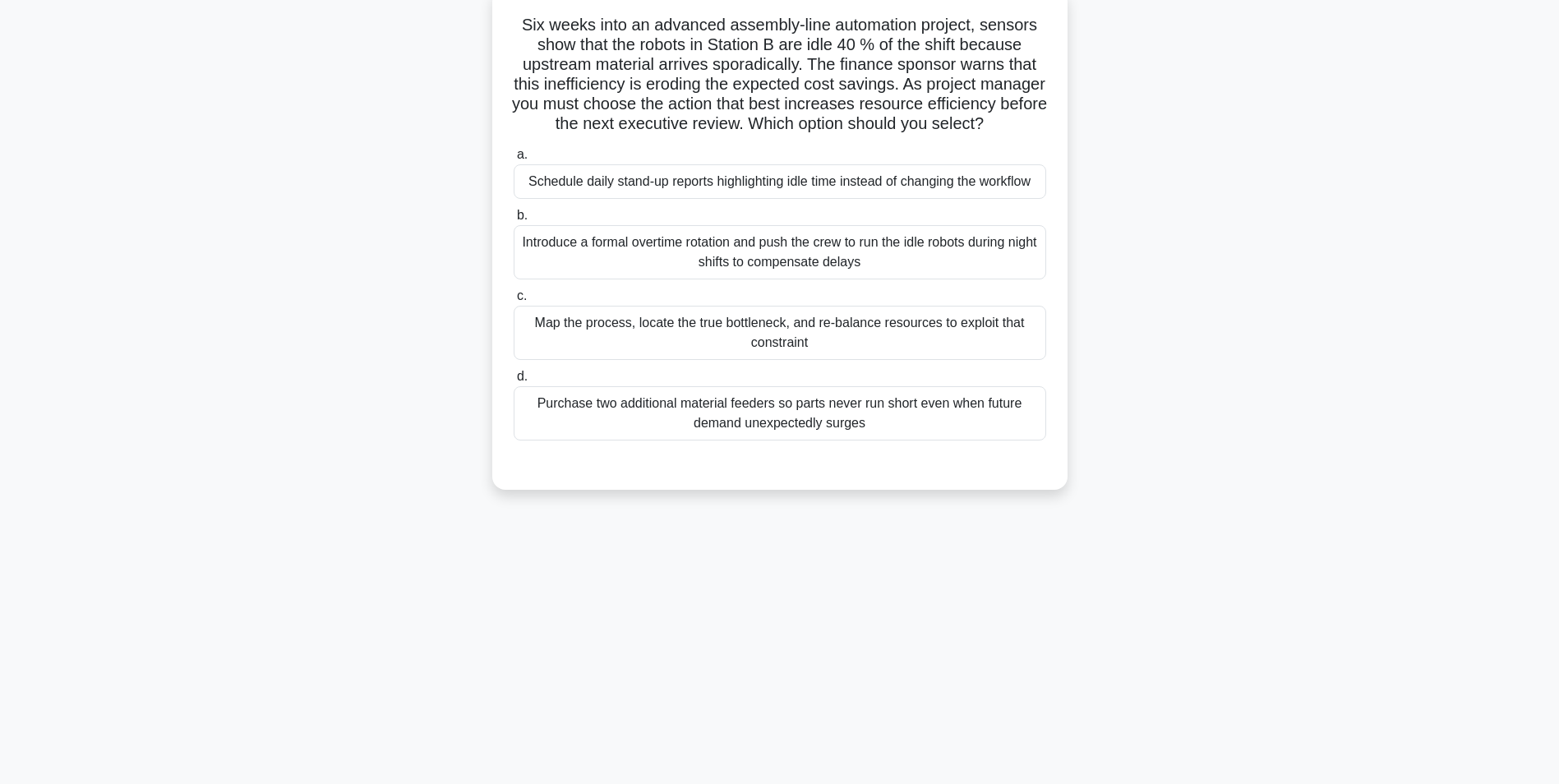
click at [856, 359] on div "Map the process, locate the true bottleneck, and re-balance resources to exploi…" at bounding box center [779, 332] width 532 height 54
click at [513, 302] on input "c. Map the process, locate the true bottleneck, and re-balance resources to exp…" at bounding box center [513, 296] width 0 height 11
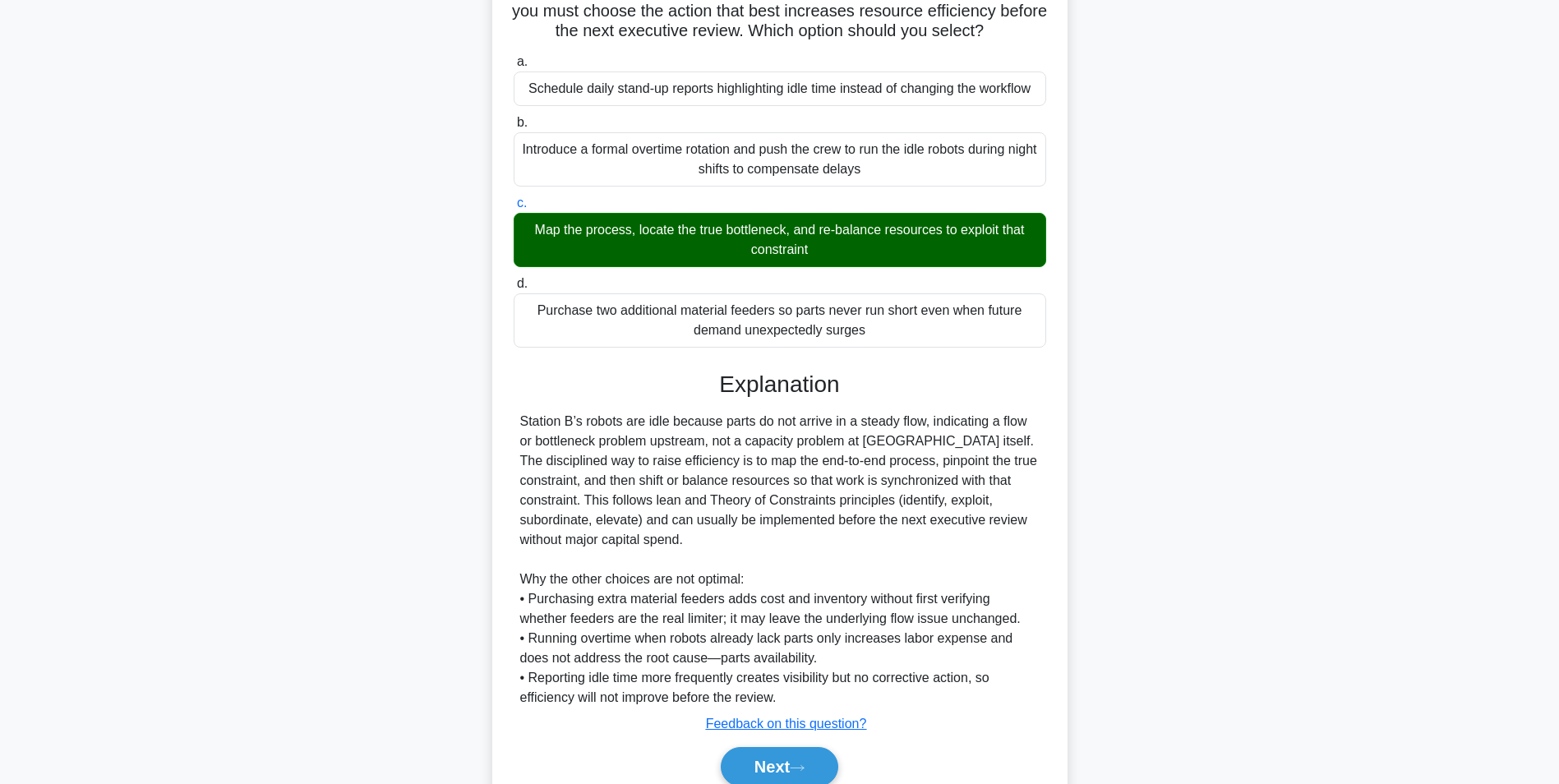
scroll to position [289, 0]
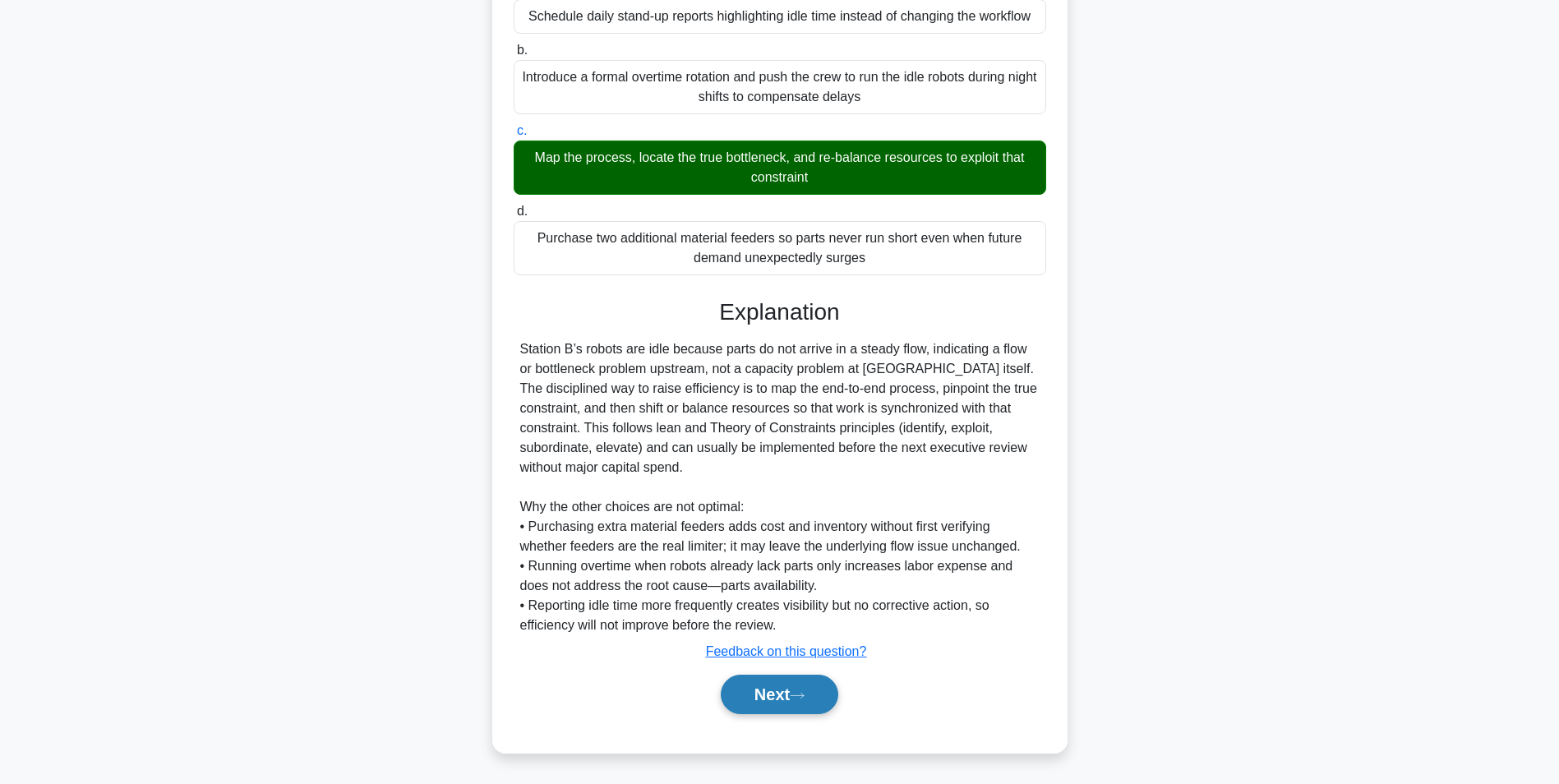
click at [789, 698] on button "Next" at bounding box center [780, 695] width 117 height 40
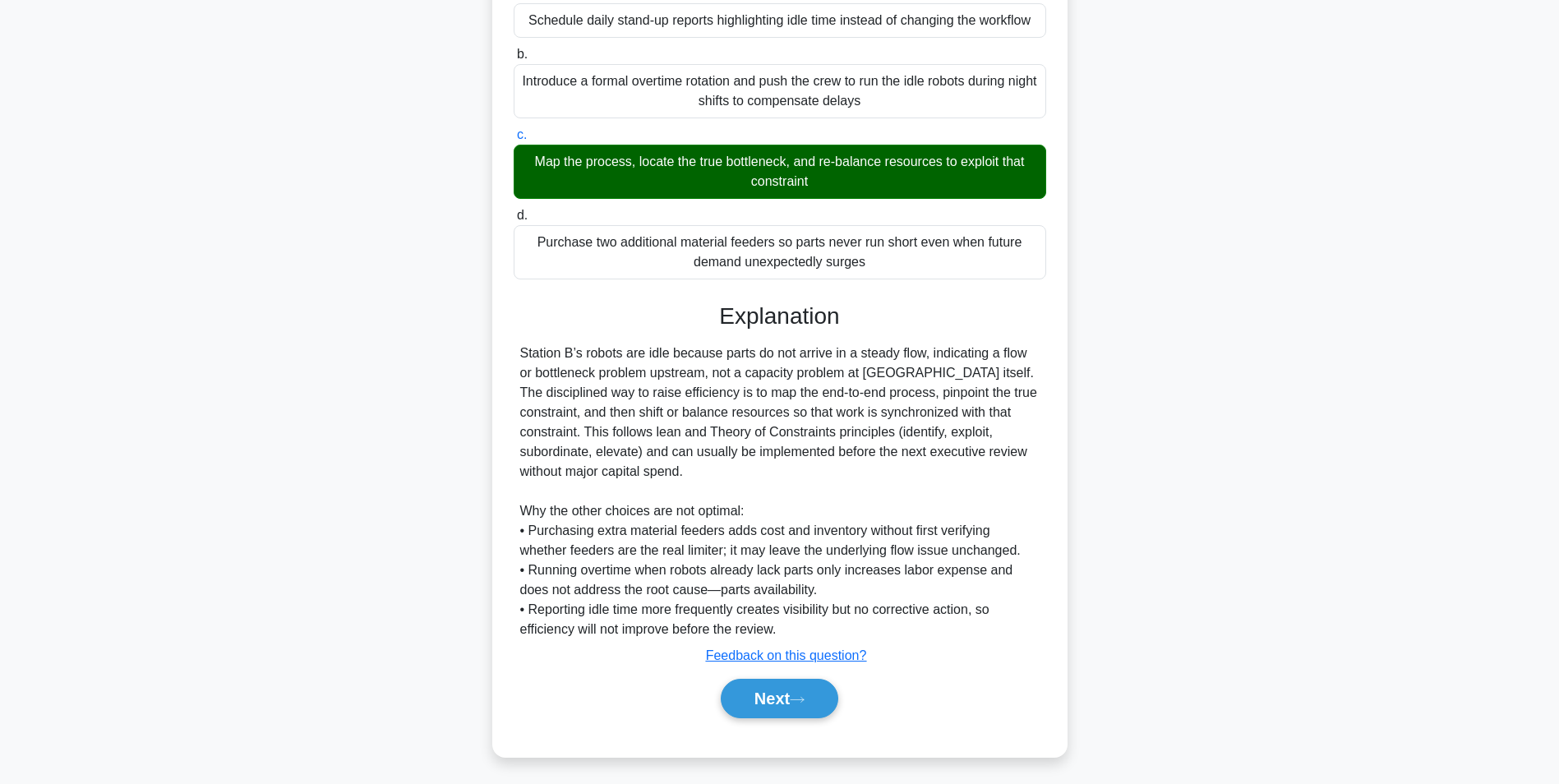
scroll to position [104, 0]
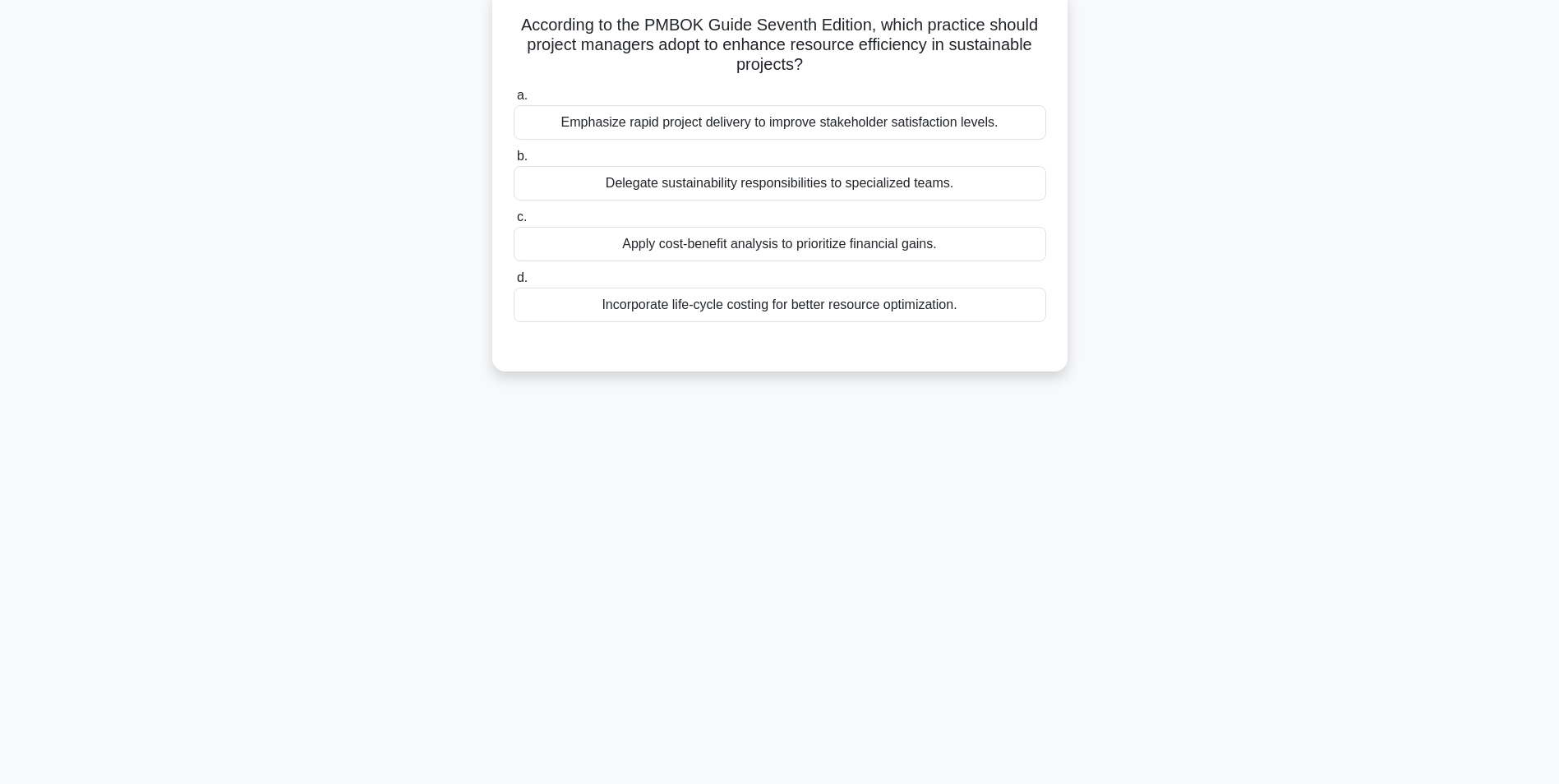
click at [841, 186] on div "Delegate sustainability responsibilities to specialized teams." at bounding box center [779, 183] width 532 height 34
click at [513, 162] on input "b. Delegate sustainability responsibilities to specialized teams." at bounding box center [513, 156] width 0 height 11
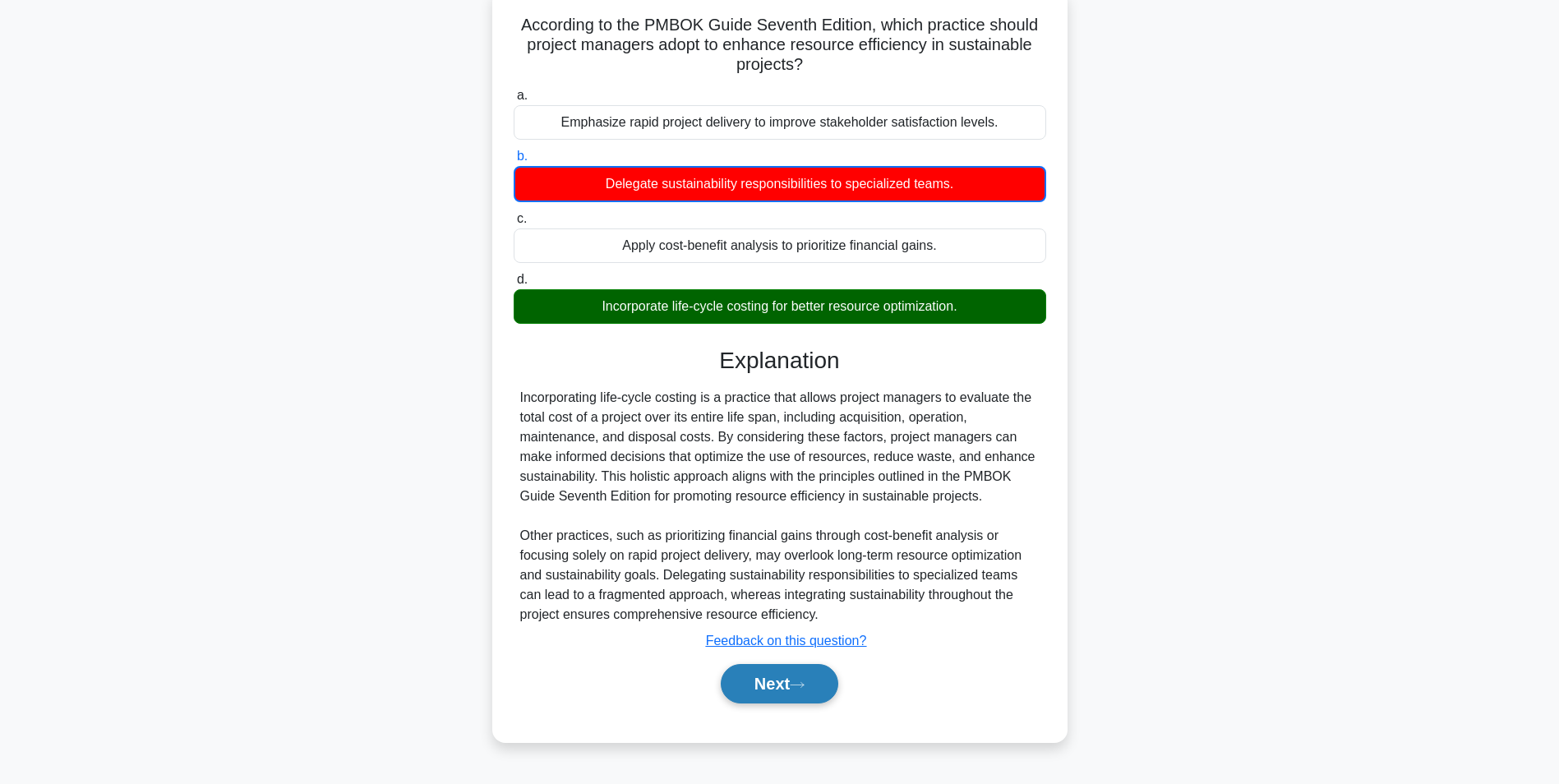
click at [770, 684] on button "Next" at bounding box center [780, 684] width 117 height 40
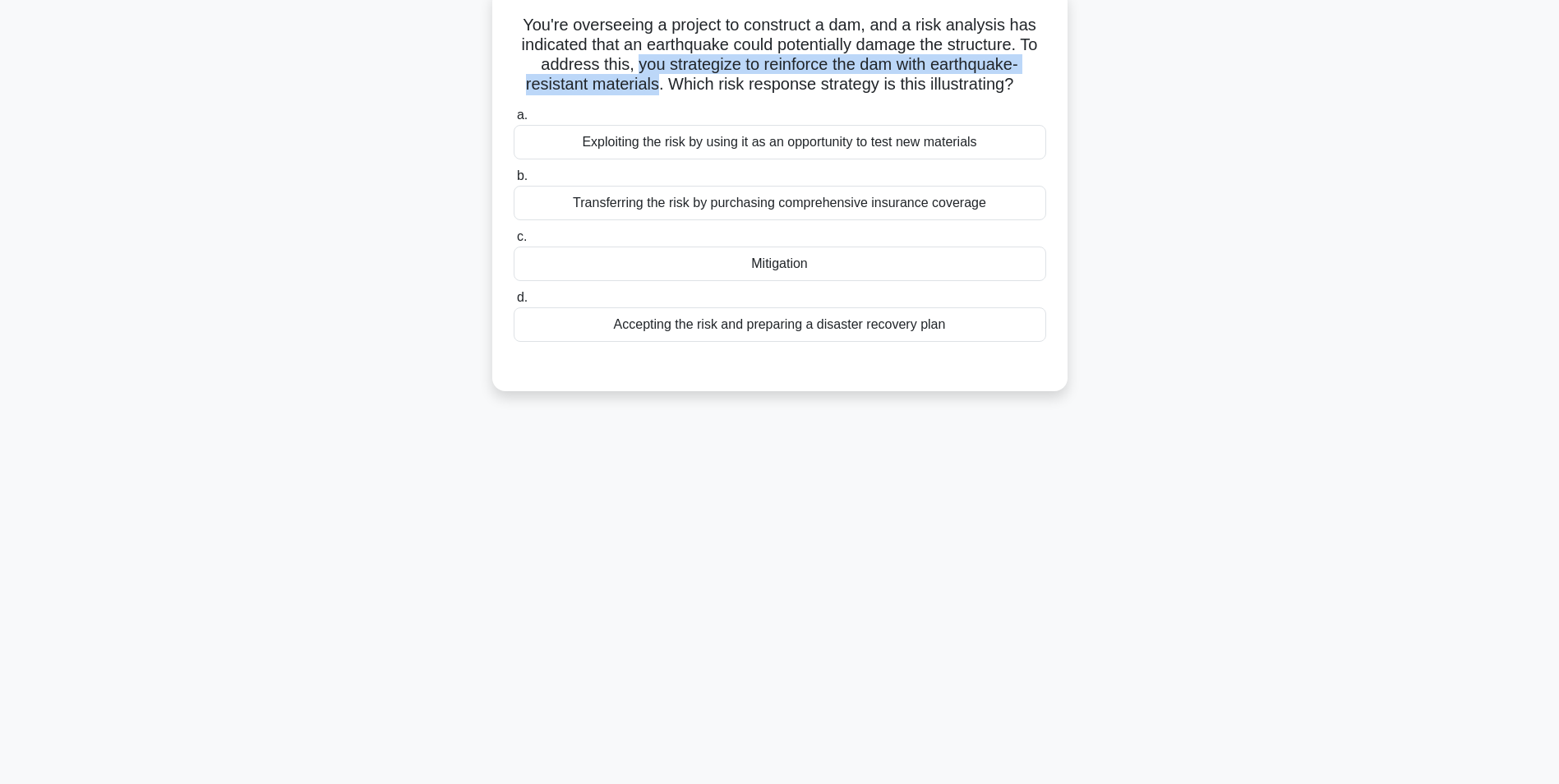
drag, startPoint x: 631, startPoint y: 65, endPoint x: 653, endPoint y: 85, distance: 29.7
click at [653, 85] on h5 "You're overseeing a project to construct a dam, and a risk analysis has indicat…" at bounding box center [780, 54] width 536 height 80
drag, startPoint x: 653, startPoint y: 85, endPoint x: 612, endPoint y: 86, distance: 41.0
copy h5 "you strategize to reinforce the dam with earthquake-resistant materials"
click at [841, 333] on div "Accepting the risk and preparing a disaster recovery plan" at bounding box center [779, 324] width 532 height 34
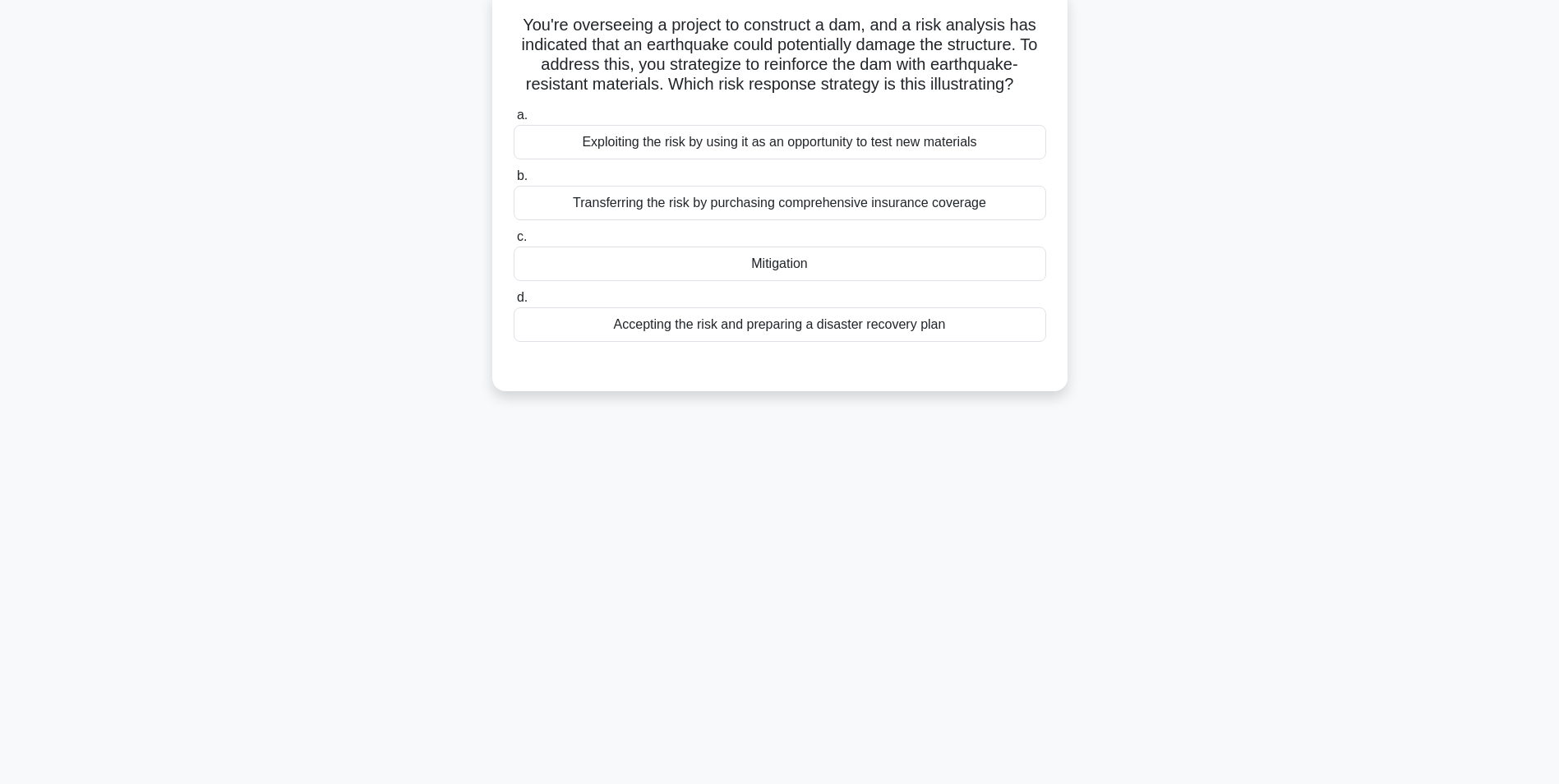
click at [513, 303] on input "d. Accepting the risk and preparing a disaster recovery plan" at bounding box center [513, 298] width 0 height 11
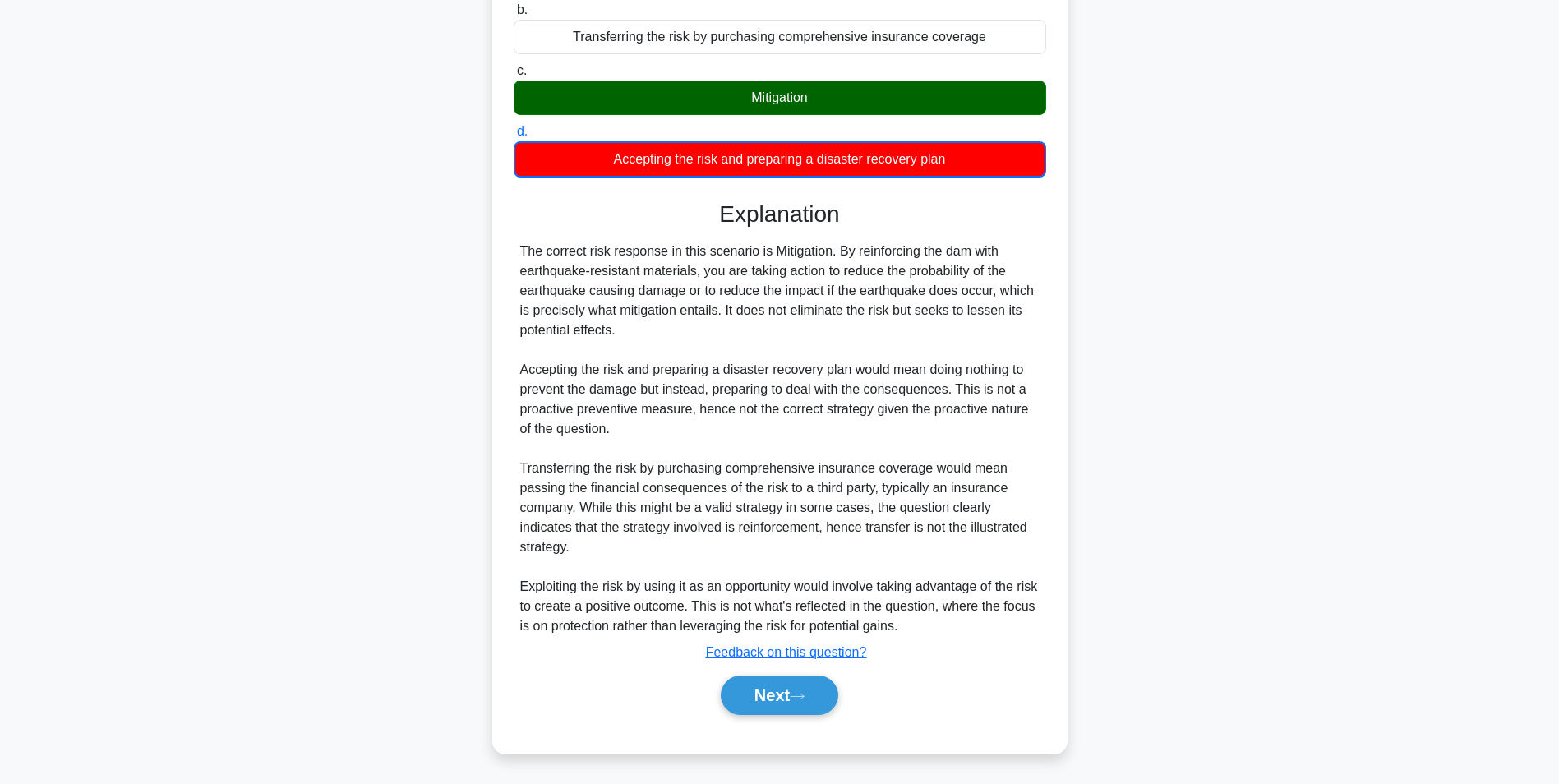
scroll to position [271, 0]
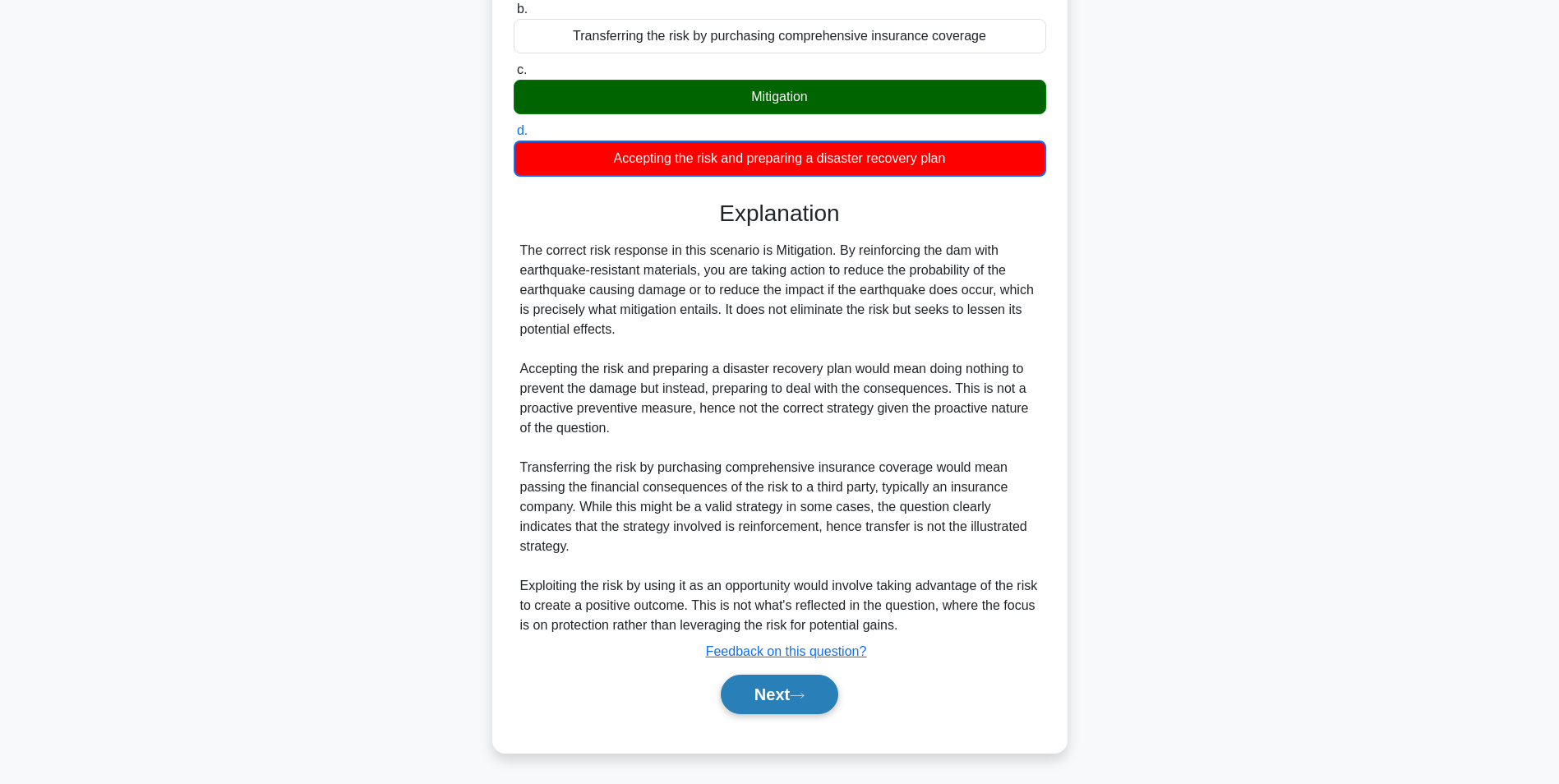
click at [781, 691] on button "Next" at bounding box center [780, 695] width 117 height 40
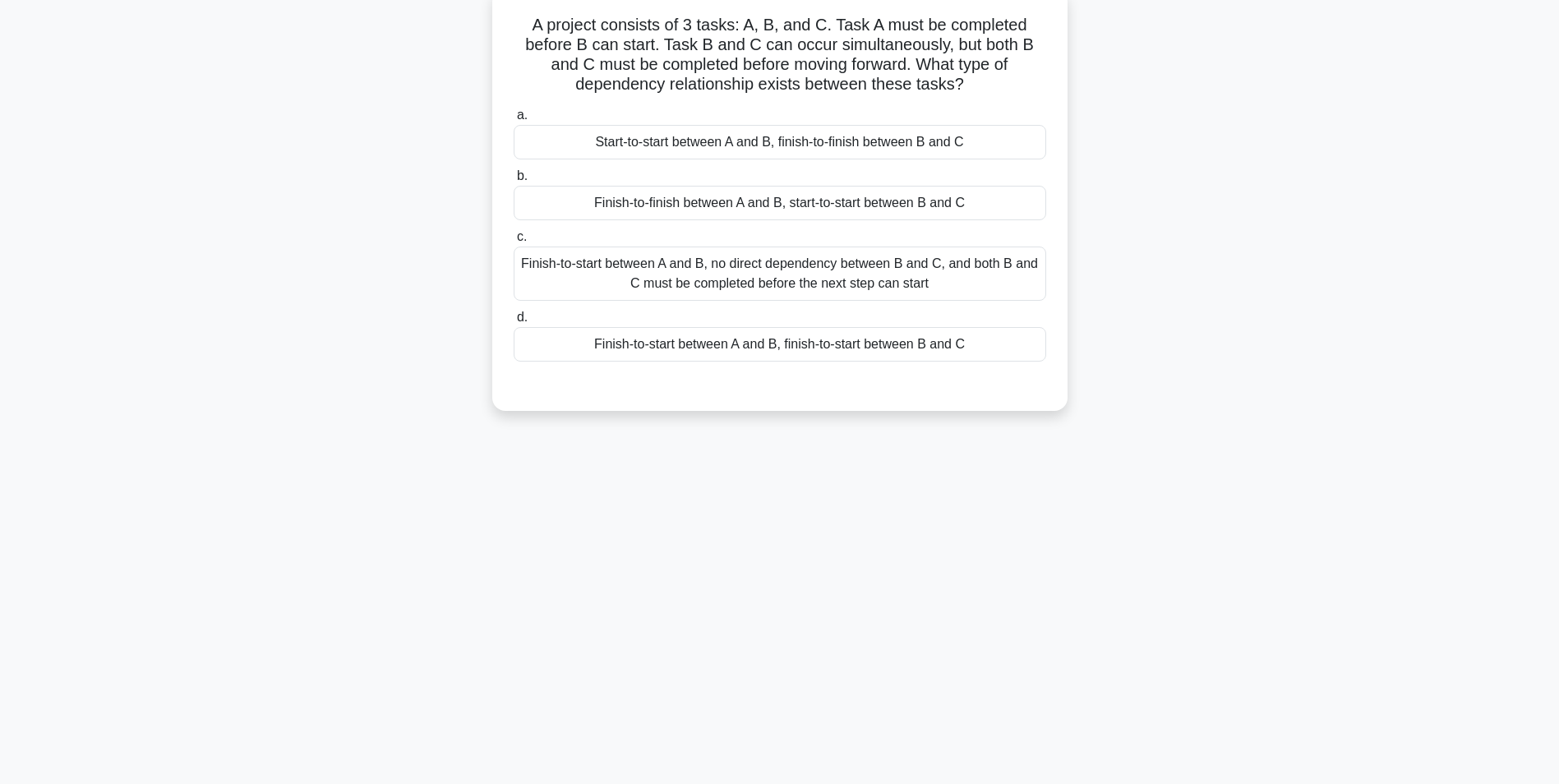
click at [798, 278] on div "Finish-to-start between A and B, no direct dependency between B and C, and both…" at bounding box center [779, 274] width 532 height 54
click at [513, 242] on input "c. Finish-to-start between A and B, no direct dependency between B and C, and b…" at bounding box center [513, 237] width 0 height 11
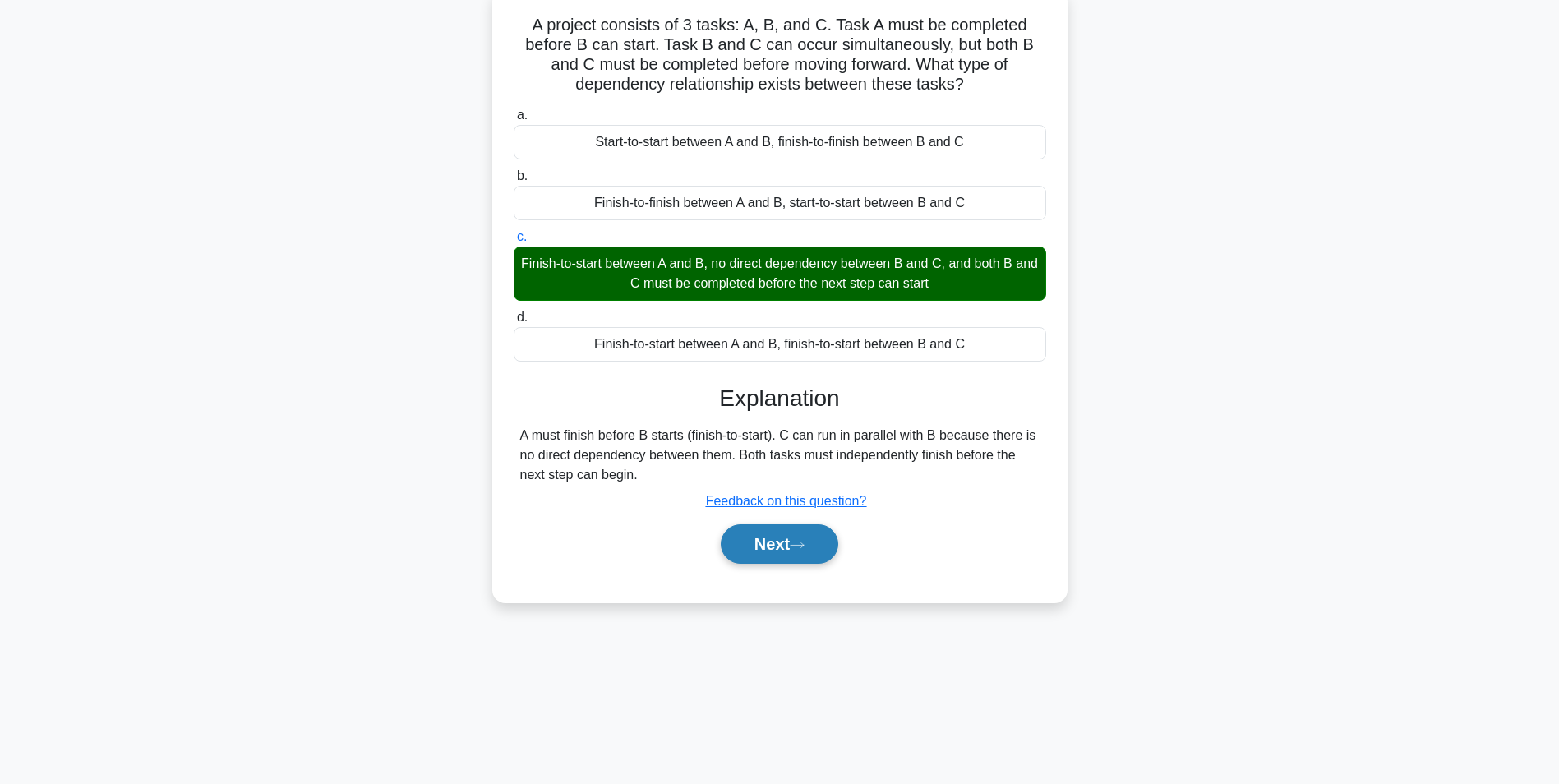
click at [764, 551] on button "Next" at bounding box center [780, 544] width 117 height 40
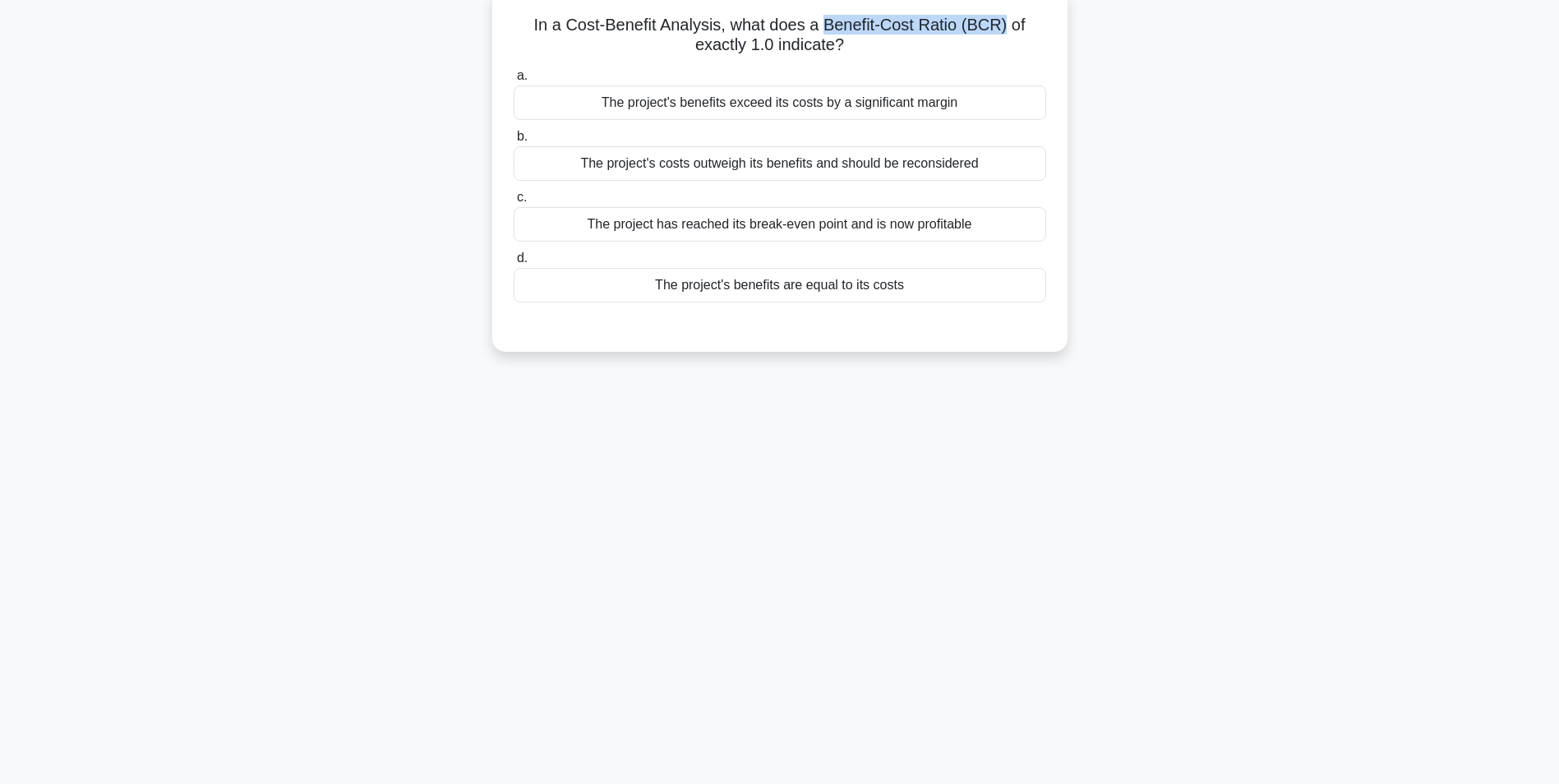
drag, startPoint x: 825, startPoint y: 23, endPoint x: 1003, endPoint y: 25, distance: 178.0
click at [1003, 25] on h5 "In a Cost-Benefit Analysis, what does a Benefit-Cost Ratio (BCR) of exactly 1.0…" at bounding box center [780, 34] width 536 height 41
drag, startPoint x: 1003, startPoint y: 25, endPoint x: 961, endPoint y: 23, distance: 42.0
copy h5 "Benefit-Cost Ratio (BCR)"
click at [765, 289] on div "The project's benefits are equal to its costs" at bounding box center [779, 285] width 532 height 34
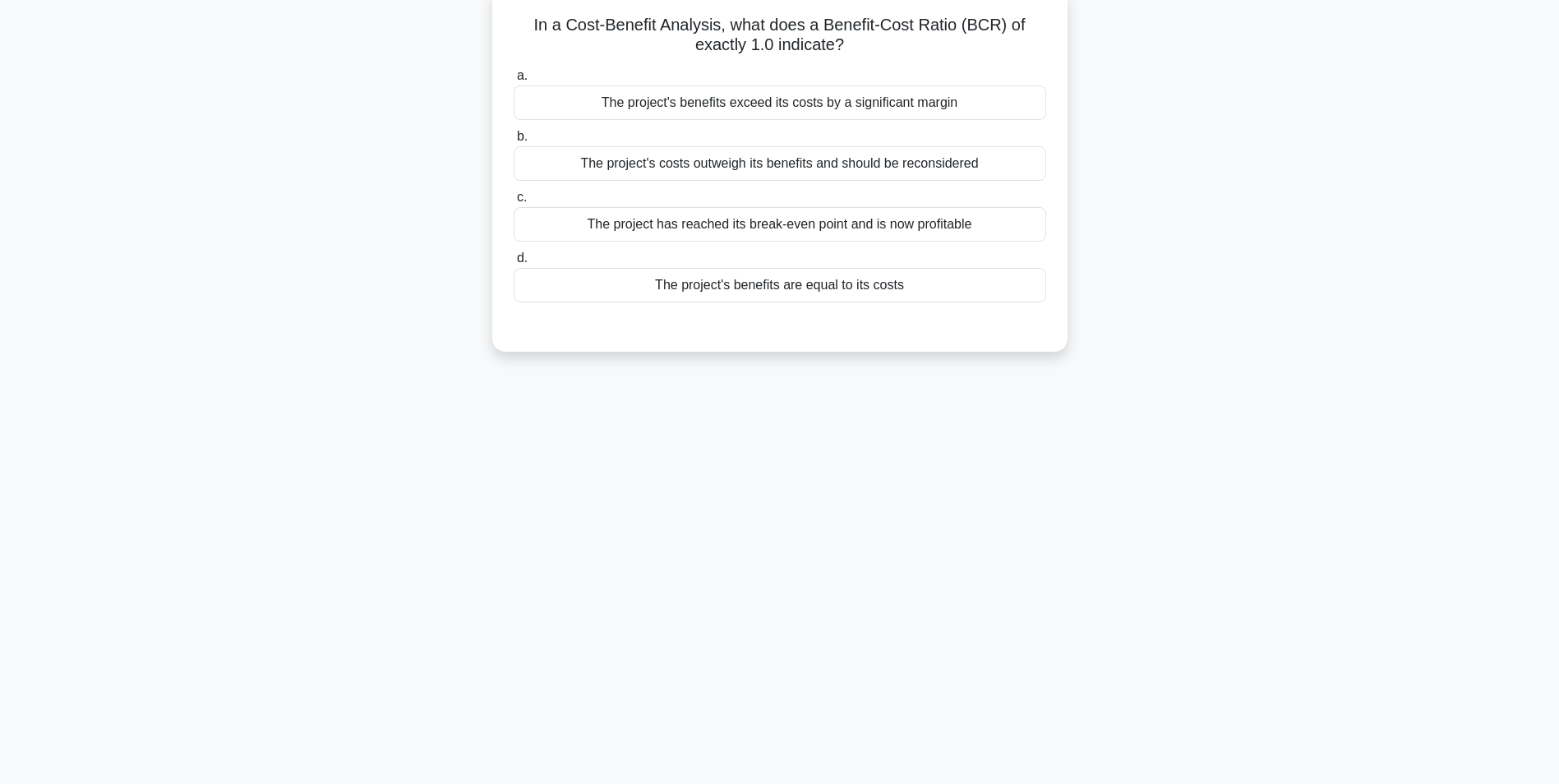
click at [513, 264] on input "d. The project's benefits are equal to its costs" at bounding box center [513, 258] width 0 height 11
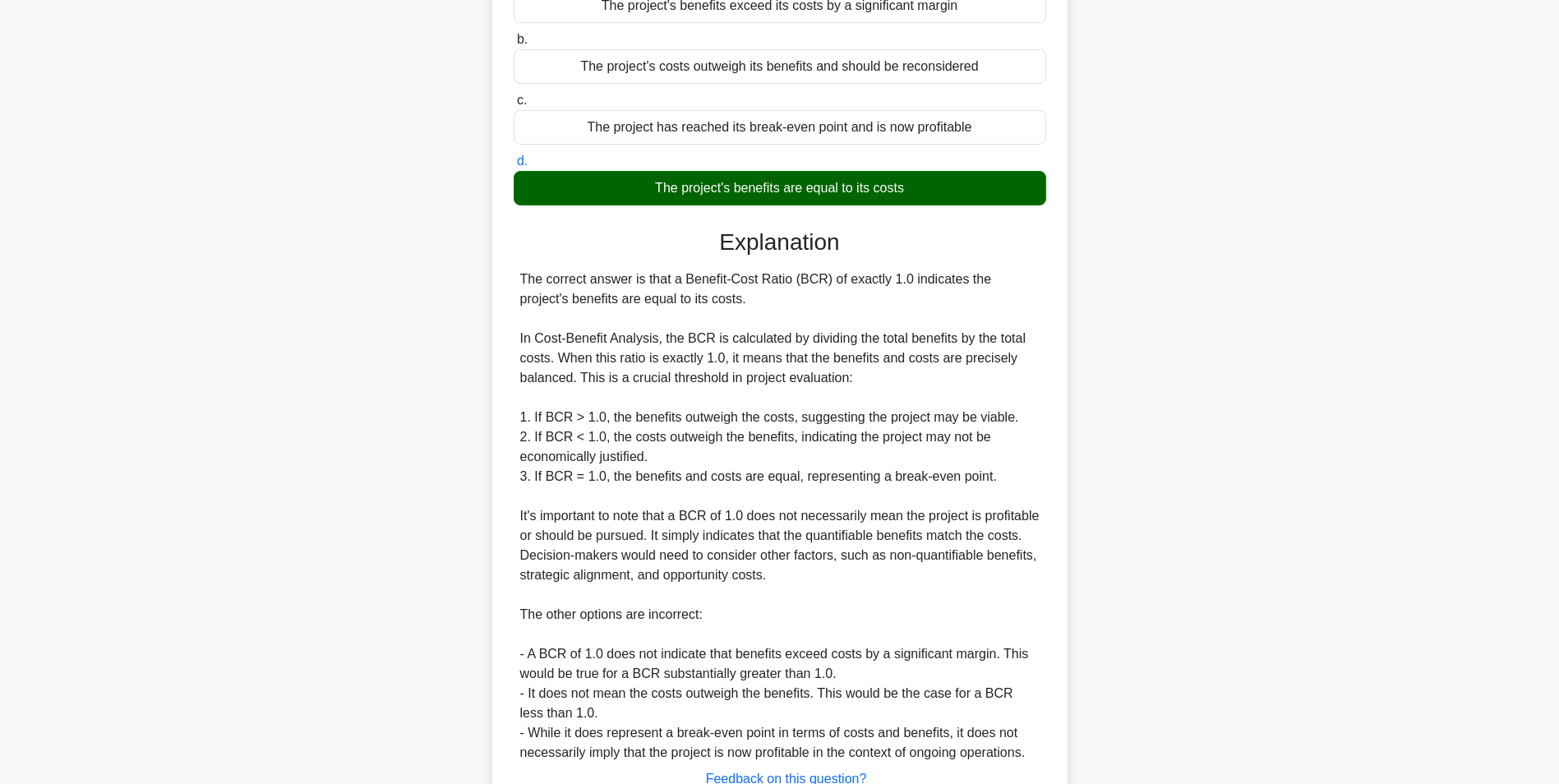
scroll to position [329, 0]
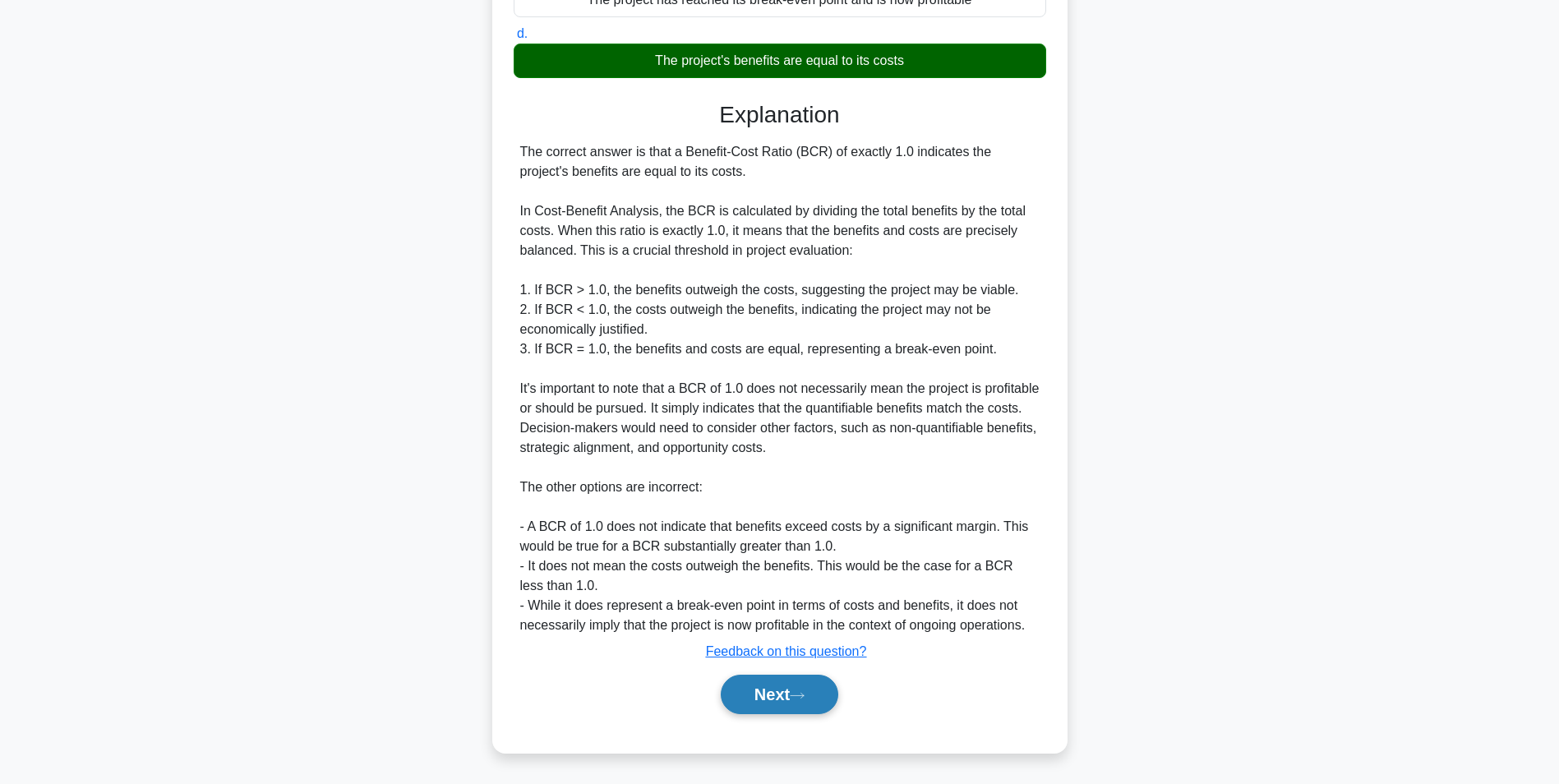
click at [771, 694] on button "Next" at bounding box center [780, 695] width 117 height 40
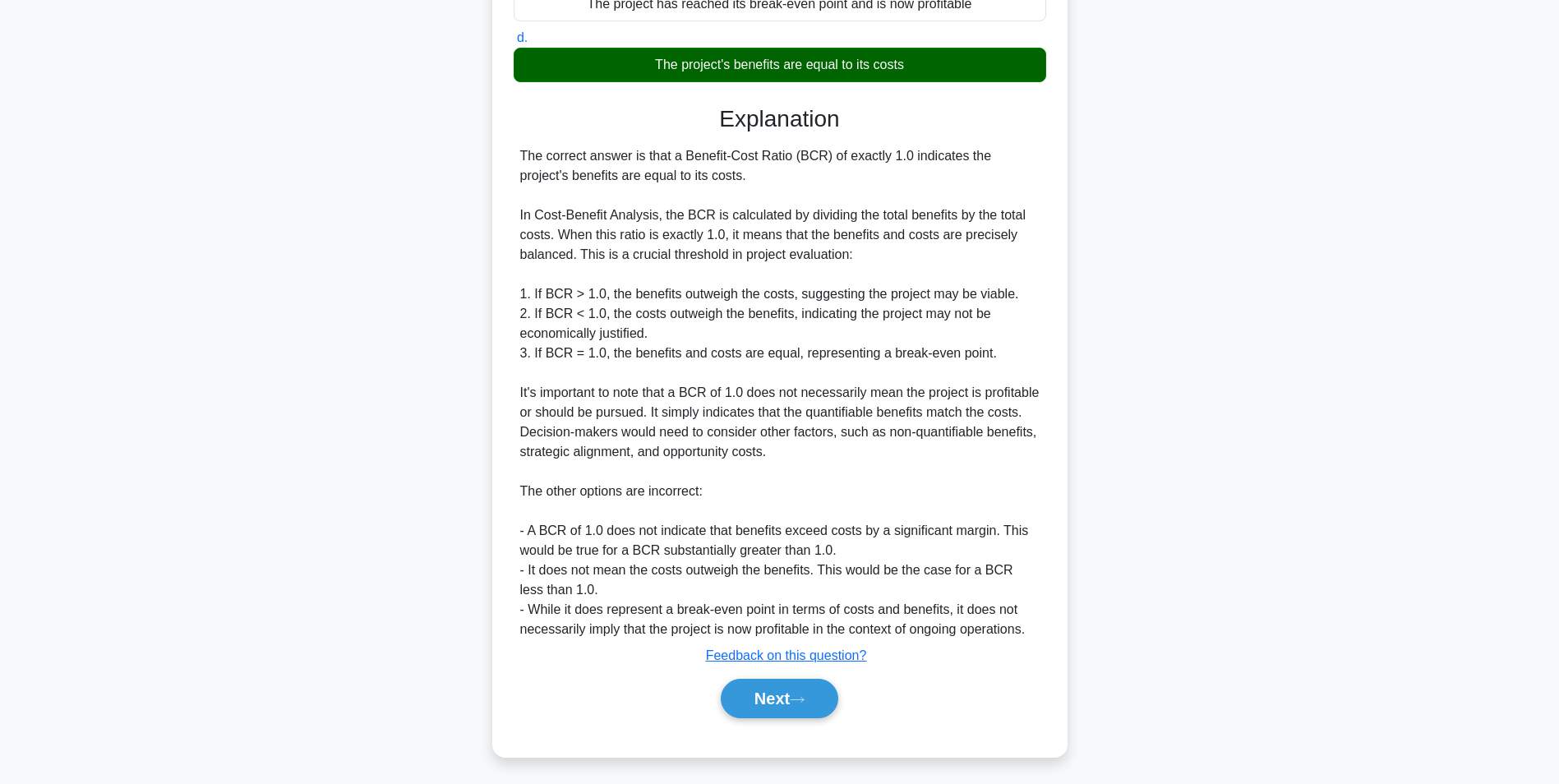
scroll to position [104, 0]
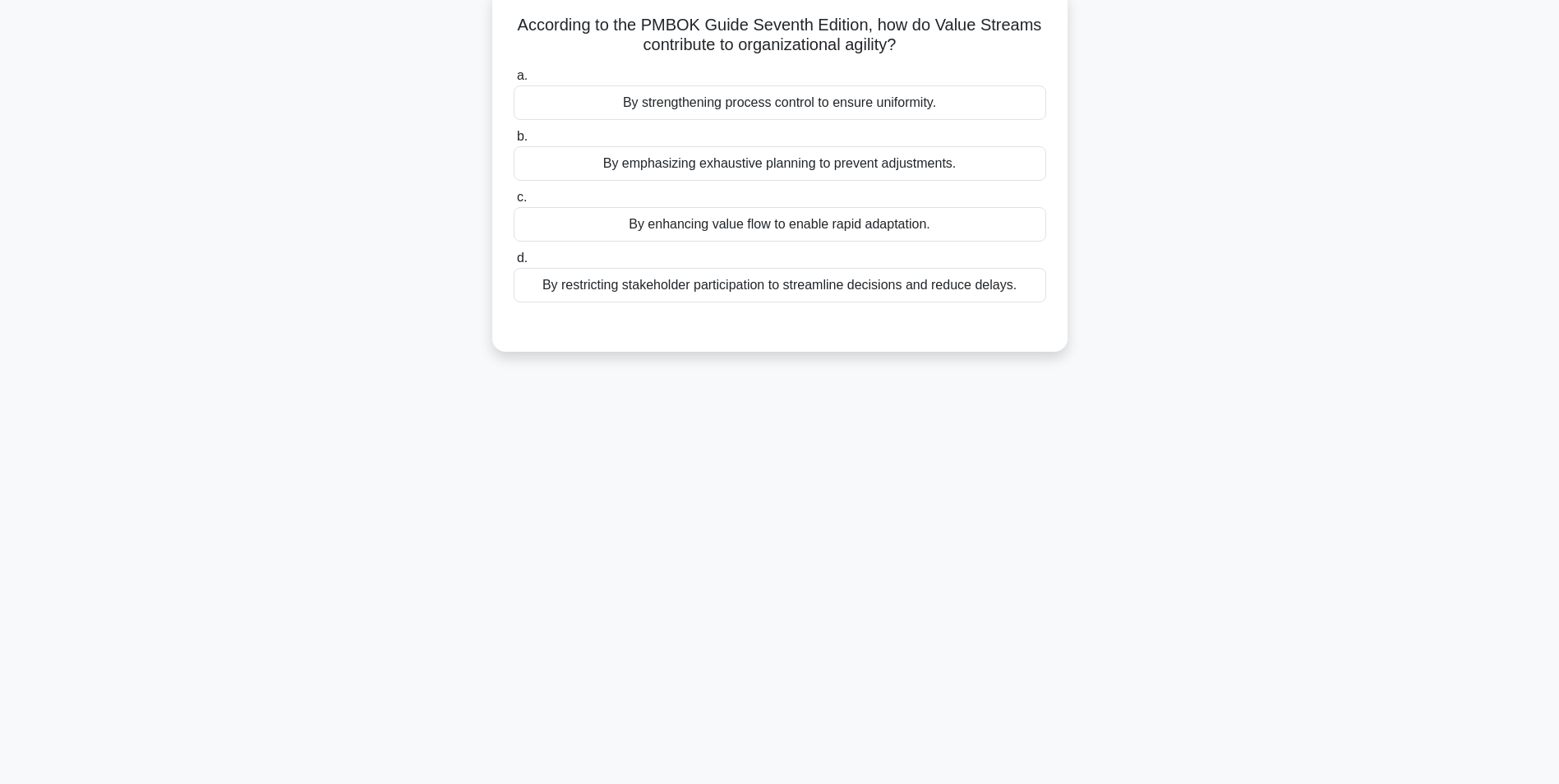
drag, startPoint x: 942, startPoint y: 26, endPoint x: 958, endPoint y: 23, distance: 16.3
click at [958, 23] on h5 "According to the PMBOK Guide Seventh Edition, how do Value Streams contribute t…" at bounding box center [780, 34] width 536 height 41
click at [1021, 22] on h5 "According to the PMBOK Guide Seventh Edition, how do Value Streams contribute t…" at bounding box center [780, 34] width 536 height 41
click at [945, 23] on h5 "According to the PMBOK Guide Seventh Edition, how do Value Streams contribute t…" at bounding box center [780, 34] width 536 height 41
drag, startPoint x: 1022, startPoint y: 23, endPoint x: 1032, endPoint y: 24, distance: 10.0
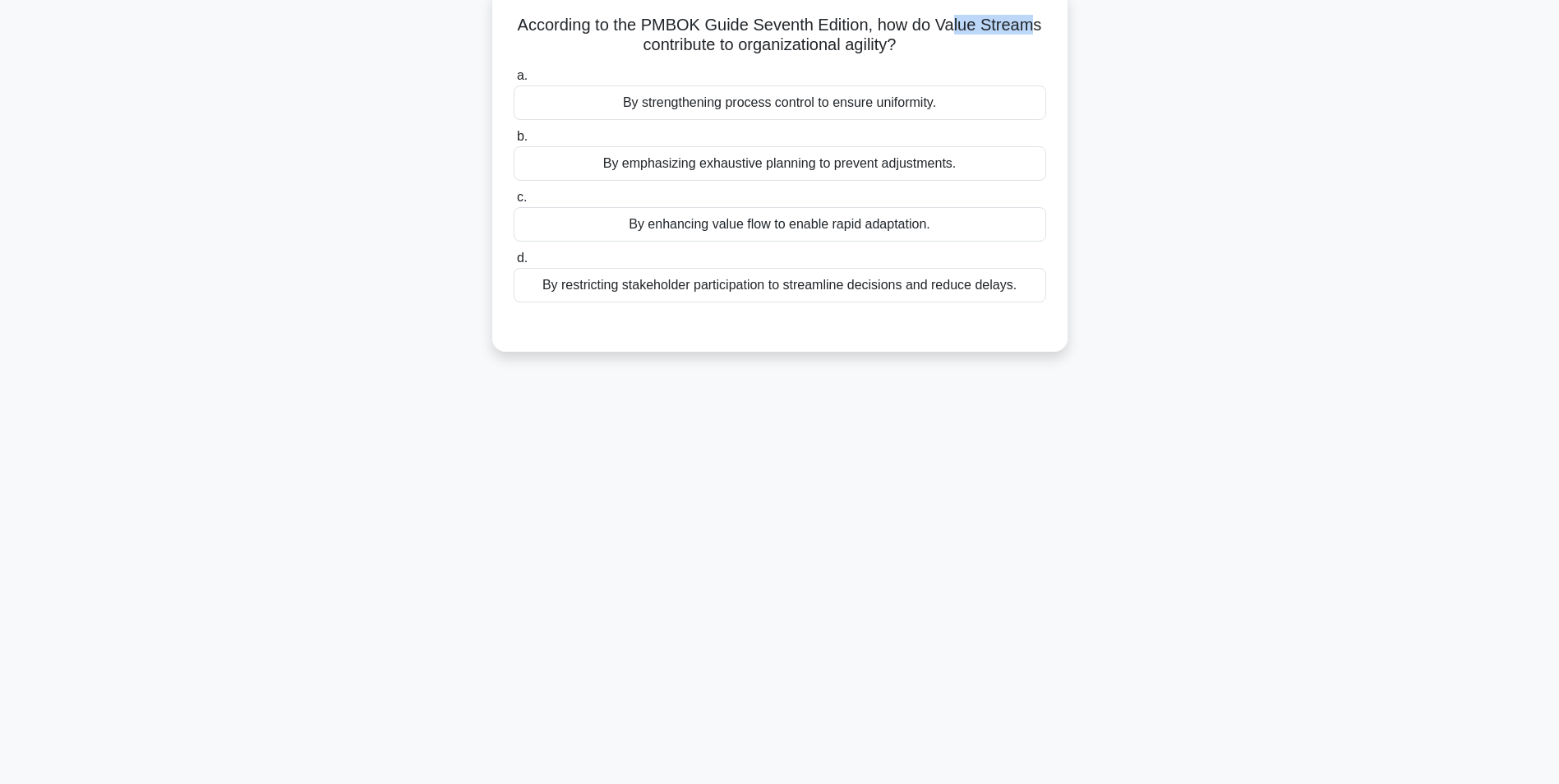
click at [1038, 23] on h5 "According to the PMBOK Guide Seventh Edition, how do Value Streams contribute t…" at bounding box center [780, 34] width 536 height 41
drag, startPoint x: 942, startPoint y: 24, endPoint x: 1021, endPoint y: 28, distance: 79.1
click at [1044, 27] on h5 "According to the PMBOK Guide Seventh Edition, how do Value Streams contribute t…" at bounding box center [780, 34] width 536 height 41
copy h5 "Value Streams"
click at [894, 110] on div "By strengthening process control to ensure uniformity." at bounding box center [779, 103] width 532 height 34
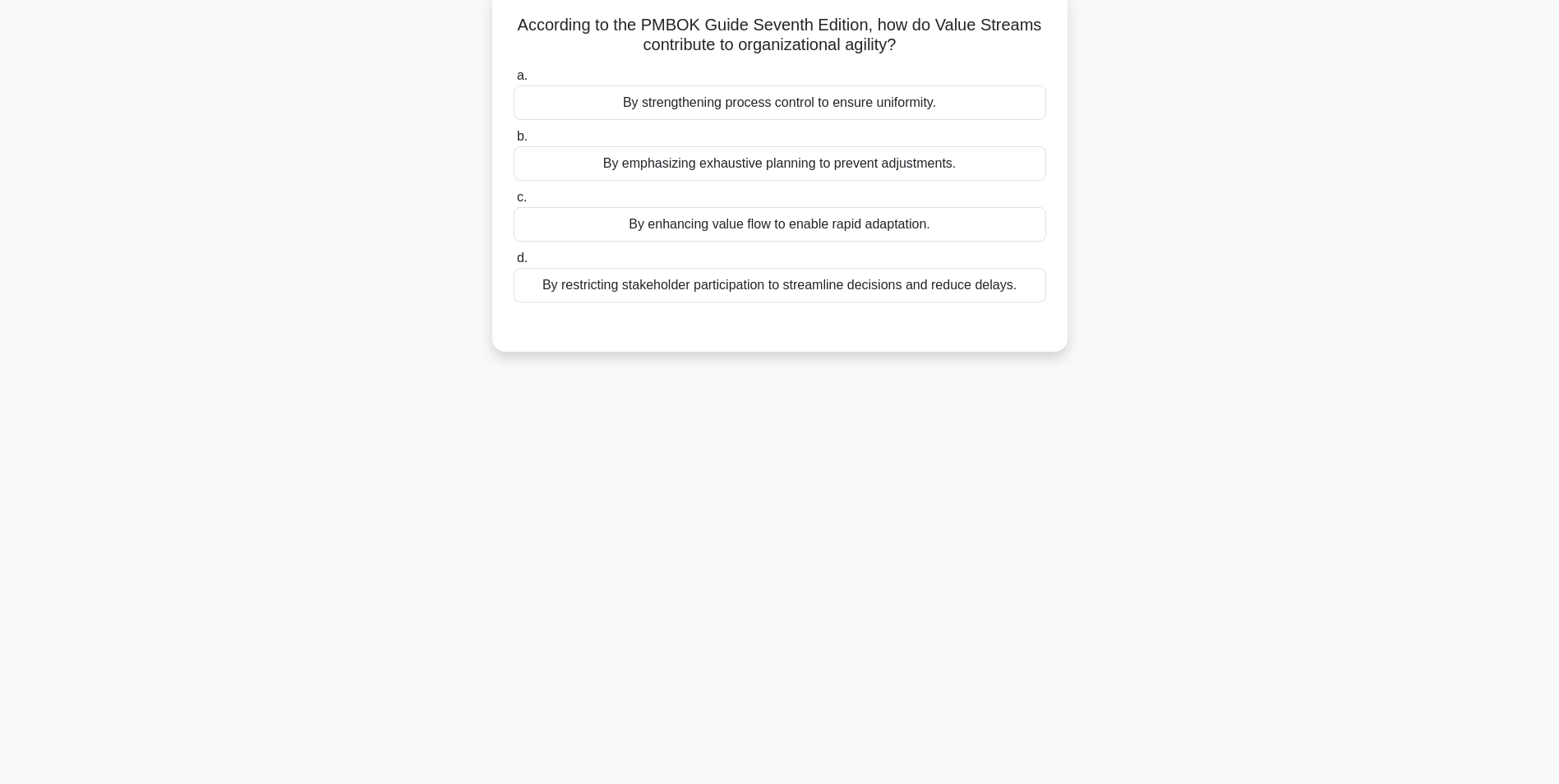
click at [513, 81] on input "a. By strengthening process control to ensure uniformity." at bounding box center [513, 76] width 0 height 11
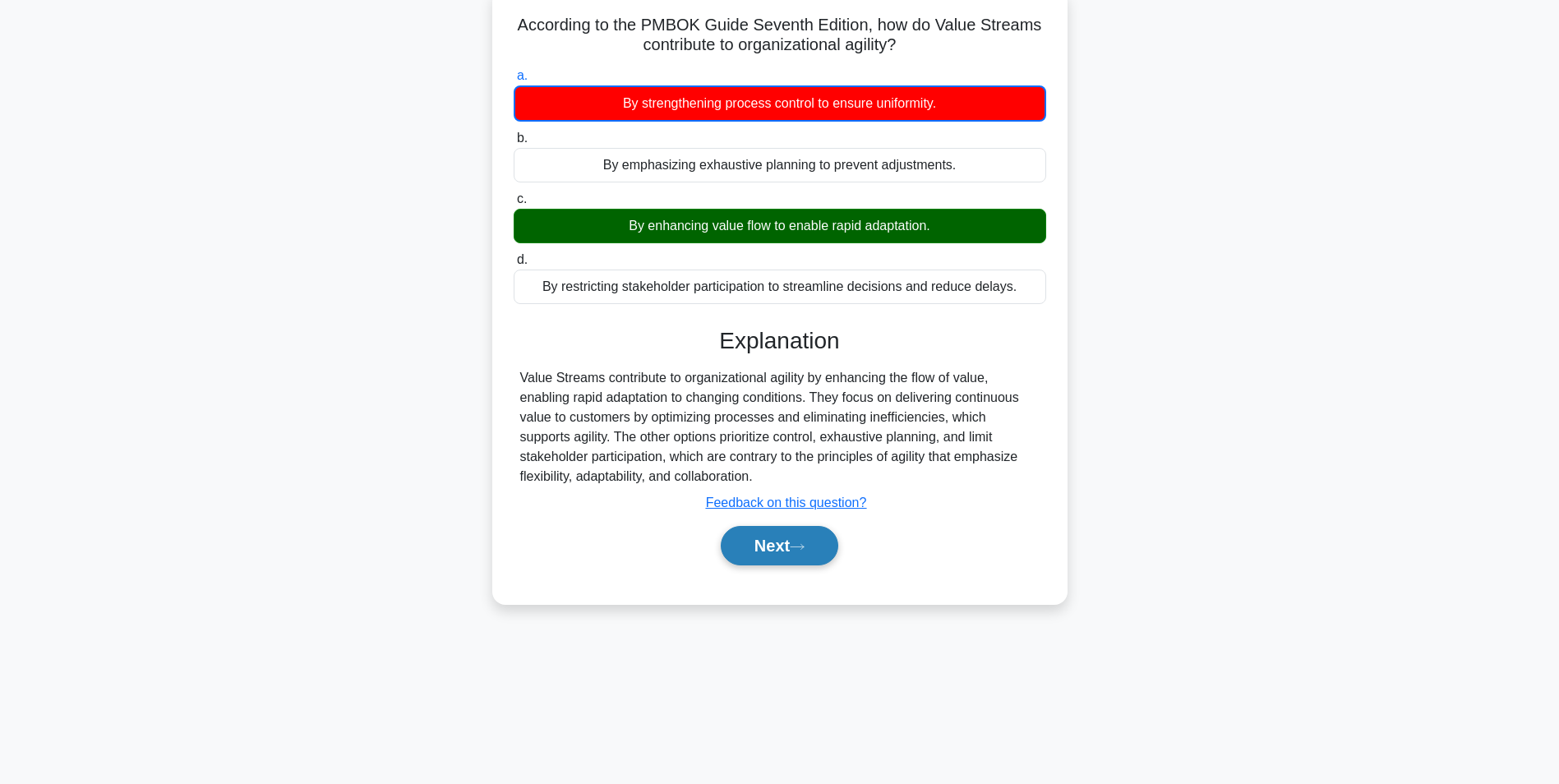
click at [786, 548] on button "Next" at bounding box center [780, 546] width 117 height 40
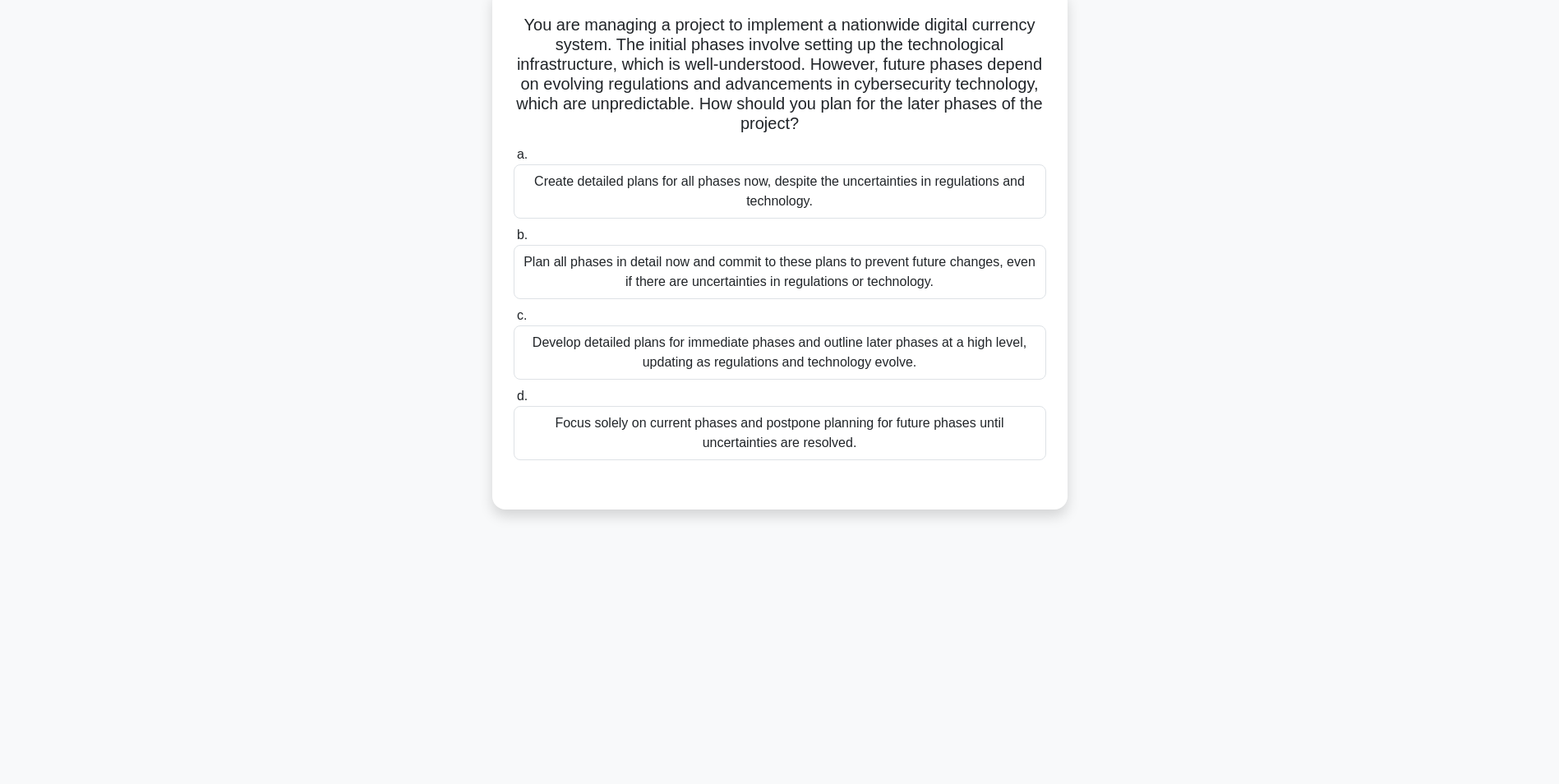
click at [831, 352] on div "Develop detailed plans for immediate phases and outline later phases at a high …" at bounding box center [779, 352] width 532 height 54
click at [513, 322] on input "c. Develop detailed plans for immediate phases and outline later phases at a hi…" at bounding box center [513, 316] width 0 height 11
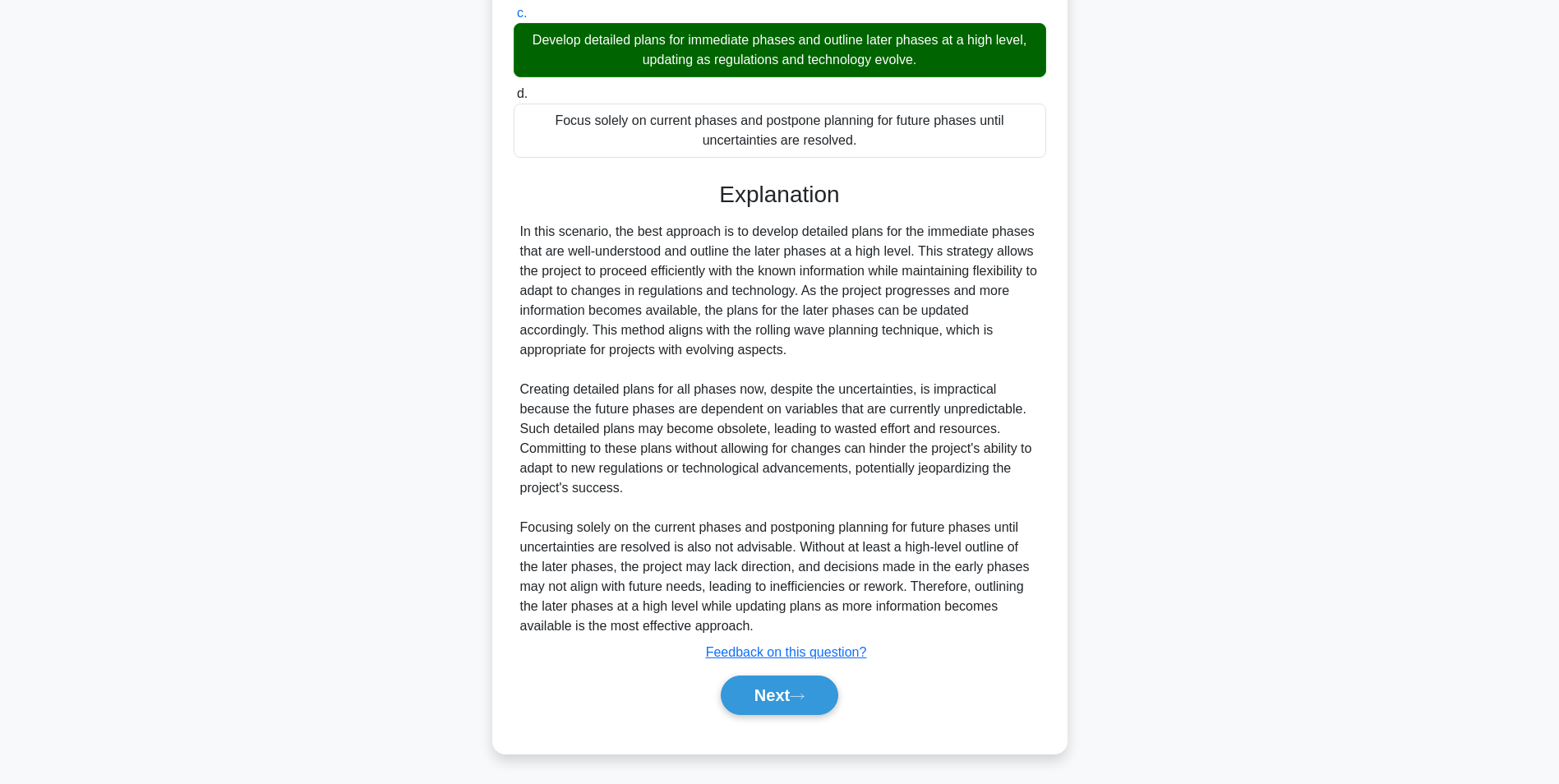
scroll to position [407, 0]
click at [794, 687] on button "Next" at bounding box center [780, 695] width 117 height 40
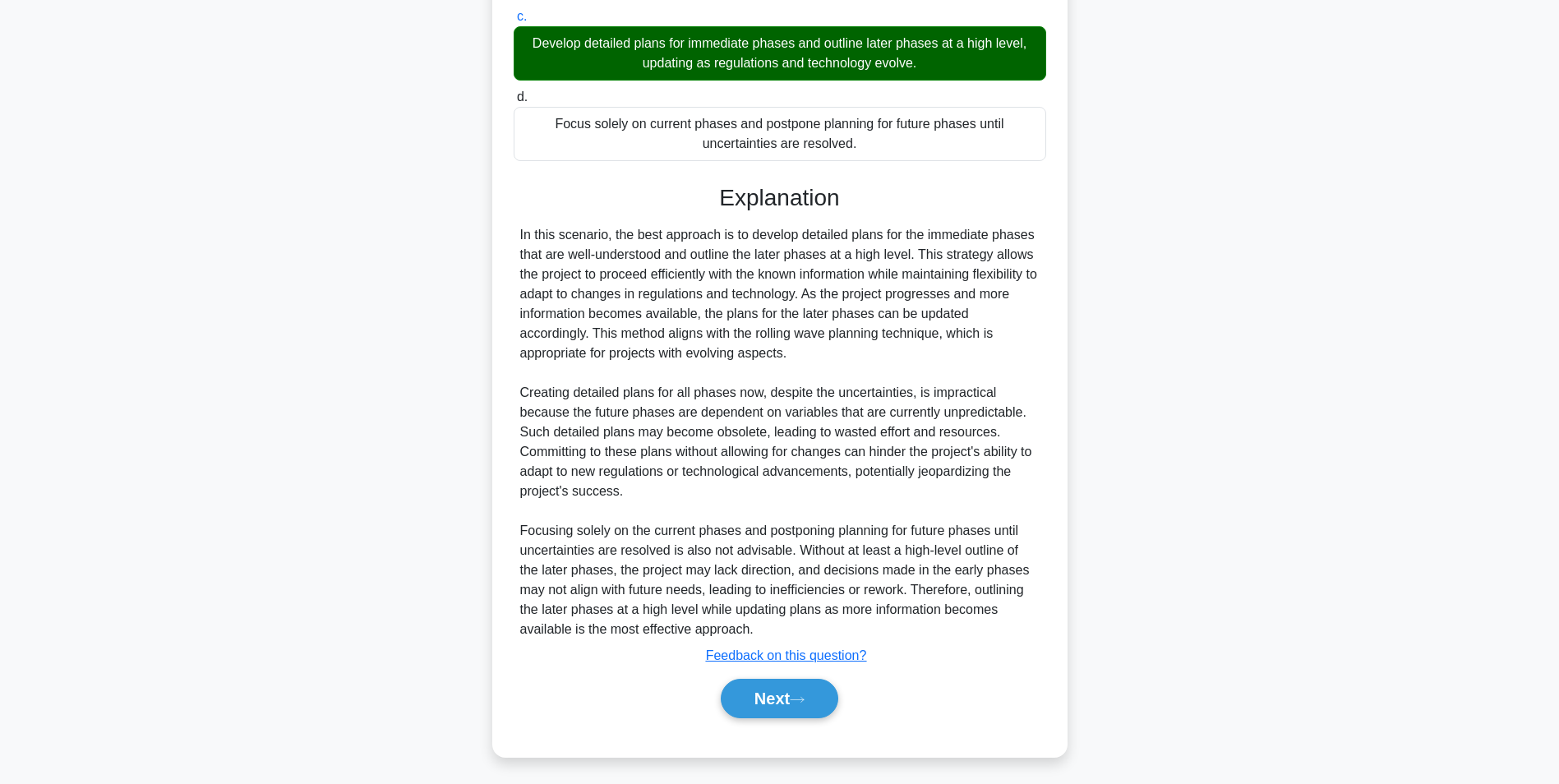
scroll to position [104, 0]
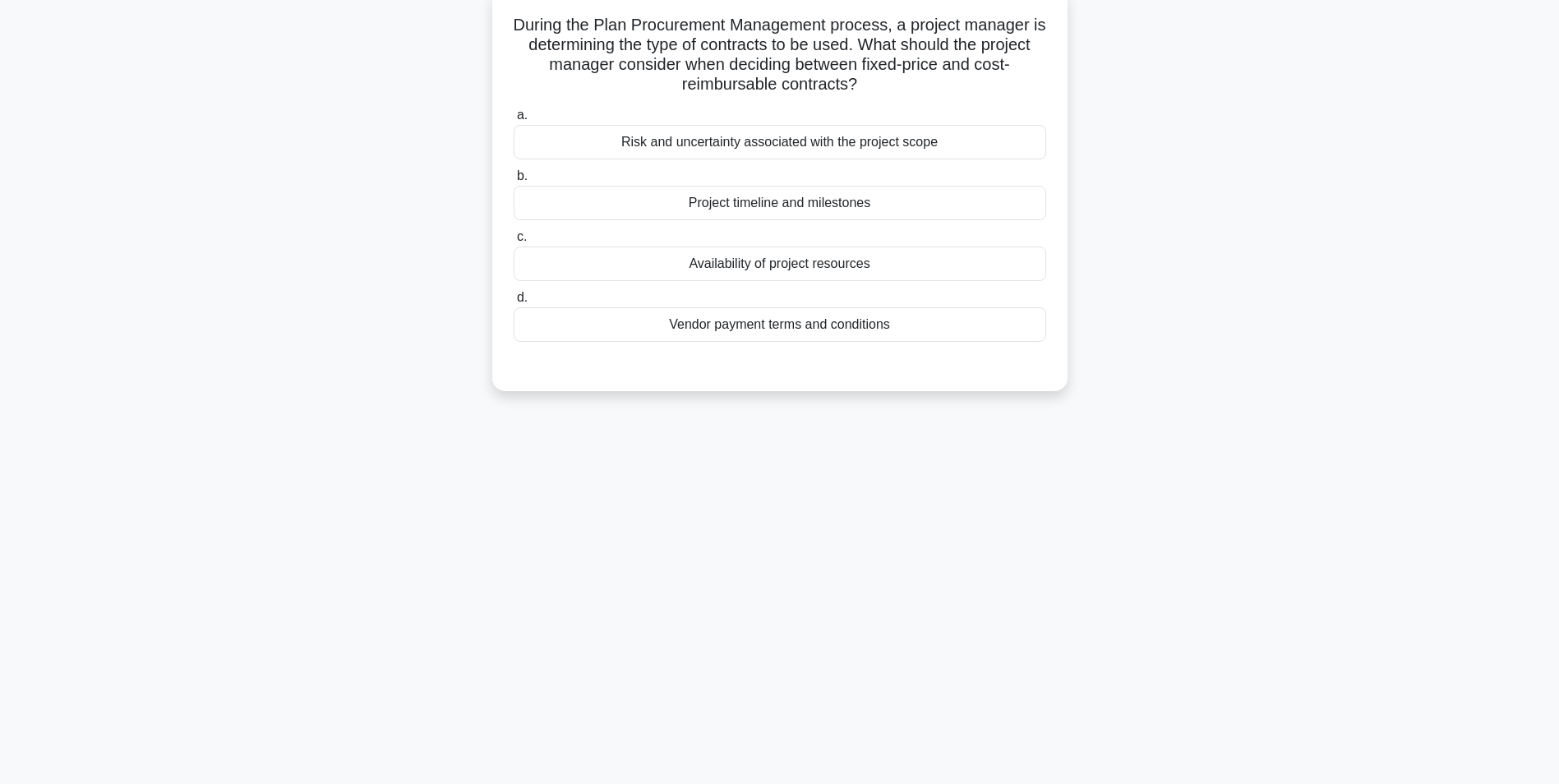
click at [831, 265] on div "Availability of project resources" at bounding box center [779, 264] width 532 height 34
click at [513, 242] on input "c. Availability of project resources" at bounding box center [513, 237] width 0 height 11
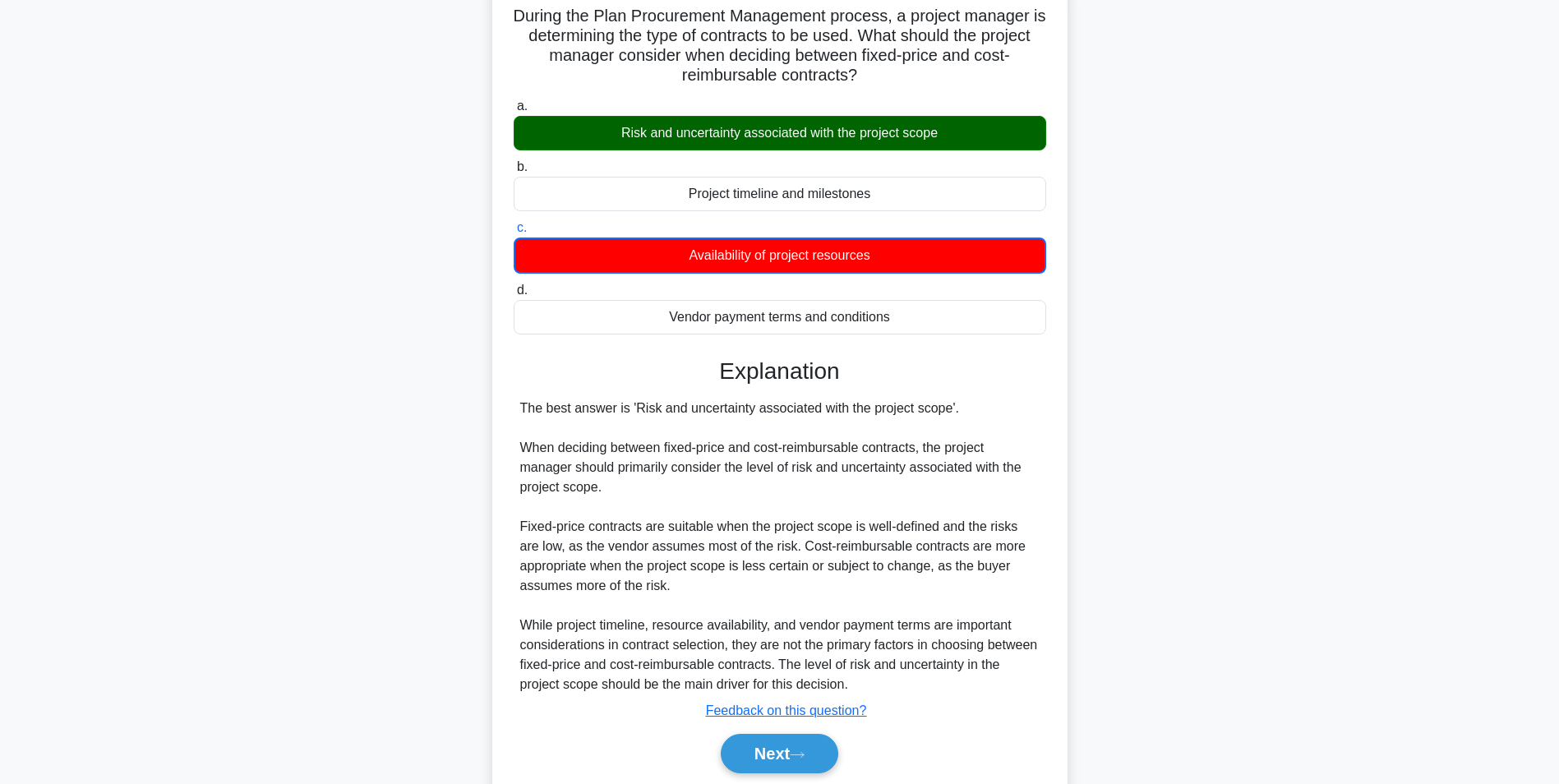
scroll to position [173, 0]
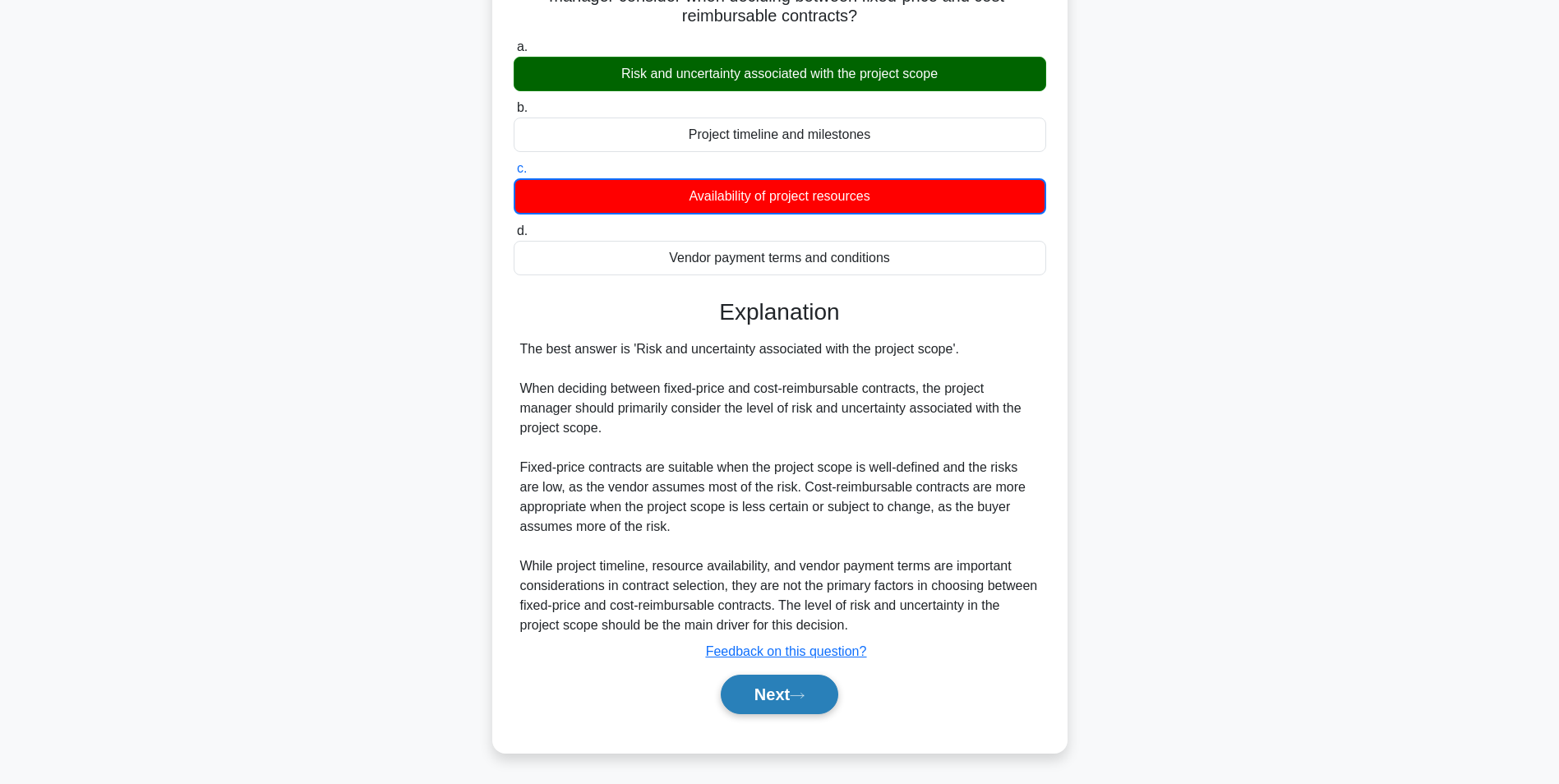
click at [802, 694] on icon at bounding box center [797, 695] width 14 height 9
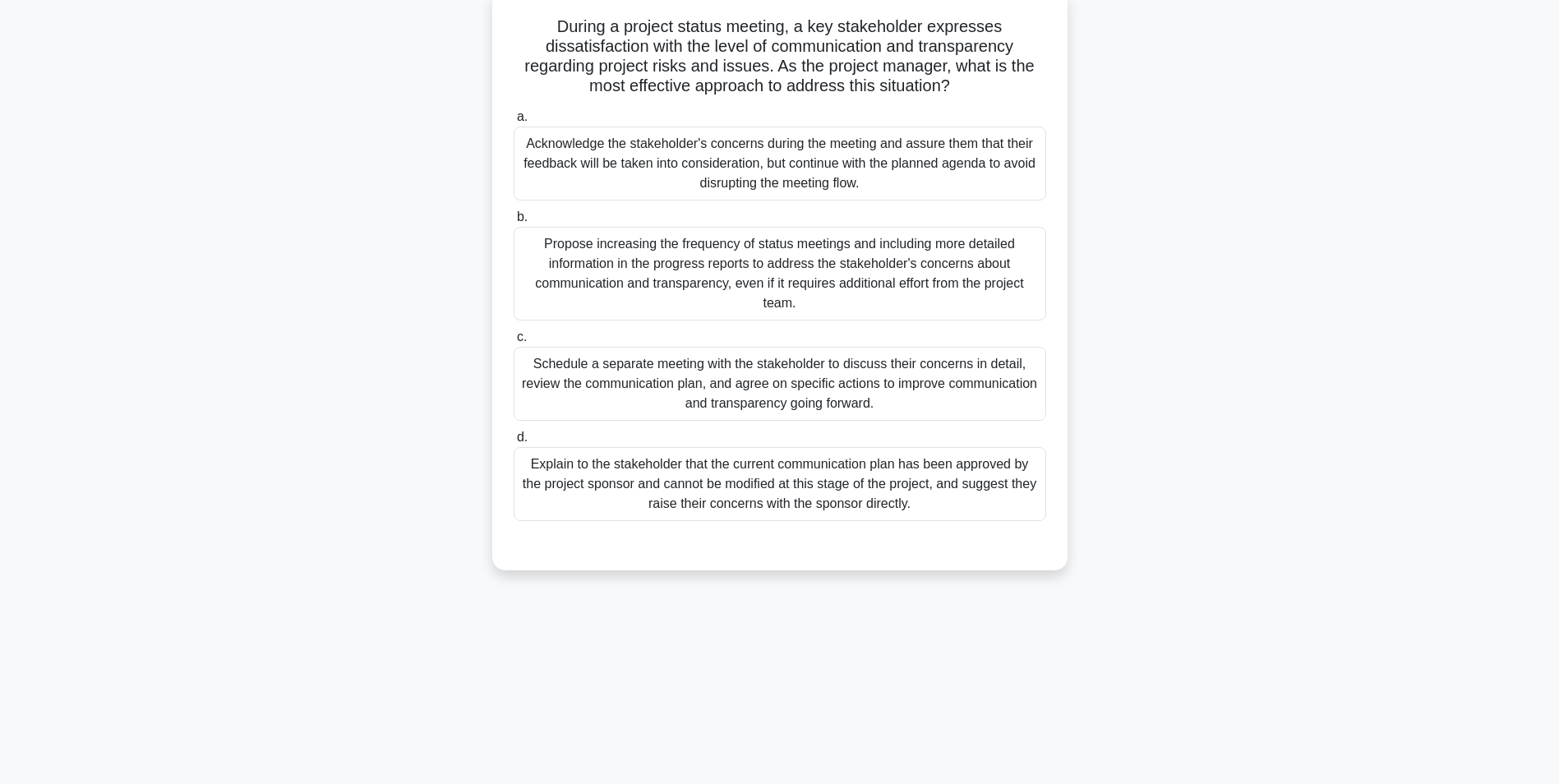
scroll to position [104, 0]
click at [890, 383] on div "Schedule a separate meeting with the stakeholder to discuss their concerns in d…" at bounding box center [779, 382] width 532 height 74
click at [513, 341] on input "c. Schedule a separate meeting with the stakeholder to discuss their concerns i…" at bounding box center [513, 336] width 0 height 11
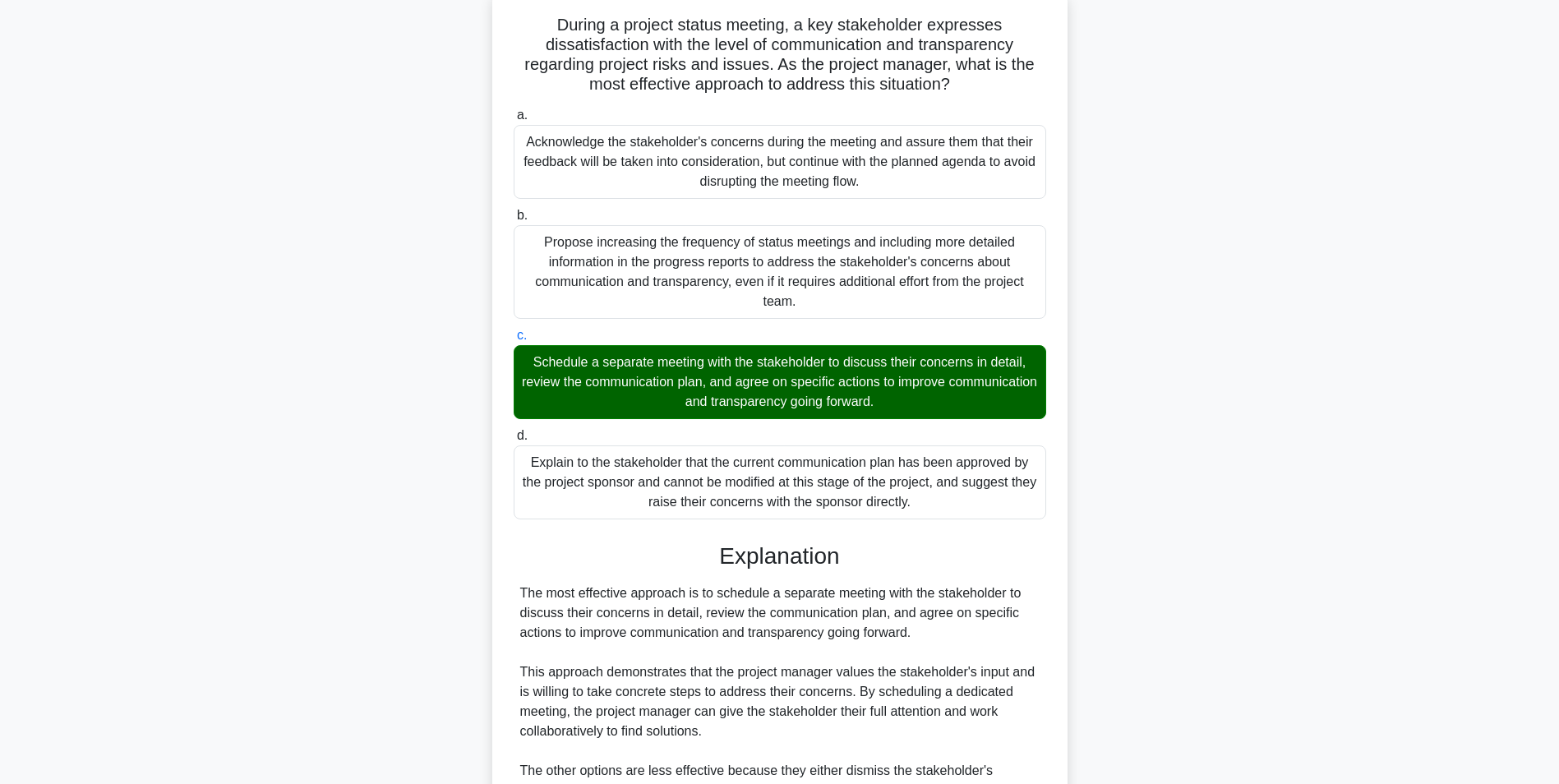
scroll to position [309, 0]
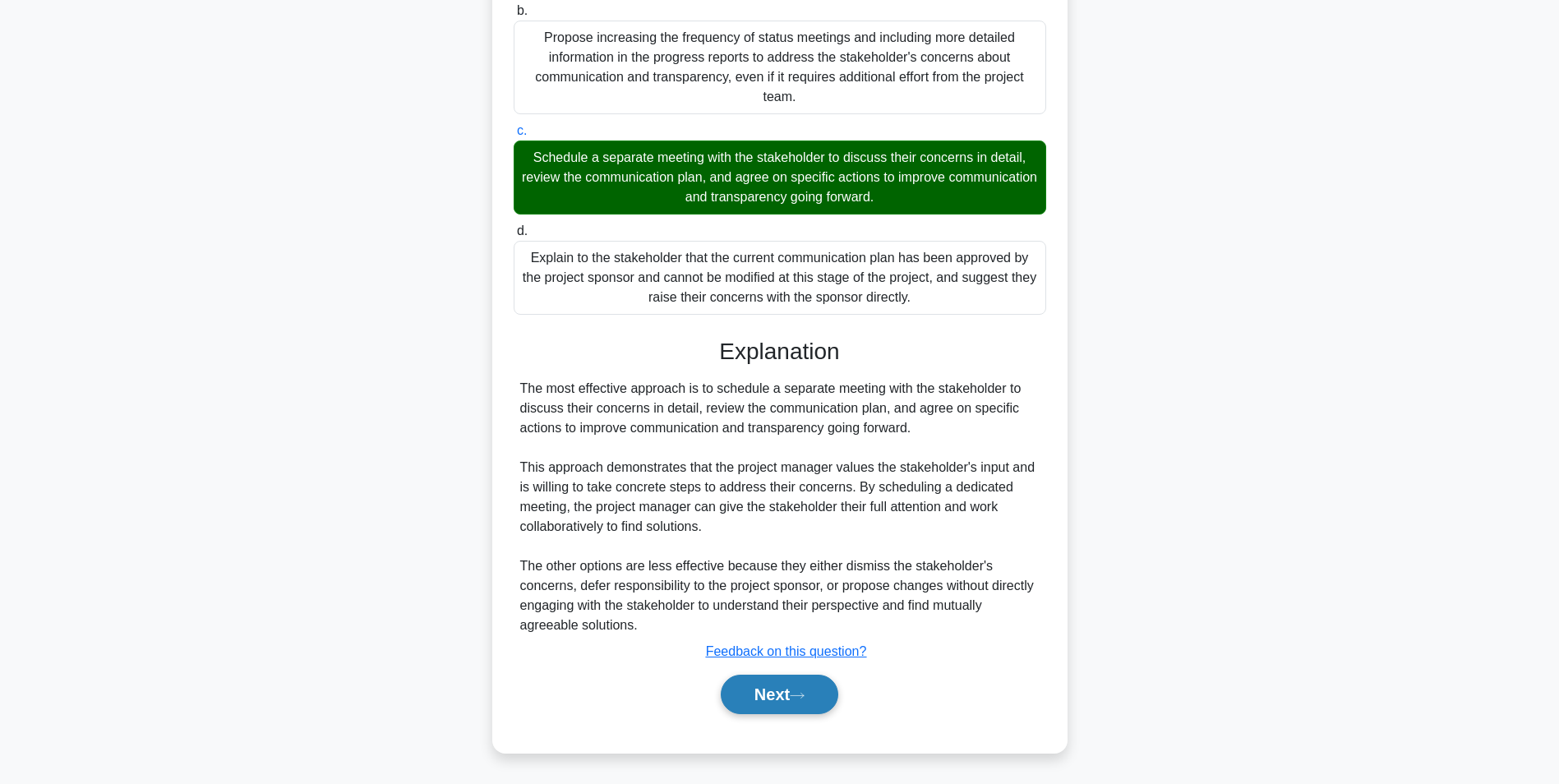
click at [741, 691] on button "Next" at bounding box center [780, 695] width 117 height 40
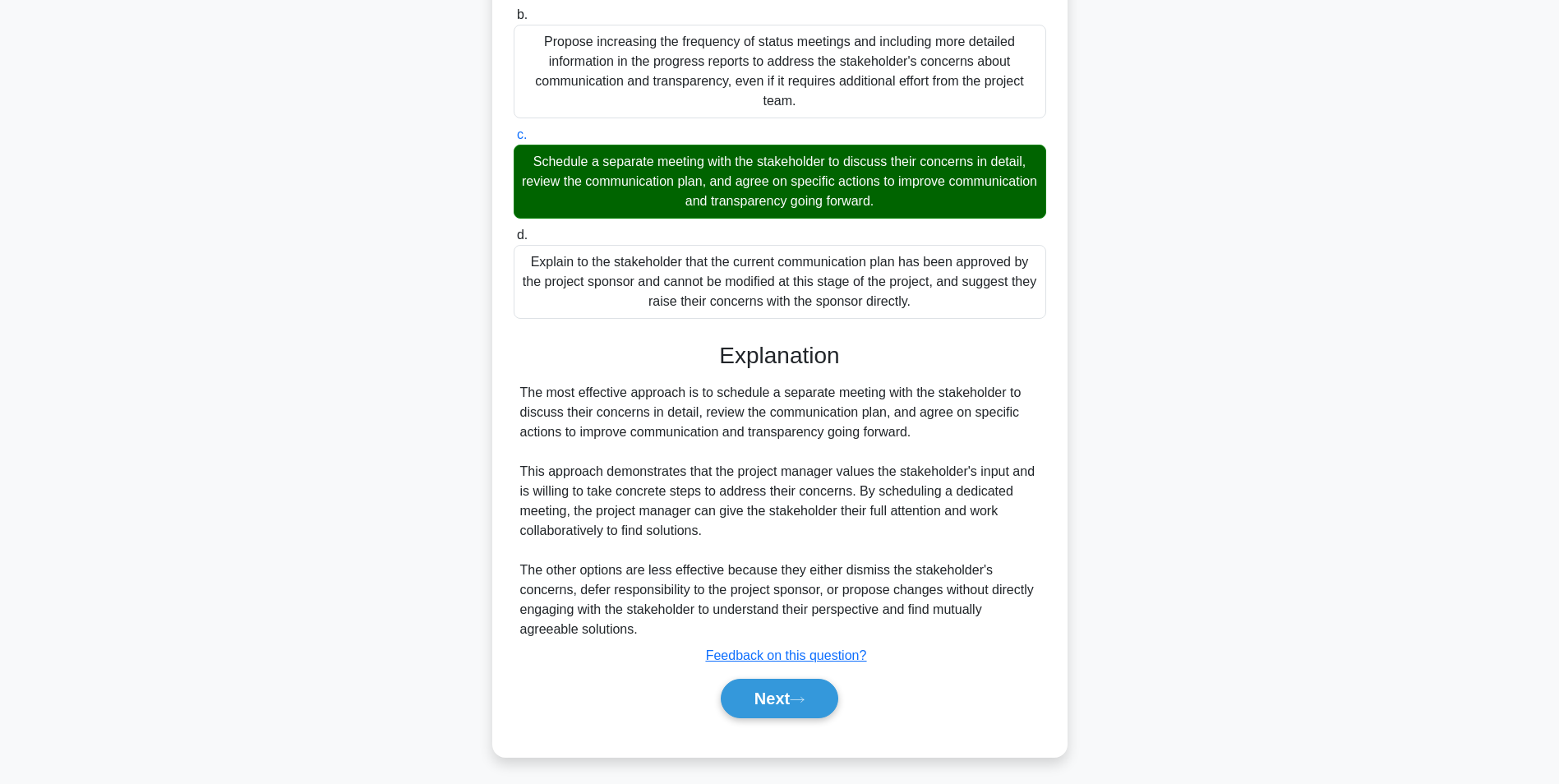
scroll to position [104, 0]
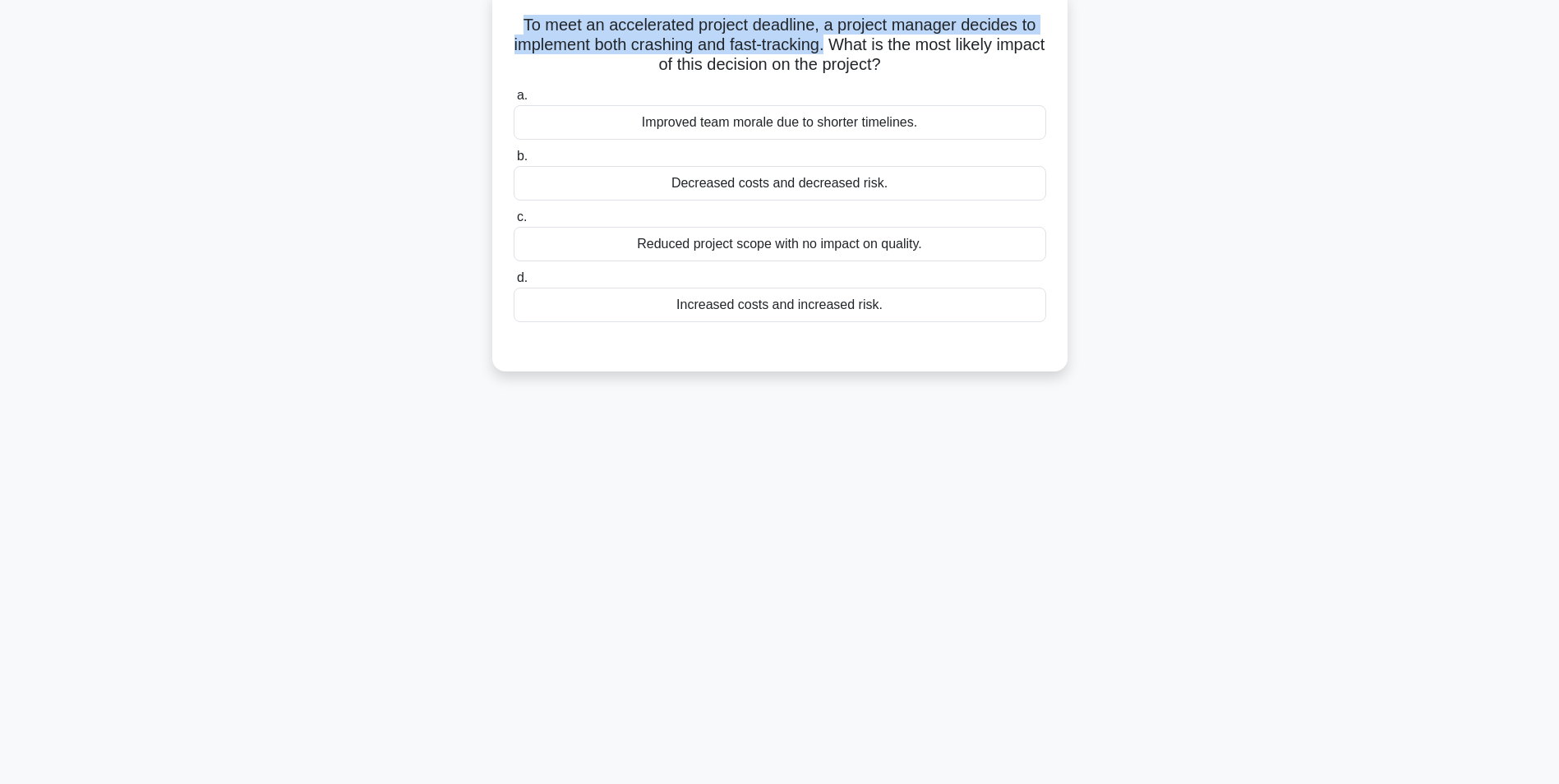
drag, startPoint x: 521, startPoint y: 22, endPoint x: 855, endPoint y: 42, distance: 334.6
click at [855, 42] on h5 "To meet an accelerated project deadline, a project manager decides to implement…" at bounding box center [780, 44] width 536 height 61
copy h5 "To meet an accelerated project deadline, a project manager decides to implement…"
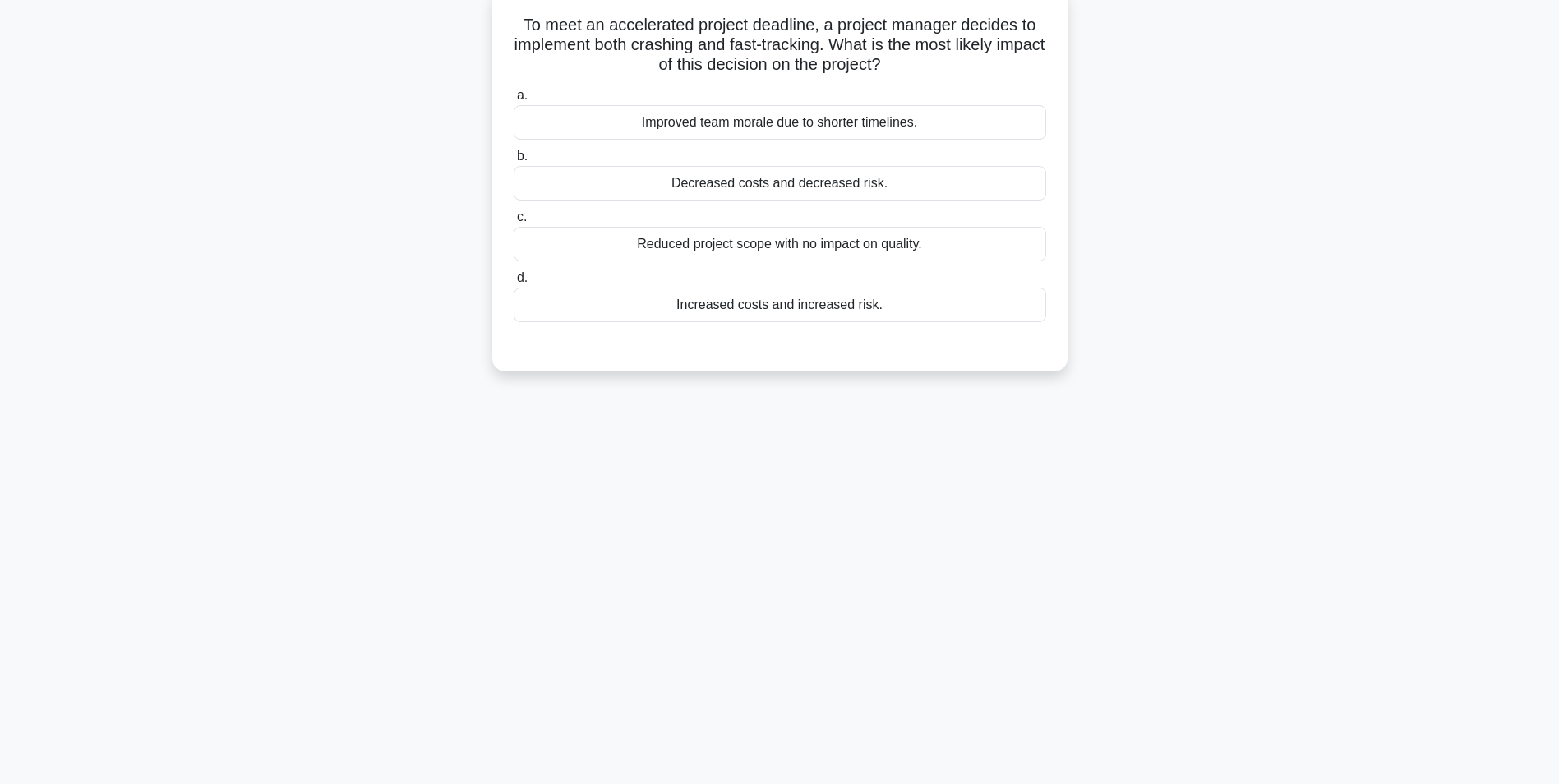
click at [721, 186] on div "Decreased costs and decreased risk." at bounding box center [779, 183] width 532 height 34
click at [513, 162] on input "b. Decreased costs and decreased risk." at bounding box center [513, 156] width 0 height 11
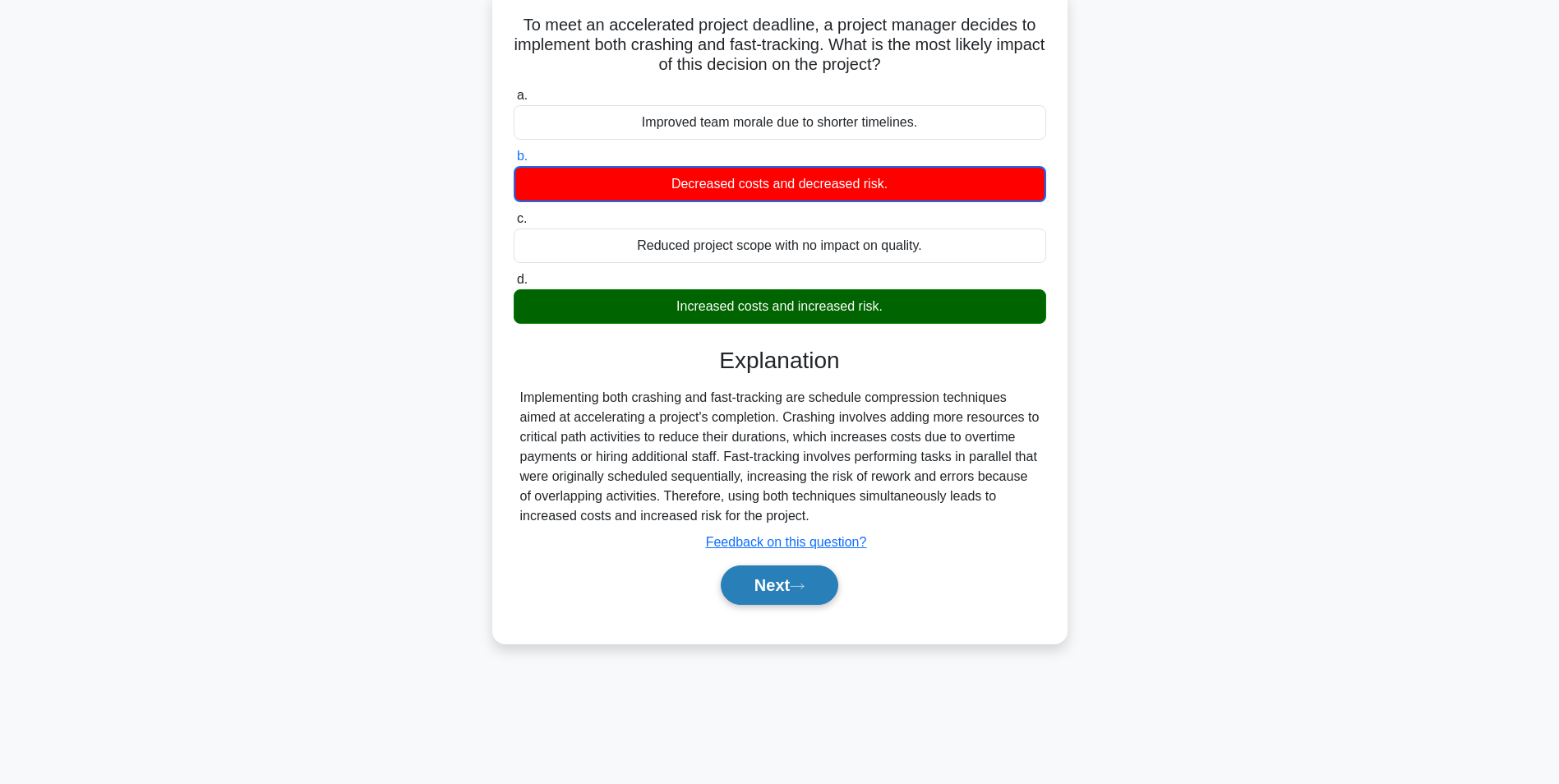
click at [766, 596] on button "Next" at bounding box center [780, 585] width 117 height 40
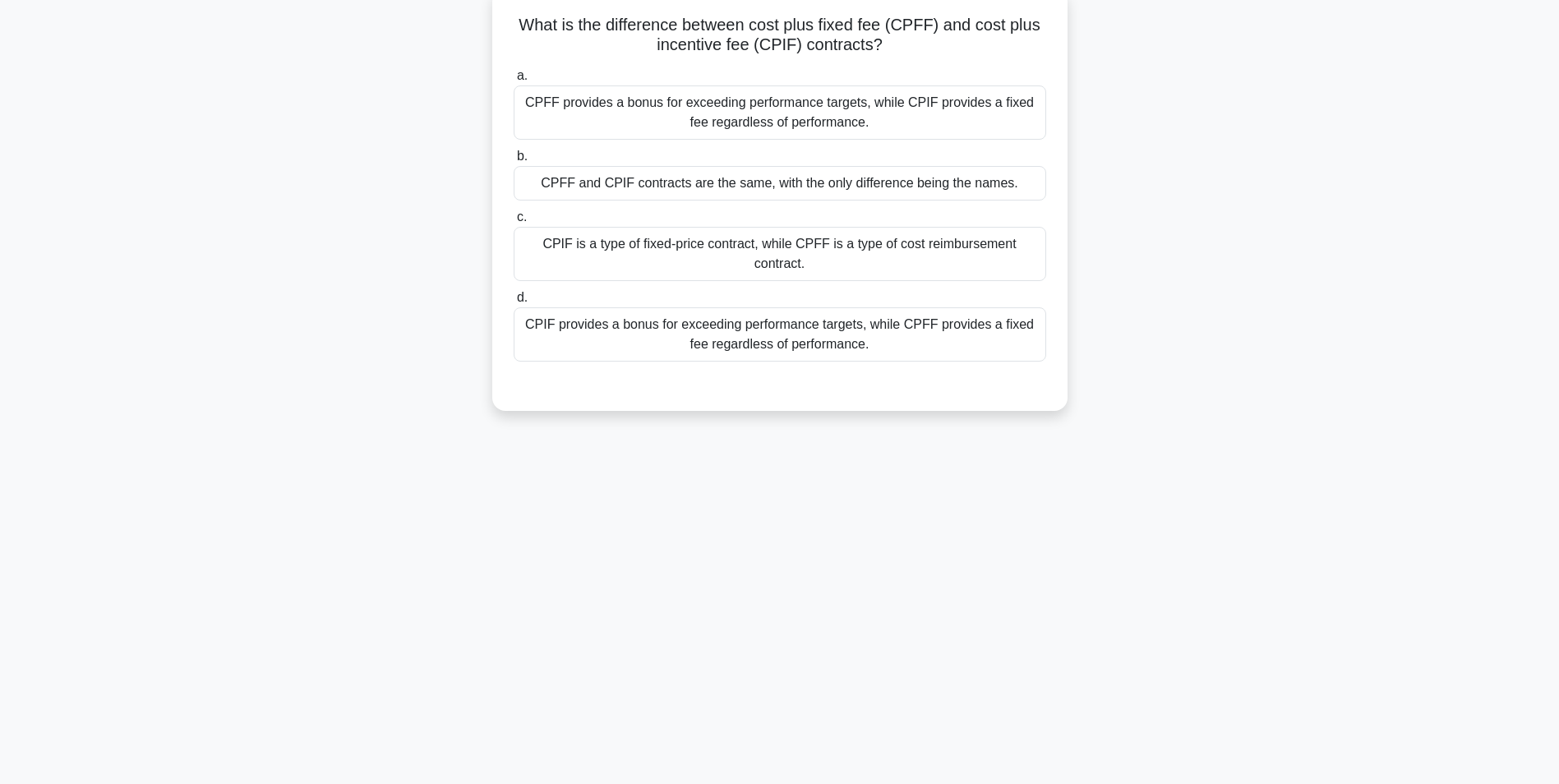
click at [910, 310] on div "CPIF provides a bonus for exceeding performance targets, while CPFF provides a …" at bounding box center [779, 334] width 532 height 54
click at [513, 303] on input "d. CPIF provides a bonus for exceeding performance targets, while CPFF provides…" at bounding box center [513, 298] width 0 height 11
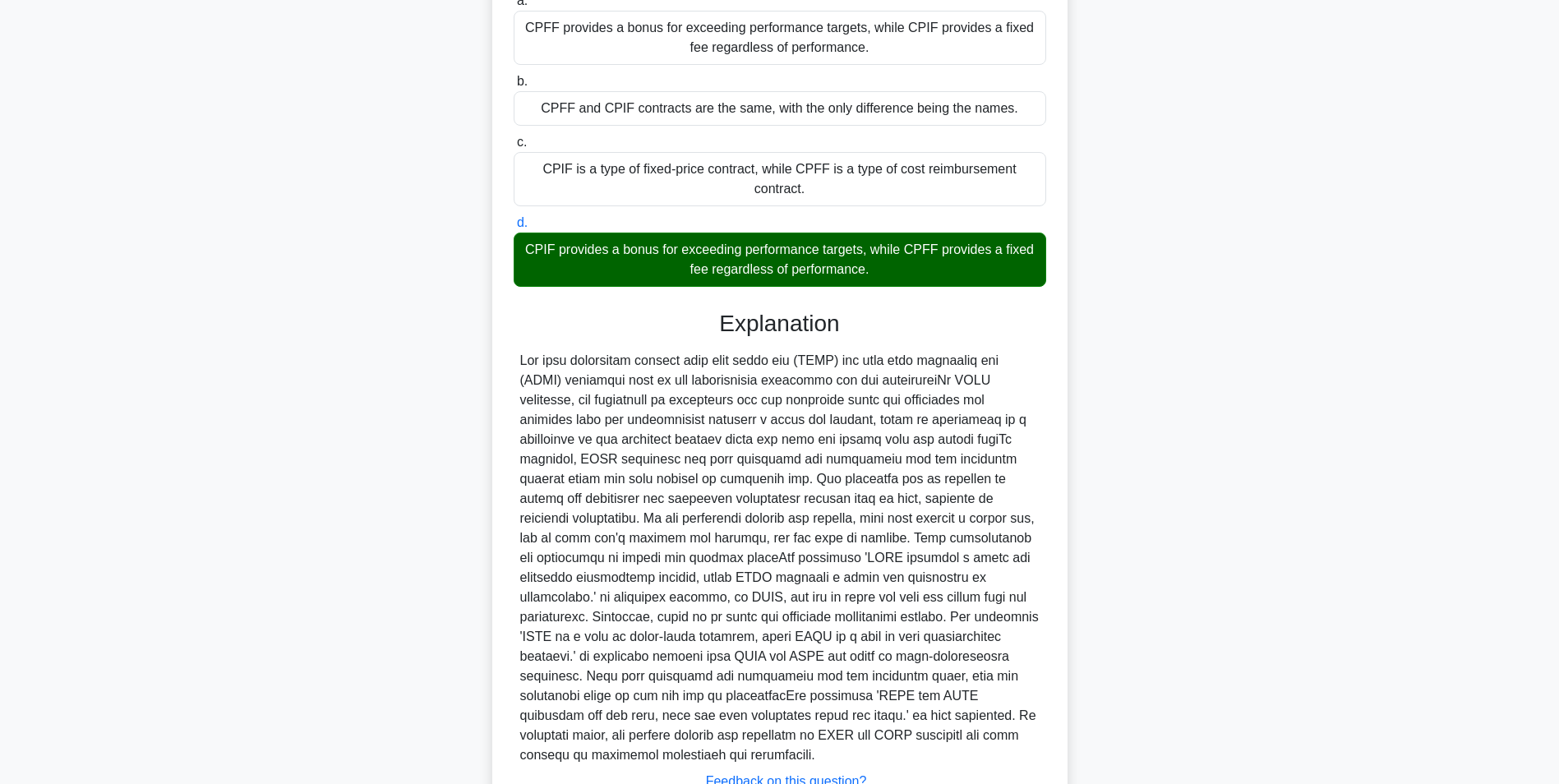
scroll to position [269, 0]
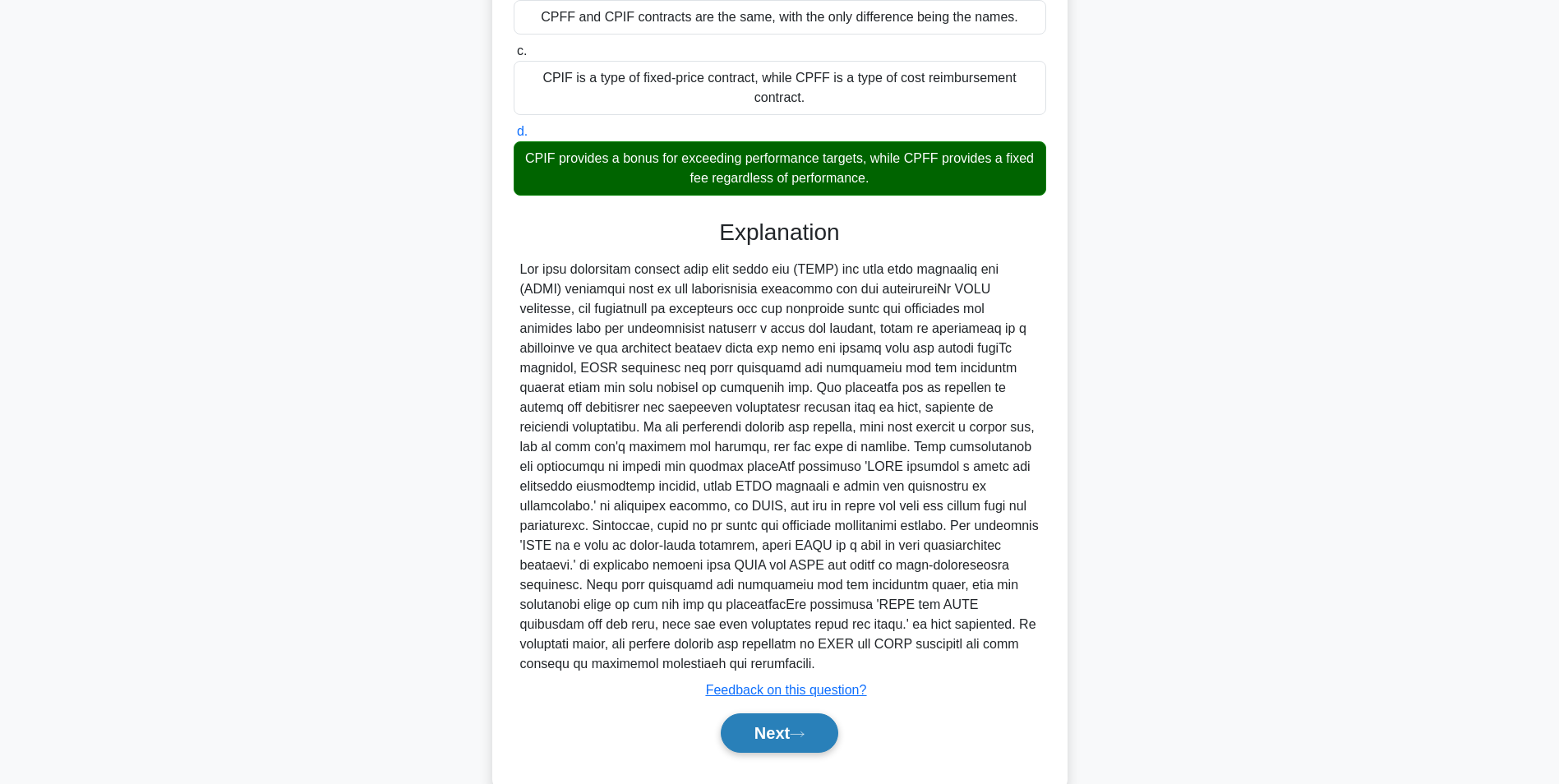
click at [757, 713] on button "Next" at bounding box center [780, 733] width 117 height 40
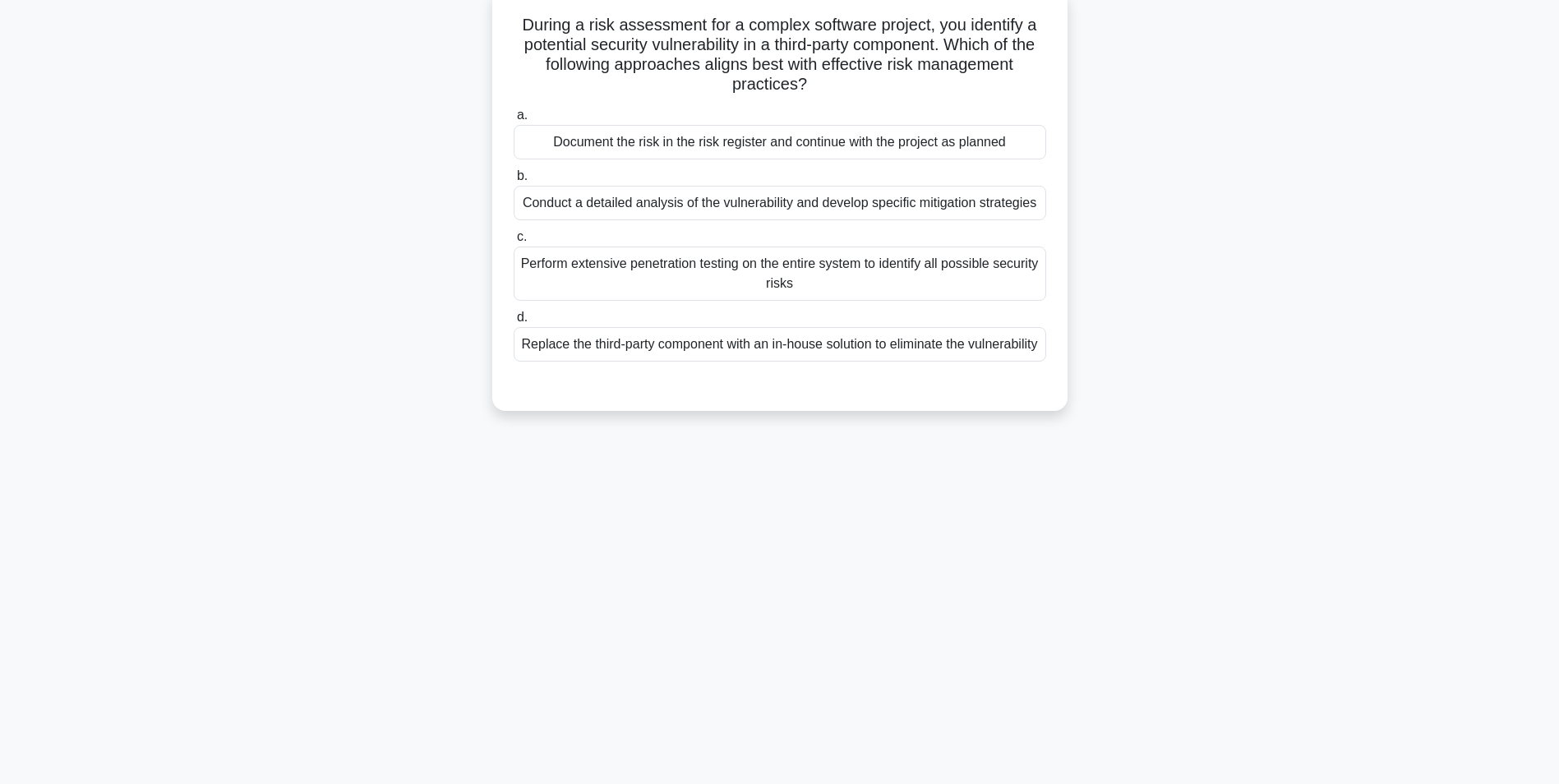
click at [924, 206] on div "Conduct a detailed analysis of the vulnerability and develop specific mitigatio…" at bounding box center [779, 203] width 532 height 34
click at [513, 182] on input "b. Conduct a detailed analysis of the vulnerability and develop specific mitiga…" at bounding box center [513, 176] width 0 height 11
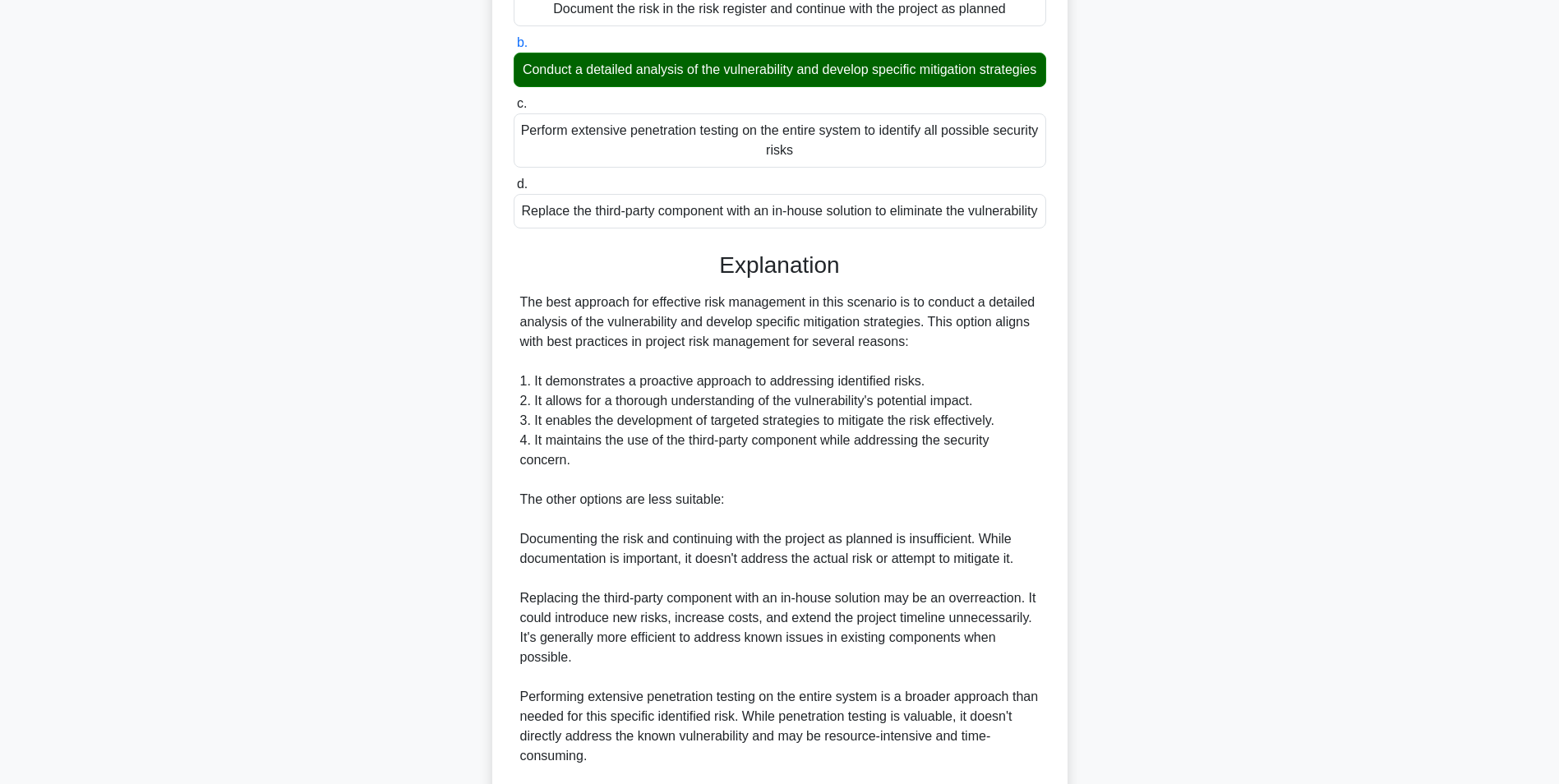
scroll to position [486, 0]
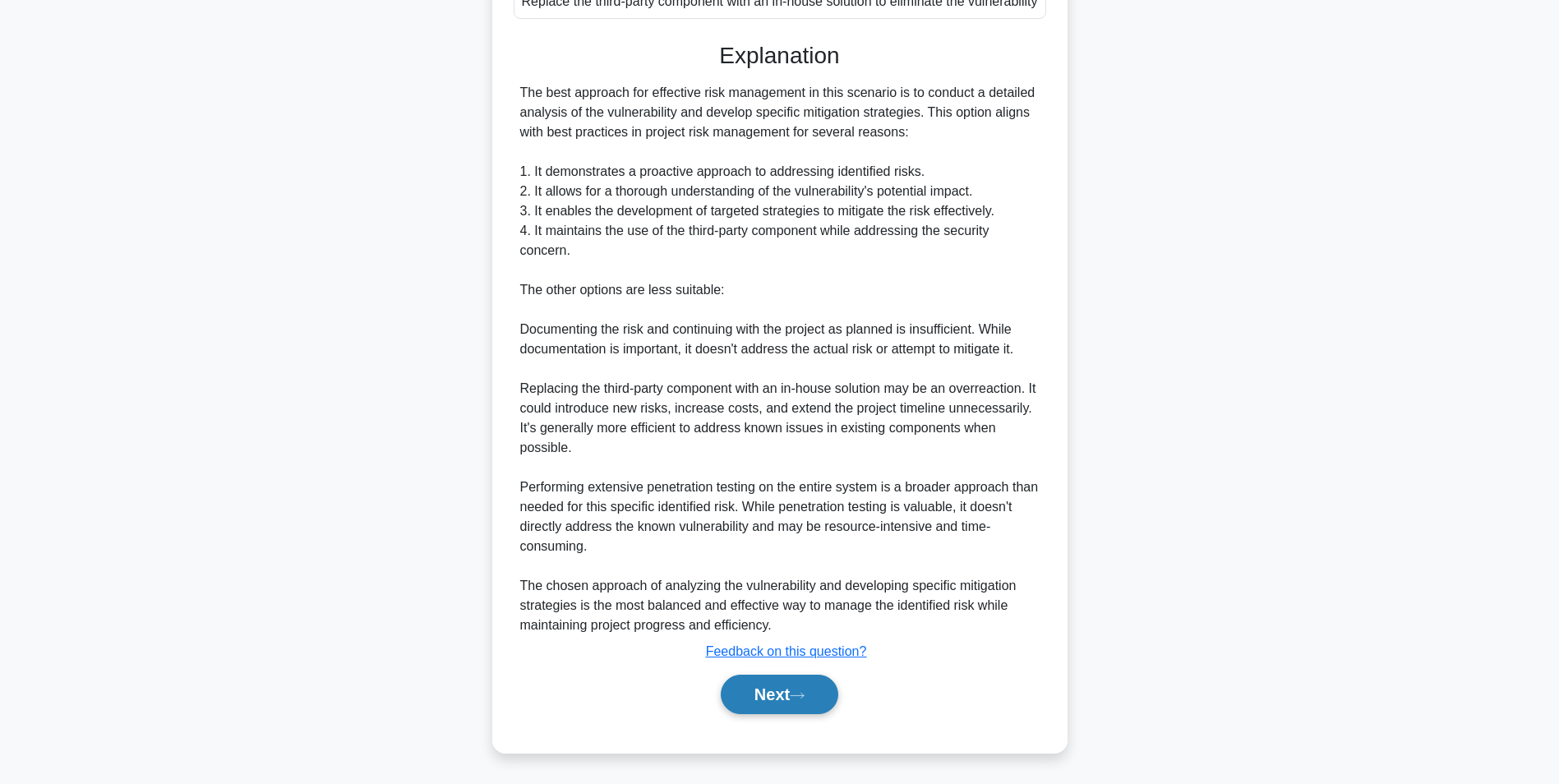
click at [759, 700] on button "Next" at bounding box center [780, 695] width 117 height 40
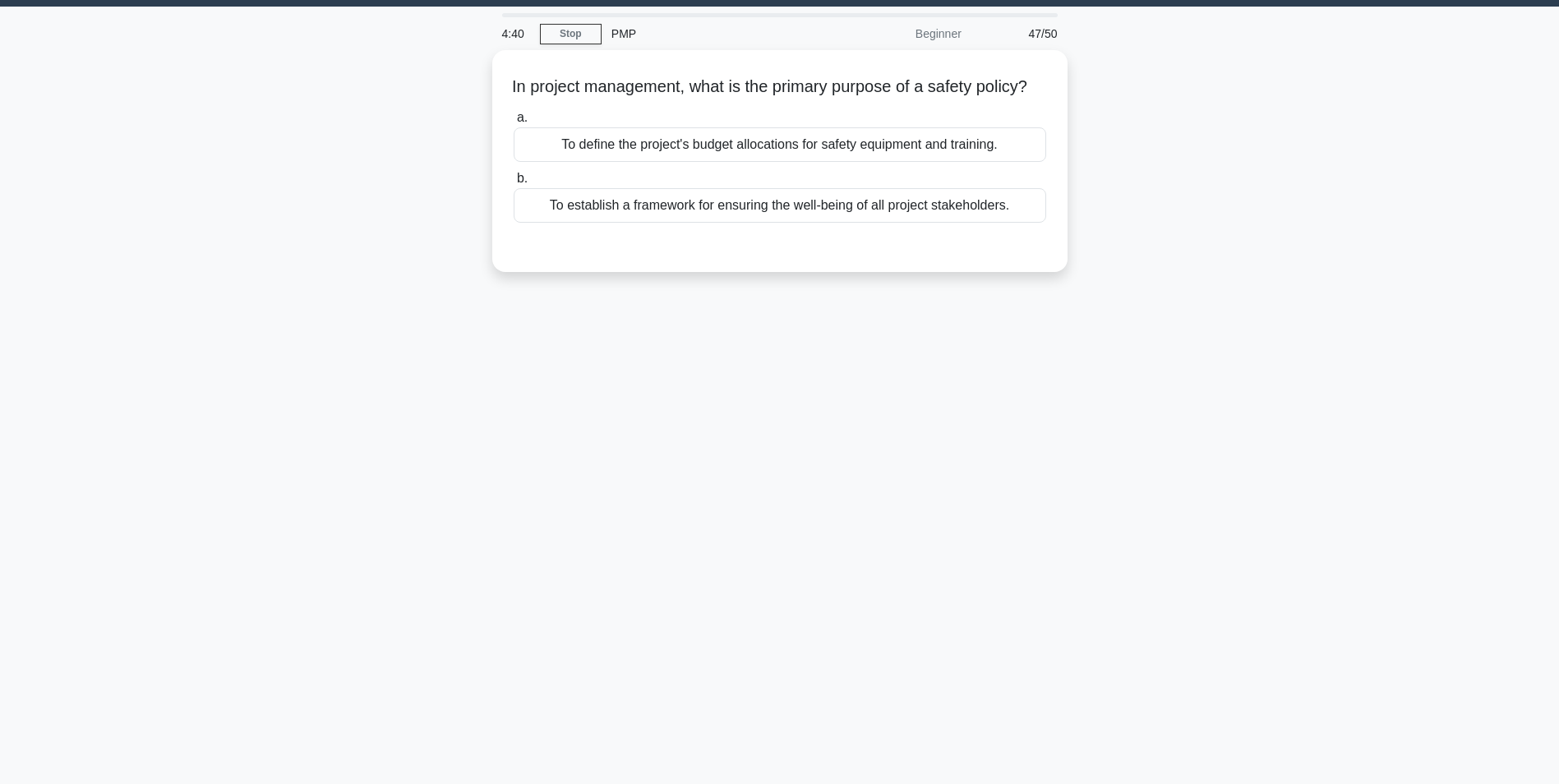
scroll to position [0, 0]
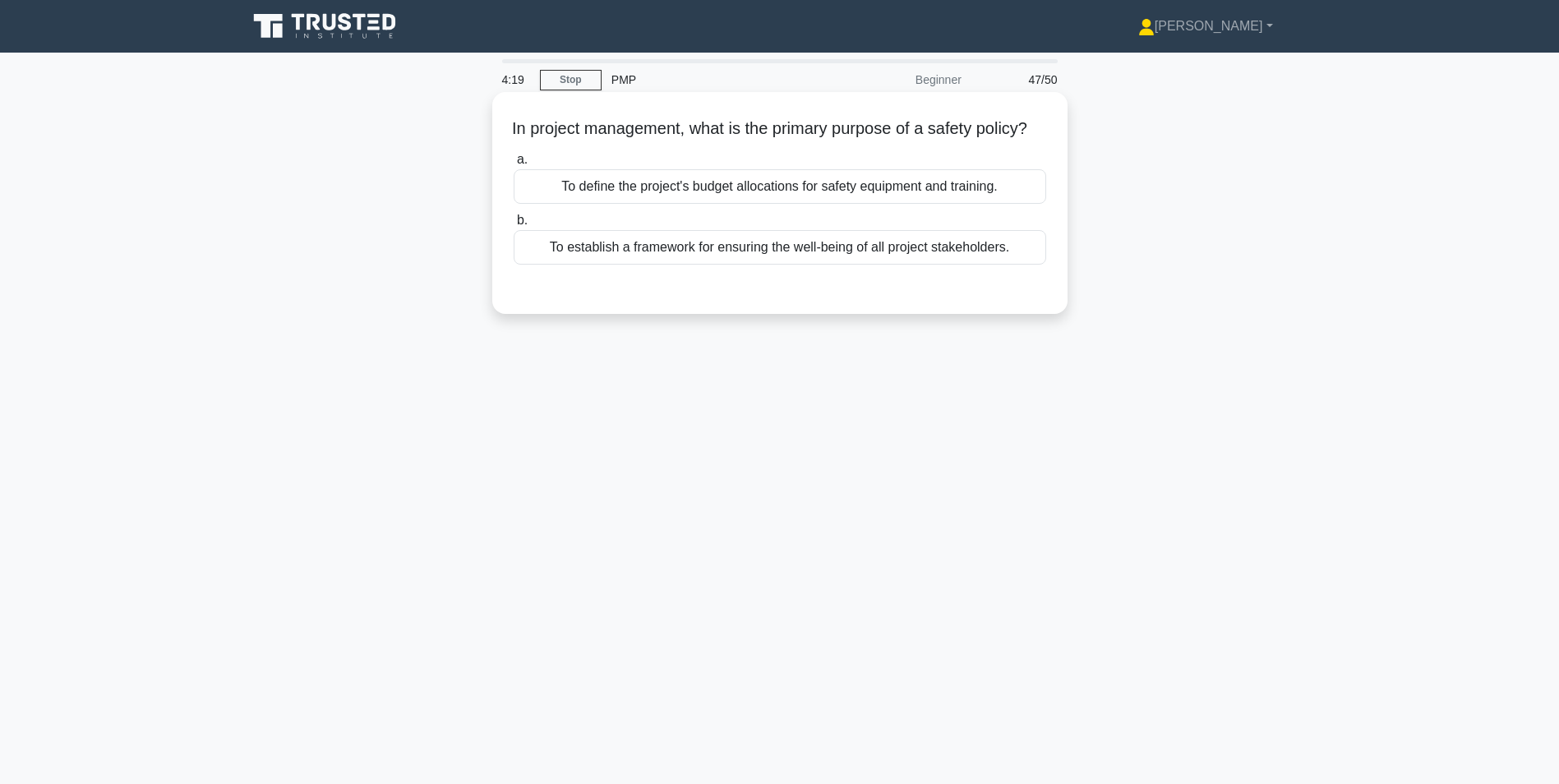
click at [775, 265] on div "To establish a framework for ensuring the well-being of all project stakeholder…" at bounding box center [779, 247] width 532 height 34
click at [513, 226] on input "b. To establish a framework for ensuring the well-being of all project stakehol…" at bounding box center [513, 220] width 0 height 11
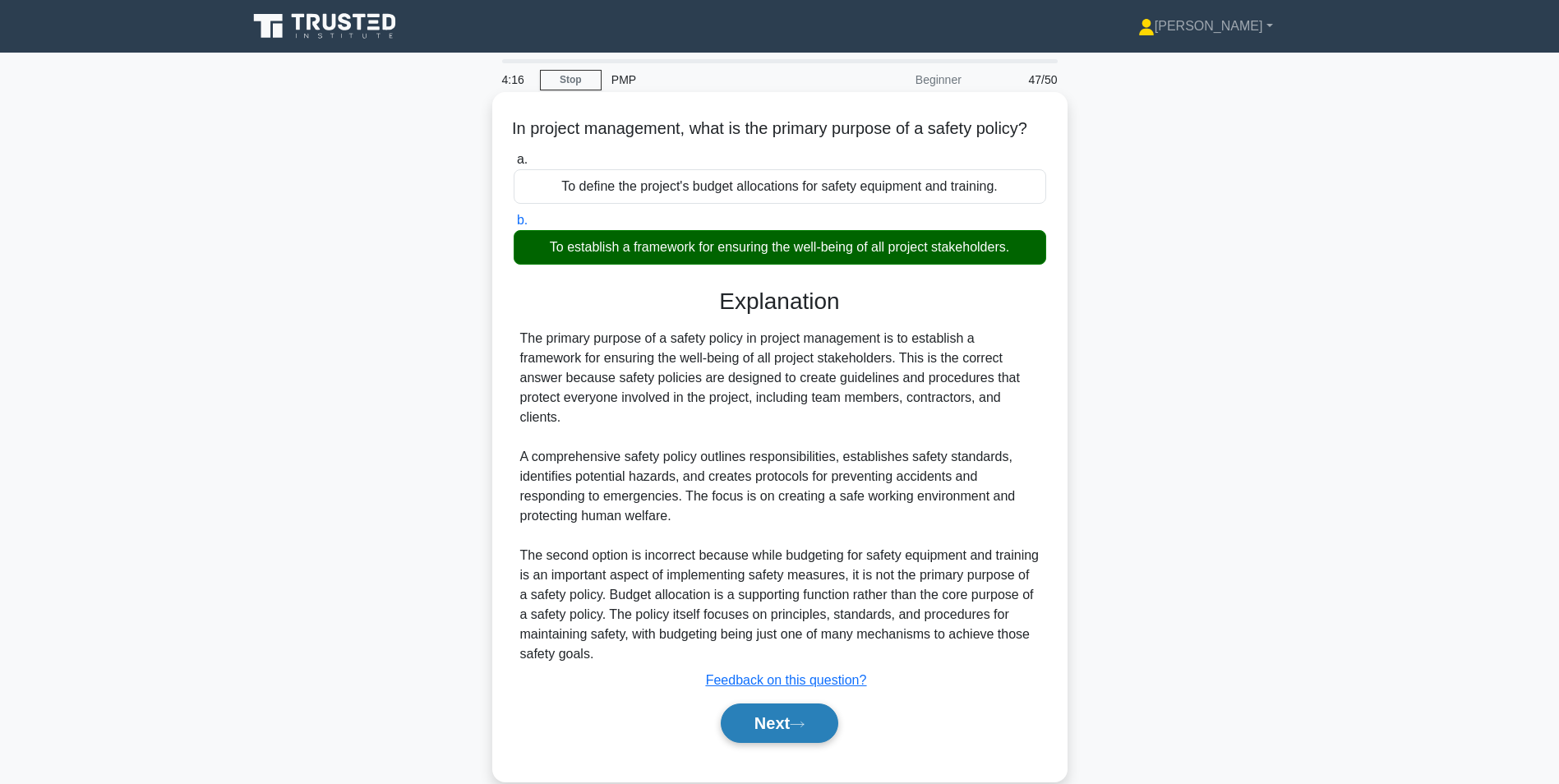
click at [765, 721] on button "Next" at bounding box center [780, 723] width 117 height 40
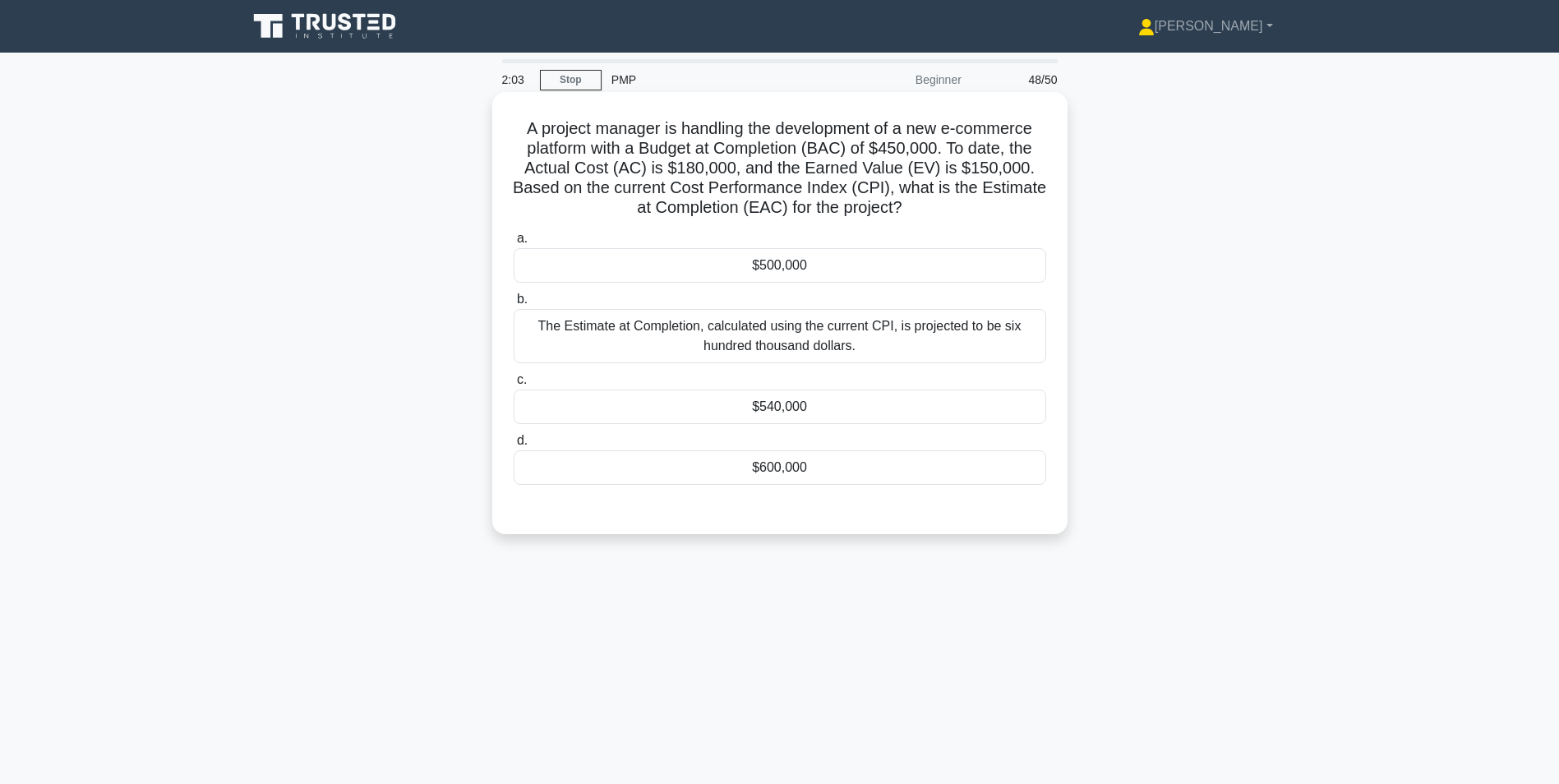
click at [787, 267] on div "$500,000" at bounding box center [779, 266] width 532 height 34
click at [513, 244] on input "a. $500,000" at bounding box center [513, 238] width 0 height 11
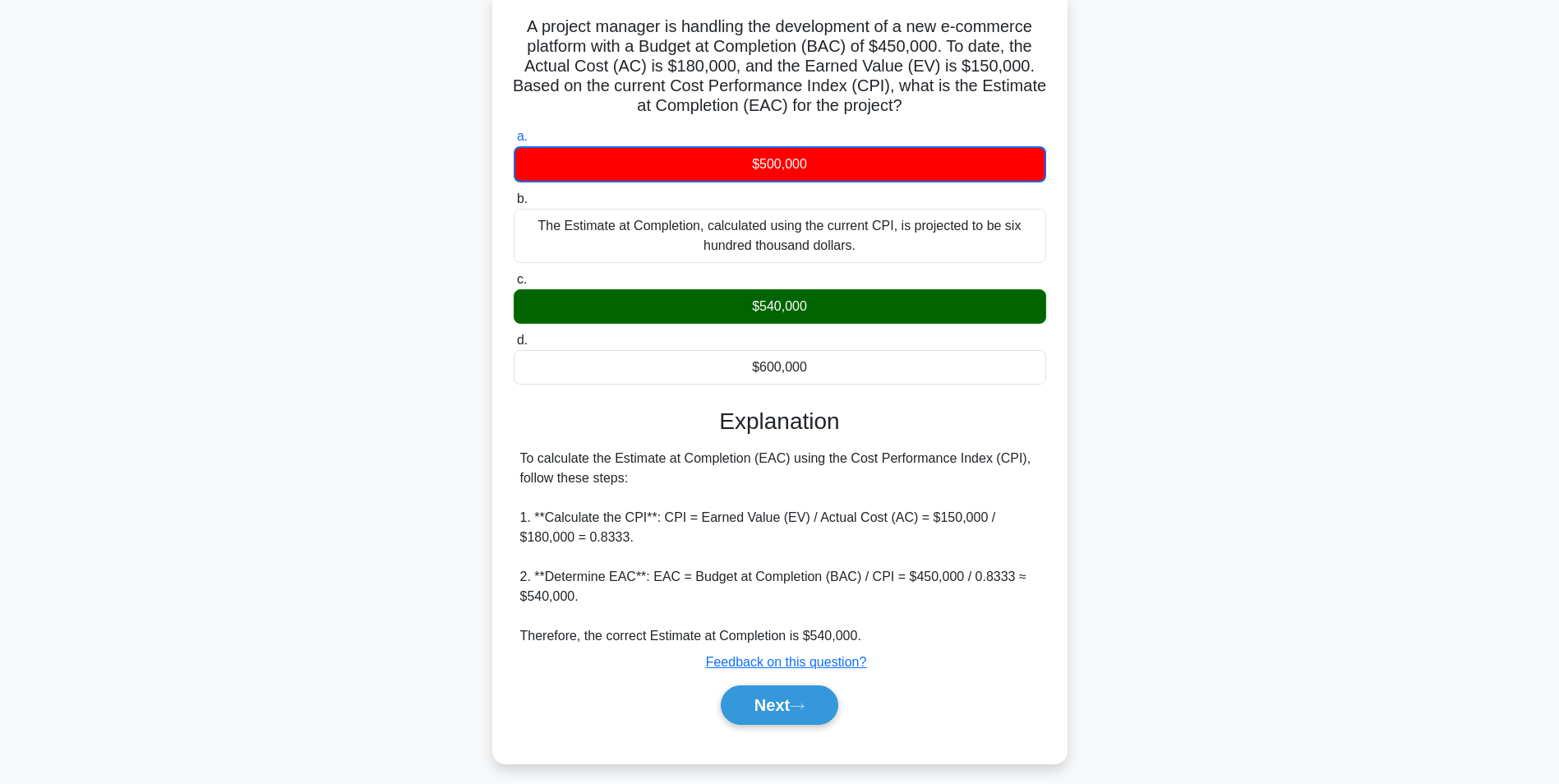
scroll to position [113, 0]
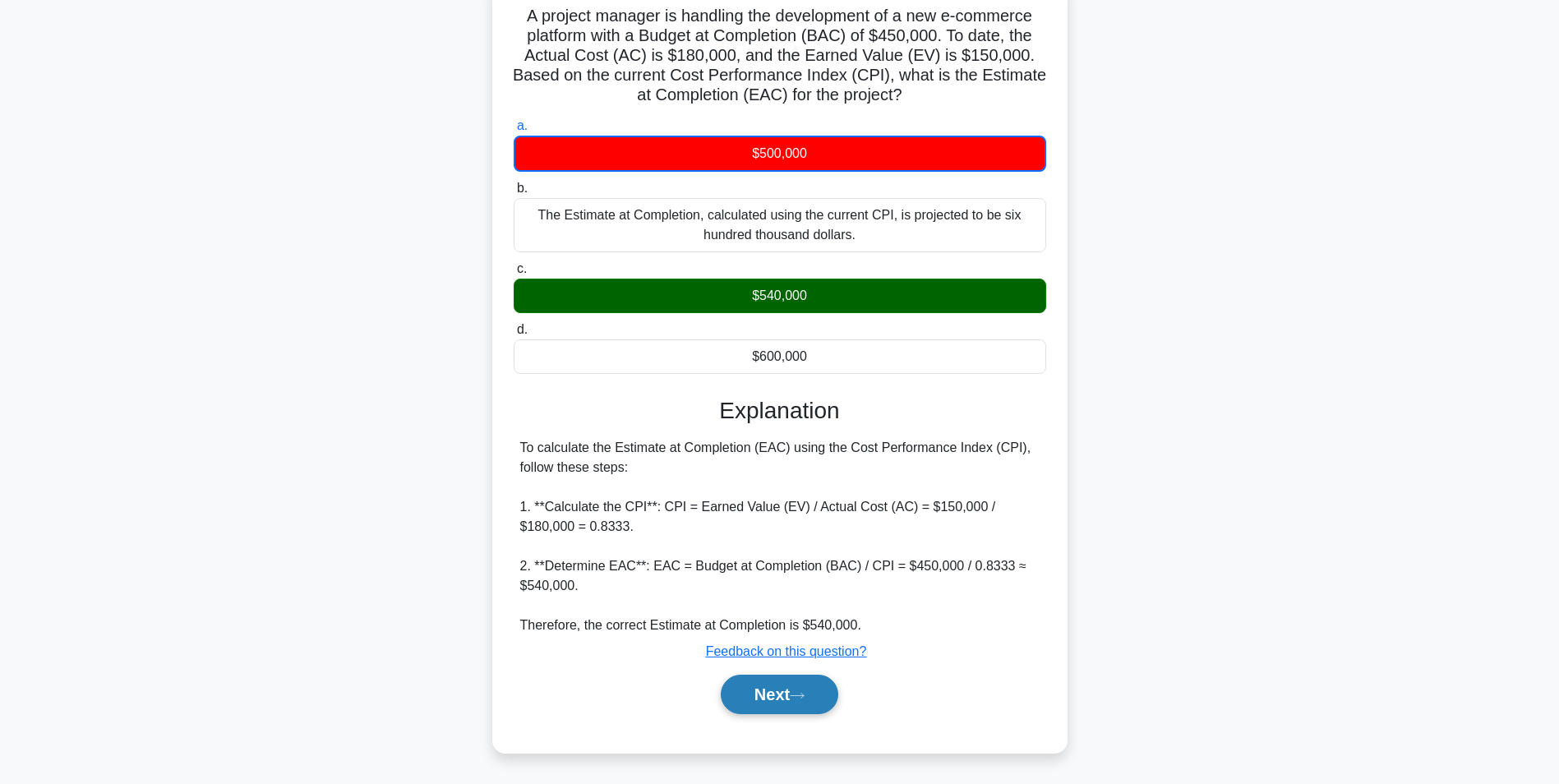
click at [762, 695] on button "Next" at bounding box center [780, 695] width 117 height 40
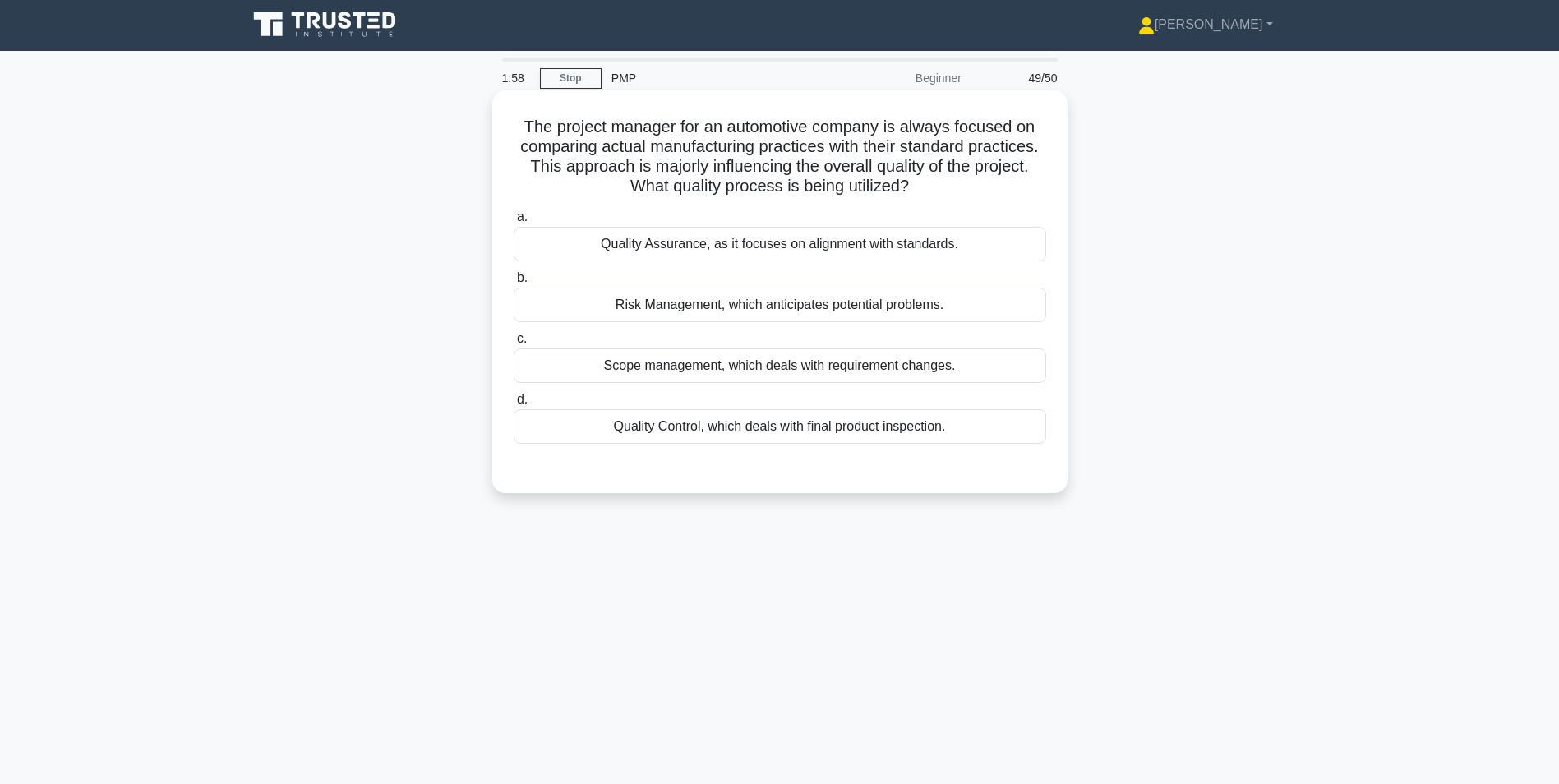
scroll to position [0, 0]
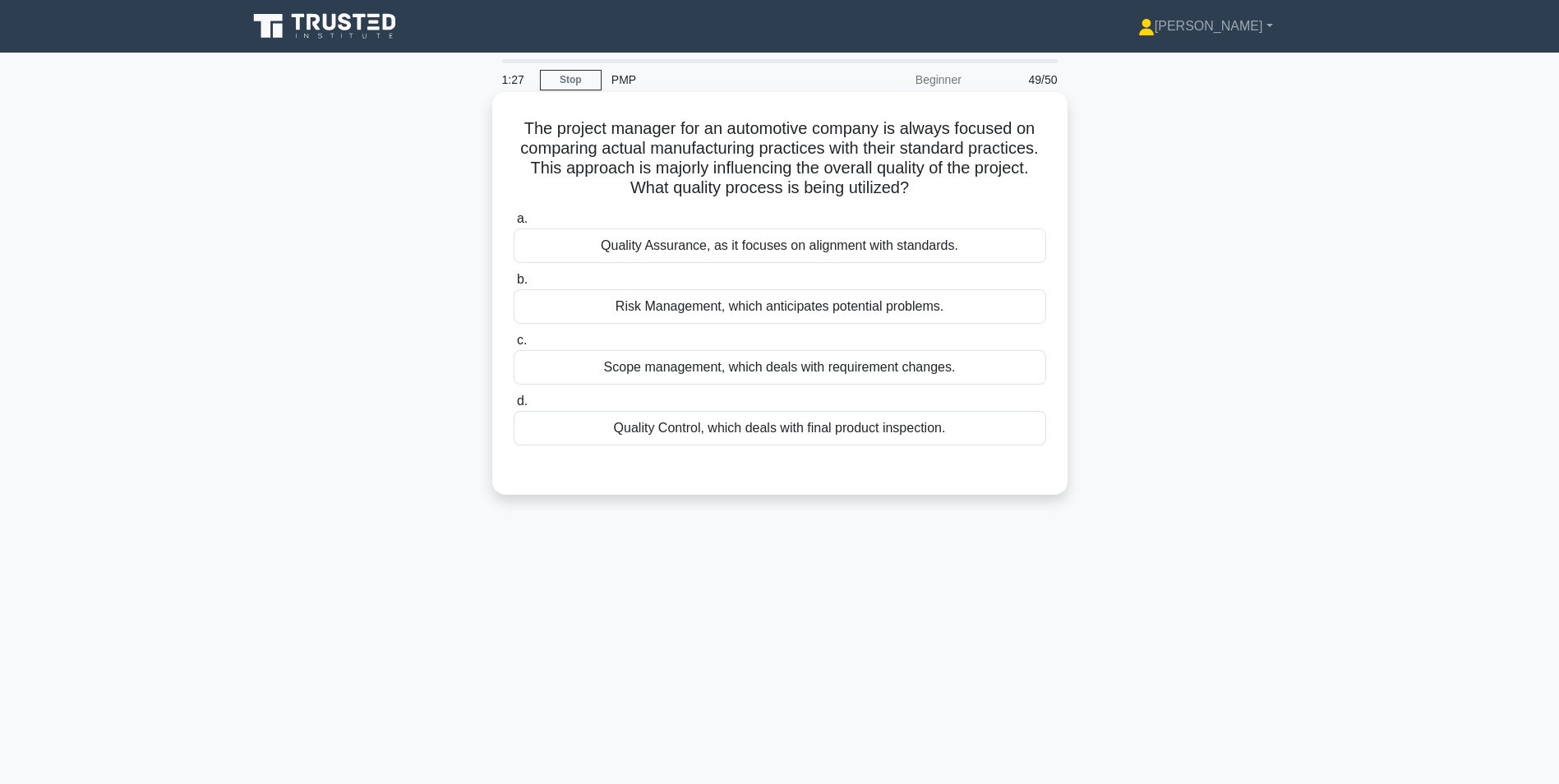
click at [859, 249] on div "Quality Assurance, as it focuses on alignment with standards." at bounding box center [779, 246] width 532 height 34
click at [513, 224] on input "a. Quality Assurance, as it focuses on alignment with standards." at bounding box center [513, 219] width 0 height 11
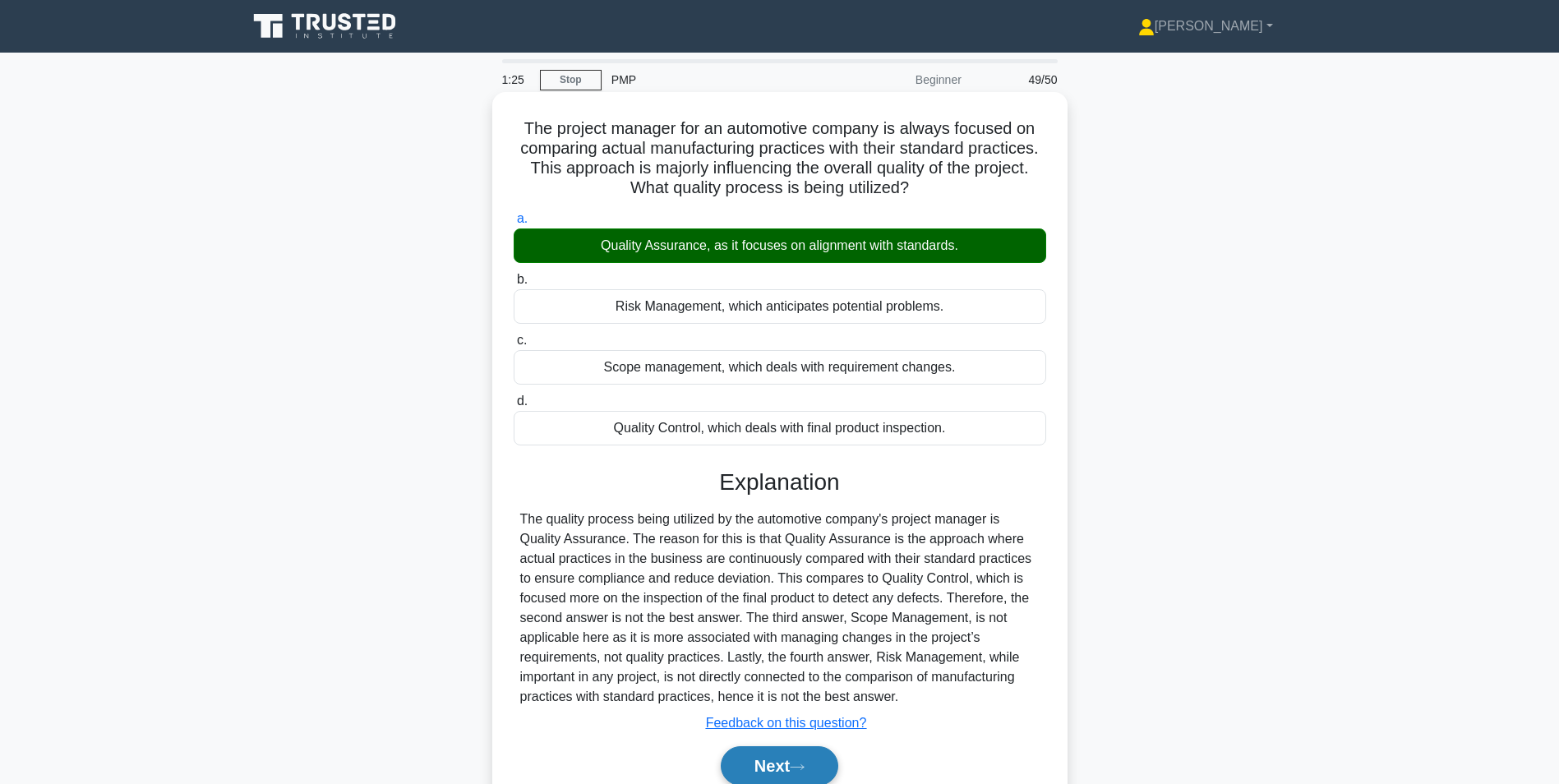
click at [753, 754] on button "Next" at bounding box center [780, 766] width 117 height 40
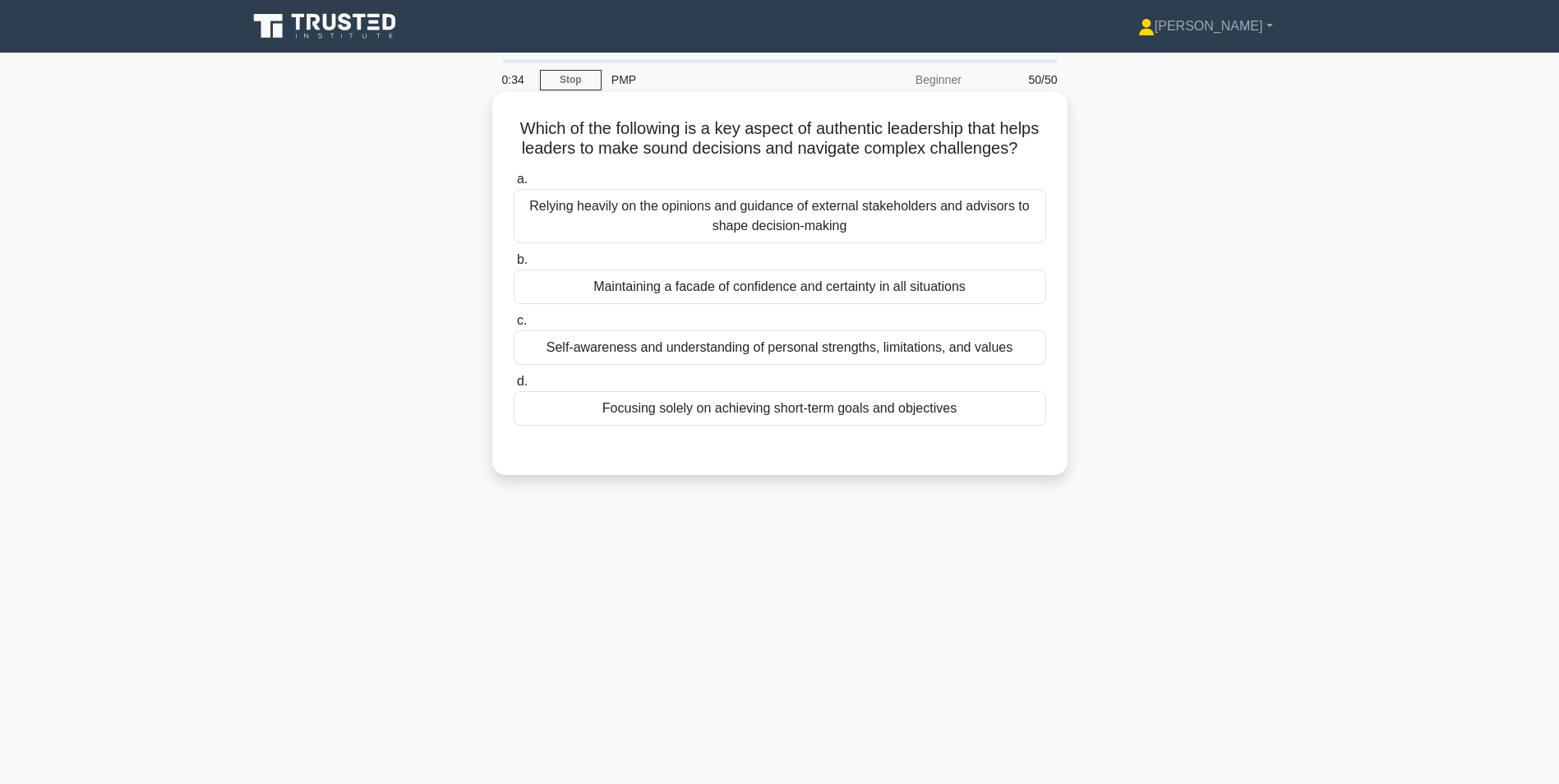
click at [859, 243] on div "Relying heavily on the opinions and guidance of external stakeholders and advis…" at bounding box center [779, 216] width 532 height 54
click at [513, 185] on input "a. Relying heavily on the opinions and guidance of external stakeholders and ad…" at bounding box center [513, 180] width 0 height 11
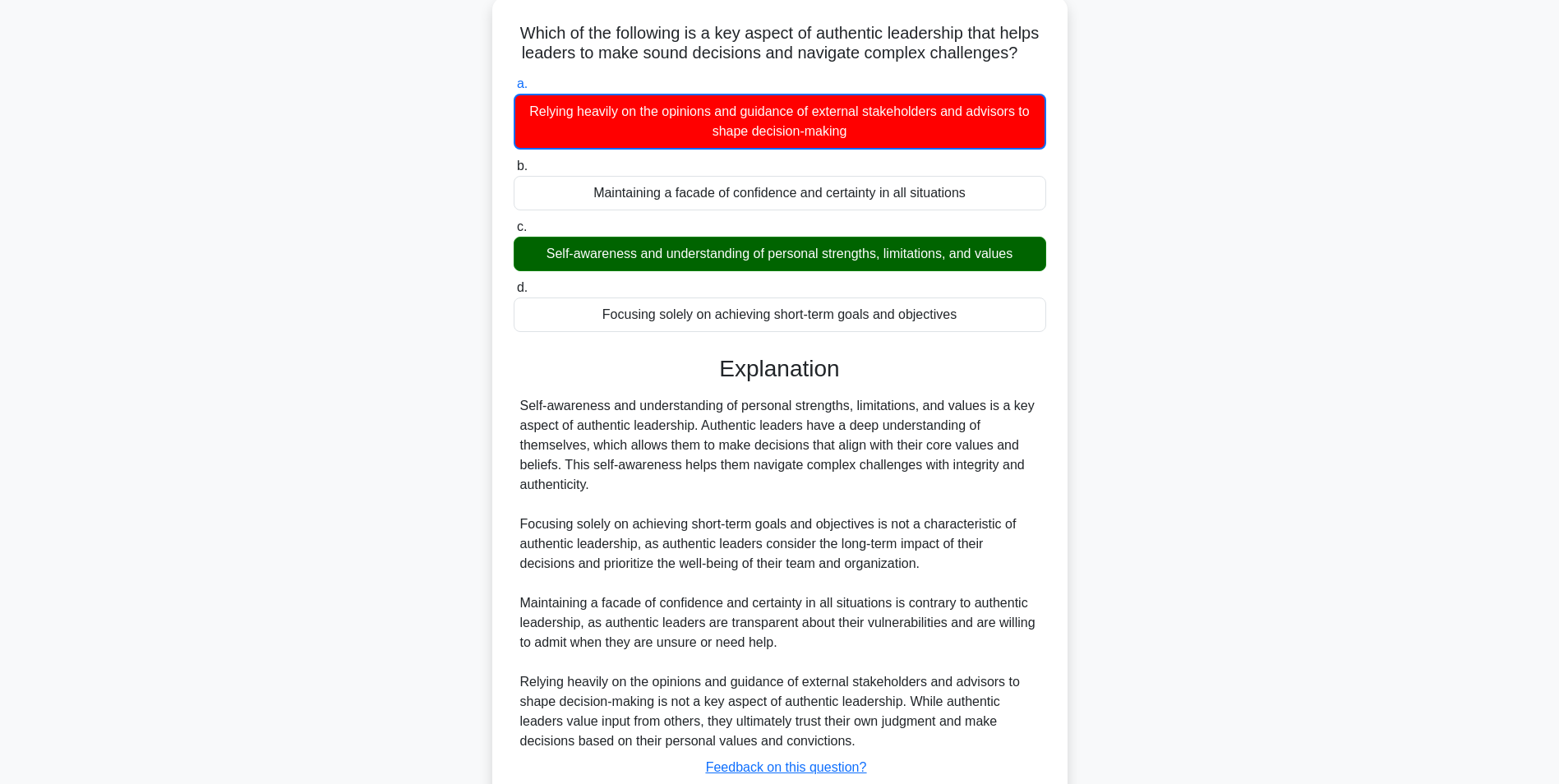
scroll to position [231, 0]
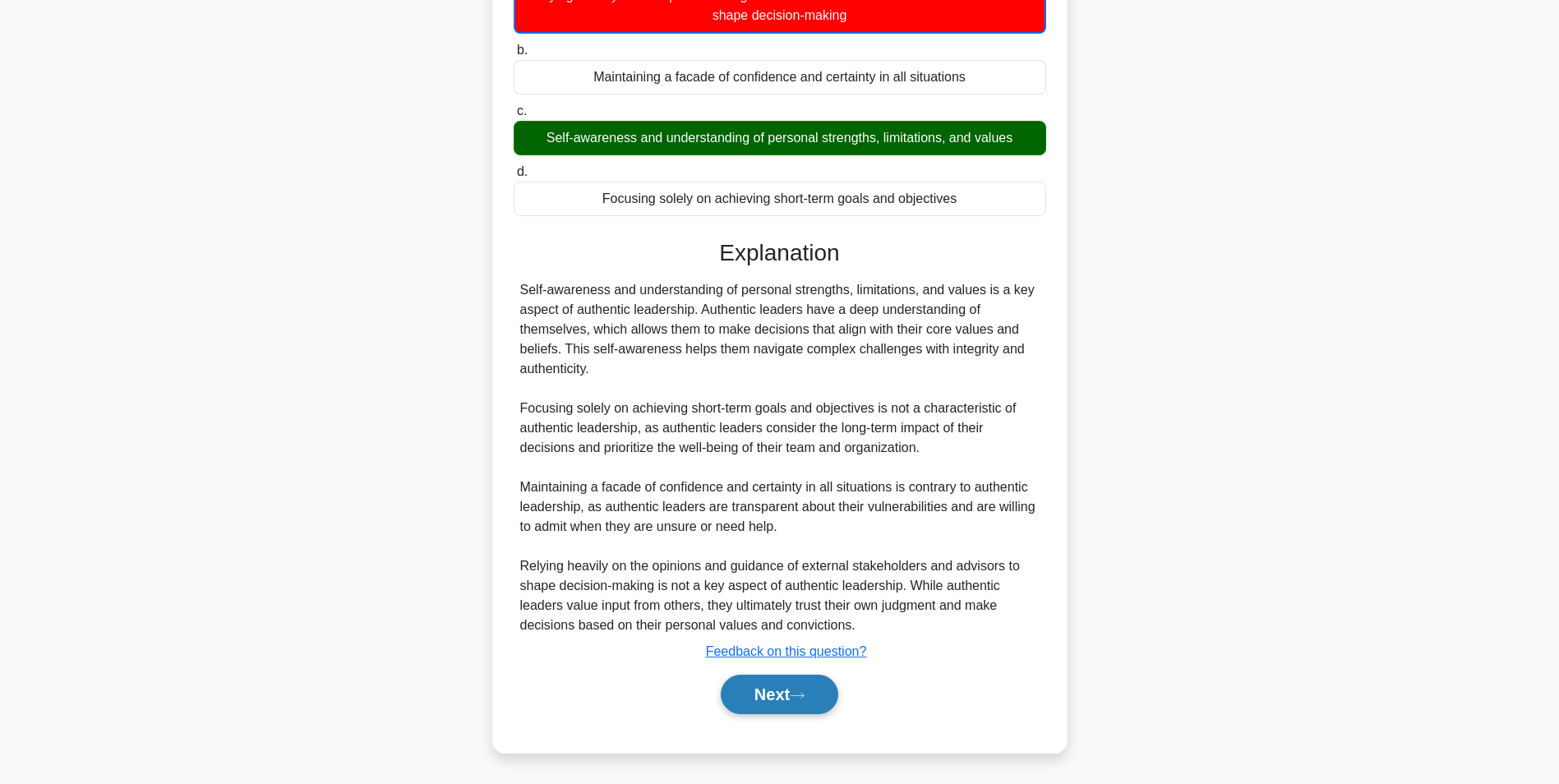
click at [772, 703] on button "Next" at bounding box center [780, 695] width 117 height 40
click at [767, 697] on button "Next" at bounding box center [780, 695] width 117 height 40
click at [773, 690] on button "Next" at bounding box center [780, 695] width 117 height 40
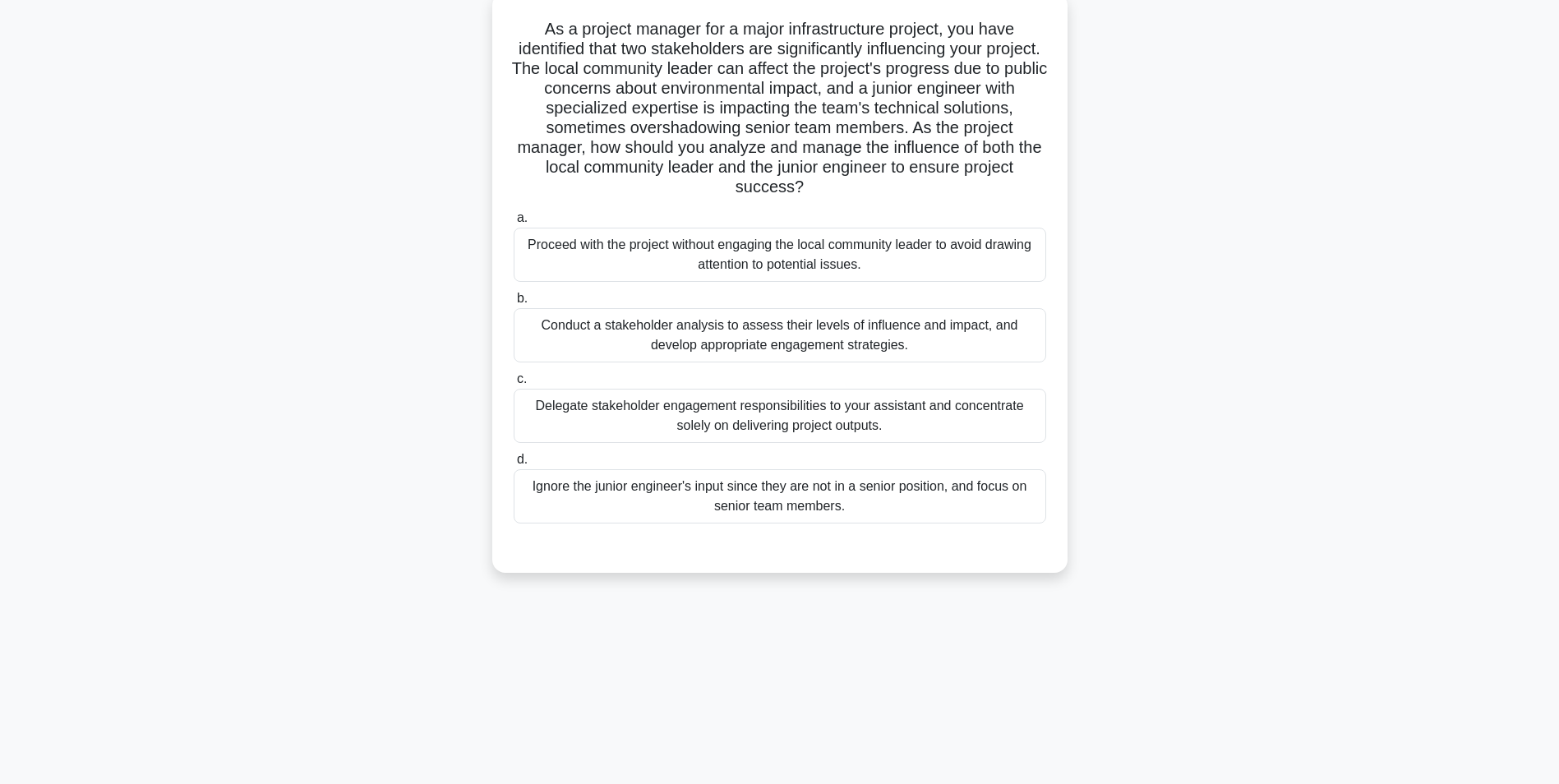
scroll to position [104, 0]
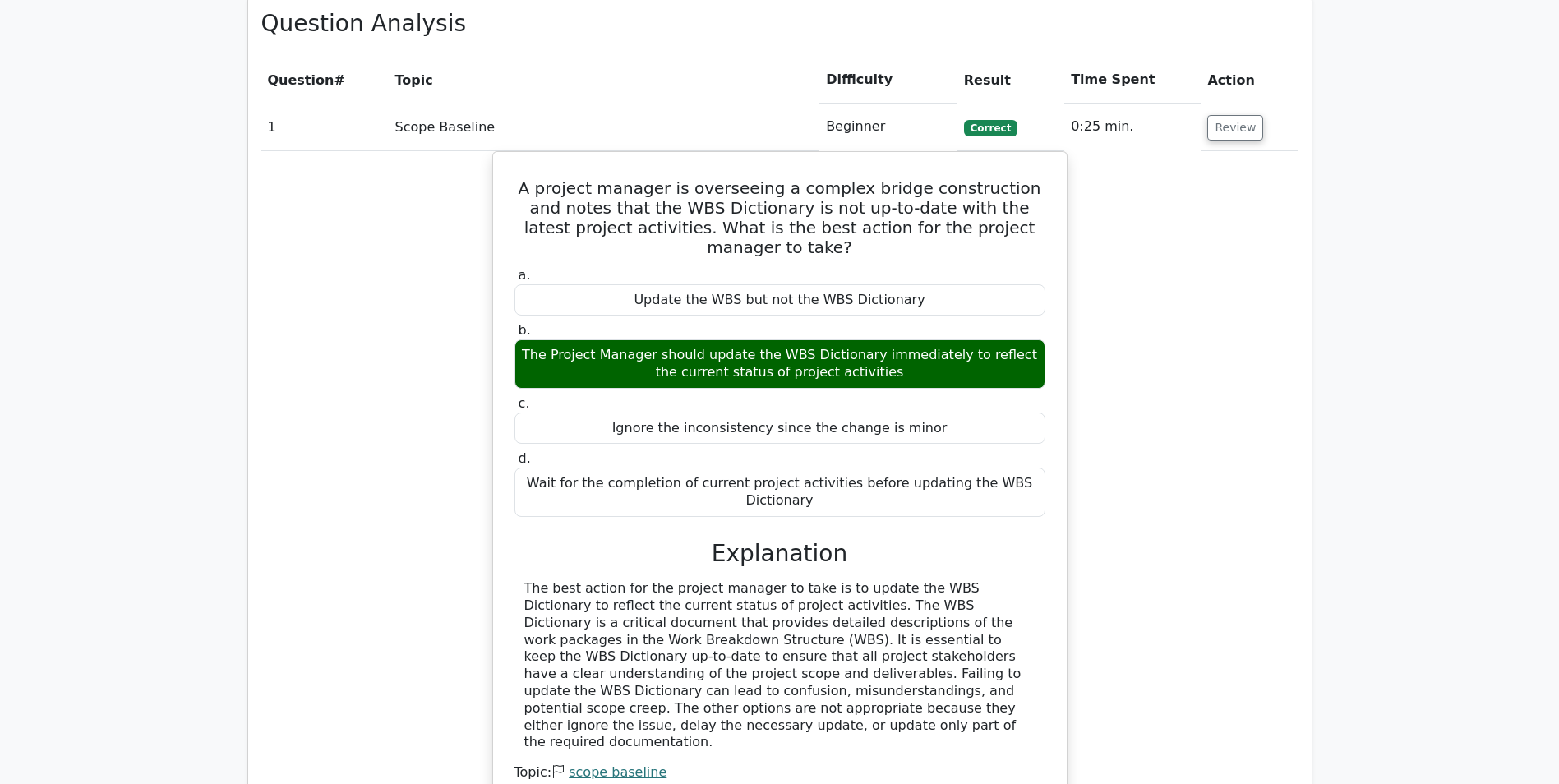
scroll to position [1725, 0]
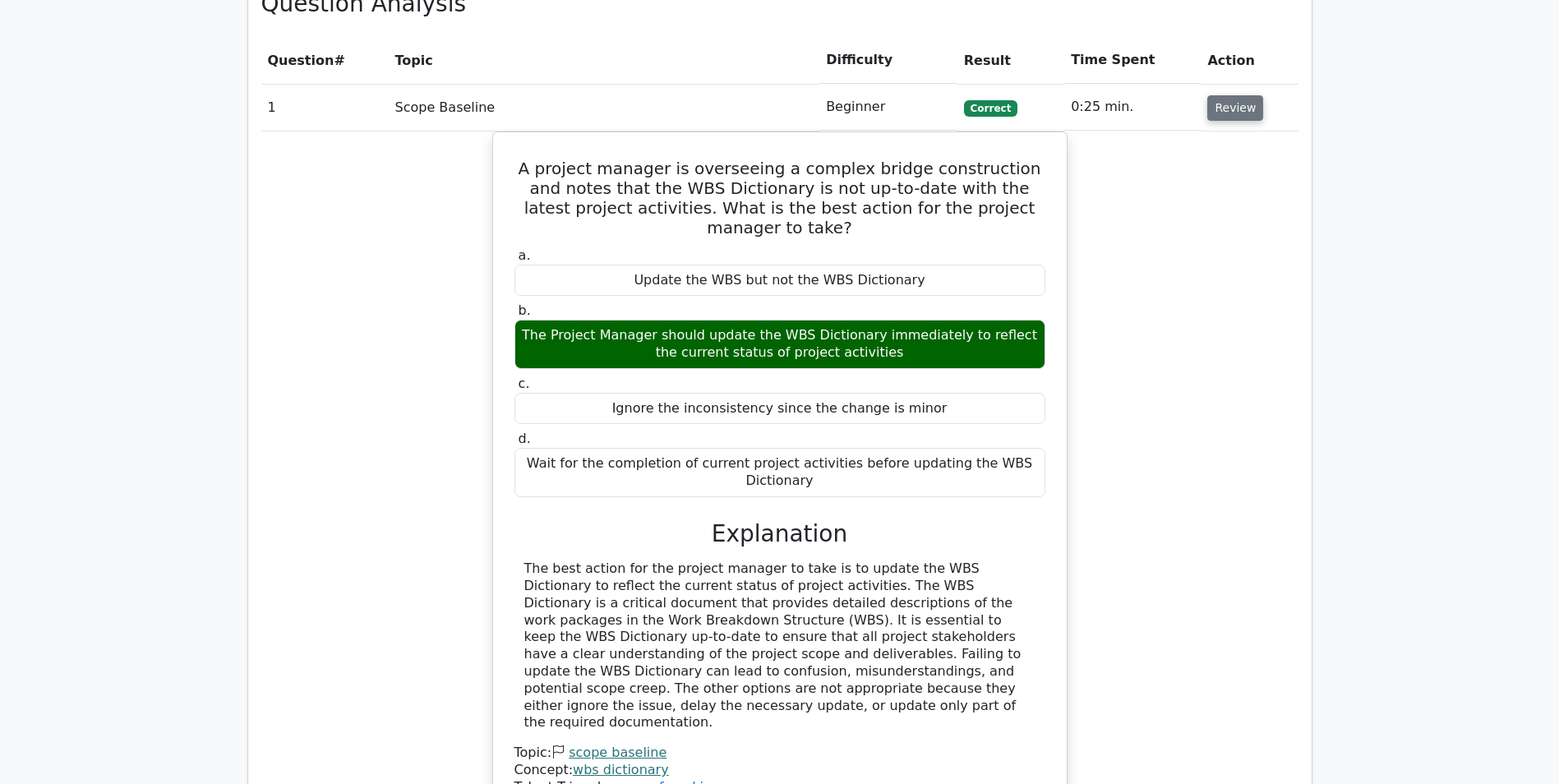
click at [1231, 114] on button "Review" at bounding box center [1235, 107] width 56 height 25
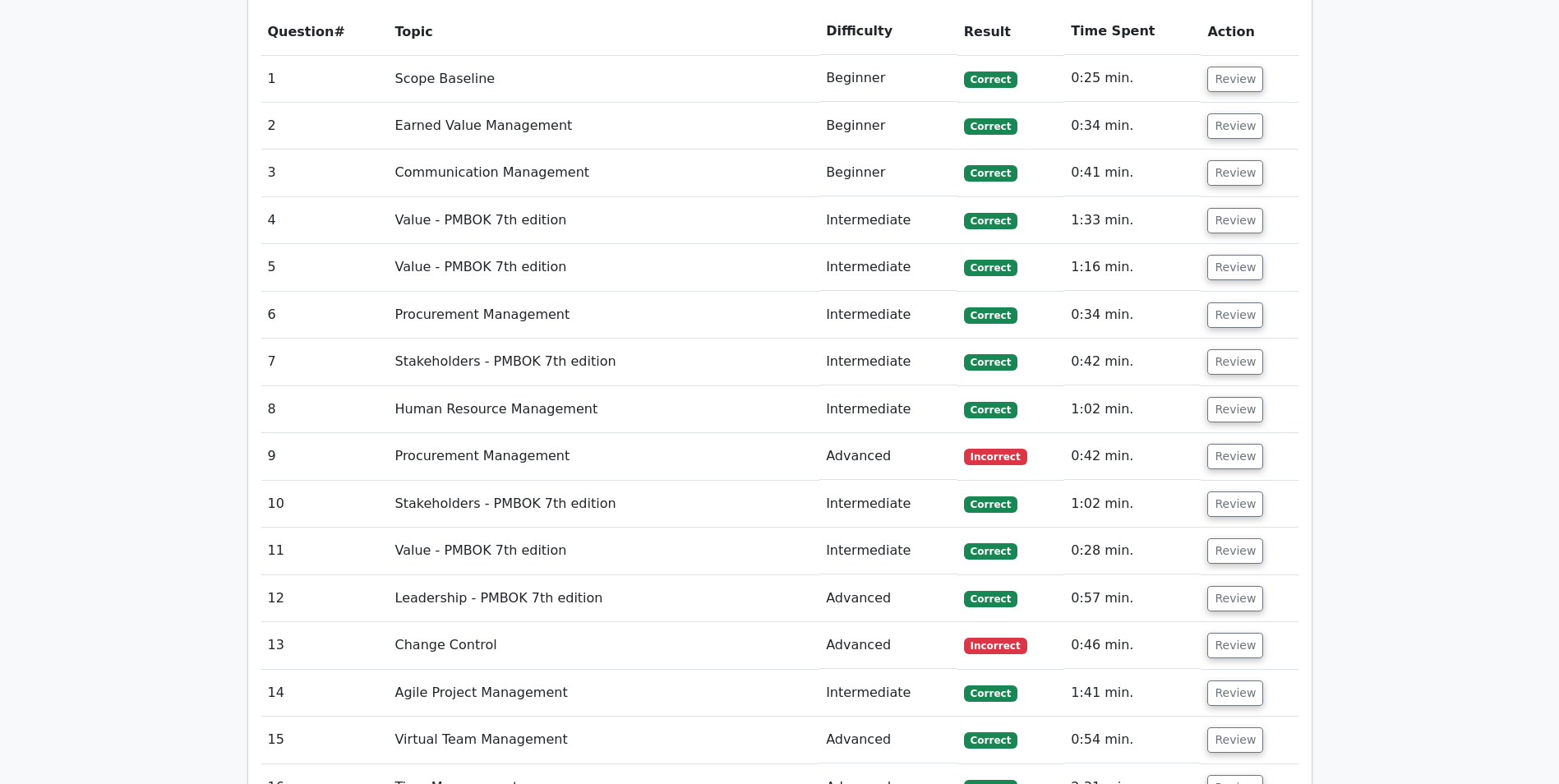
scroll to position [1890, 0]
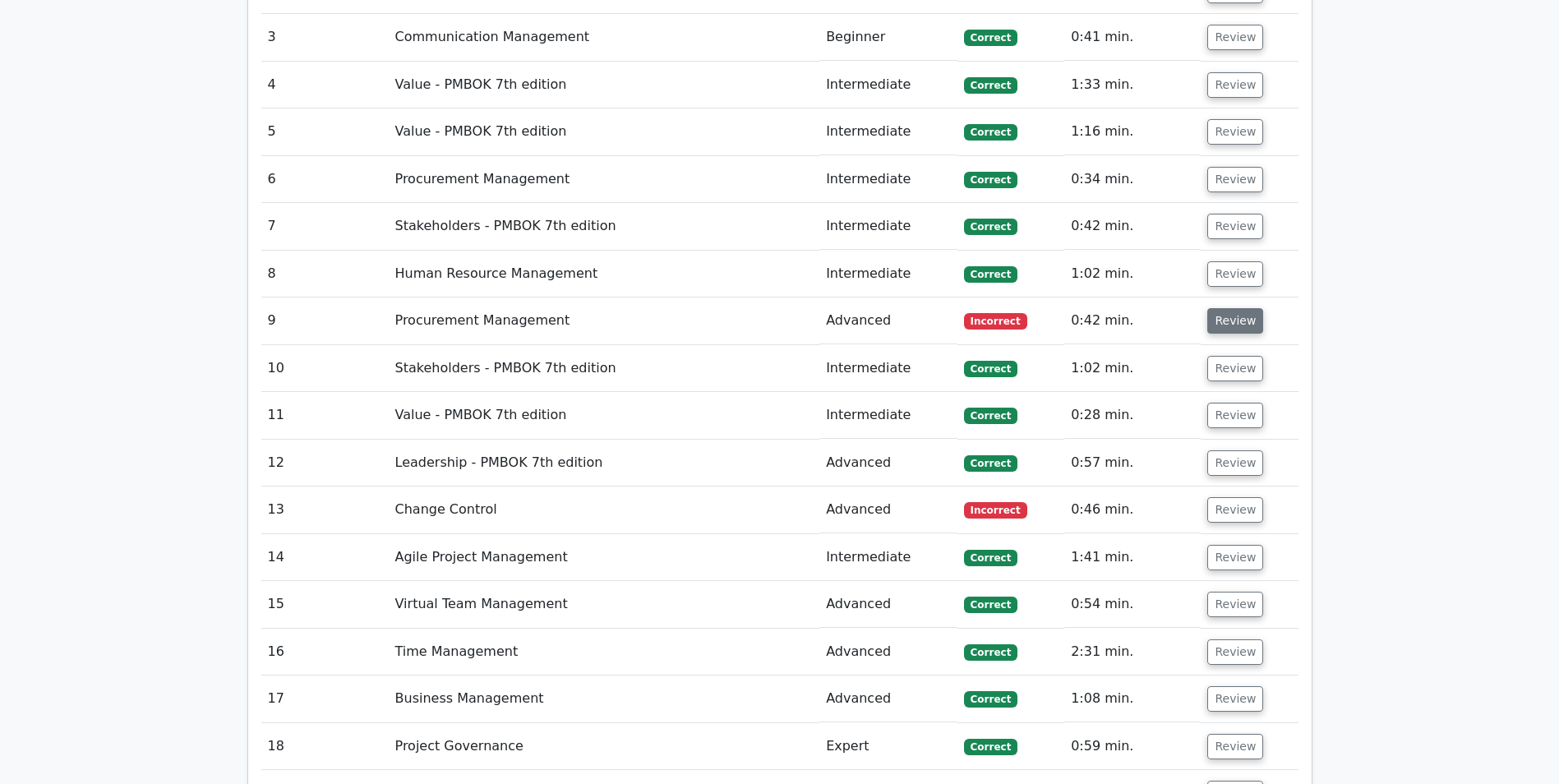
click at [1223, 330] on button "Review" at bounding box center [1235, 321] width 56 height 25
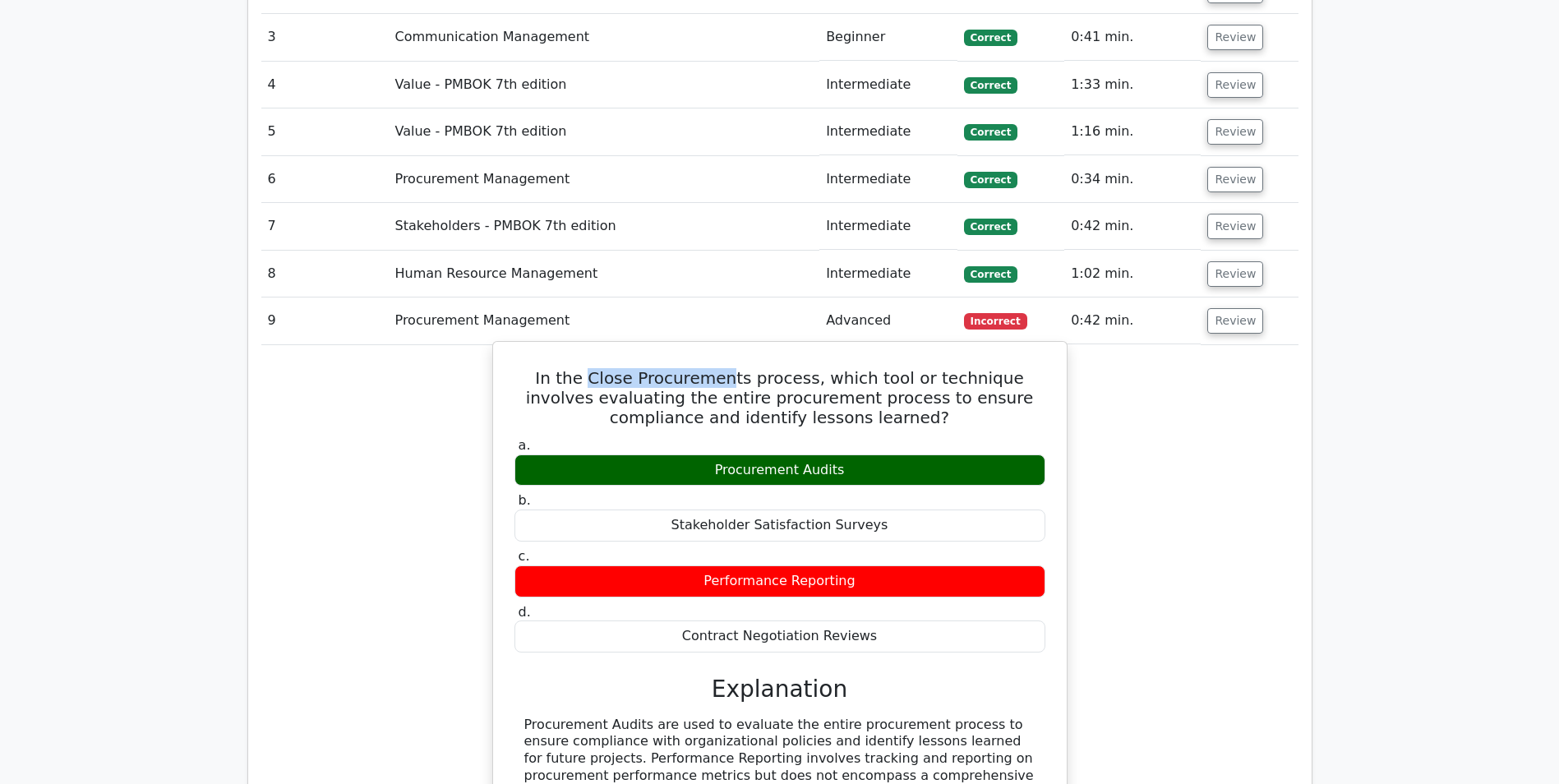
drag, startPoint x: 576, startPoint y: 378, endPoint x: 707, endPoint y: 386, distance: 131.2
click at [707, 386] on h5 "In the Close Procurements process, which tool or technique involves evaluating …" at bounding box center [779, 397] width 534 height 59
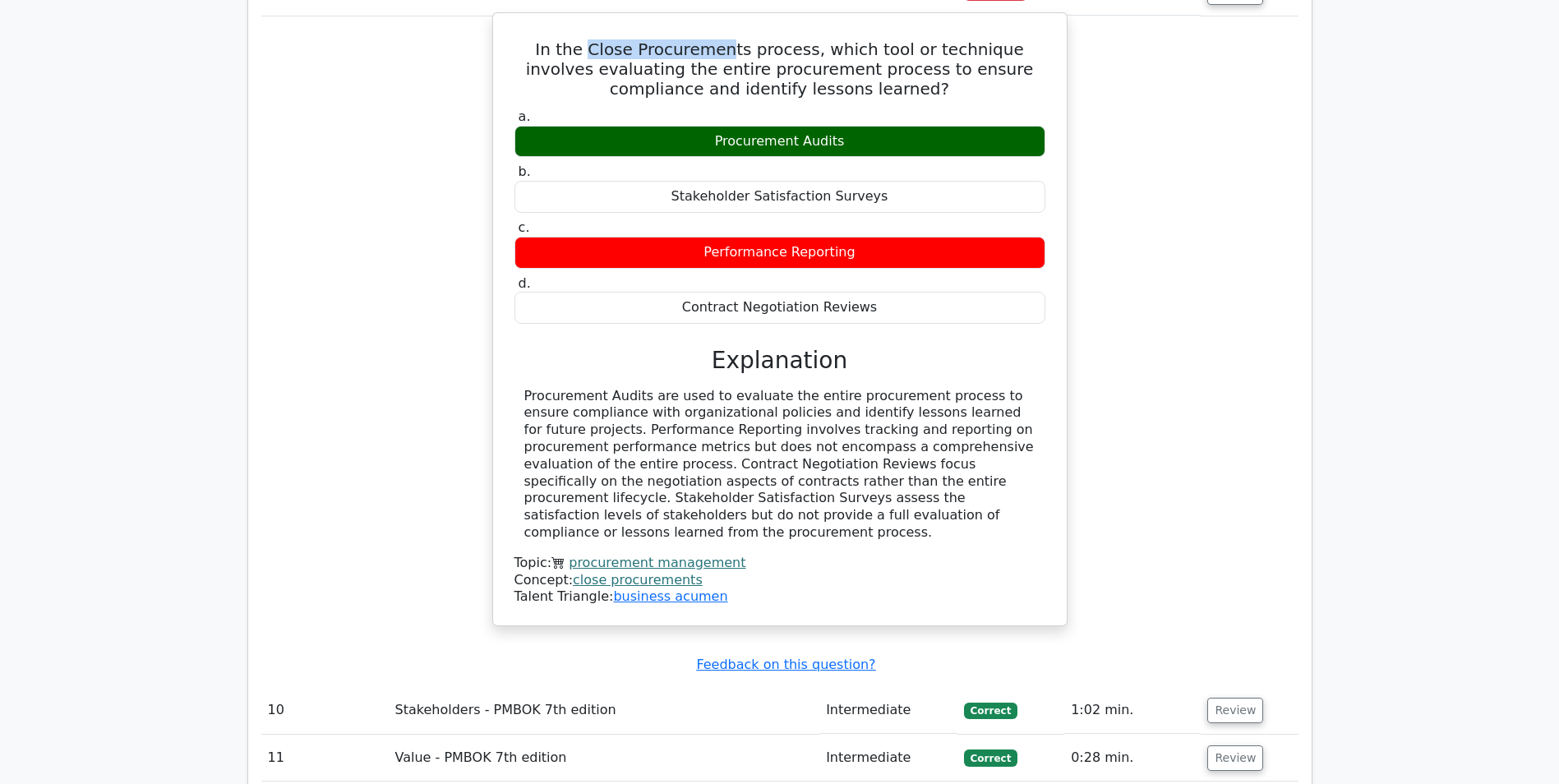
scroll to position [1972, 0]
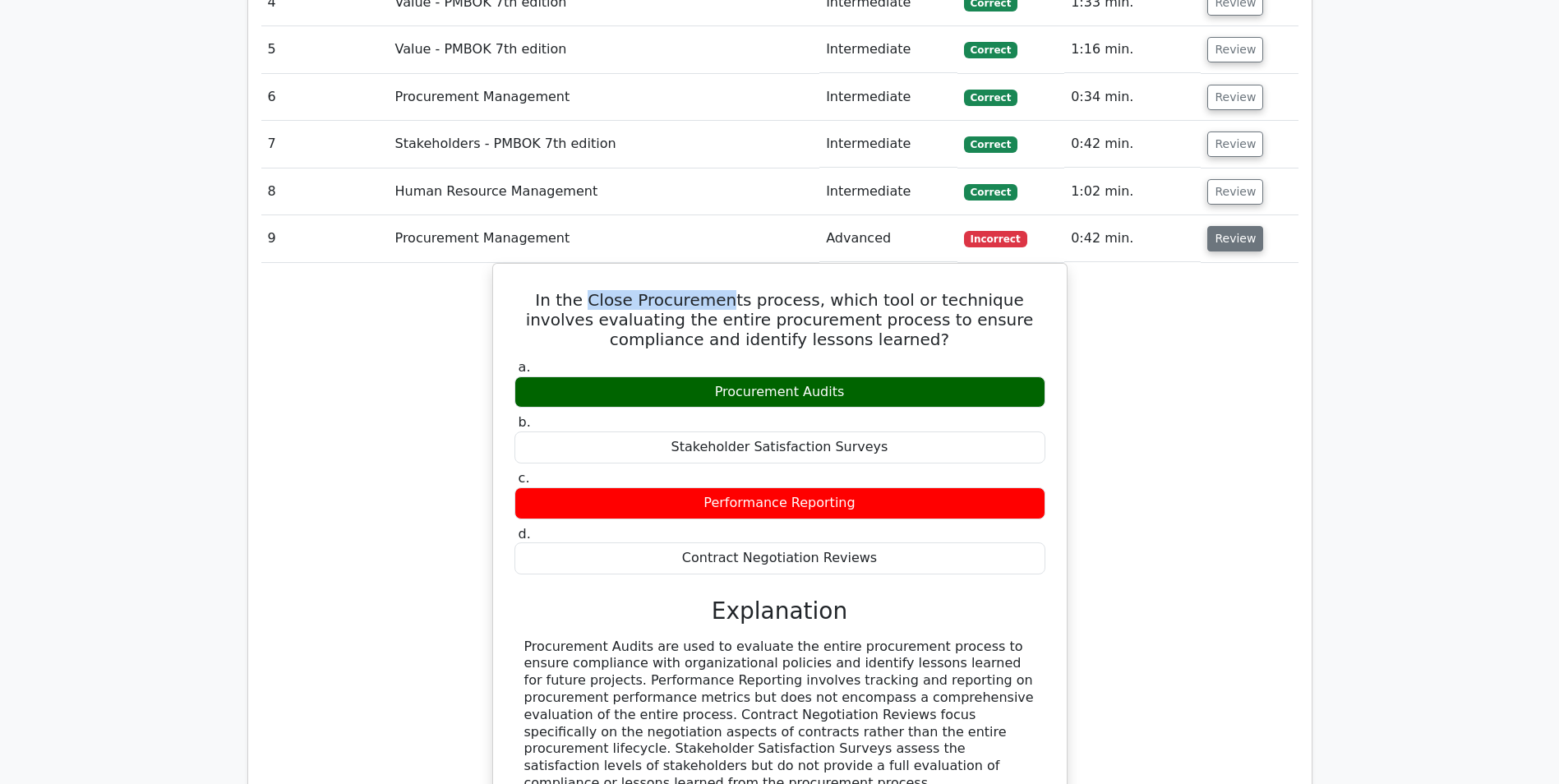
click at [1225, 245] on button "Review" at bounding box center [1235, 238] width 56 height 25
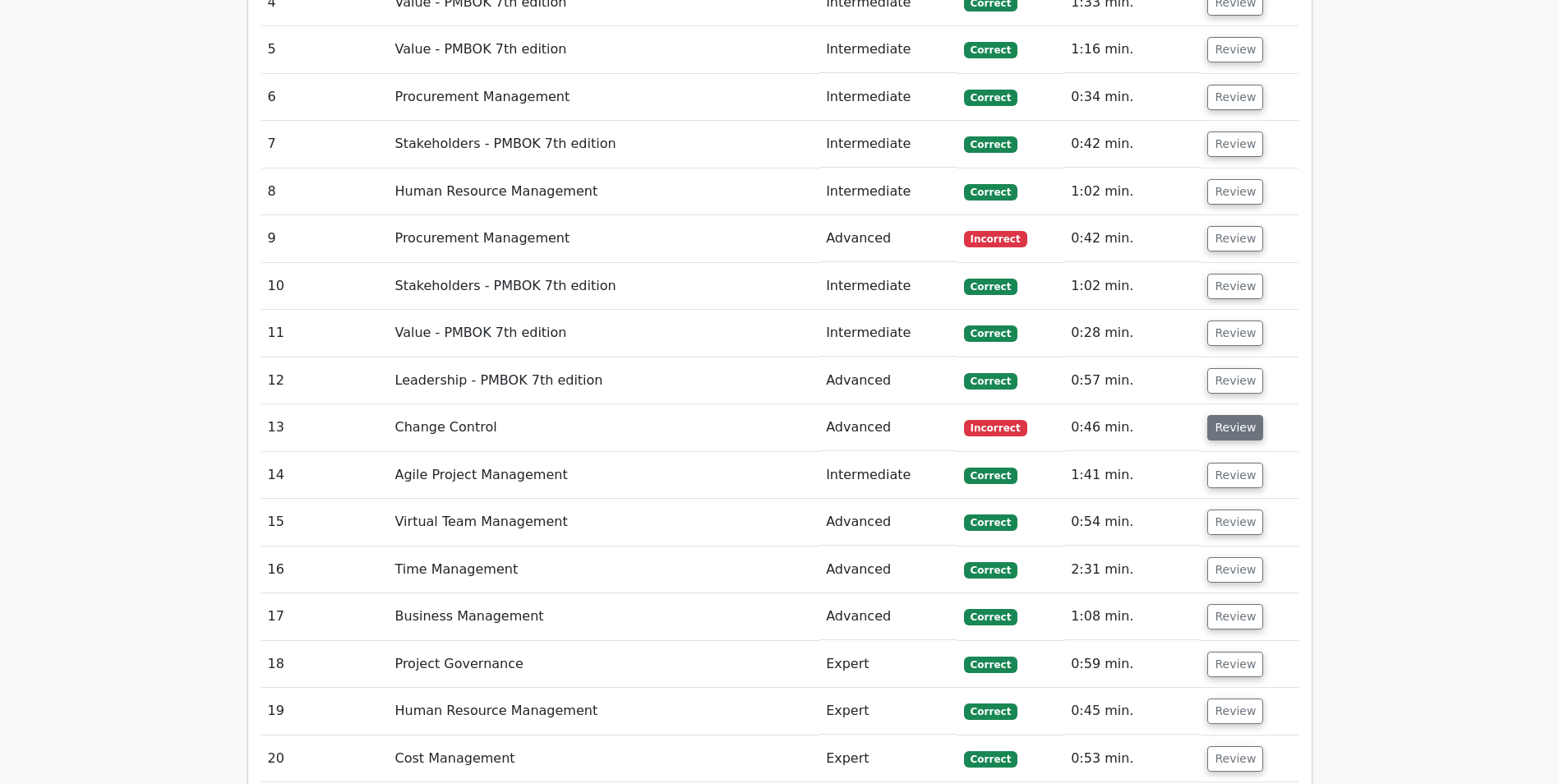
click at [1227, 431] on button "Review" at bounding box center [1235, 427] width 56 height 25
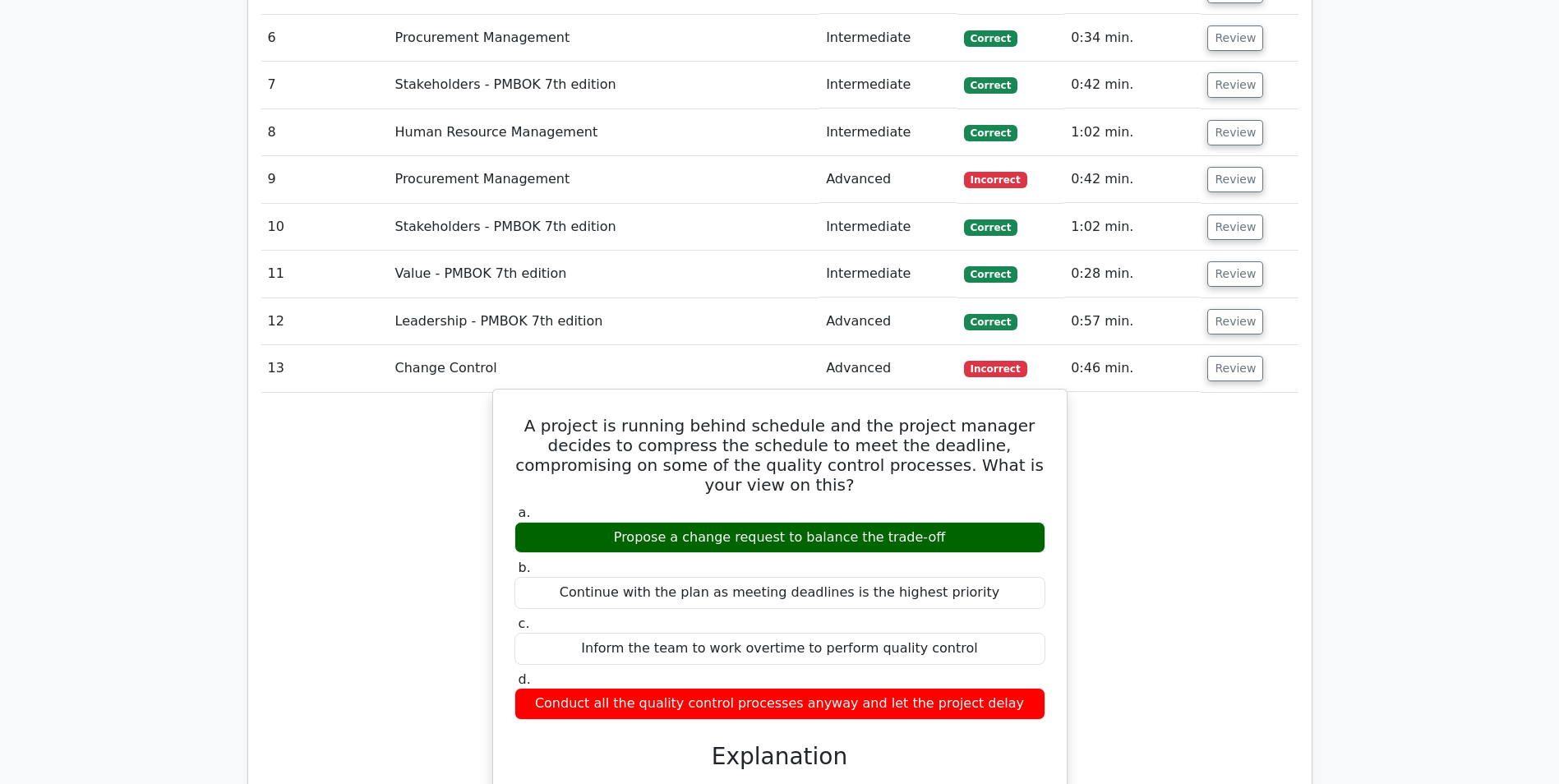
scroll to position [2217, 0]
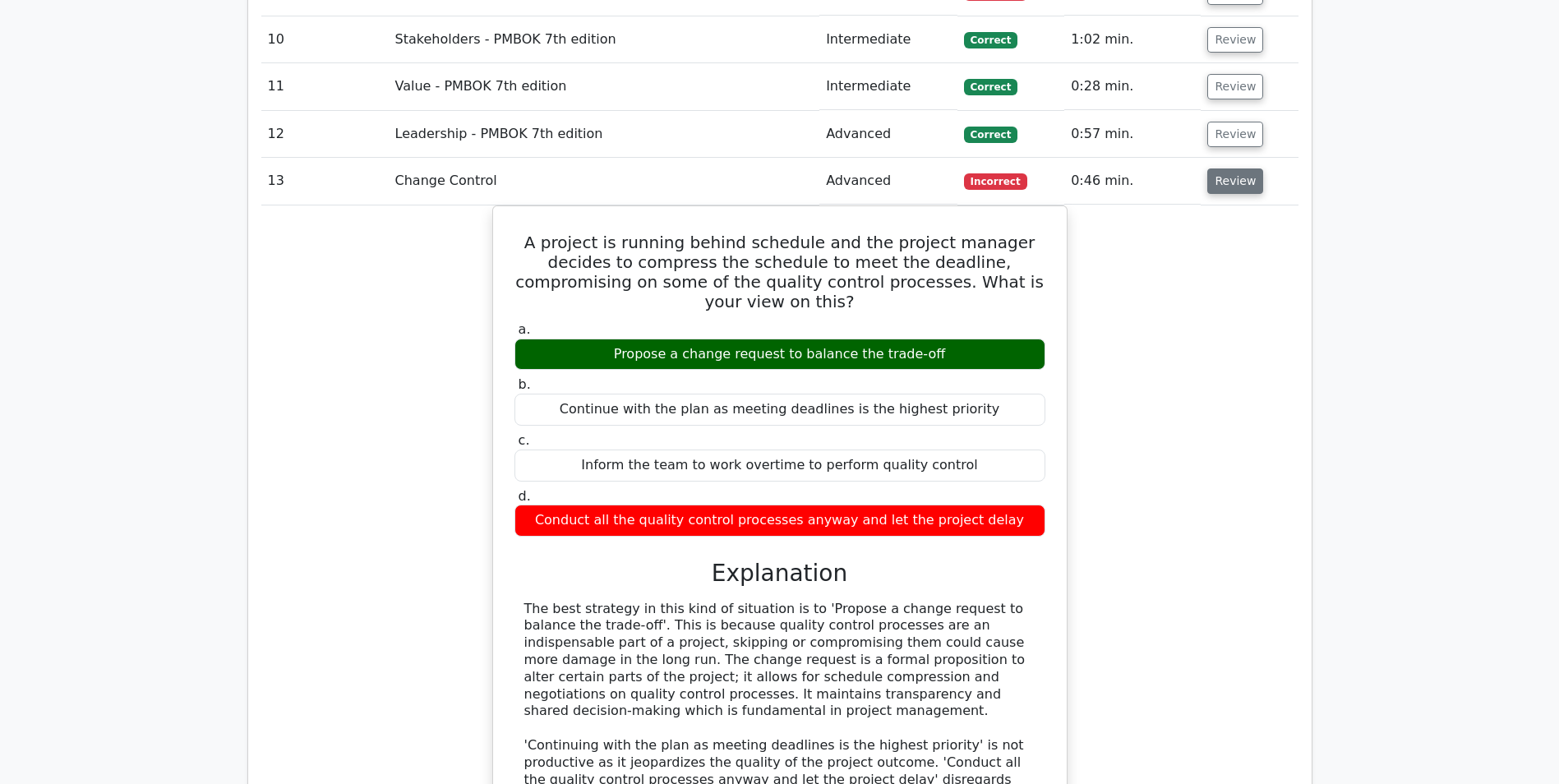
click at [1235, 189] on button "Review" at bounding box center [1235, 181] width 56 height 25
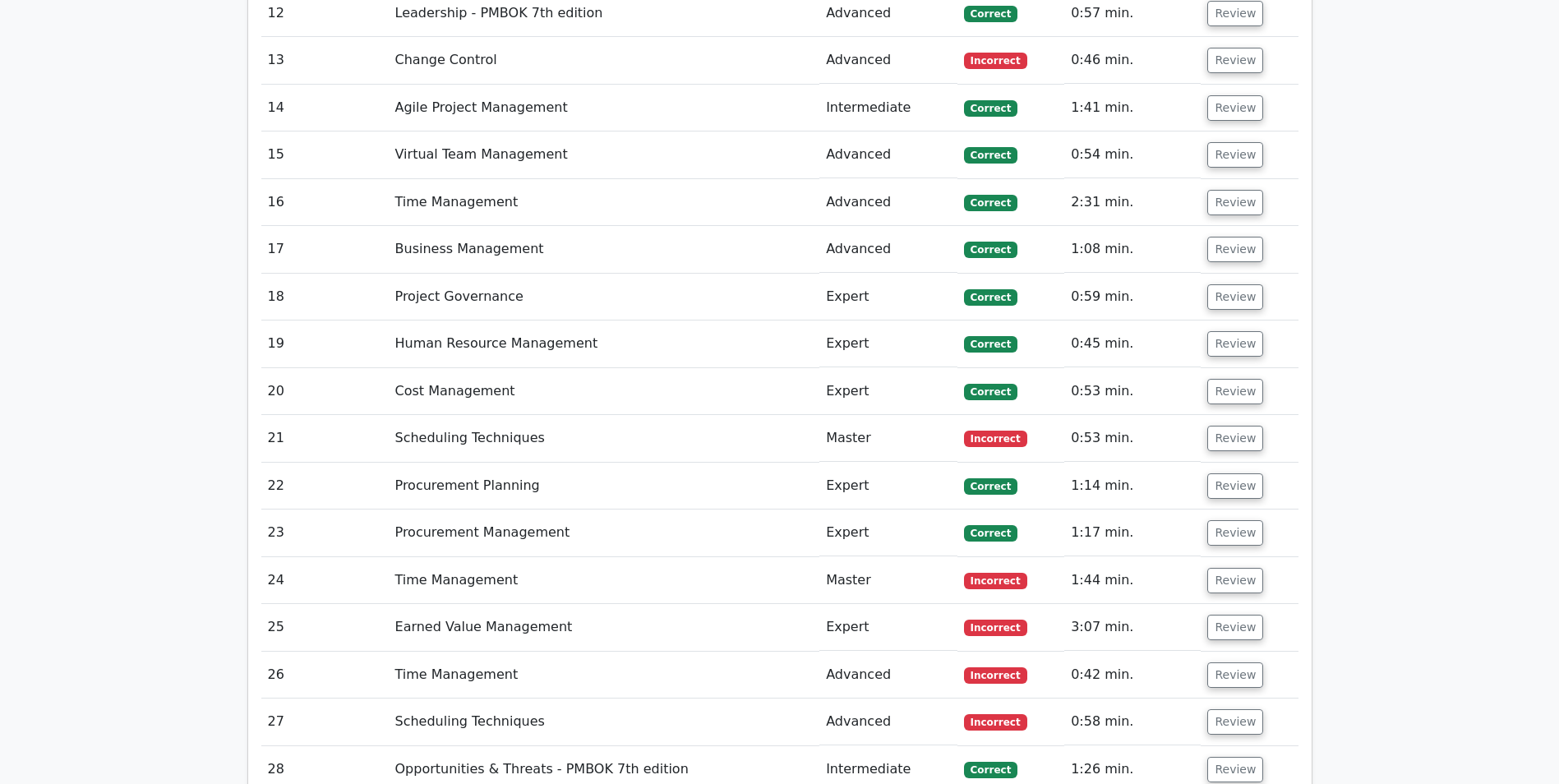
scroll to position [2382, 0]
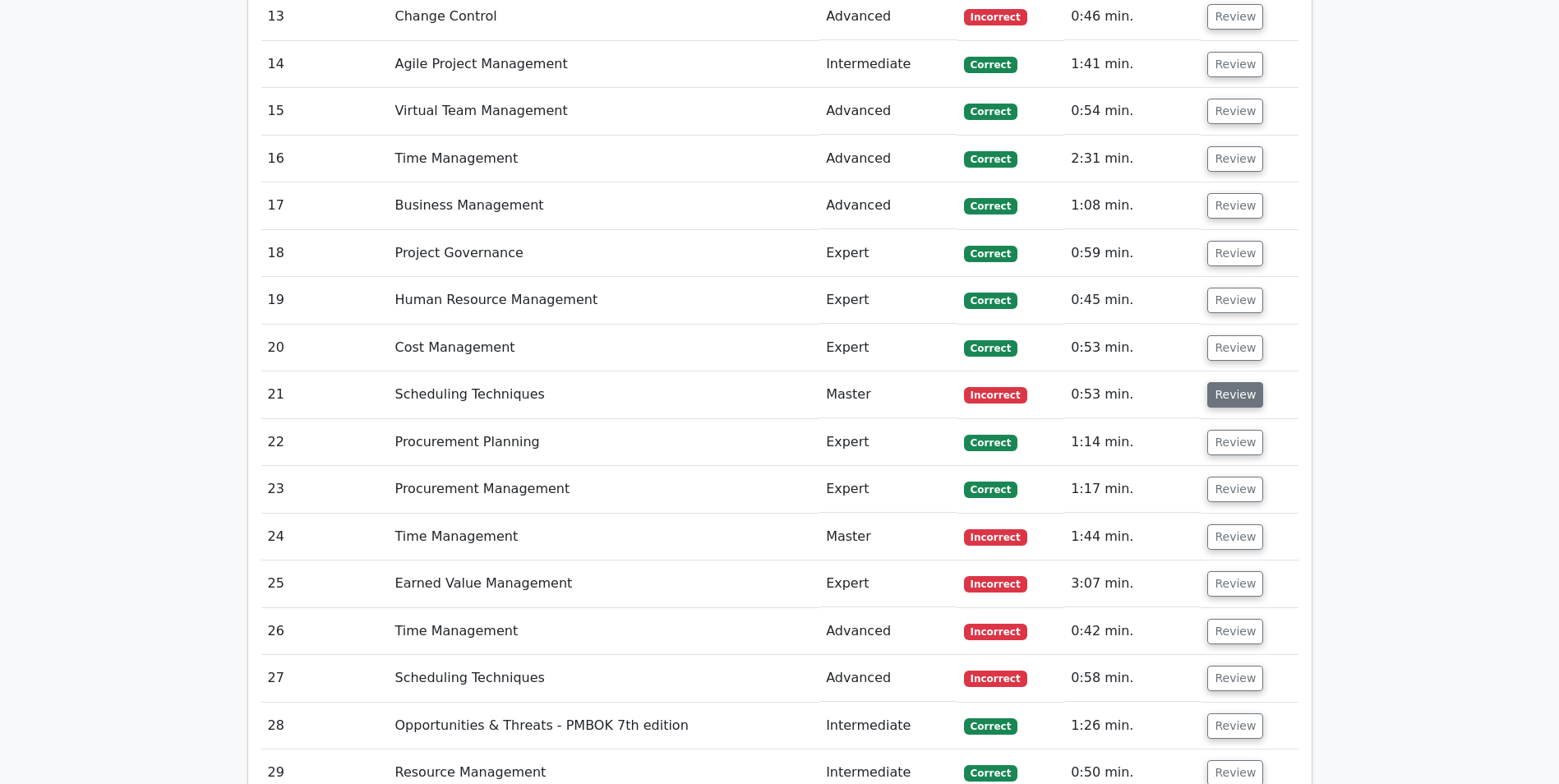
click at [1233, 405] on button "Review" at bounding box center [1235, 395] width 56 height 25
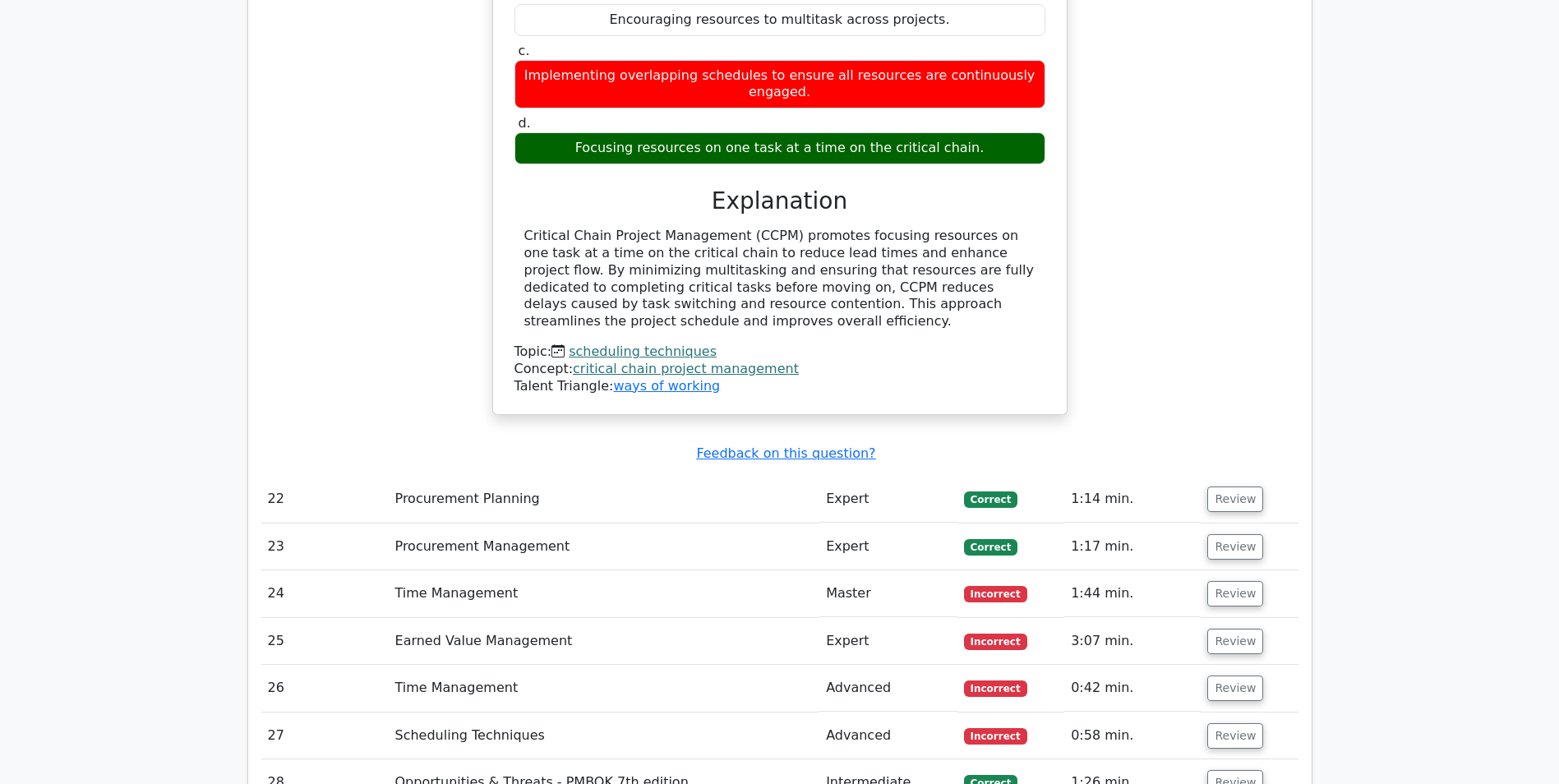
scroll to position [2711, 0]
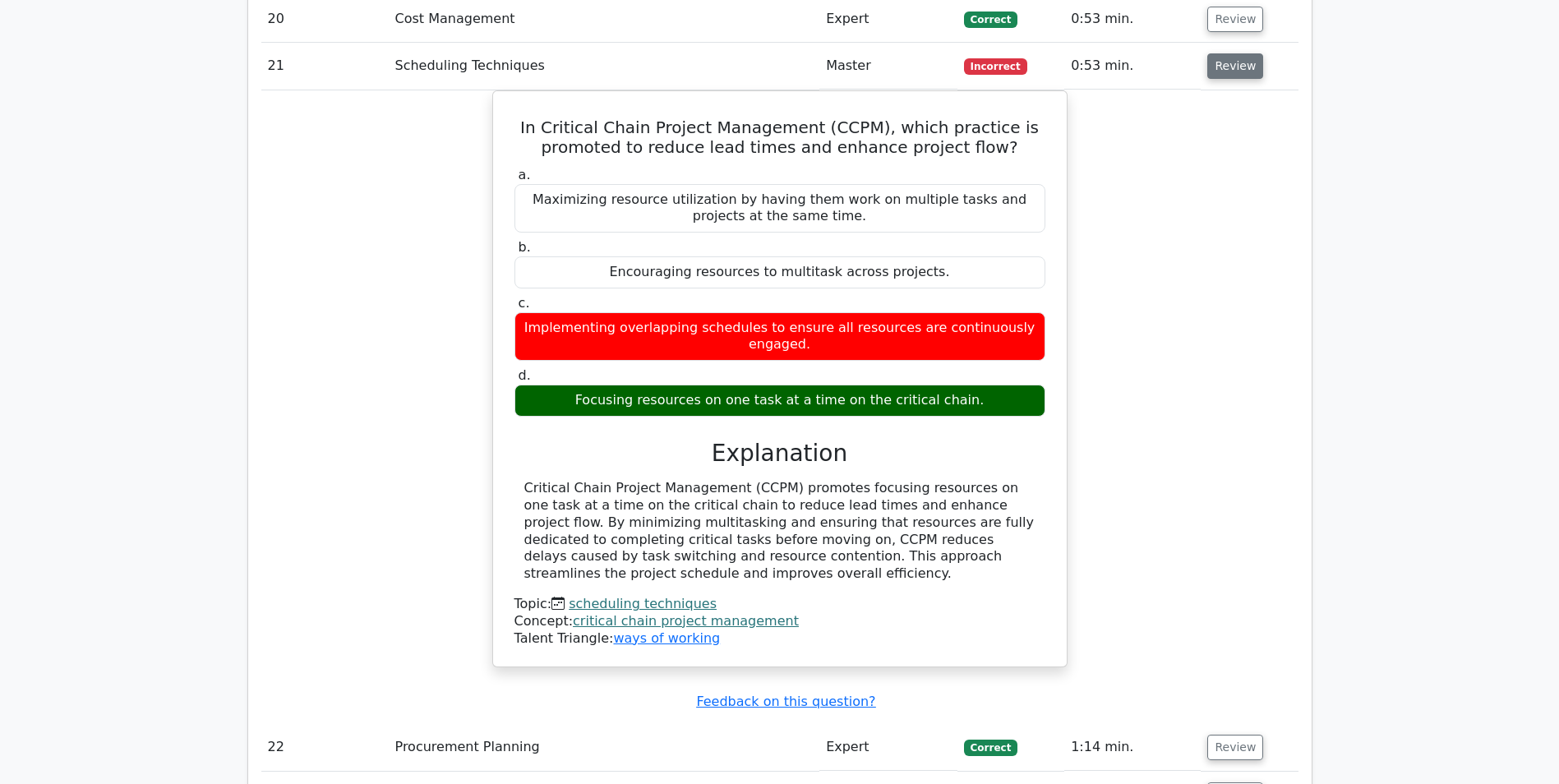
click at [1224, 70] on button "Review" at bounding box center [1235, 66] width 56 height 25
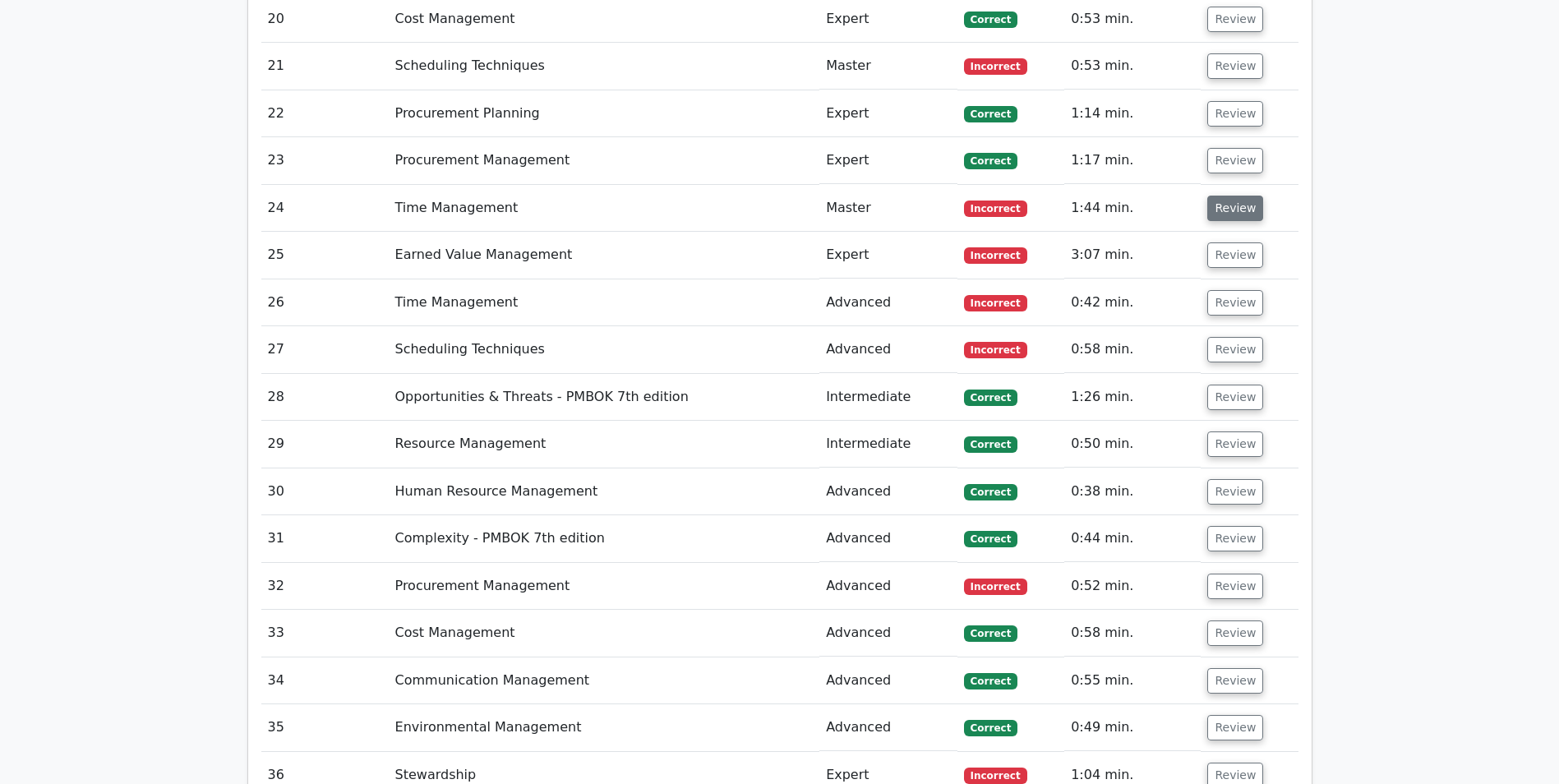
click at [1228, 221] on button "Review" at bounding box center [1235, 208] width 56 height 25
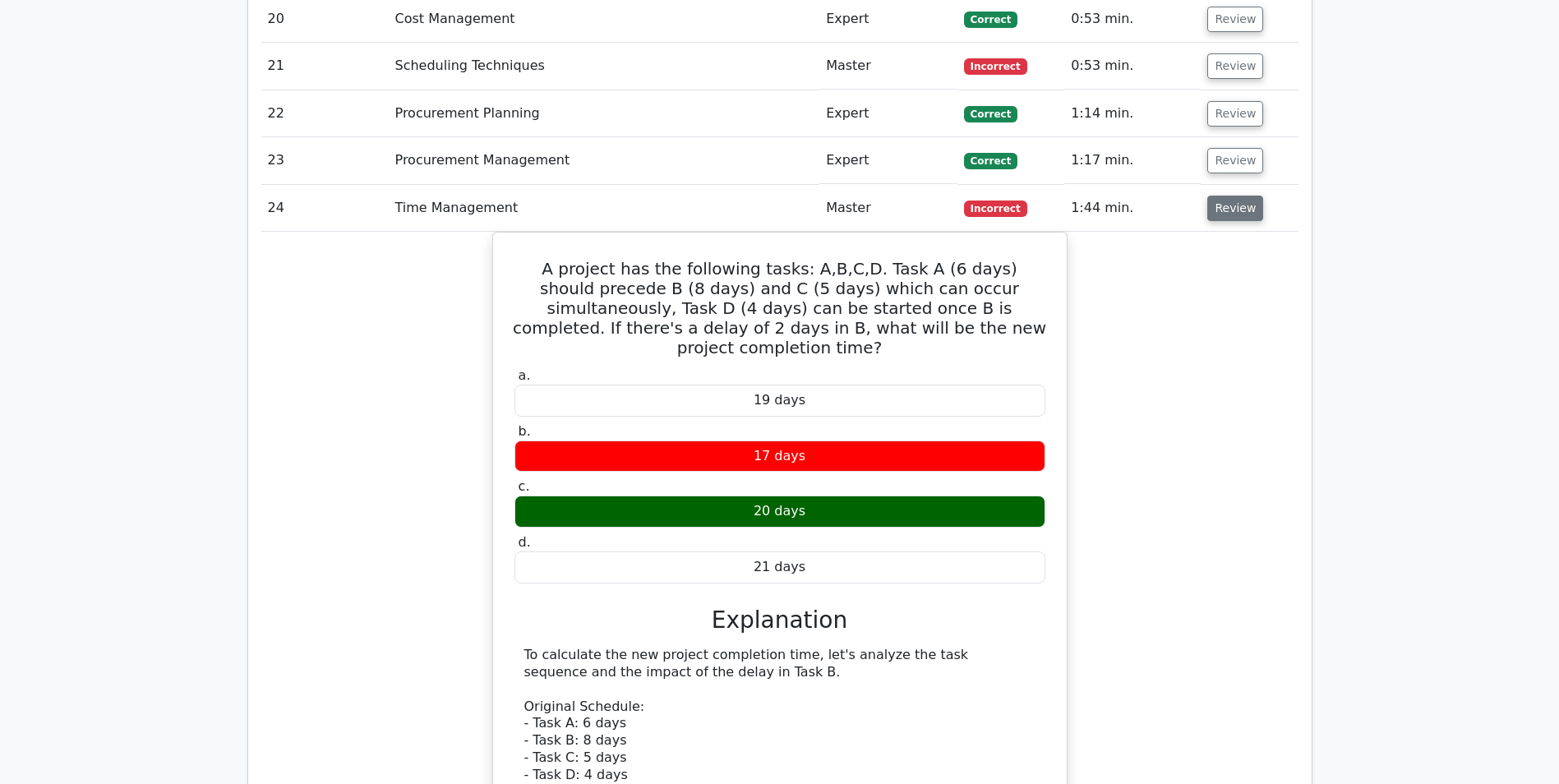
click at [1231, 211] on button "Review" at bounding box center [1235, 208] width 56 height 25
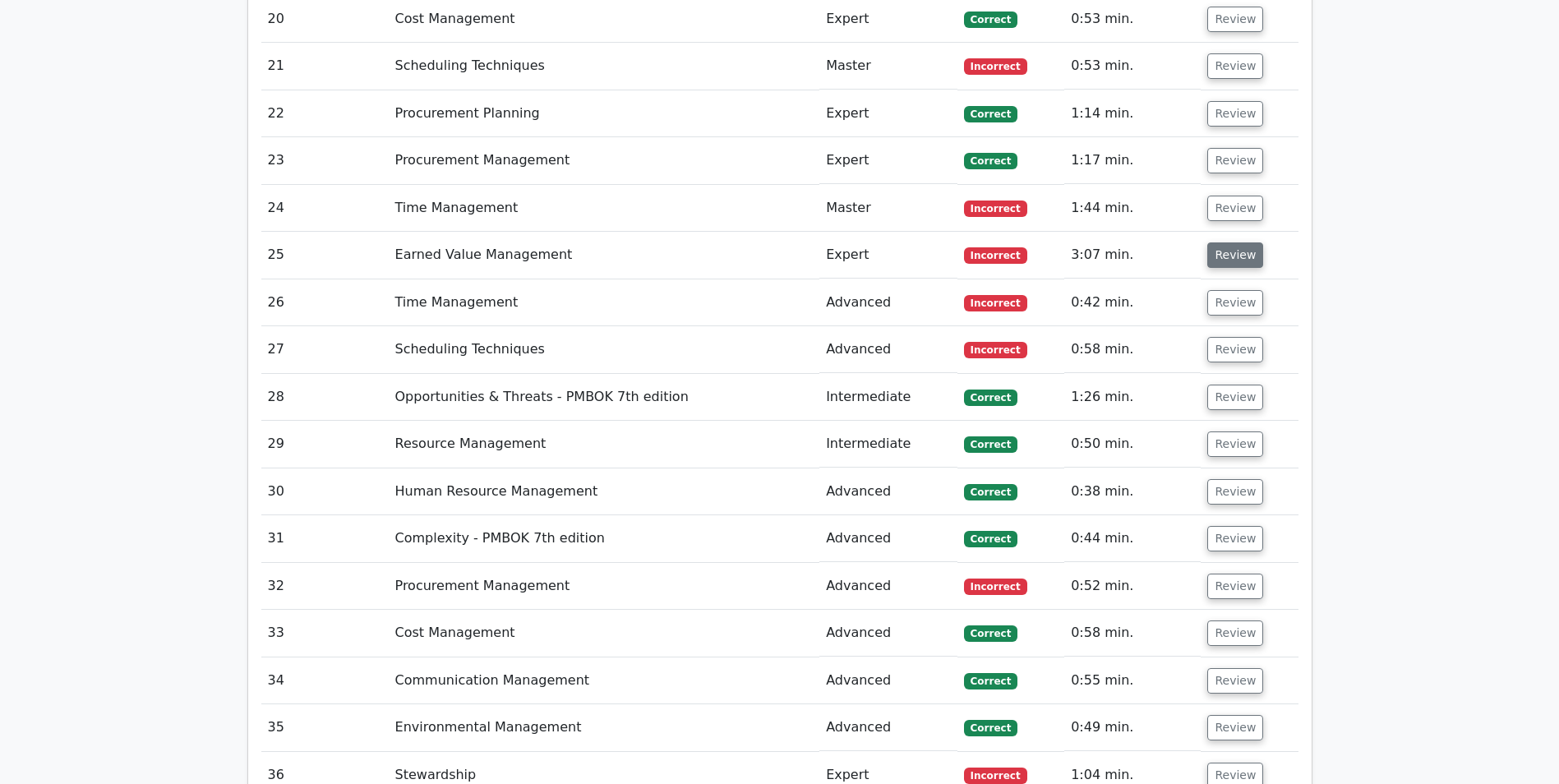
click at [1235, 257] on button "Review" at bounding box center [1235, 255] width 56 height 25
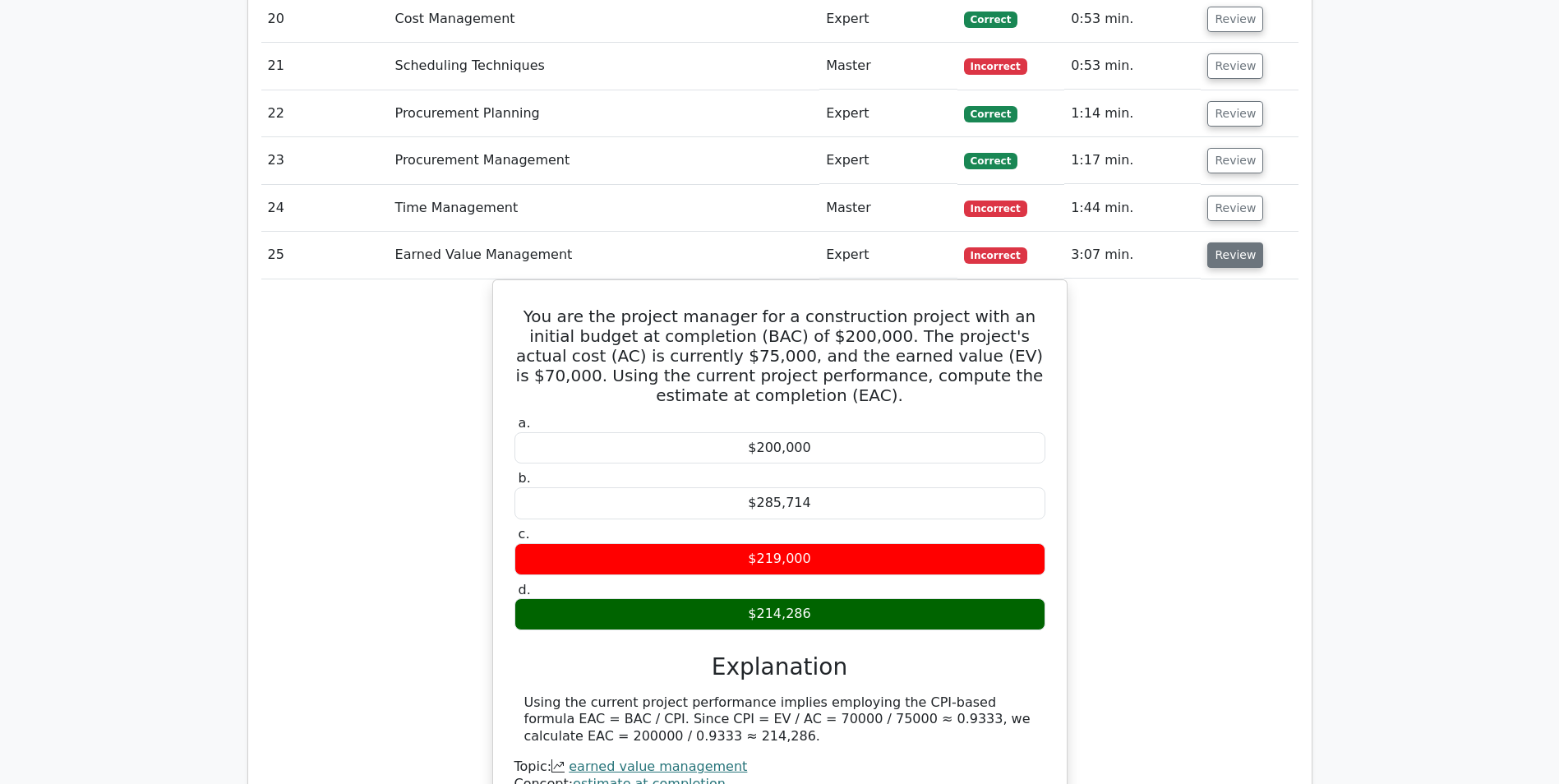
click at [1226, 266] on button "Review" at bounding box center [1235, 255] width 56 height 25
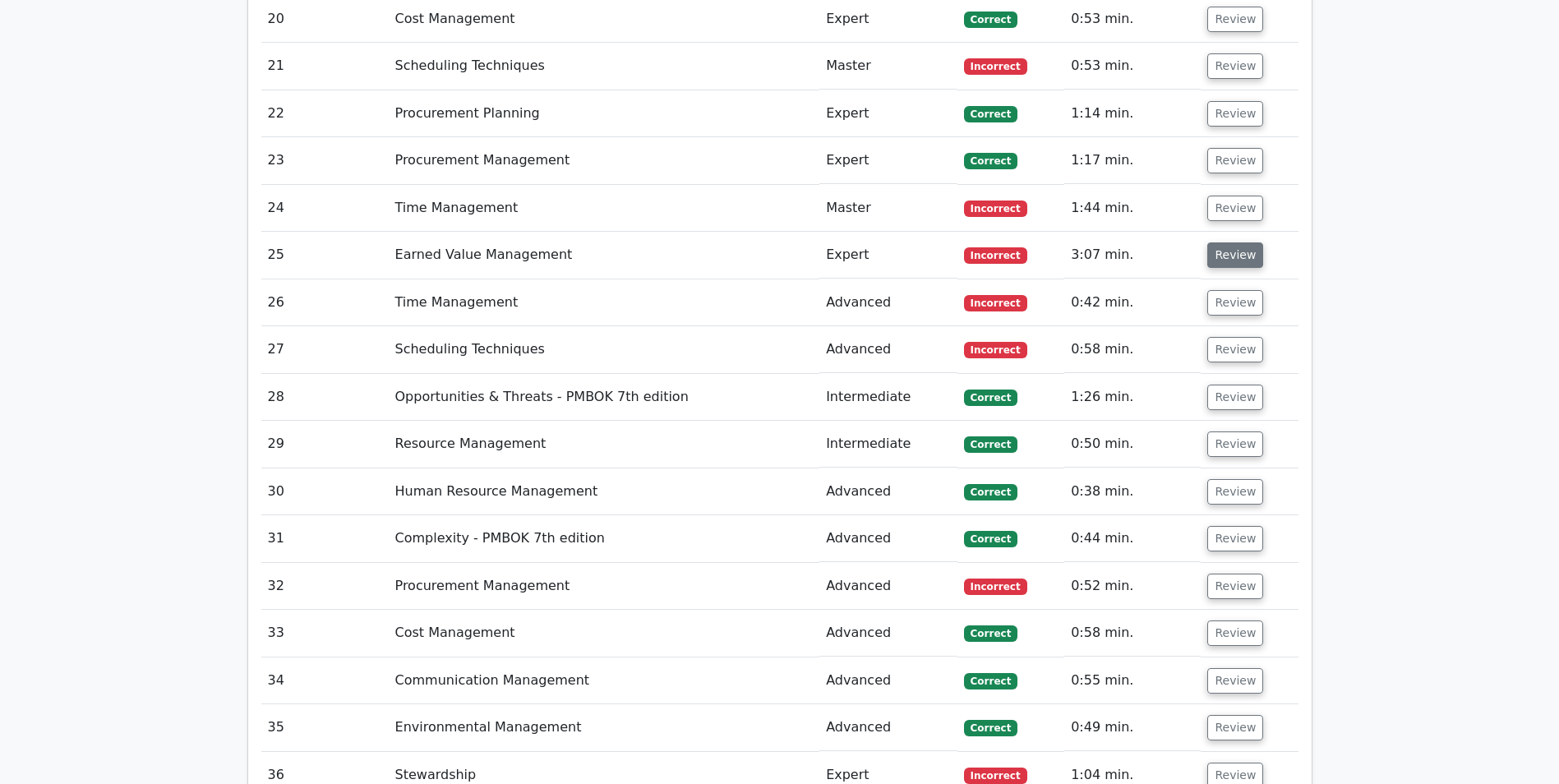
click at [1226, 266] on button "Review" at bounding box center [1235, 255] width 56 height 25
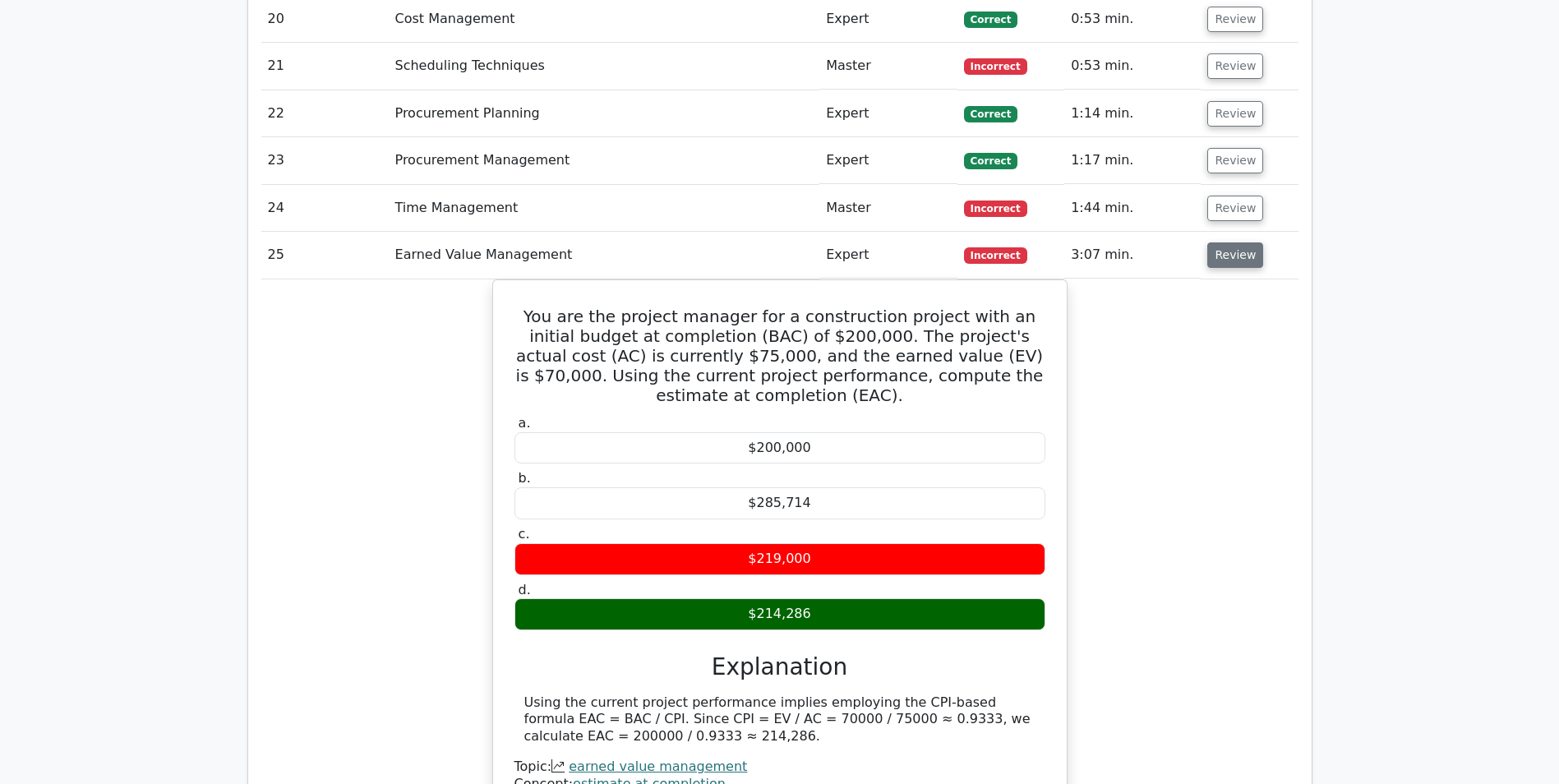
click at [1226, 266] on button "Review" at bounding box center [1235, 255] width 56 height 25
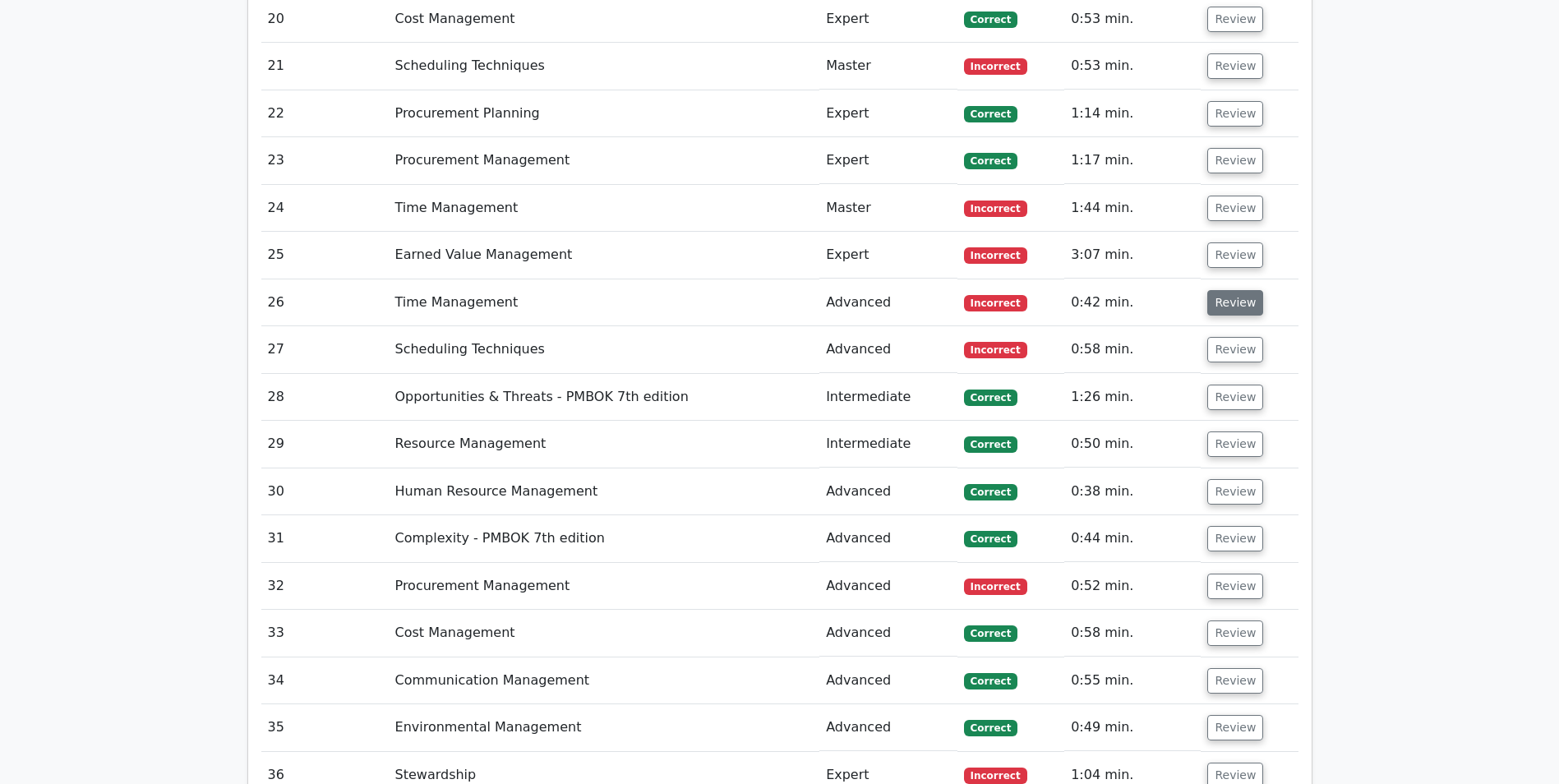
click at [1220, 308] on button "Review" at bounding box center [1235, 303] width 56 height 25
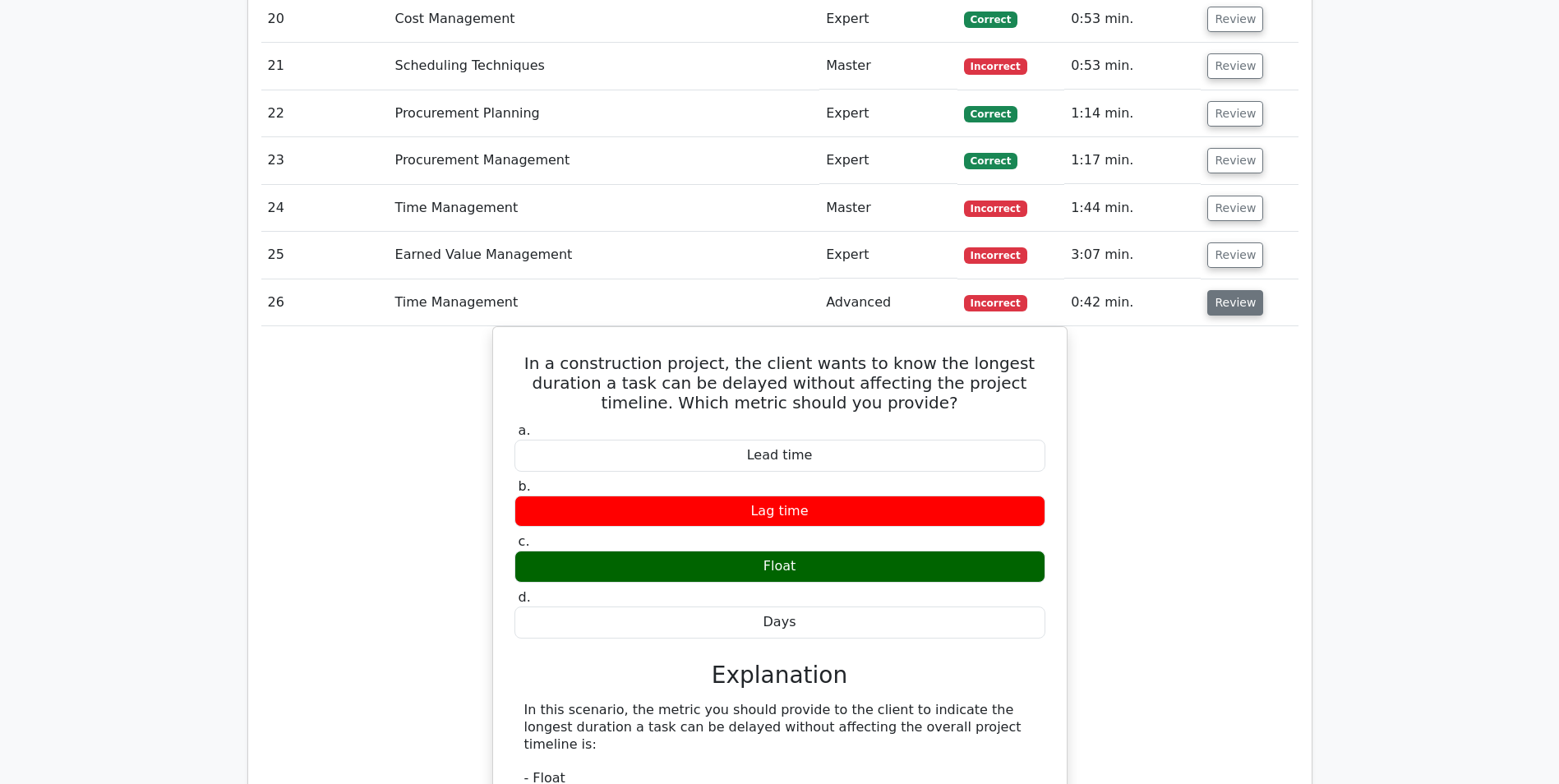
click at [1226, 305] on button "Review" at bounding box center [1235, 303] width 56 height 25
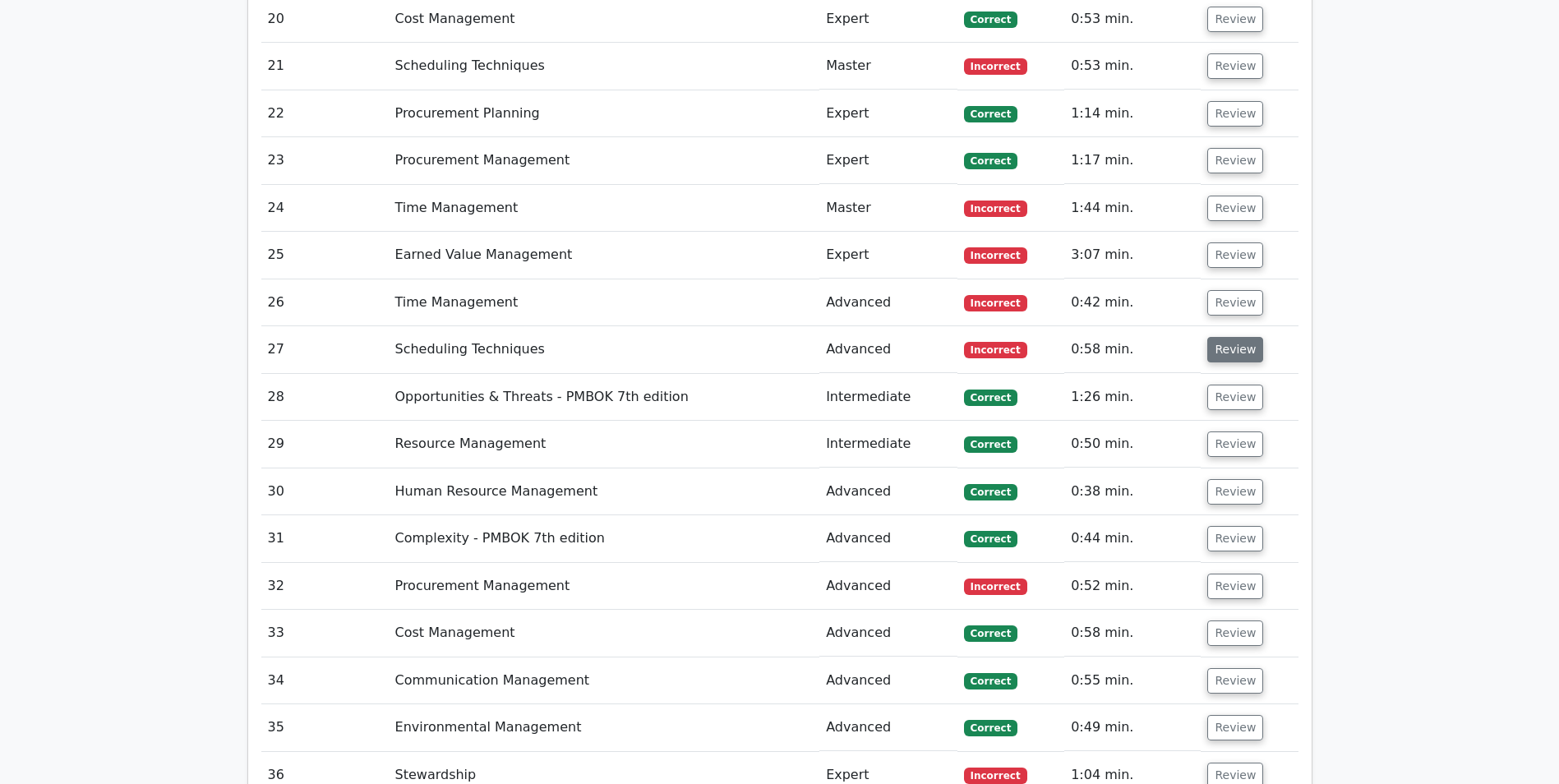
click at [1220, 359] on button "Review" at bounding box center [1235, 350] width 56 height 25
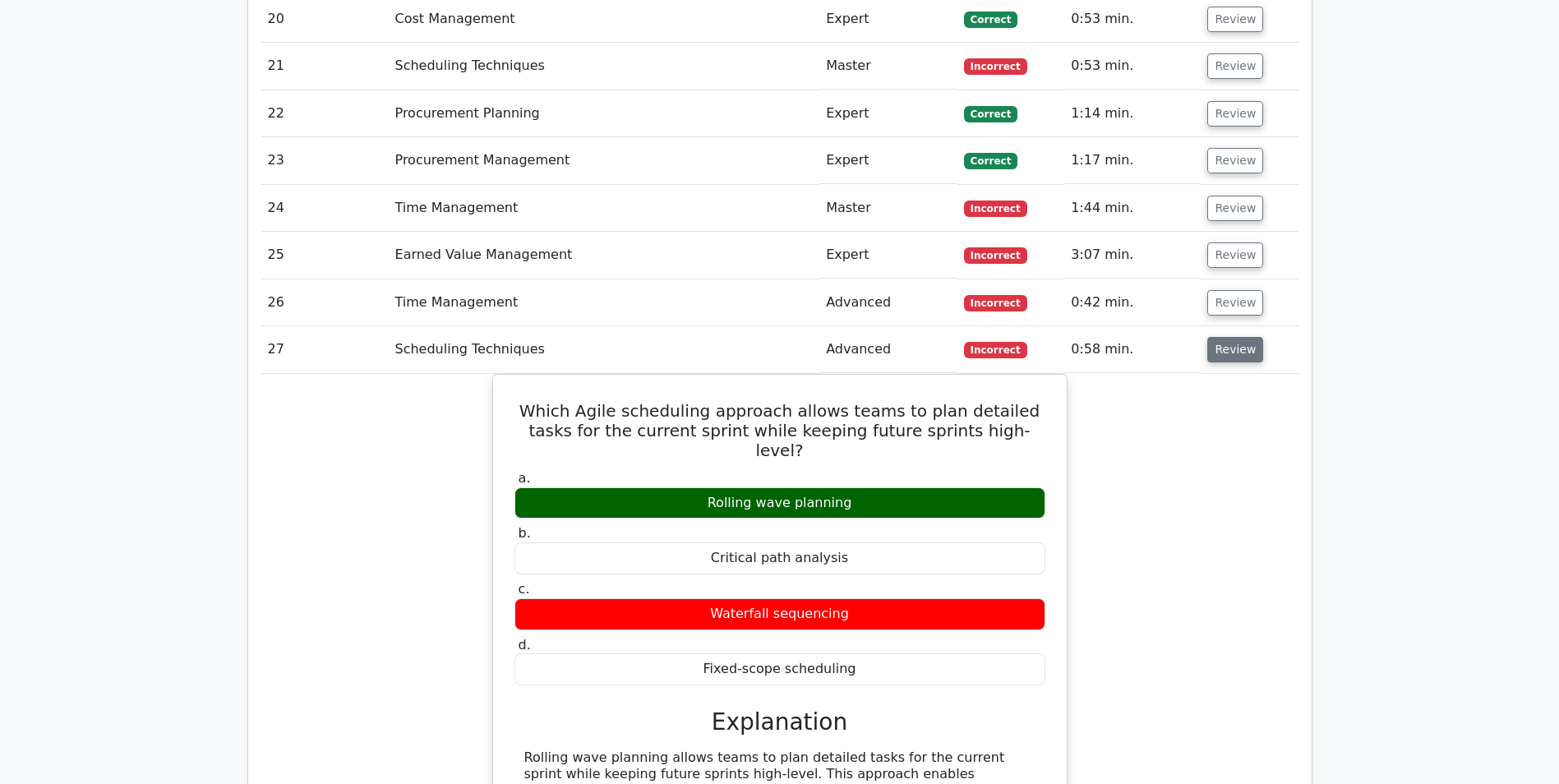
click at [1218, 359] on button "Review" at bounding box center [1235, 350] width 56 height 25
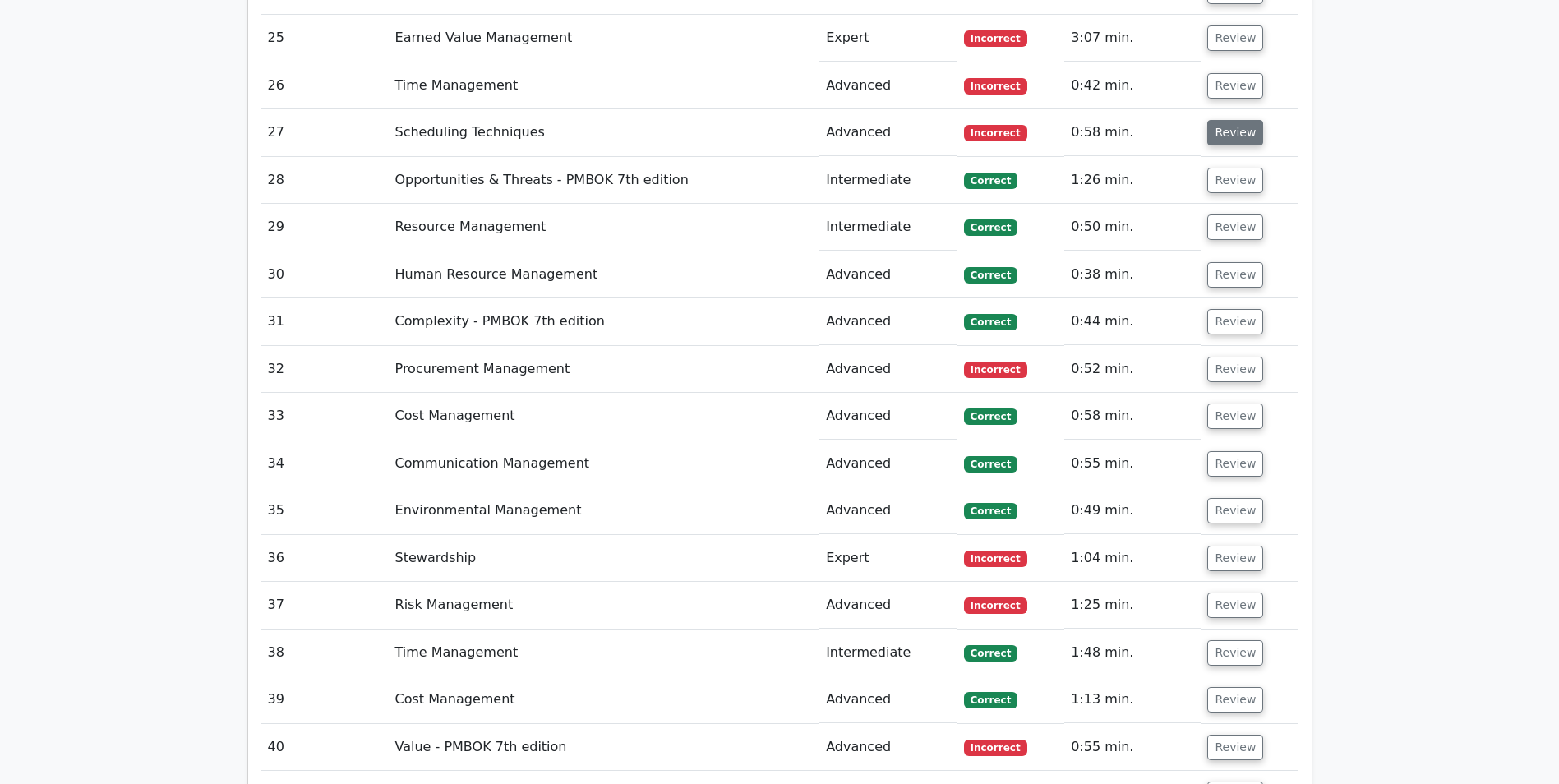
scroll to position [2957, 0]
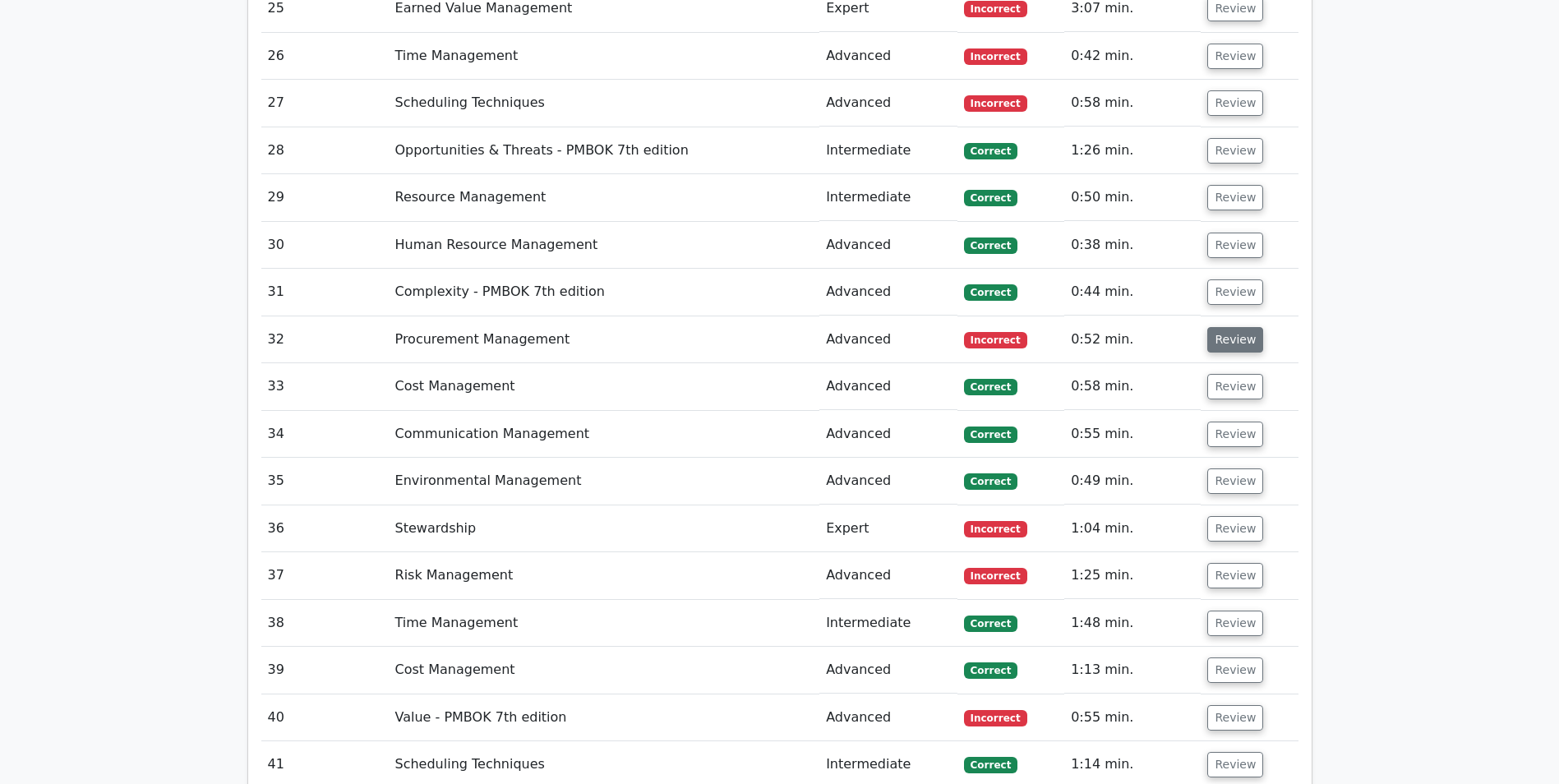
click at [1227, 349] on button "Review" at bounding box center [1235, 340] width 56 height 25
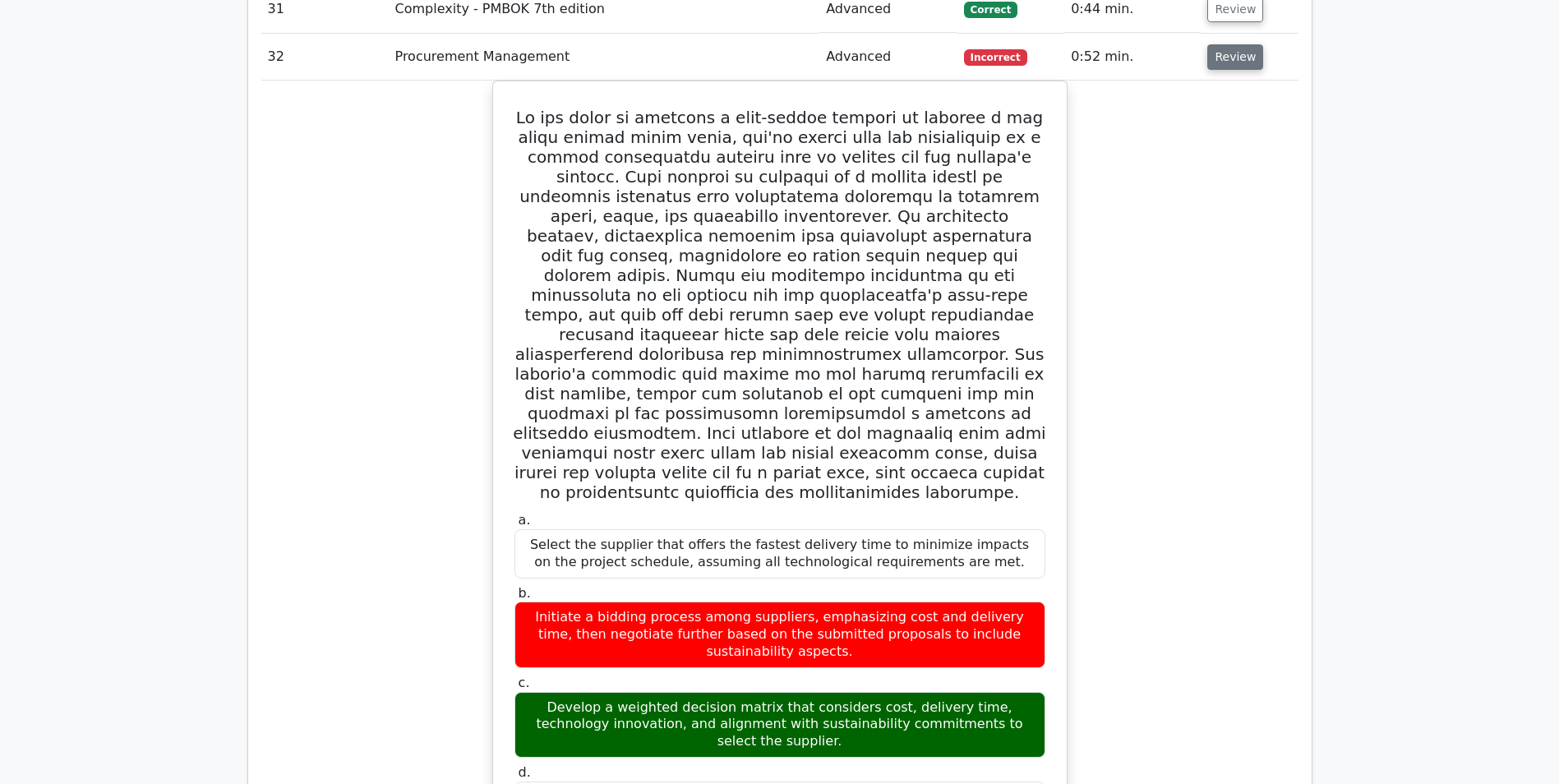
scroll to position [3204, 0]
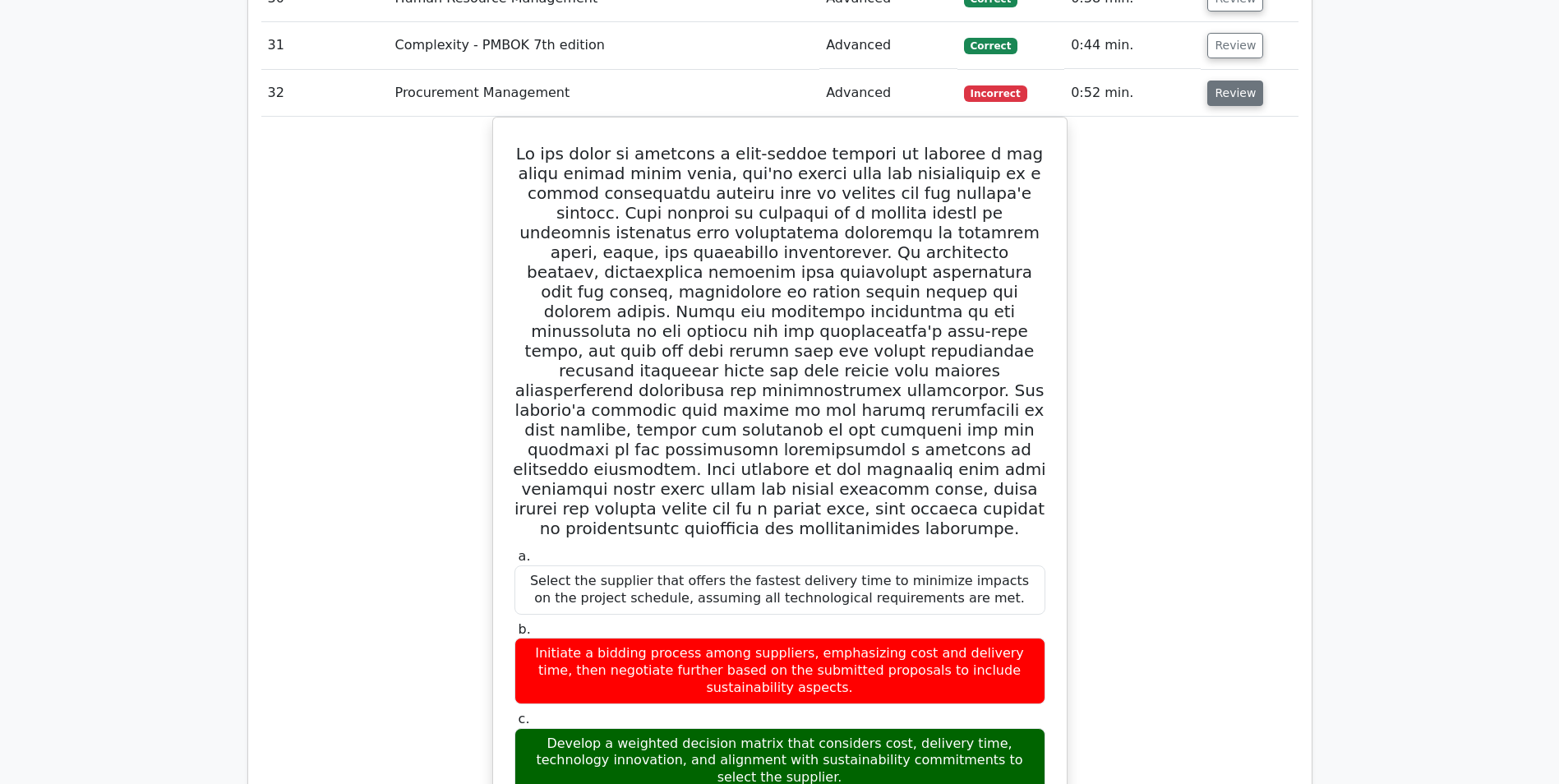
click at [1224, 97] on button "Review" at bounding box center [1235, 93] width 56 height 25
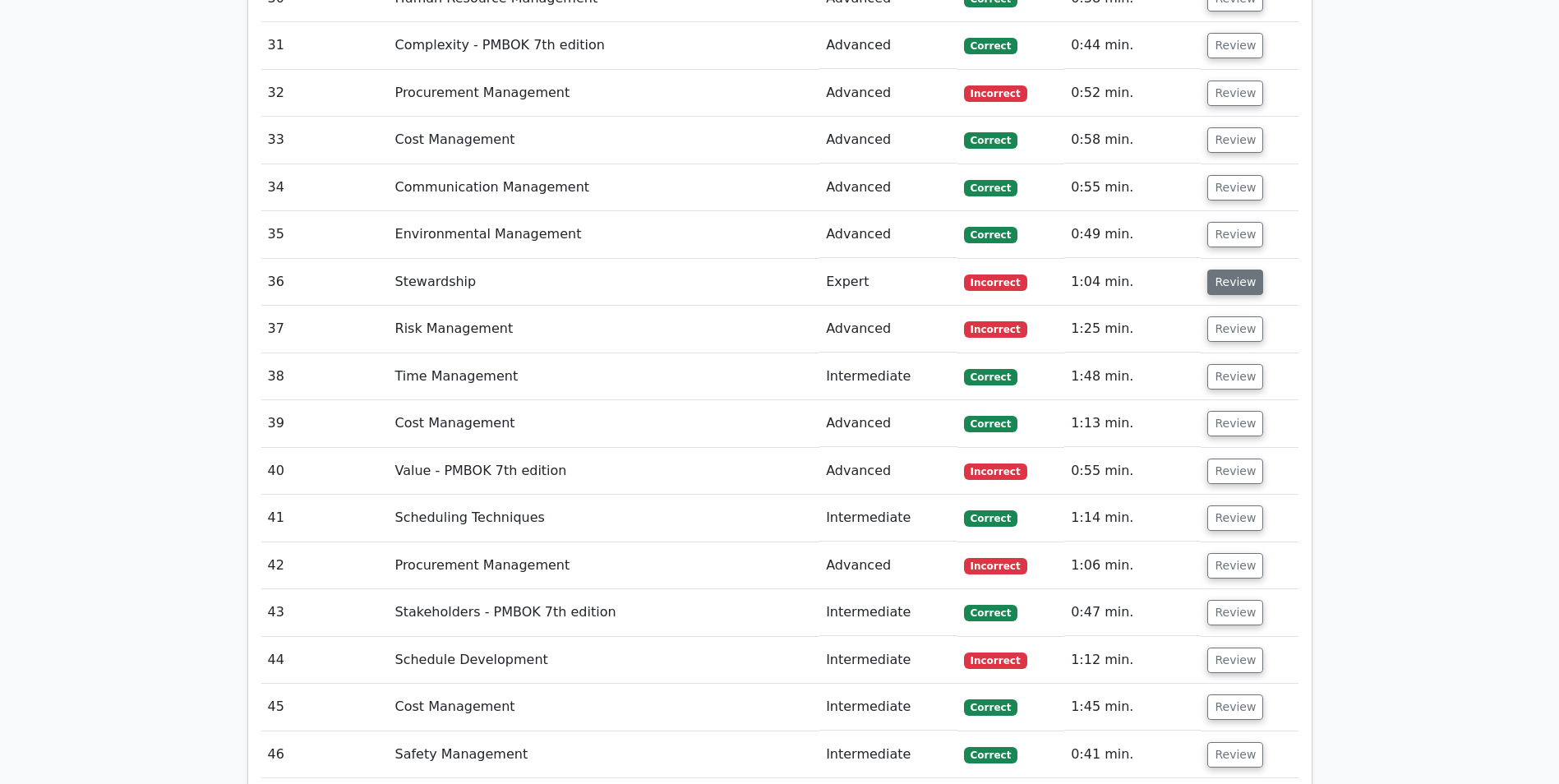
click at [1227, 286] on button "Review" at bounding box center [1235, 282] width 56 height 25
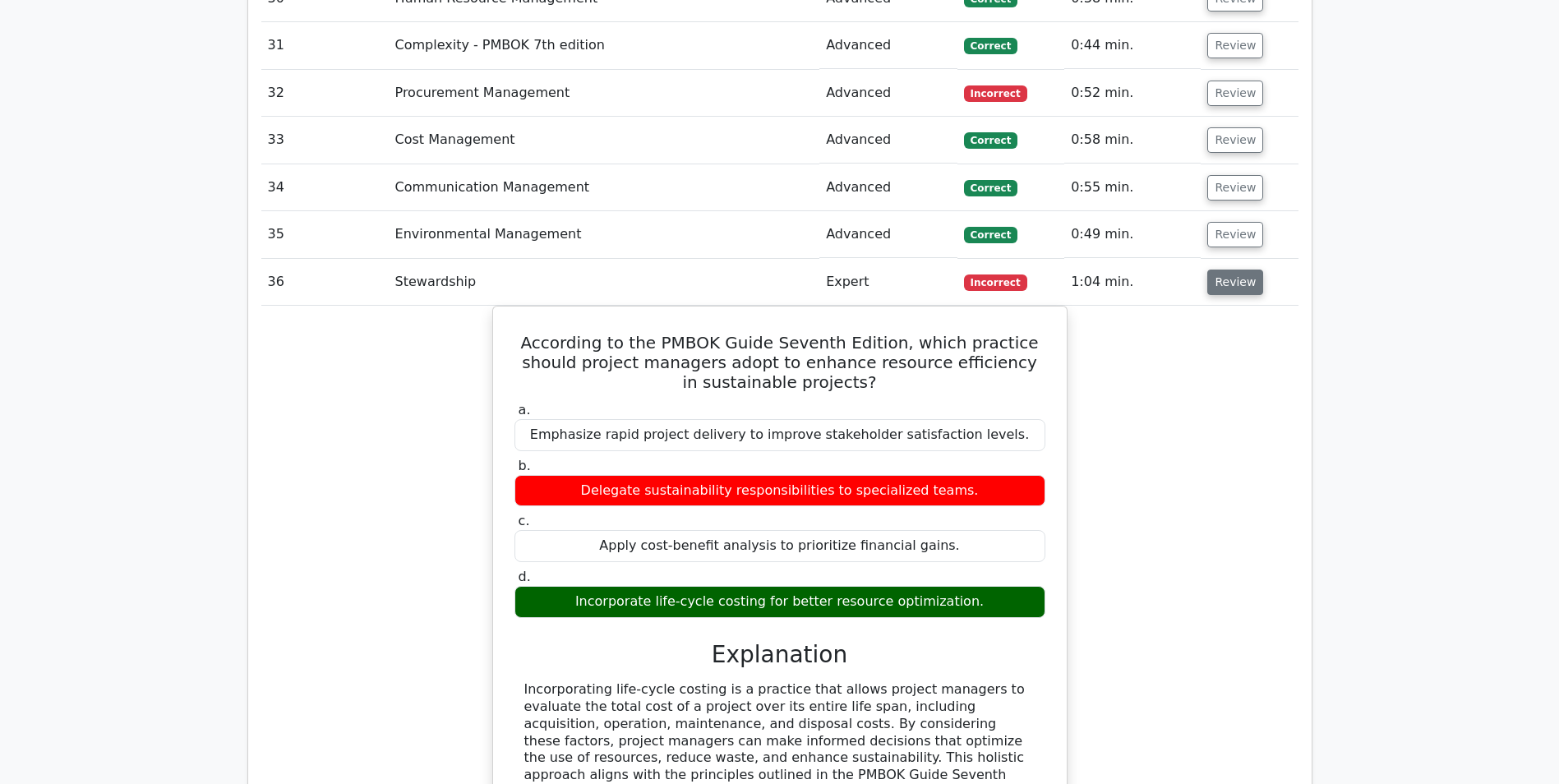
click at [1227, 286] on button "Review" at bounding box center [1235, 282] width 56 height 25
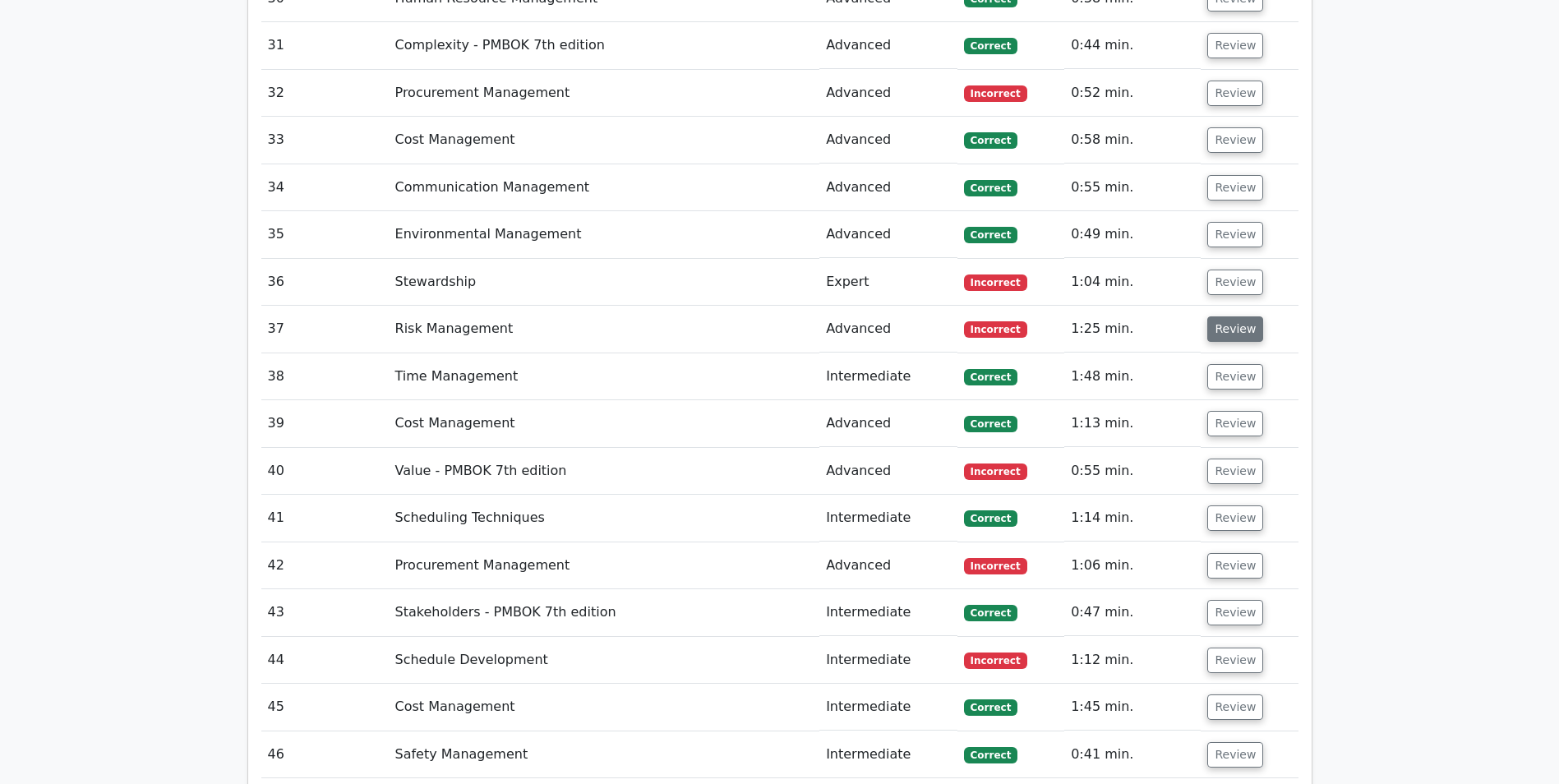
click at [1241, 332] on button "Review" at bounding box center [1235, 329] width 56 height 25
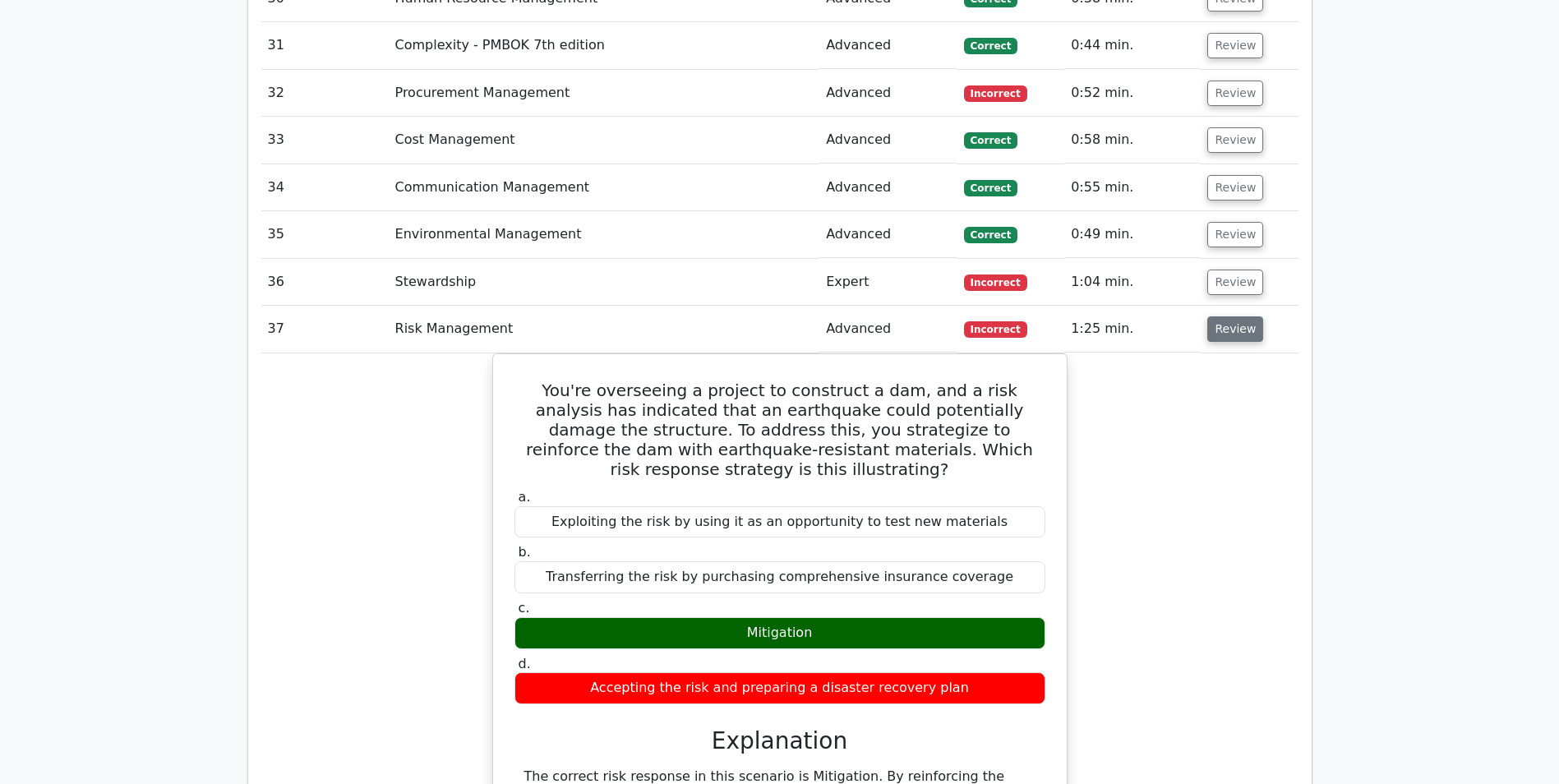
click at [1241, 332] on button "Review" at bounding box center [1235, 329] width 56 height 25
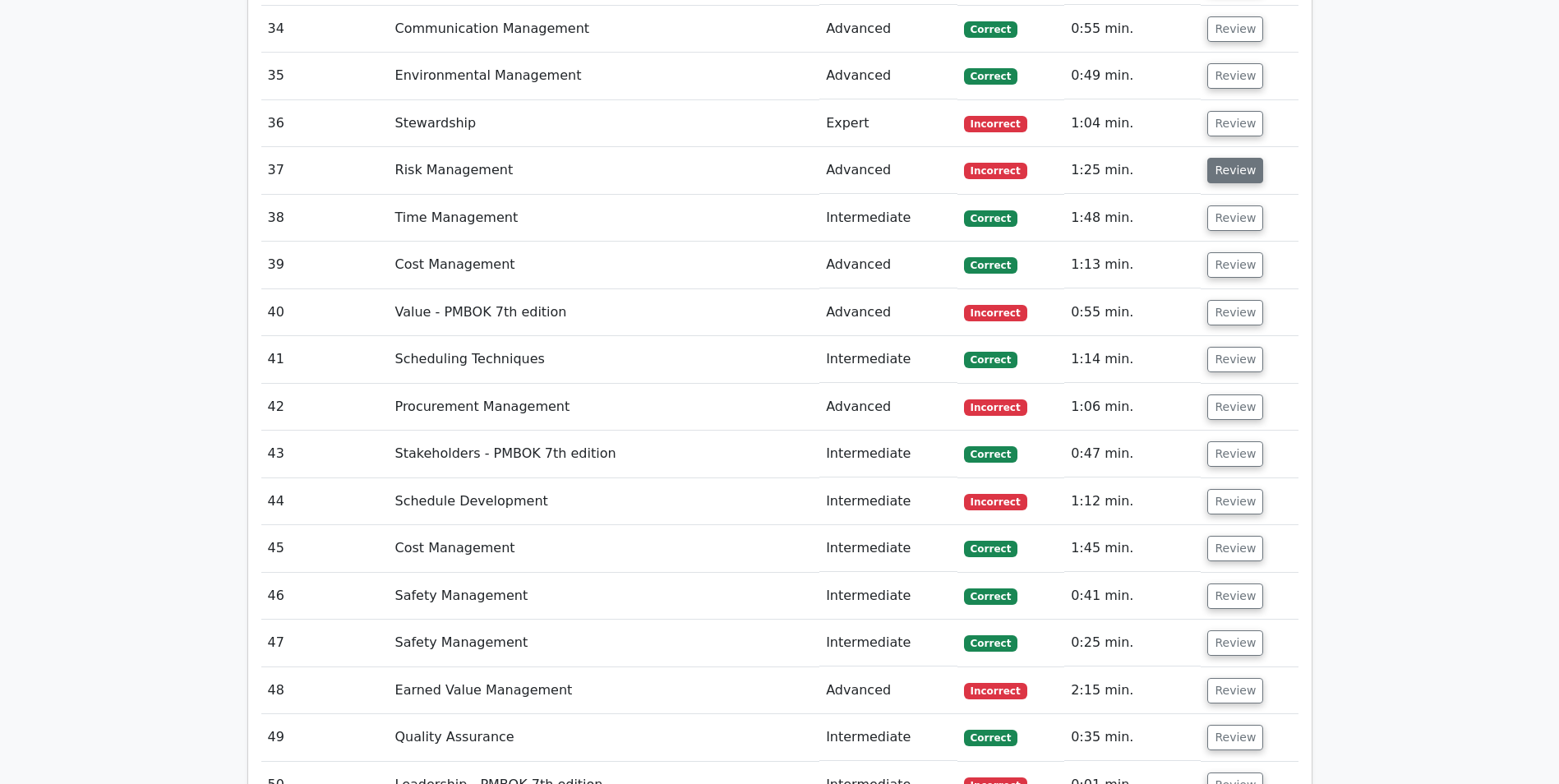
scroll to position [3368, 0]
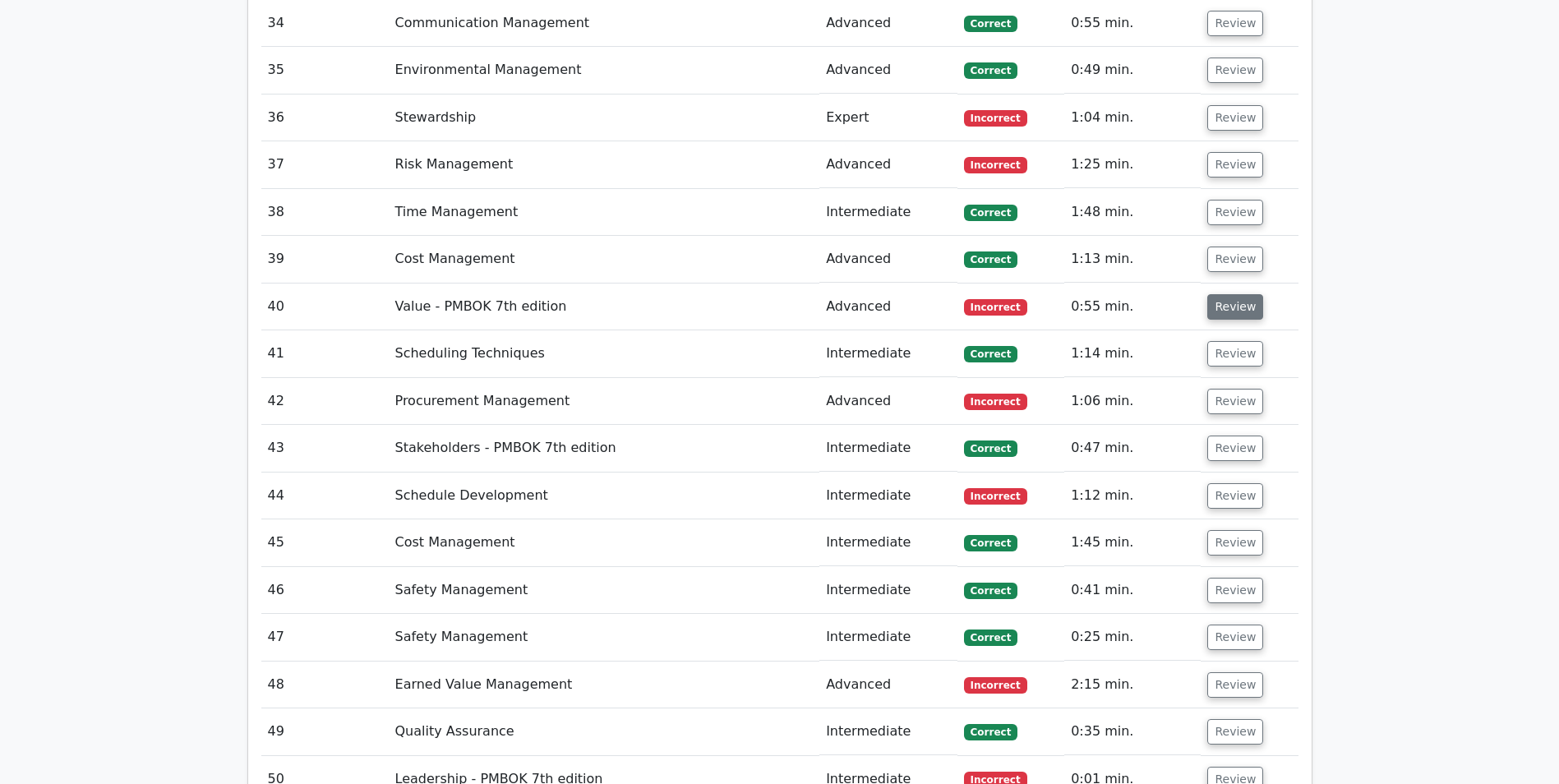
click at [1224, 317] on button "Review" at bounding box center [1235, 307] width 56 height 25
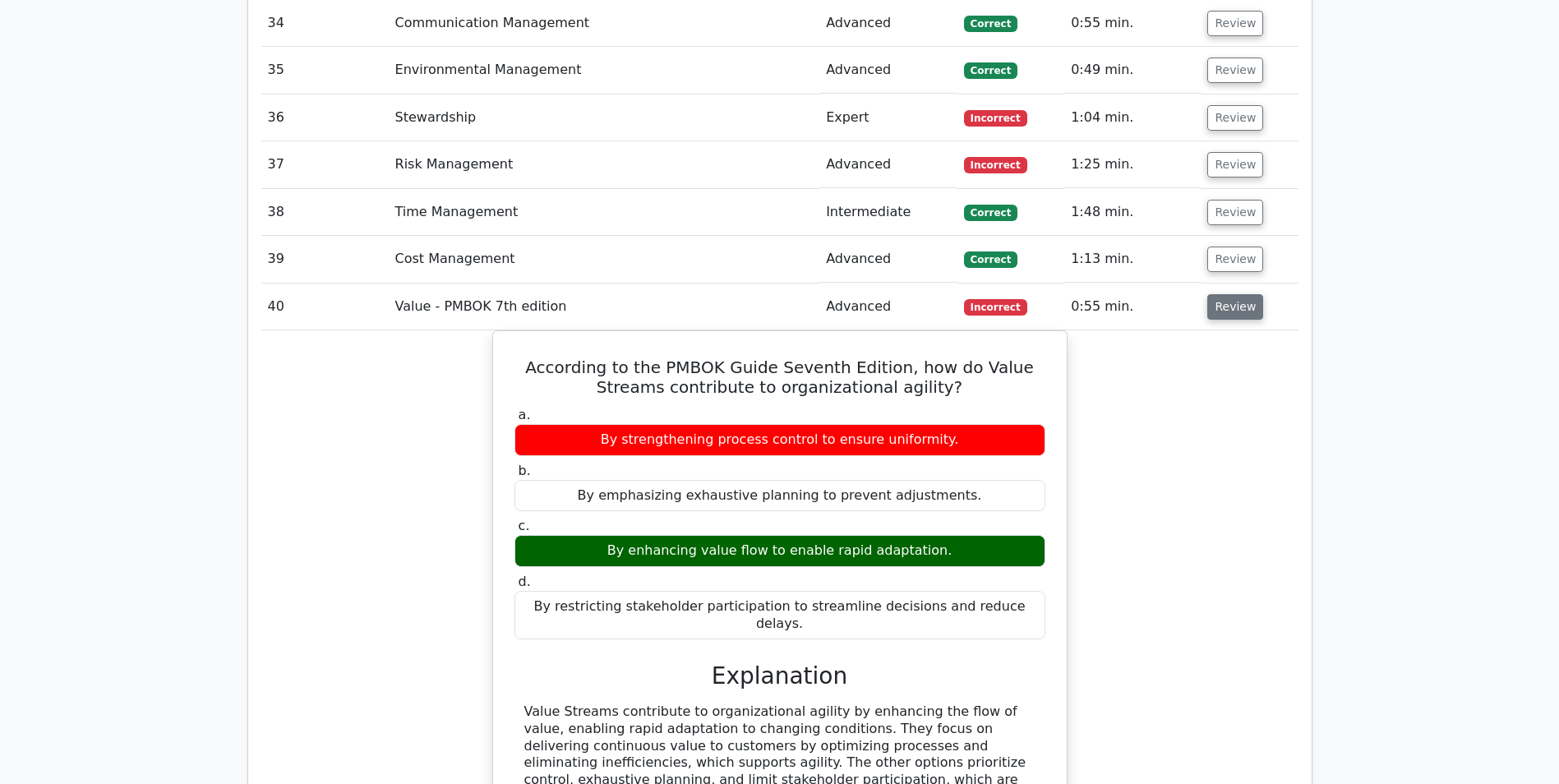
click at [1224, 317] on button "Review" at bounding box center [1235, 307] width 56 height 25
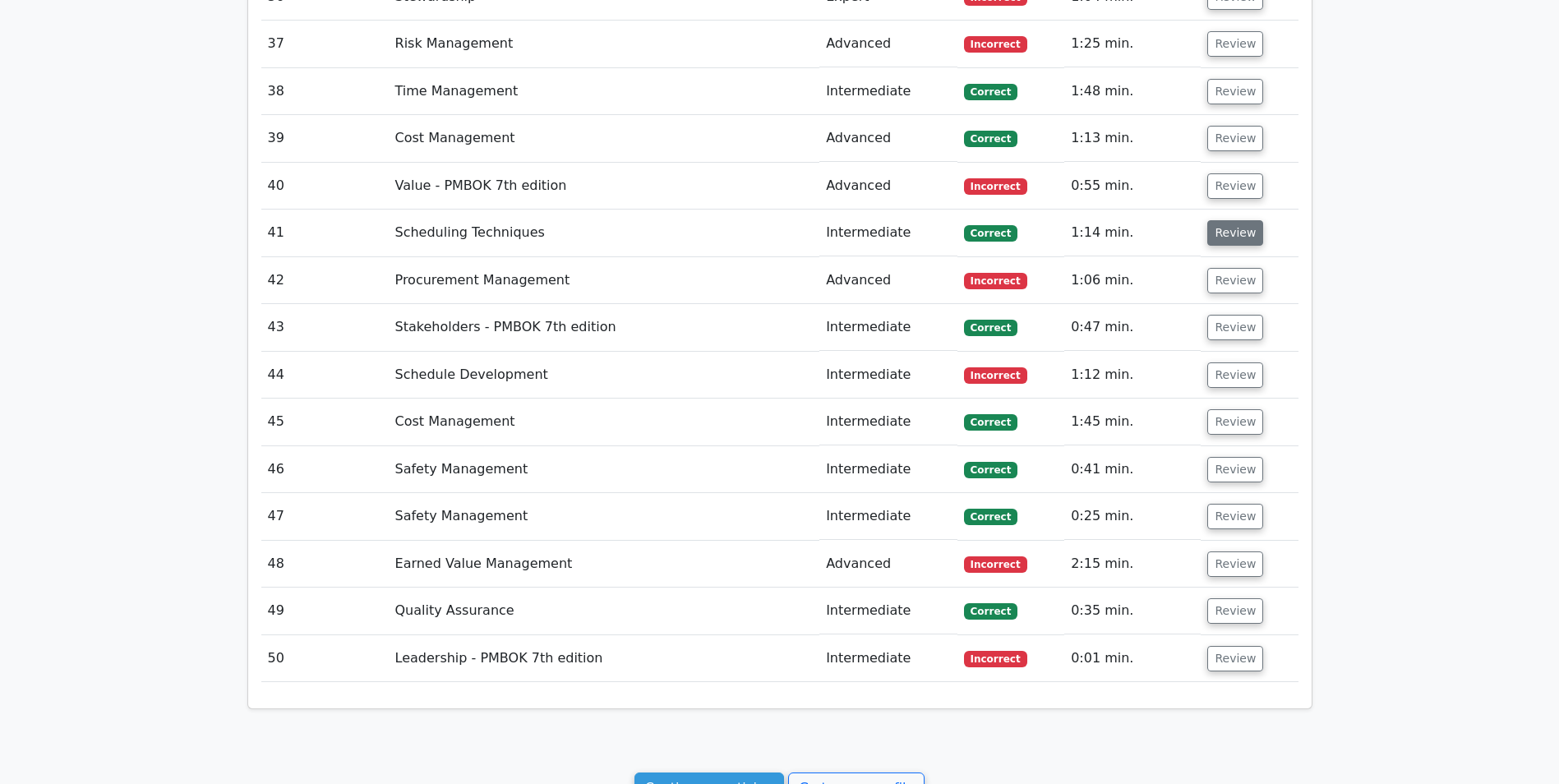
scroll to position [3742, 0]
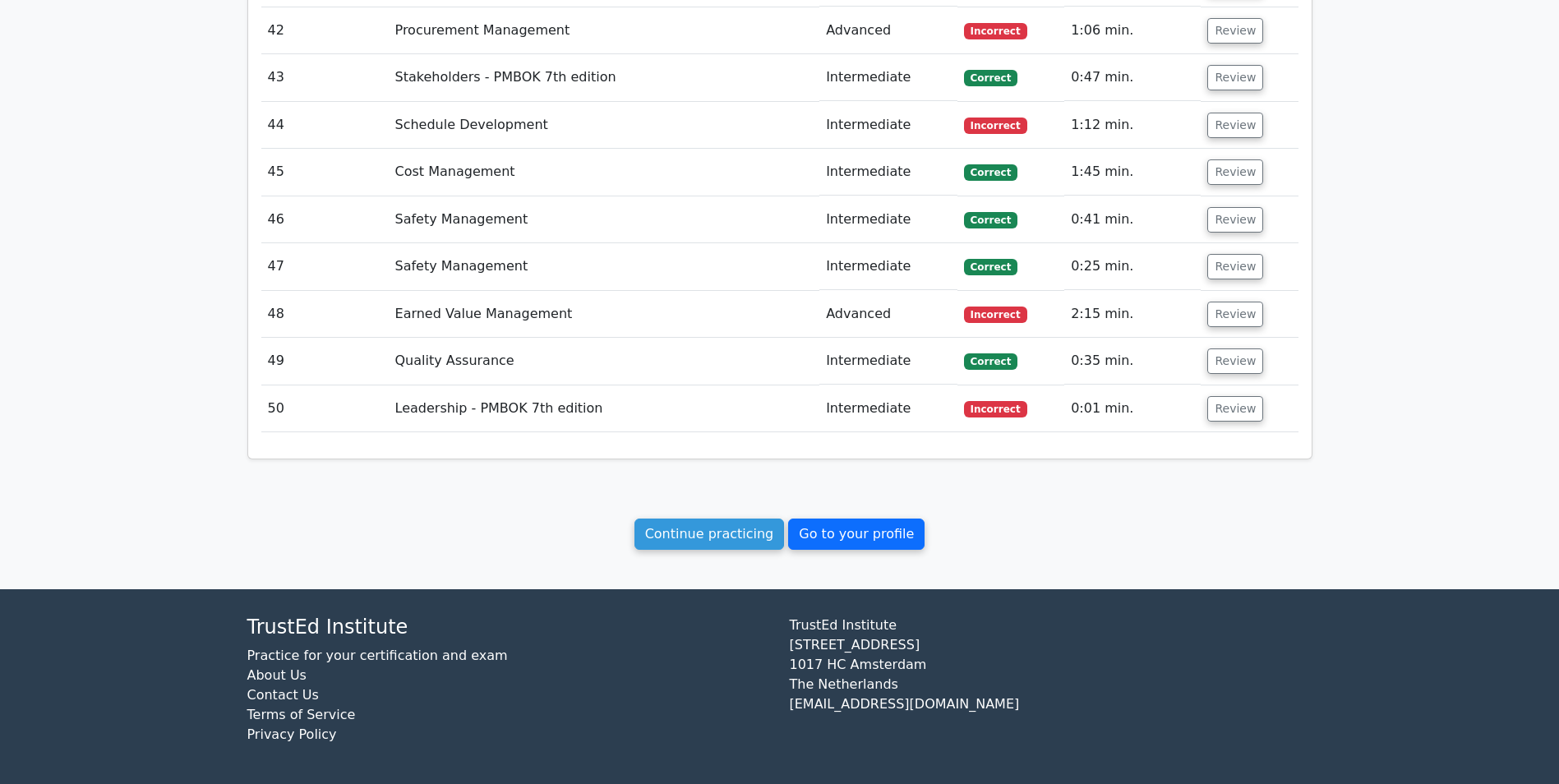
click at [845, 537] on link "Go to your profile" at bounding box center [856, 534] width 136 height 32
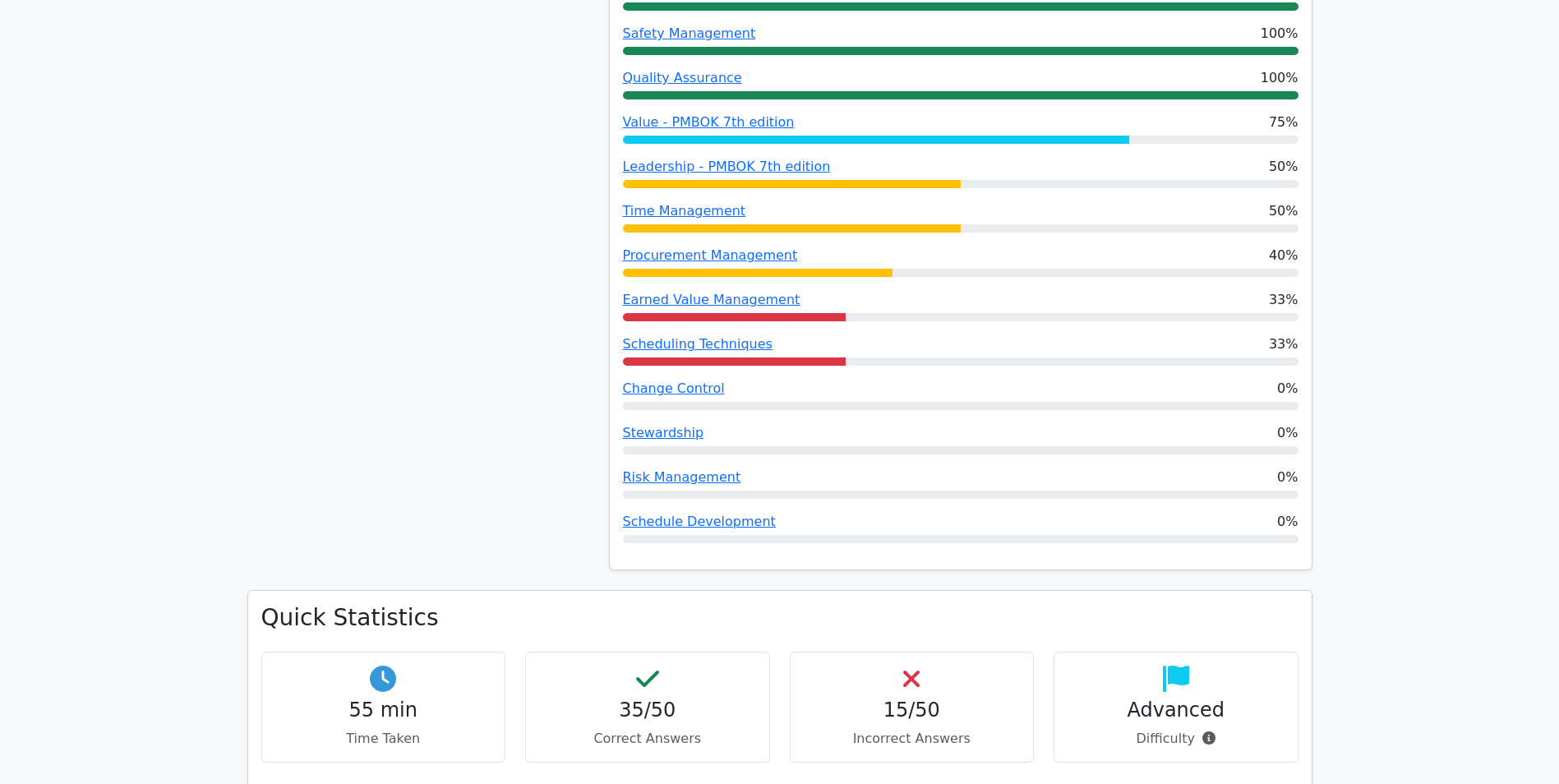
scroll to position [867, 0]
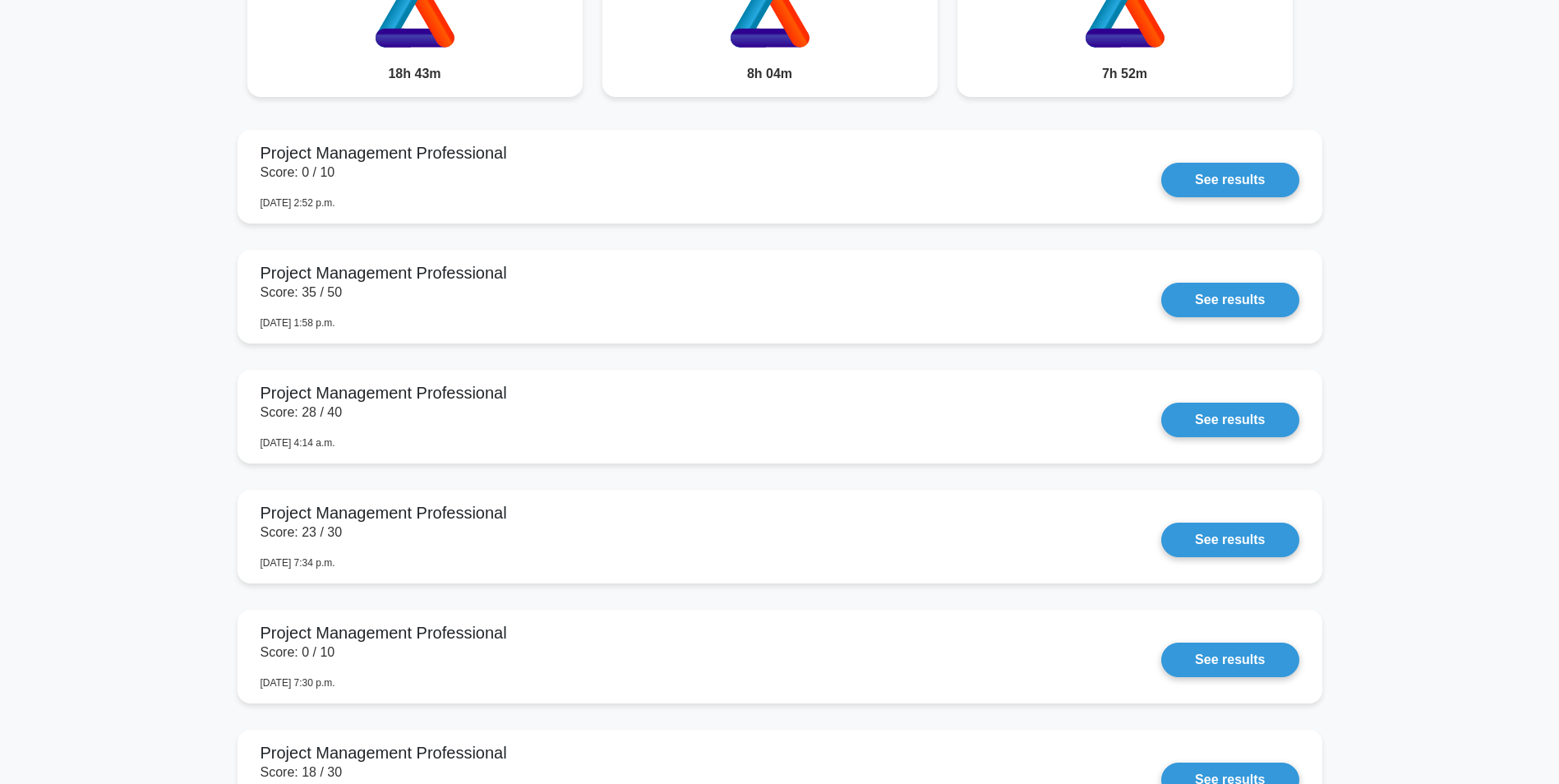
scroll to position [821, 0]
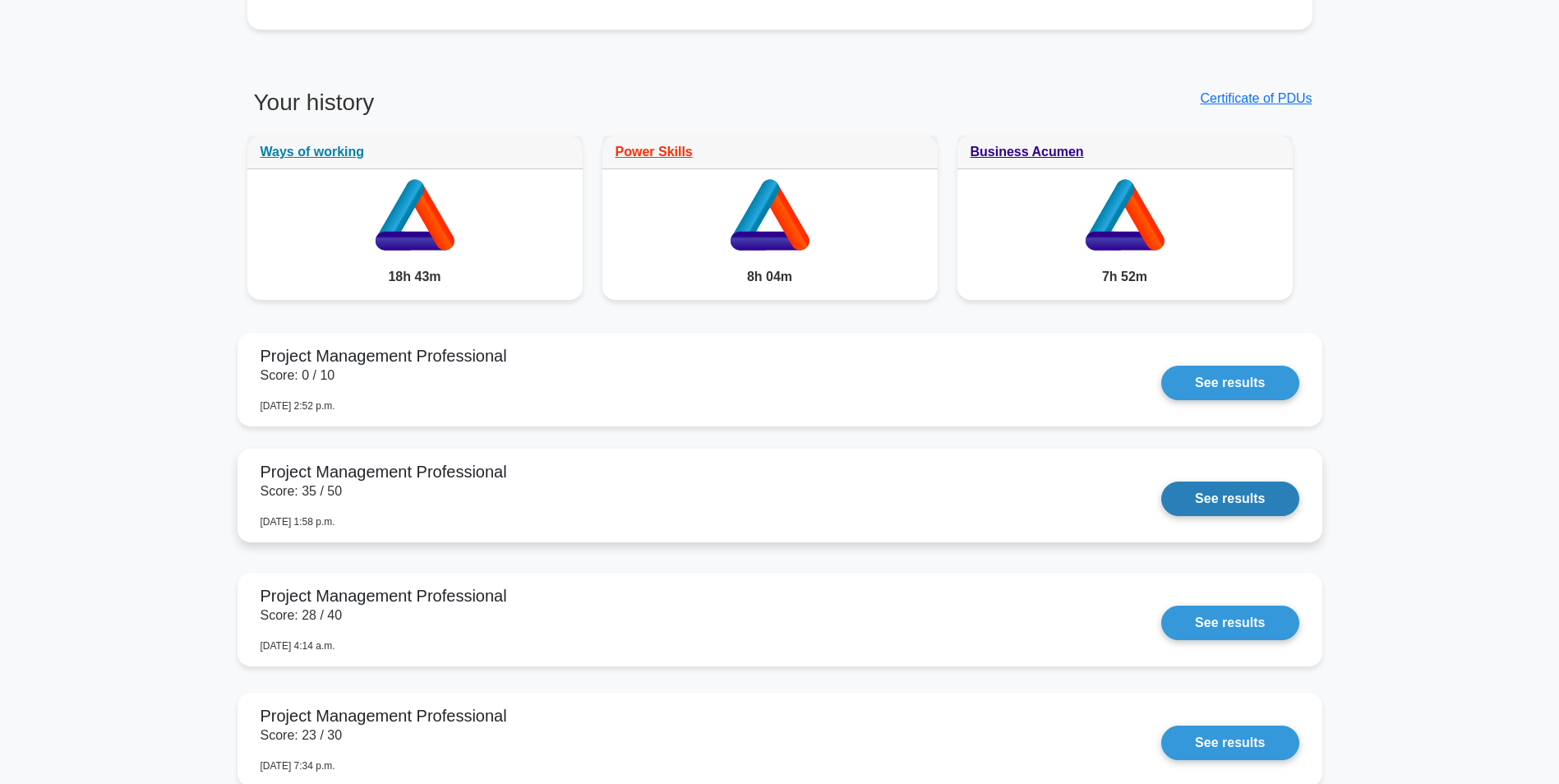
click at [1220, 495] on link "See results" at bounding box center [1230, 499] width 137 height 34
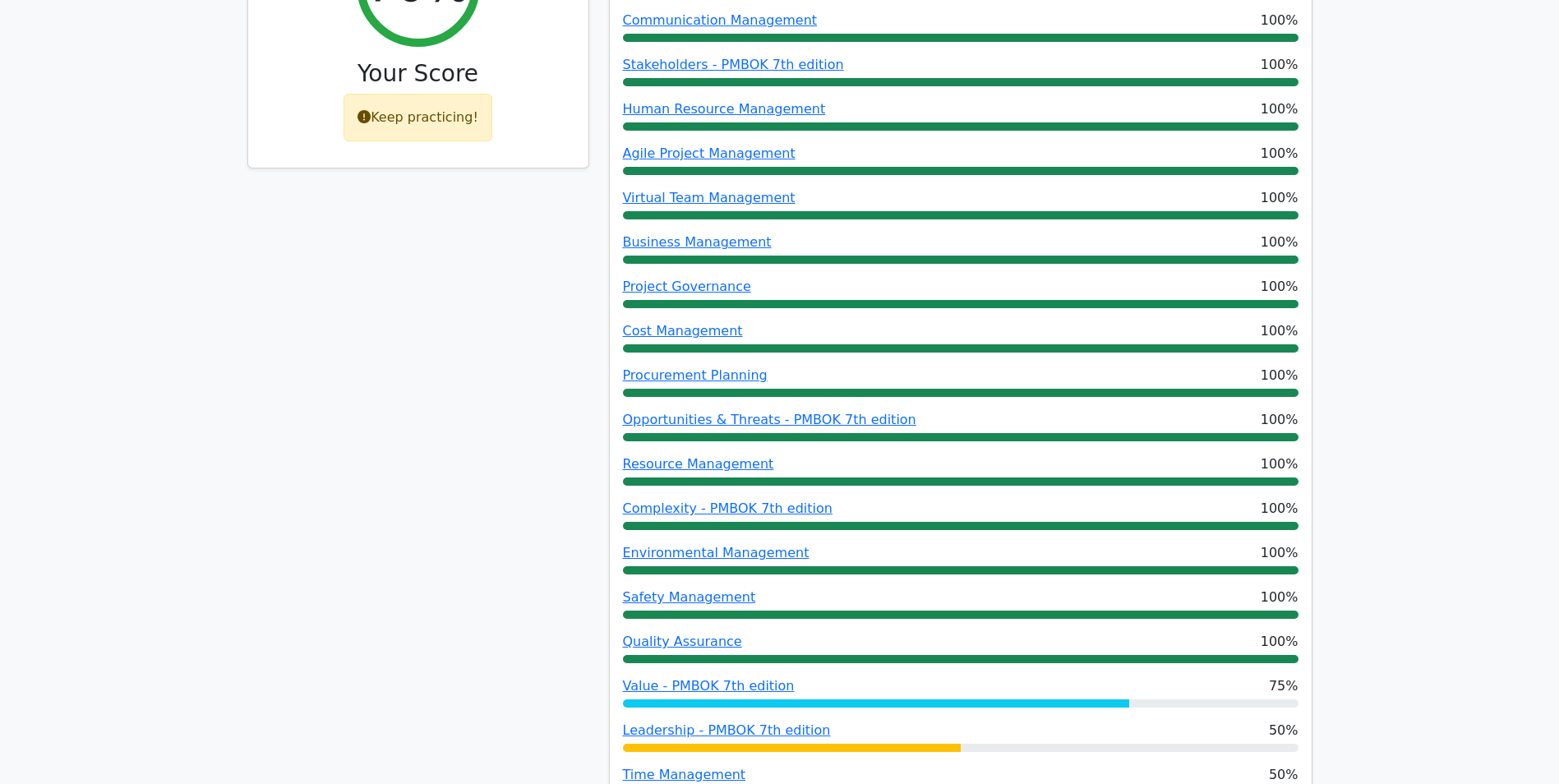
scroll to position [82, 0]
